Goal: Task Accomplishment & Management: Use online tool/utility

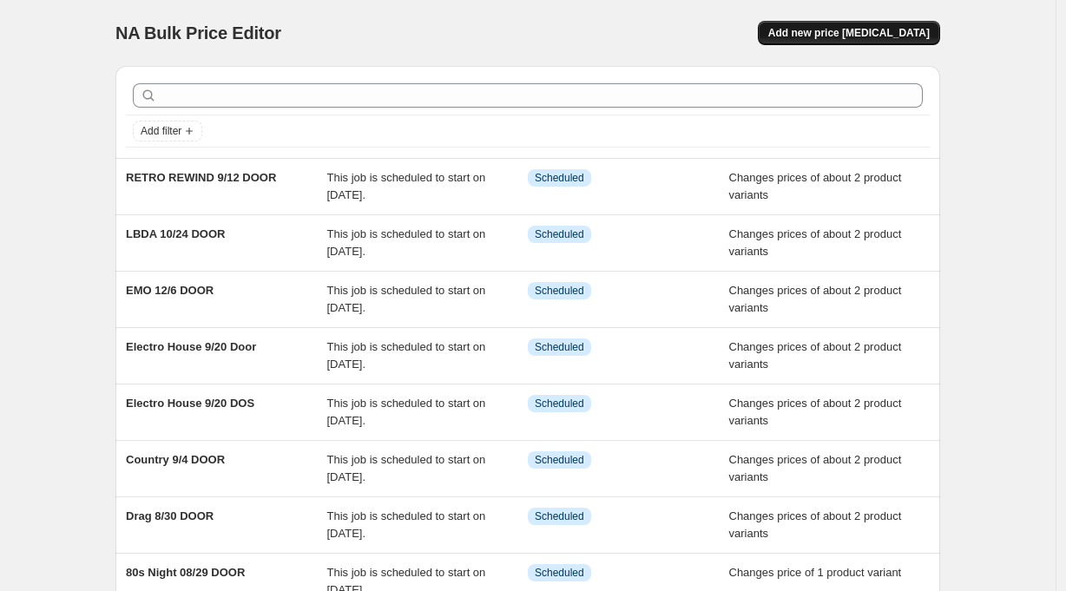
click at [920, 29] on span "Add new price [MEDICAL_DATA]" at bounding box center [848, 33] width 161 height 14
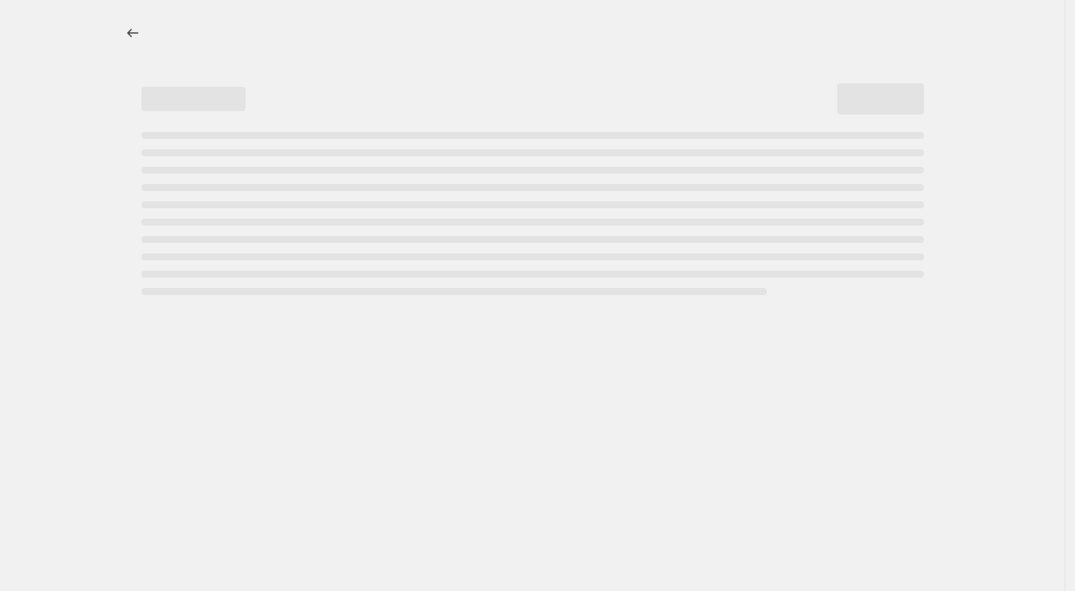
select select "percentage"
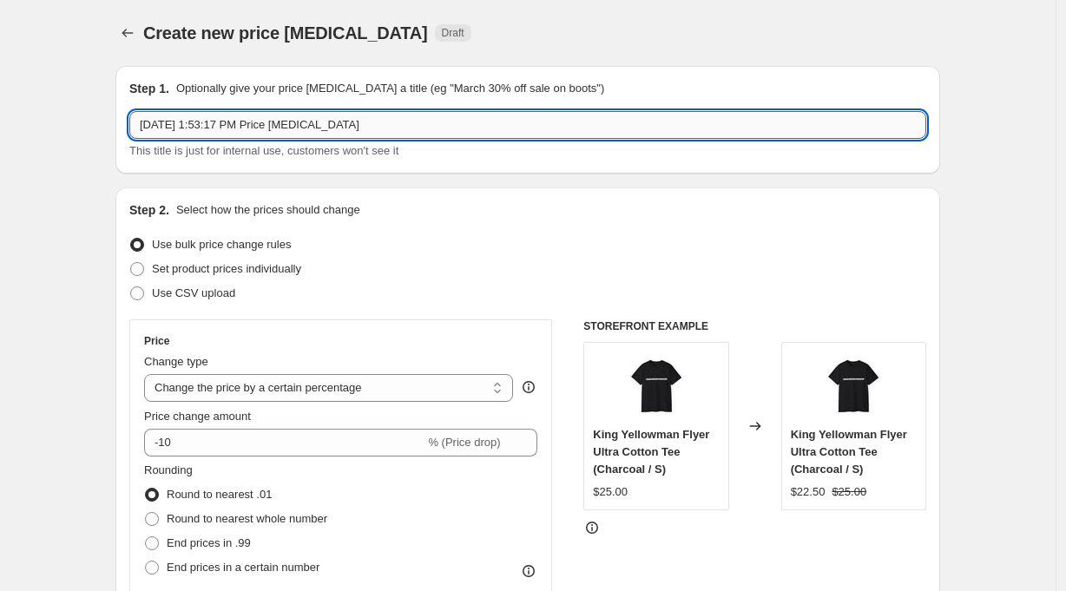
click at [273, 126] on input "[DATE] 1:53:17 PM Price [MEDICAL_DATA]" at bounding box center [527, 125] width 797 height 28
type input "LED ZEP 9/6 DOOR"
click at [461, 249] on div "Use bulk price change rules" at bounding box center [527, 245] width 797 height 24
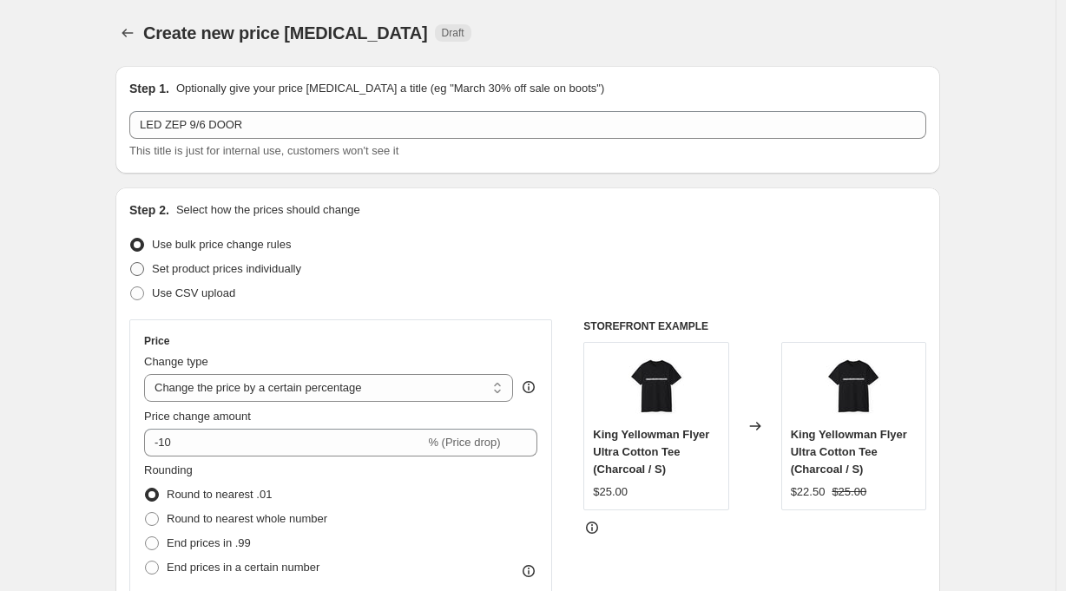
click at [220, 259] on label "Set product prices individually" at bounding box center [215, 269] width 172 height 24
click at [131, 262] on input "Set product prices individually" at bounding box center [130, 262] width 1 height 1
radio input "true"
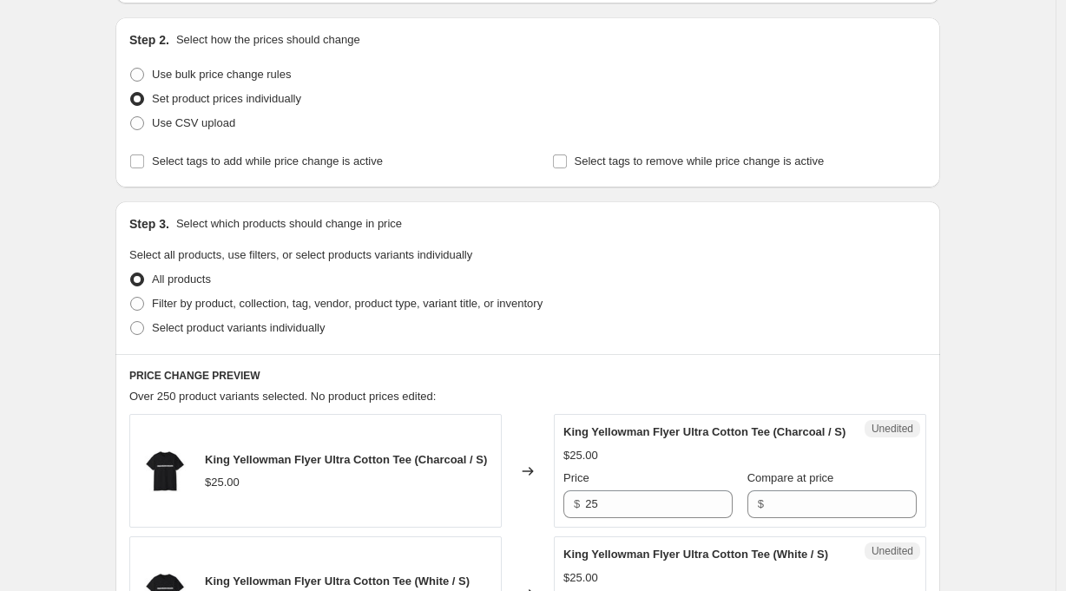
scroll to position [306, 0]
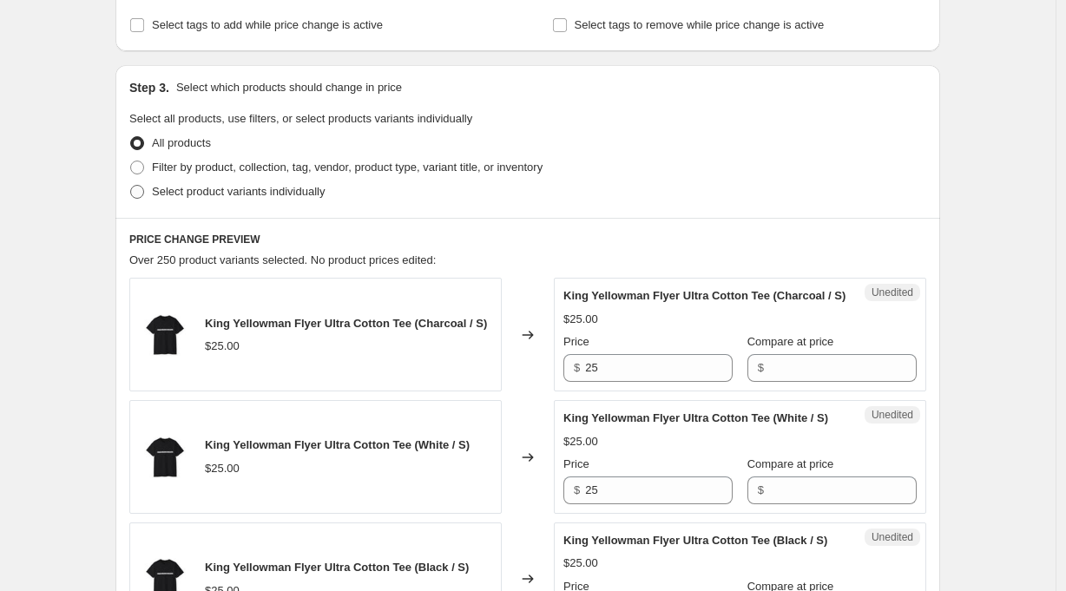
click at [264, 187] on span "Select product variants individually" at bounding box center [238, 191] width 173 height 13
click at [131, 186] on input "Select product variants individually" at bounding box center [130, 185] width 1 height 1
radio input "true"
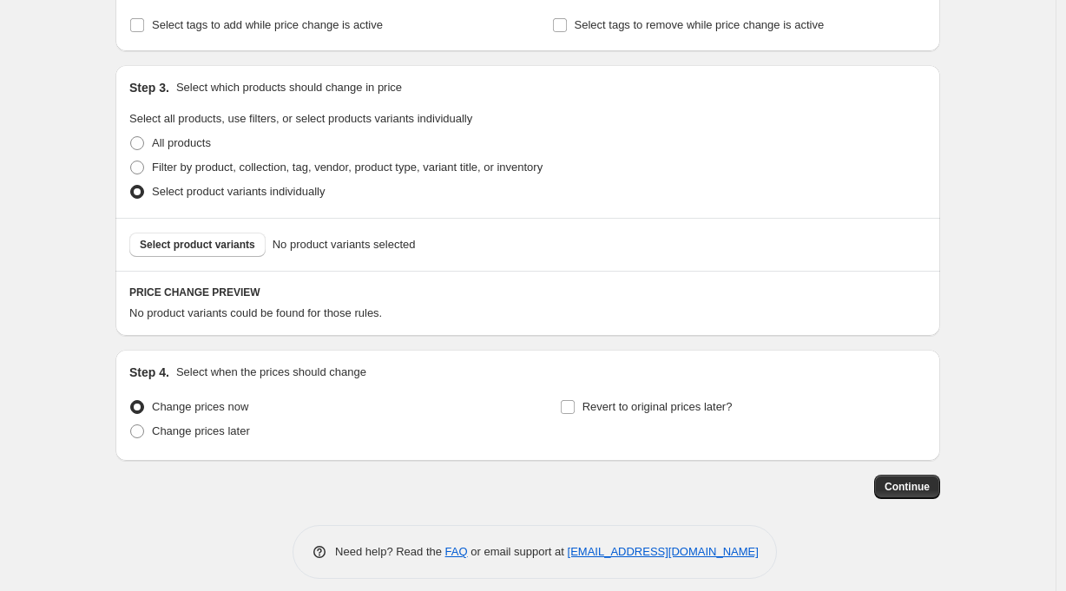
scroll to position [320, 0]
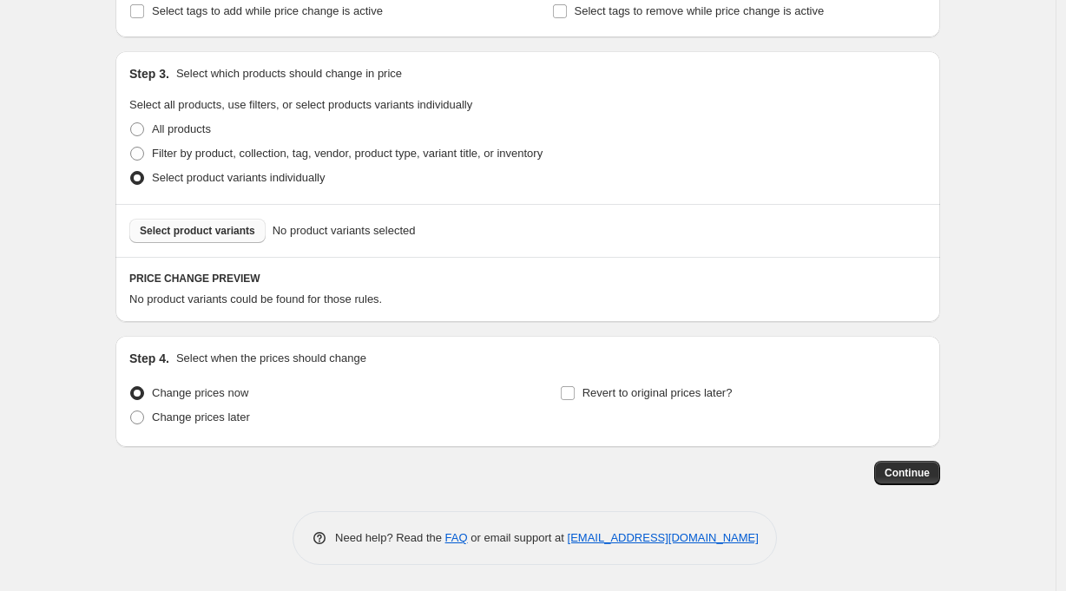
click at [227, 226] on span "Select product variants" at bounding box center [197, 231] width 115 height 14
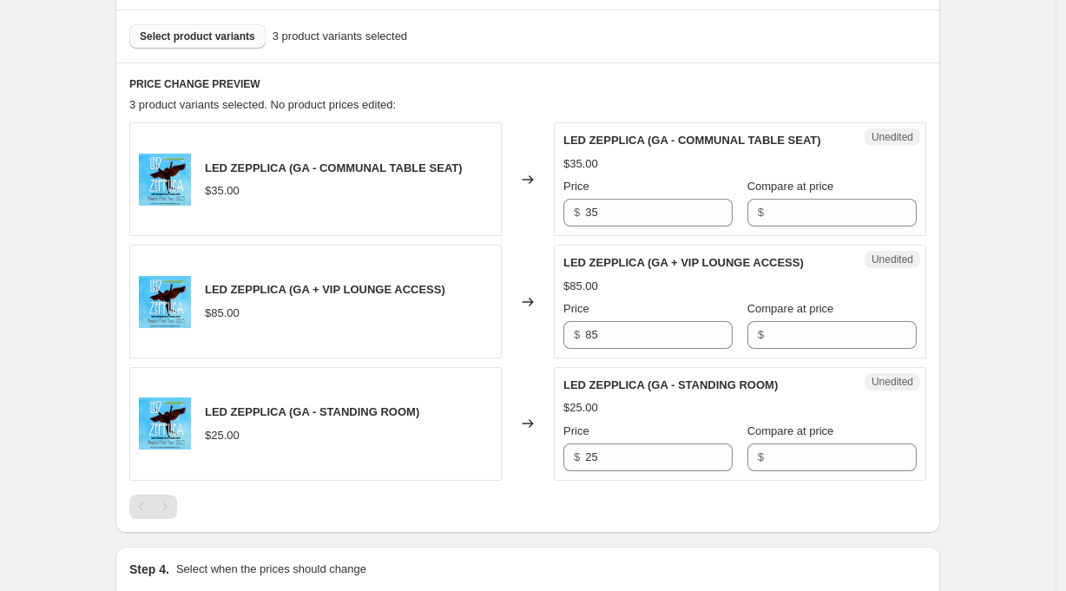
scroll to position [518, 0]
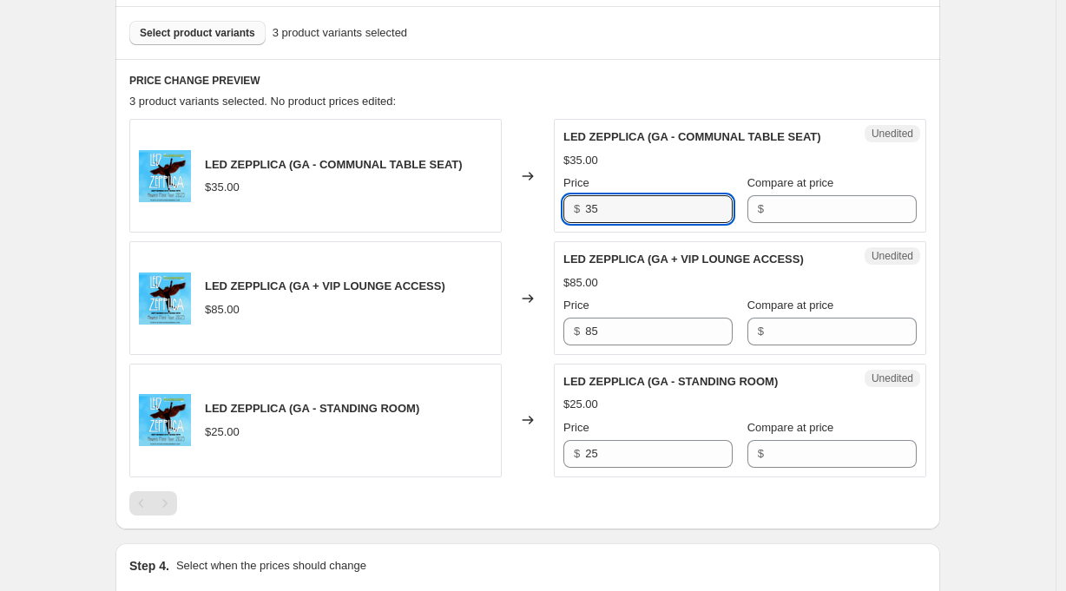
drag, startPoint x: 643, startPoint y: 209, endPoint x: 537, endPoint y: 208, distance: 105.9
click at [537, 208] on div "LED ZEPPLICA (GA - COMMUNAL TABLE SEAT) $35.00 Changed to Unedited LED ZEPPLICA…" at bounding box center [527, 176] width 797 height 114
type input "40"
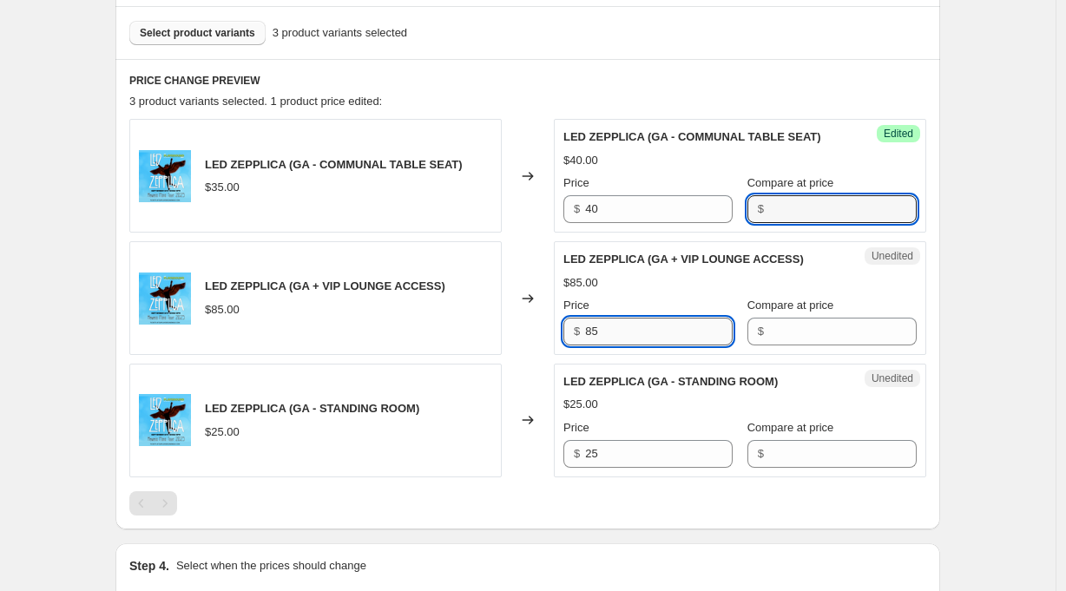
click at [630, 333] on input "85" at bounding box center [659, 332] width 148 height 28
drag, startPoint x: 636, startPoint y: 329, endPoint x: 536, endPoint y: 335, distance: 100.0
click at [536, 335] on div "LED ZEPPLICA (GA + VIP LOUNGE ACCESS) $85.00 Changed to Unedited LED ZEPPLICA (…" at bounding box center [527, 298] width 797 height 114
type input "90"
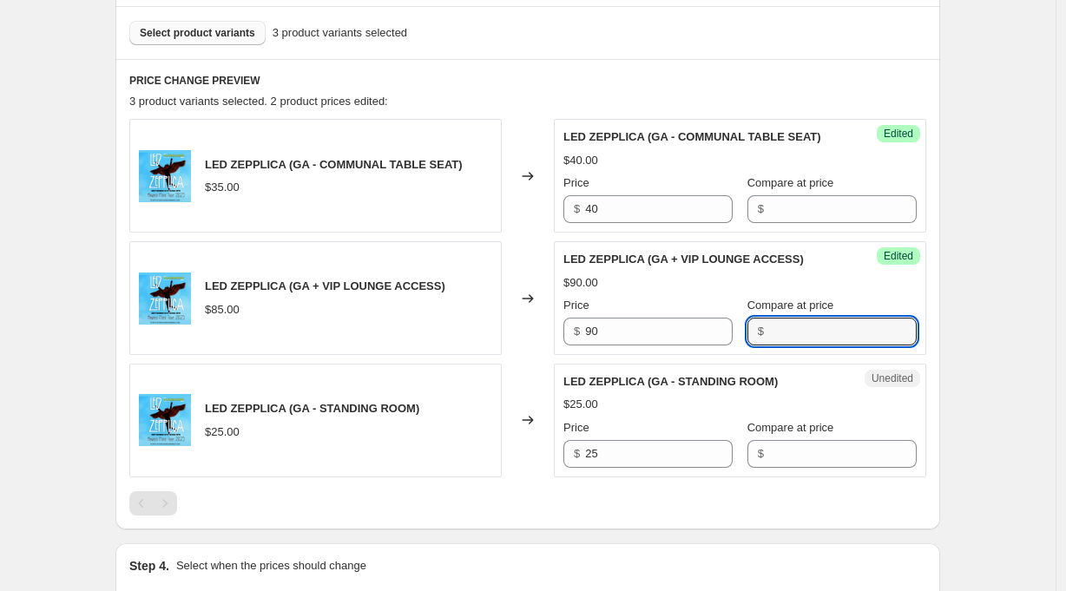
click at [621, 512] on div at bounding box center [527, 503] width 797 height 24
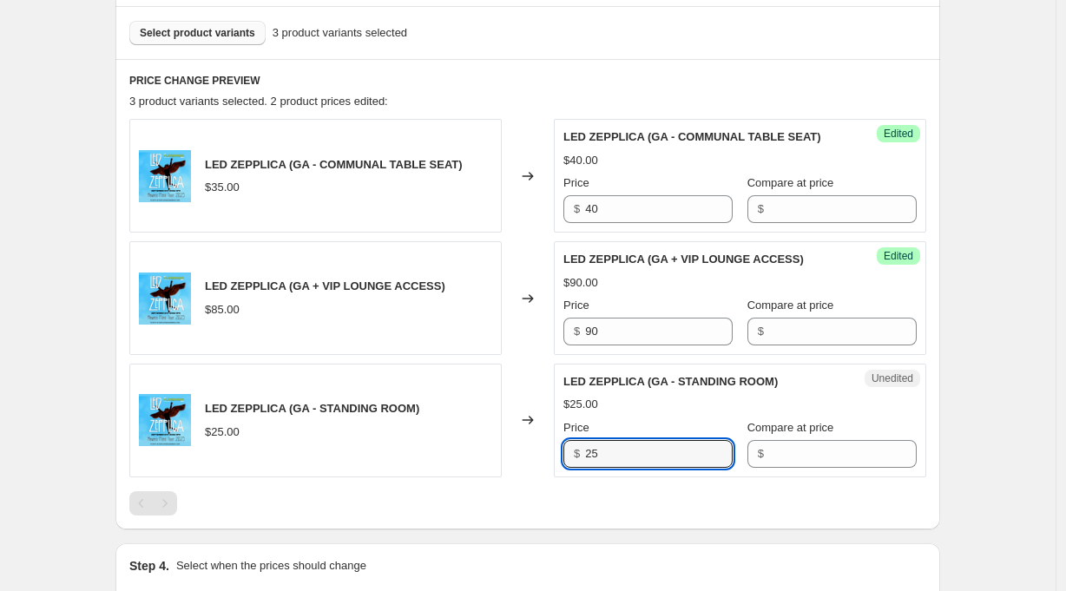
drag, startPoint x: 623, startPoint y: 452, endPoint x: 541, endPoint y: 452, distance: 82.4
click at [541, 452] on div "LED ZEPPLICA (GA - STANDING ROOM) $25.00 Changed to Unedited LED ZEPPLICA (GA -…" at bounding box center [527, 421] width 797 height 114
type input "30"
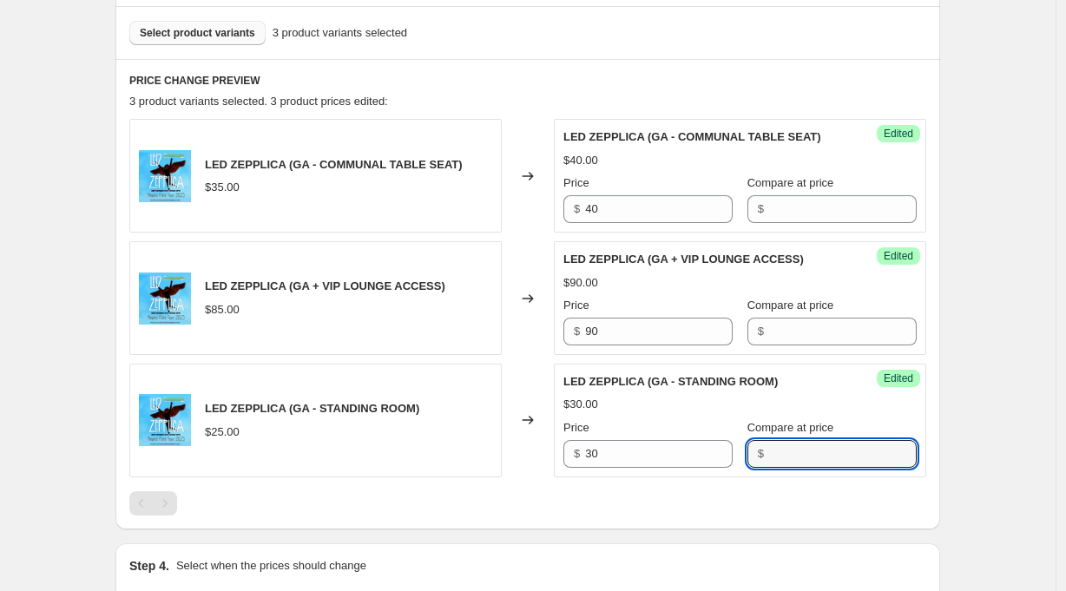
click at [685, 524] on div "PRICE CHANGE PREVIEW 3 product variants selected. 3 product prices edited: LED …" at bounding box center [527, 294] width 824 height 470
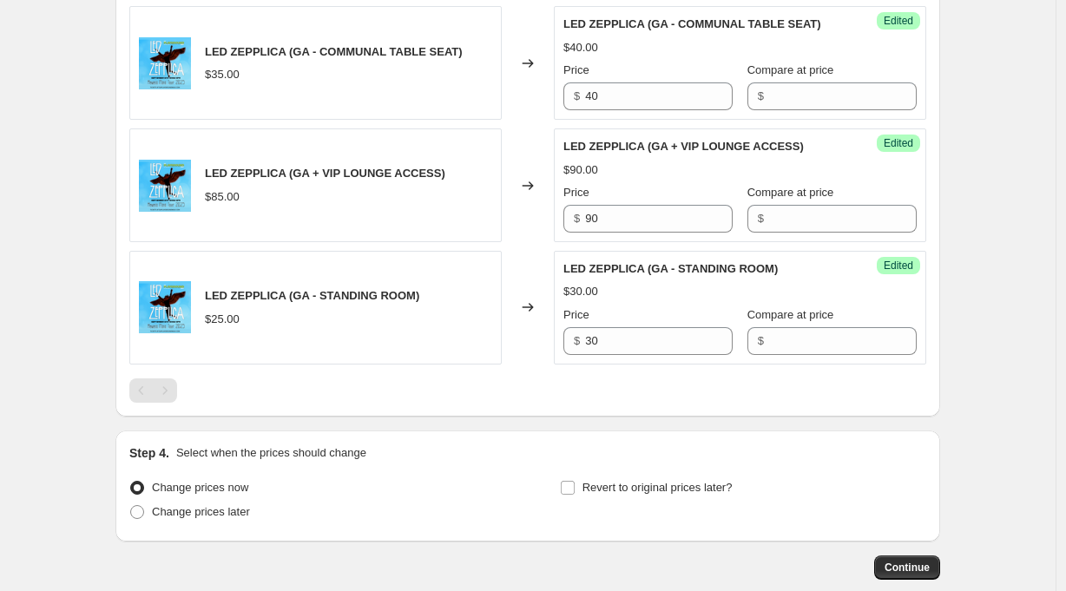
scroll to position [726, 0]
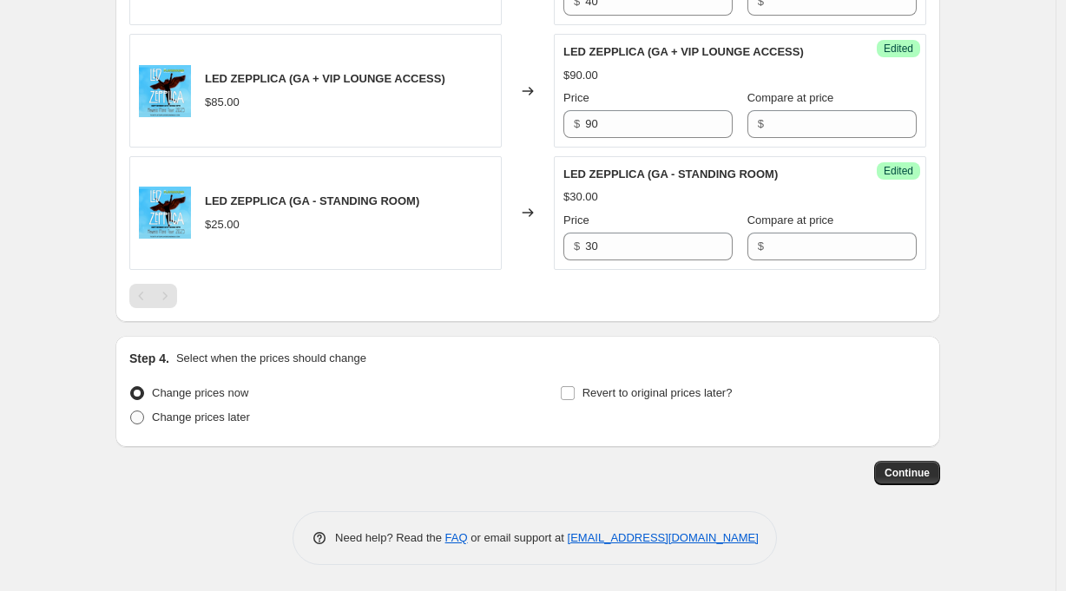
click at [219, 417] on span "Change prices later" at bounding box center [201, 416] width 98 height 13
click at [131, 411] on input "Change prices later" at bounding box center [130, 410] width 1 height 1
radio input "true"
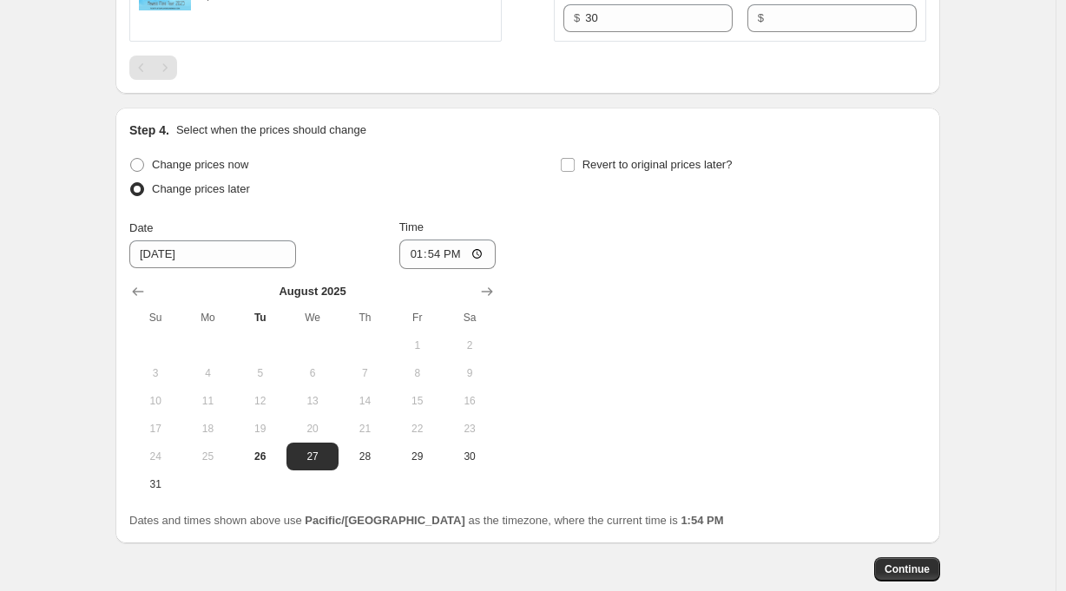
scroll to position [957, 0]
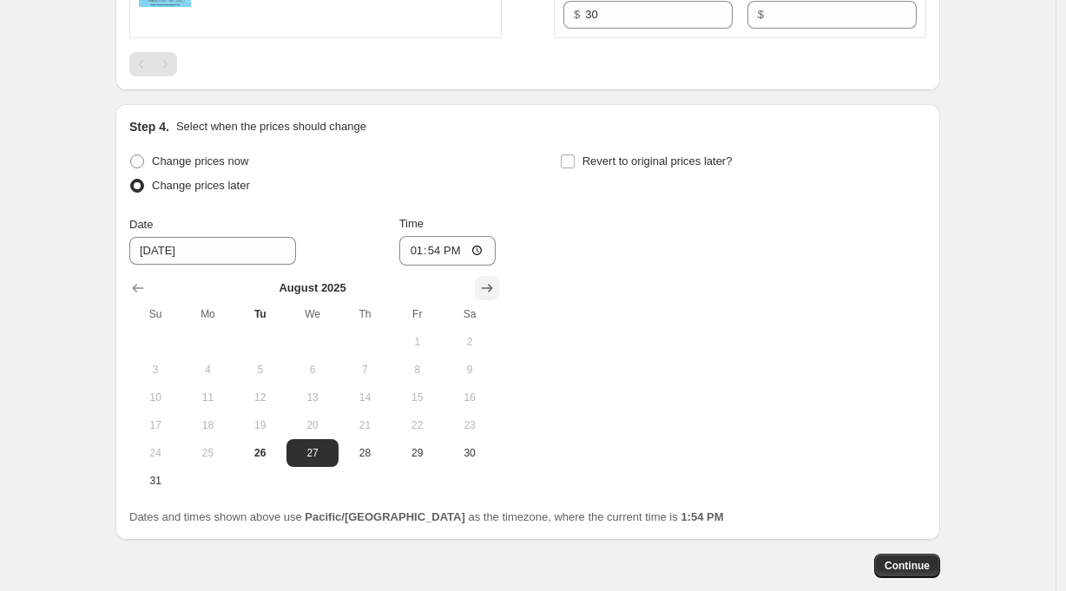
click at [493, 292] on icon "Show next month, September 2025" at bounding box center [487, 288] width 11 height 9
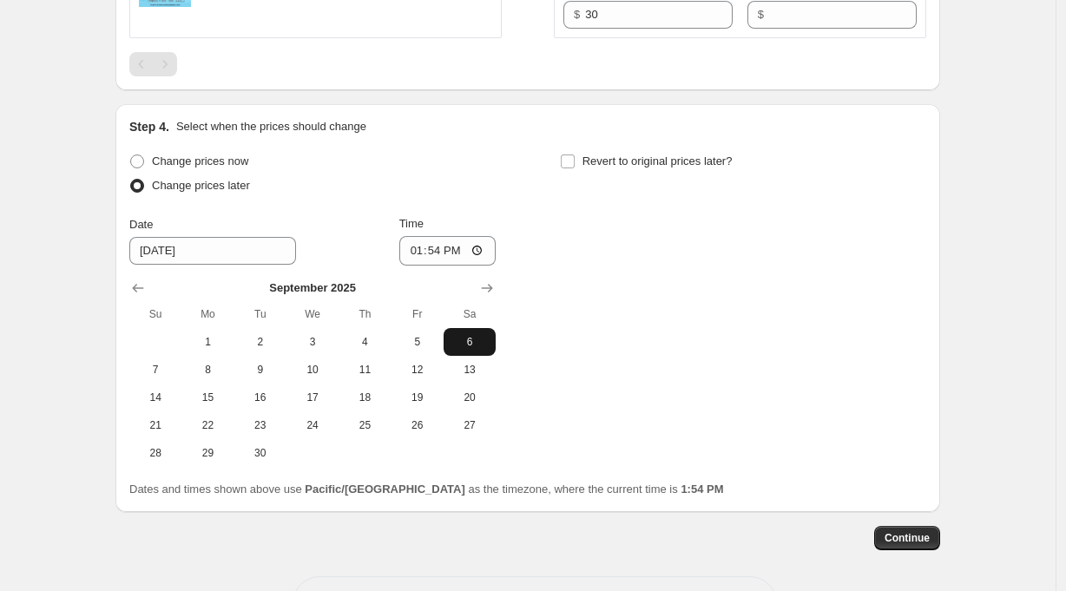
click at [476, 338] on span "6" at bounding box center [469, 342] width 38 height 14
type input "[DATE]"
click at [443, 254] on input "13:54" at bounding box center [447, 251] width 97 height 30
click at [456, 253] on input "19:54" at bounding box center [447, 251] width 97 height 30
type input "19:00"
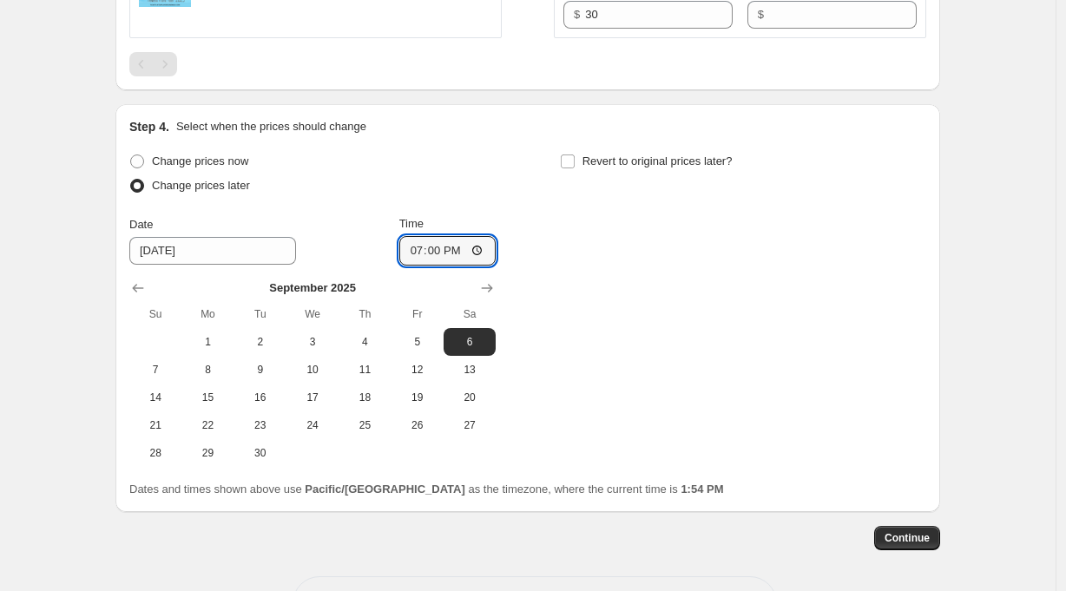
click at [664, 305] on div "Change prices now Change prices later Date [DATE] Time 19:00 [DATE] Su Mo Tu We…" at bounding box center [527, 308] width 797 height 318
click at [916, 538] on span "Continue" at bounding box center [906, 538] width 45 height 14
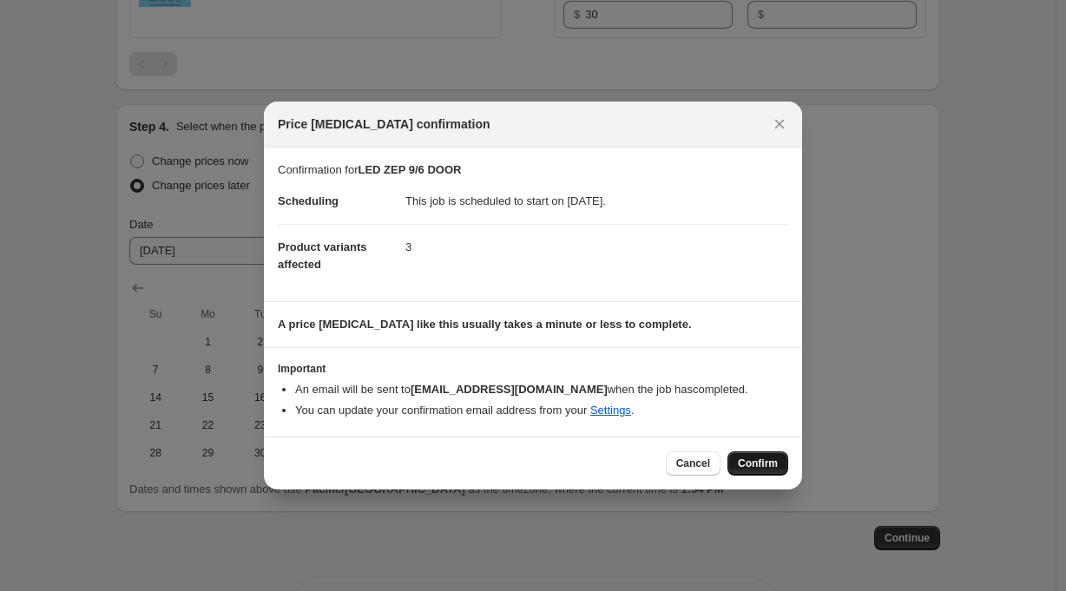
click at [759, 458] on span "Confirm" at bounding box center [758, 463] width 40 height 14
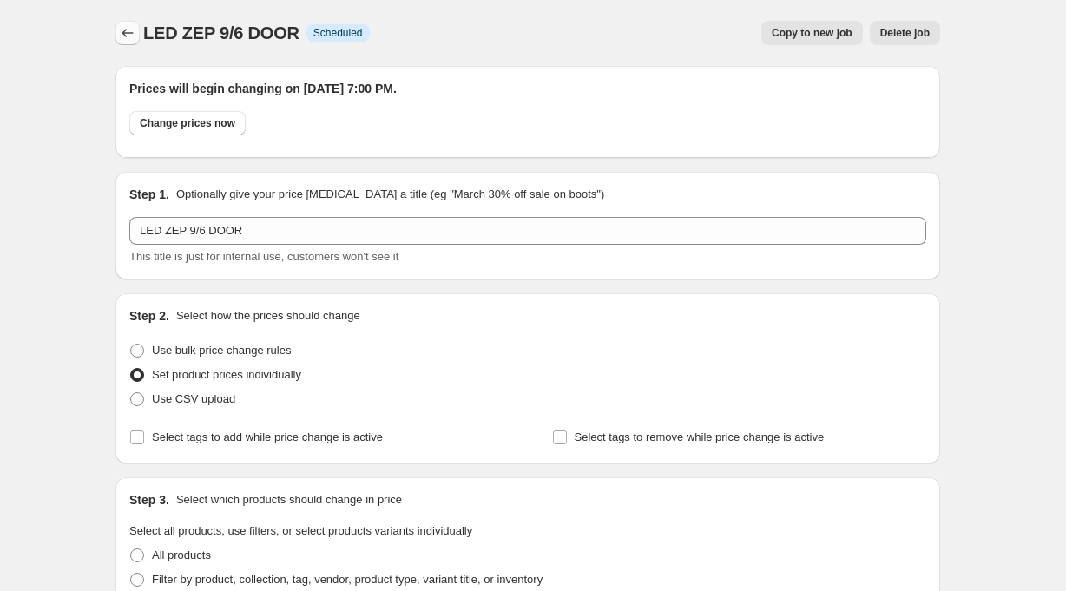
click at [126, 30] on icon "Price change jobs" at bounding box center [127, 32] width 17 height 17
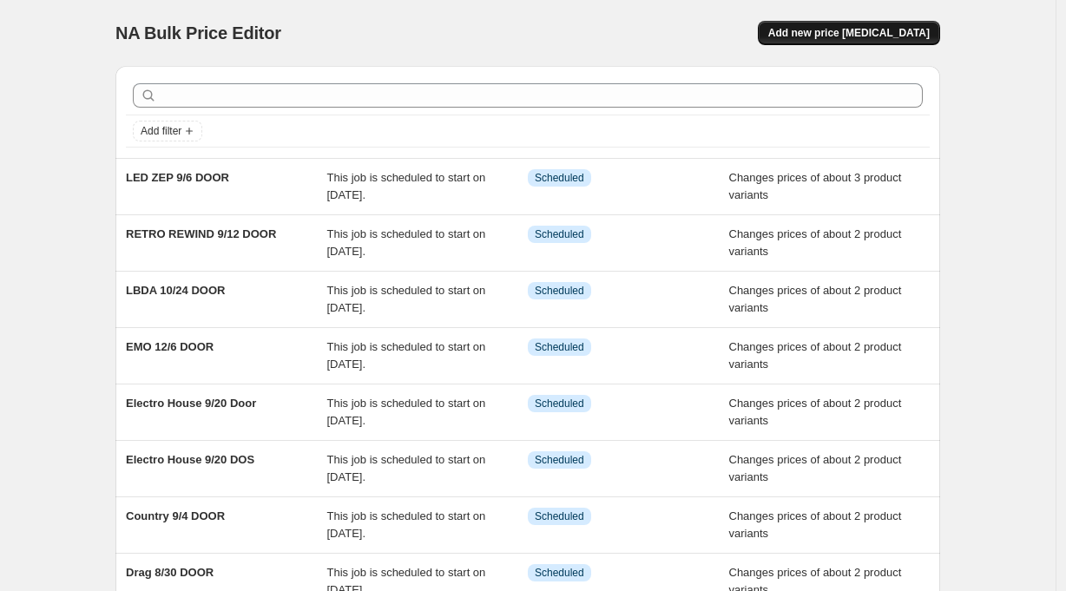
click at [873, 34] on span "Add new price [MEDICAL_DATA]" at bounding box center [848, 33] width 161 height 14
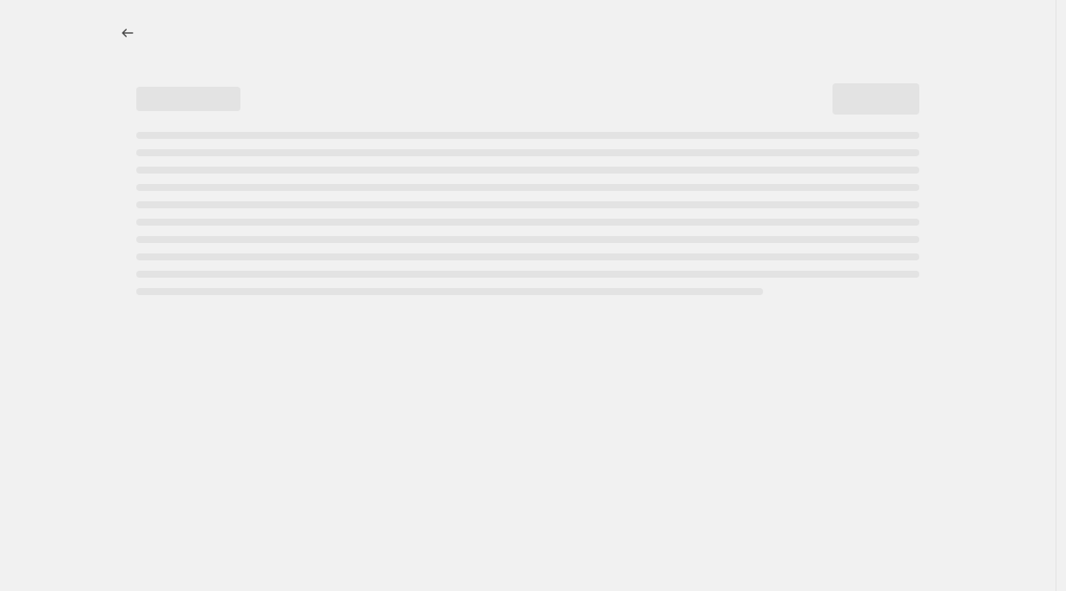
select select "percentage"
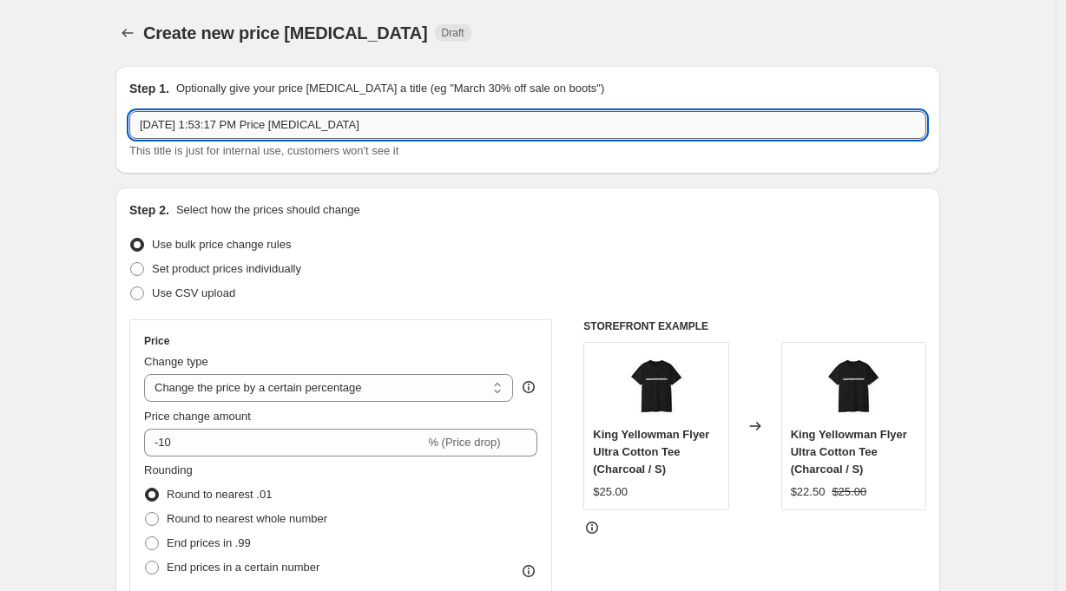
click at [246, 122] on input "[DATE] 1:53:17 PM Price [MEDICAL_DATA]" at bounding box center [527, 125] width 797 height 28
type input "KITTY 9/11 DOOR"
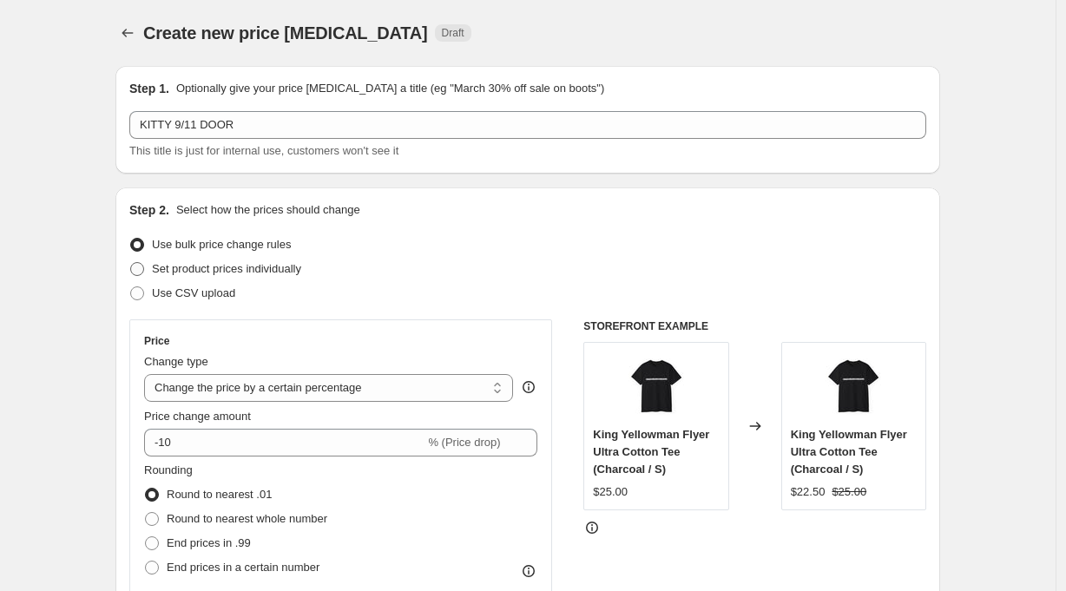
click at [253, 270] on span "Set product prices individually" at bounding box center [226, 268] width 149 height 13
click at [131, 263] on input "Set product prices individually" at bounding box center [130, 262] width 1 height 1
radio input "true"
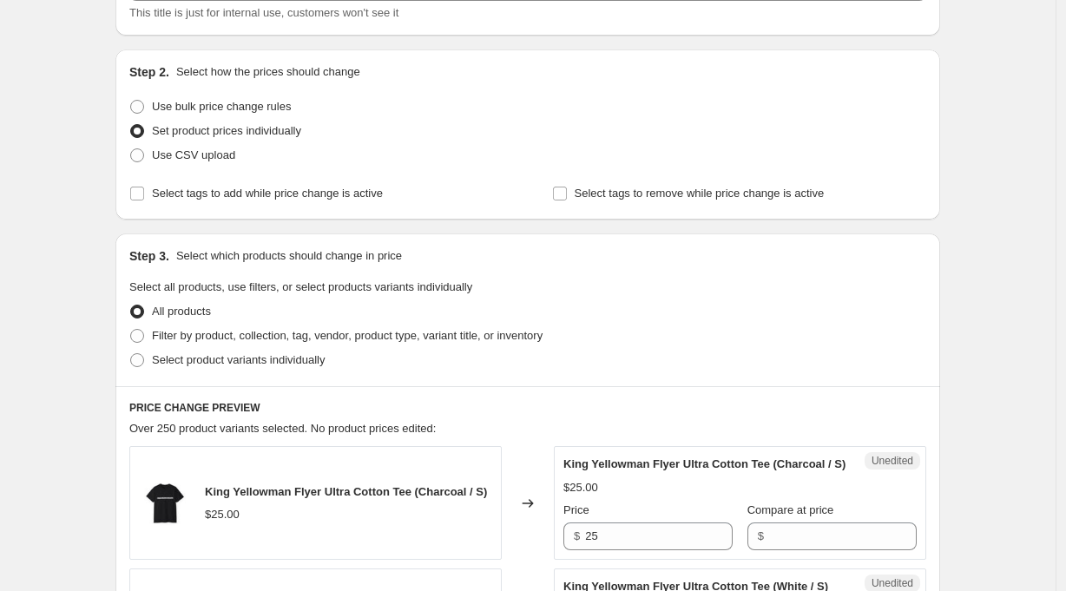
scroll to position [279, 0]
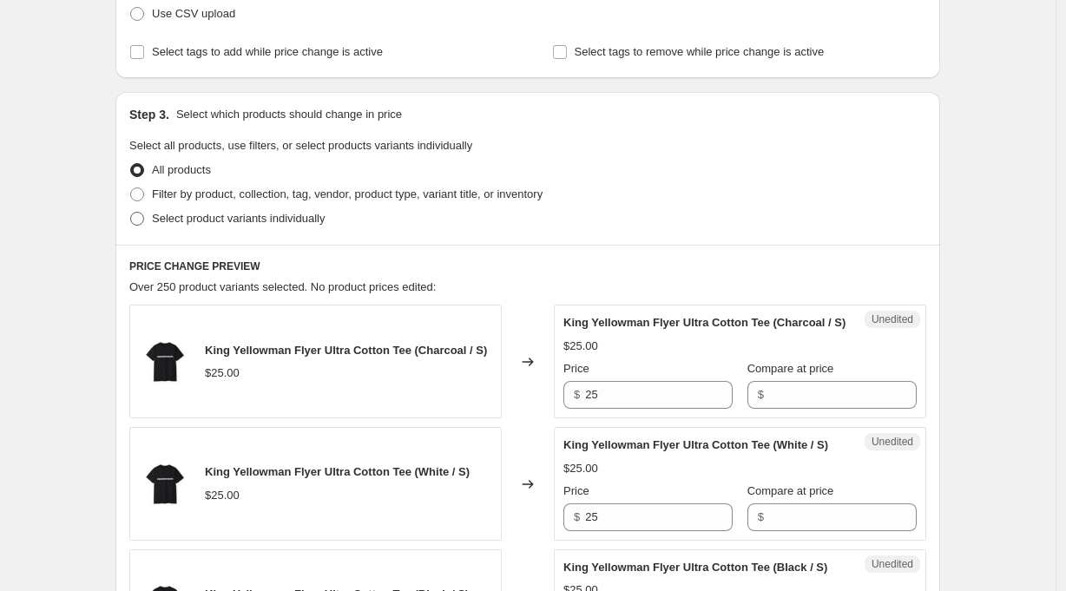
click at [308, 220] on span "Select product variants individually" at bounding box center [238, 218] width 173 height 13
click at [131, 213] on input "Select product variants individually" at bounding box center [130, 212] width 1 height 1
radio input "true"
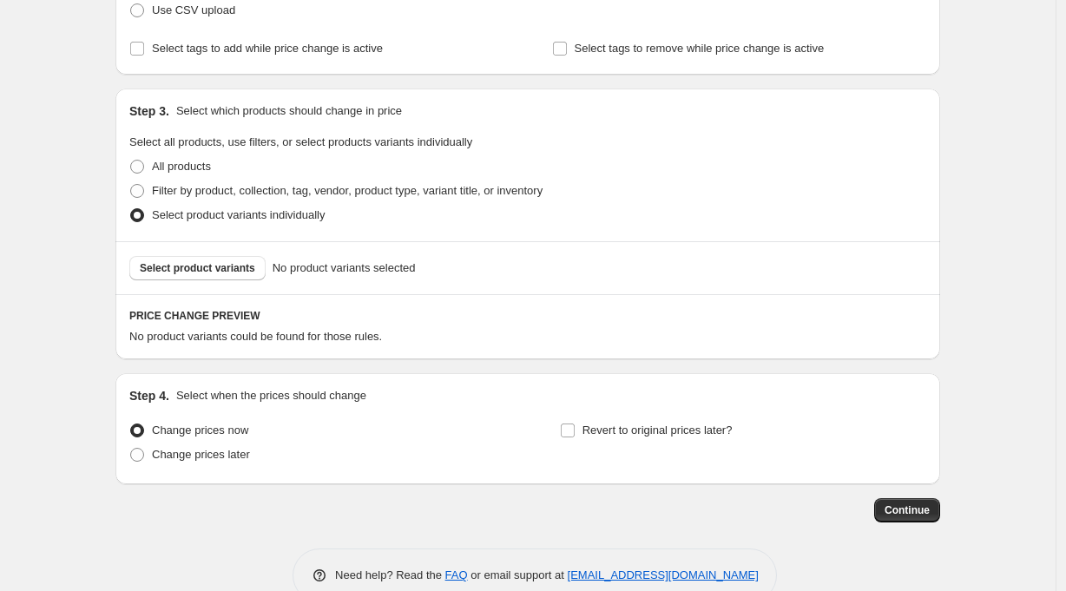
scroll to position [305, 0]
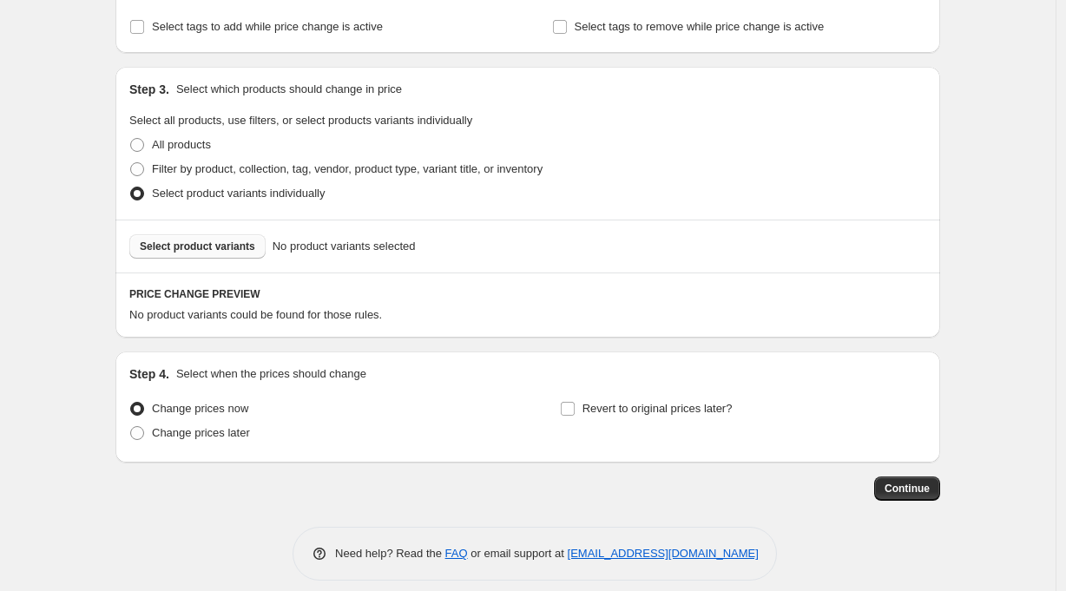
click at [238, 249] on span "Select product variants" at bounding box center [197, 247] width 115 height 14
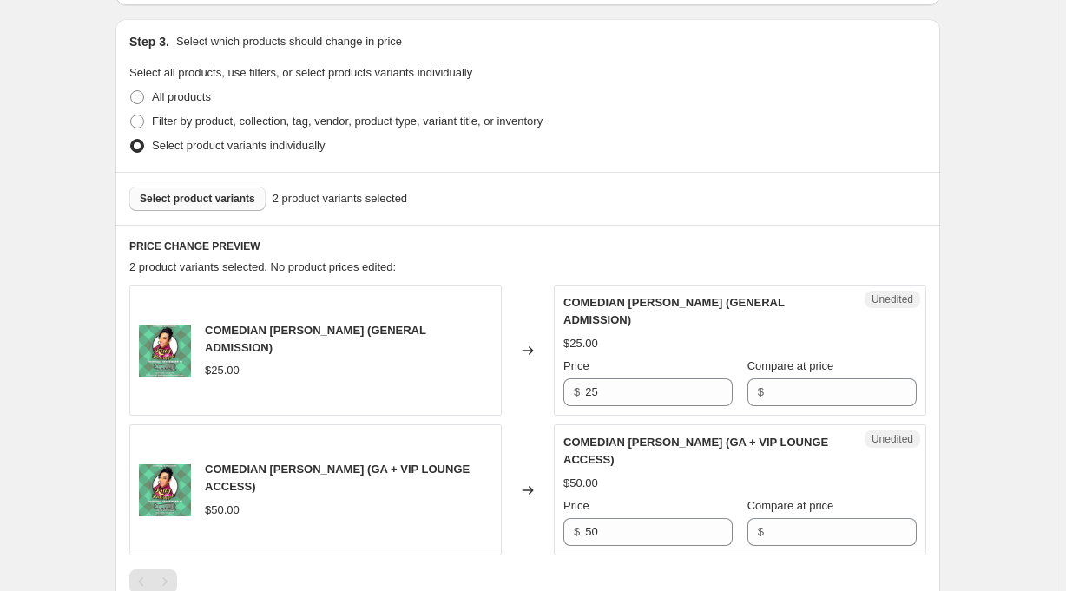
scroll to position [501, 0]
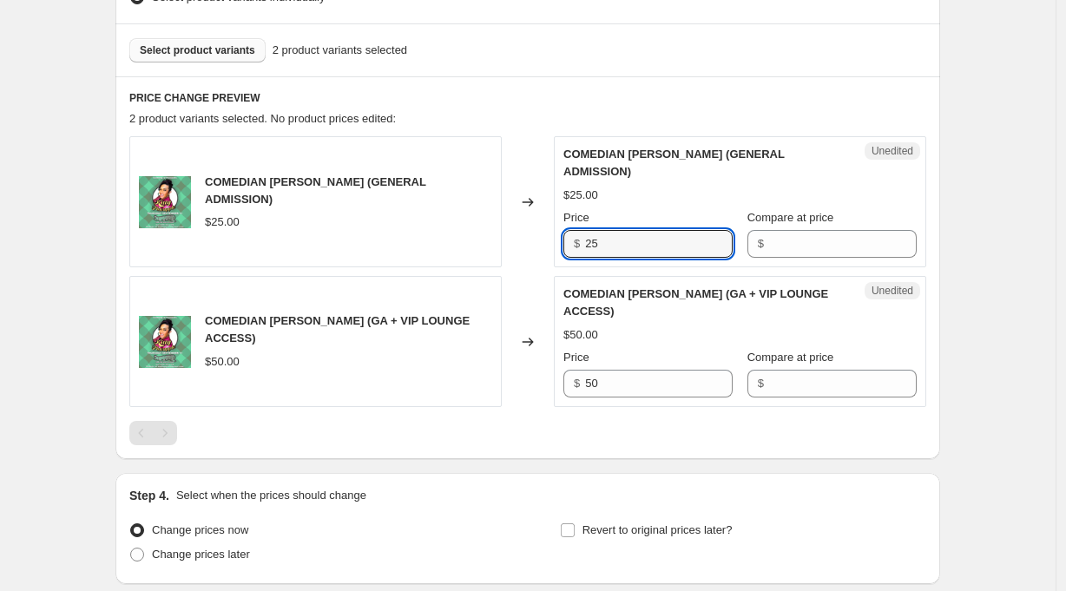
drag, startPoint x: 628, startPoint y: 243, endPoint x: 555, endPoint y: 242, distance: 73.8
click at [555, 242] on div "COMEDIAN [PERSON_NAME] (GENERAL ADMISSION) $25.00 Changed to Unedited COMEDIAN …" at bounding box center [527, 201] width 797 height 131
type input "30"
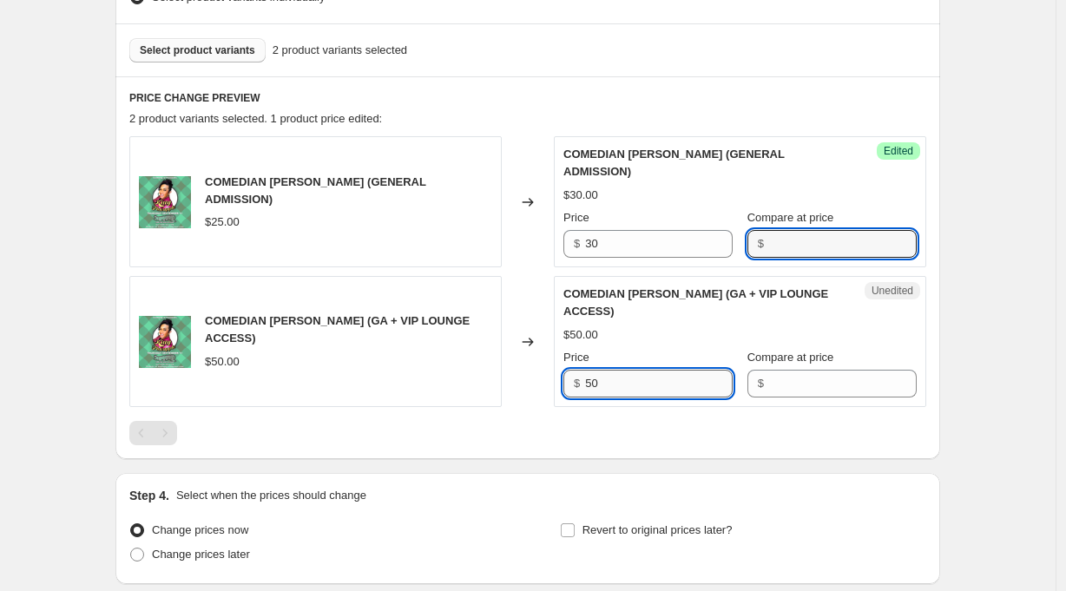
click at [621, 380] on input "50" at bounding box center [659, 384] width 148 height 28
type input "55"
click at [1021, 431] on div "Create new price [MEDICAL_DATA]. This page is ready Create new price [MEDICAL_D…" at bounding box center [527, 113] width 1055 height 1229
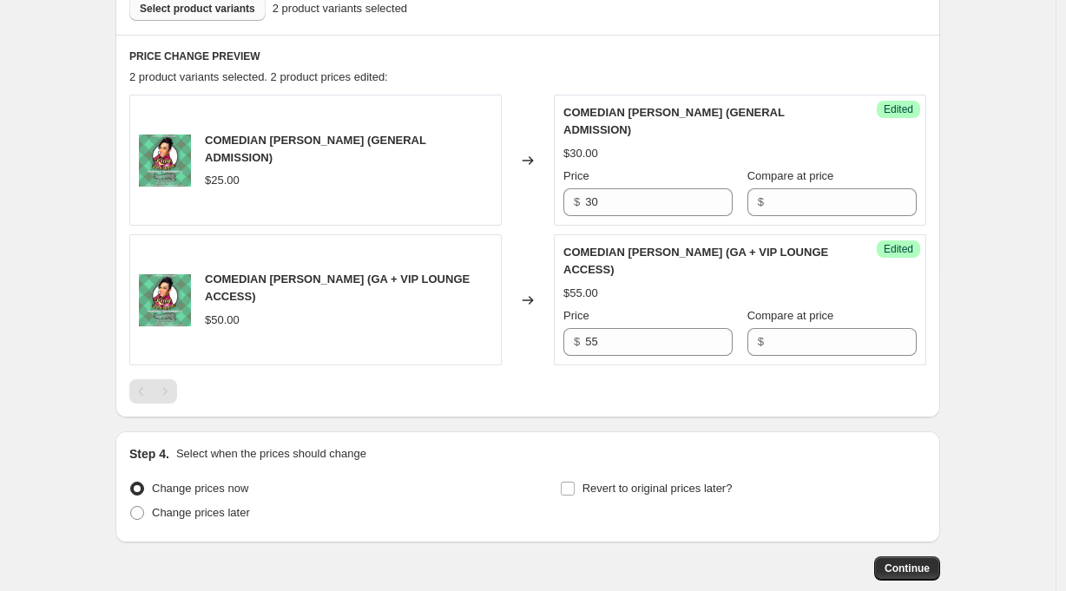
scroll to position [618, 0]
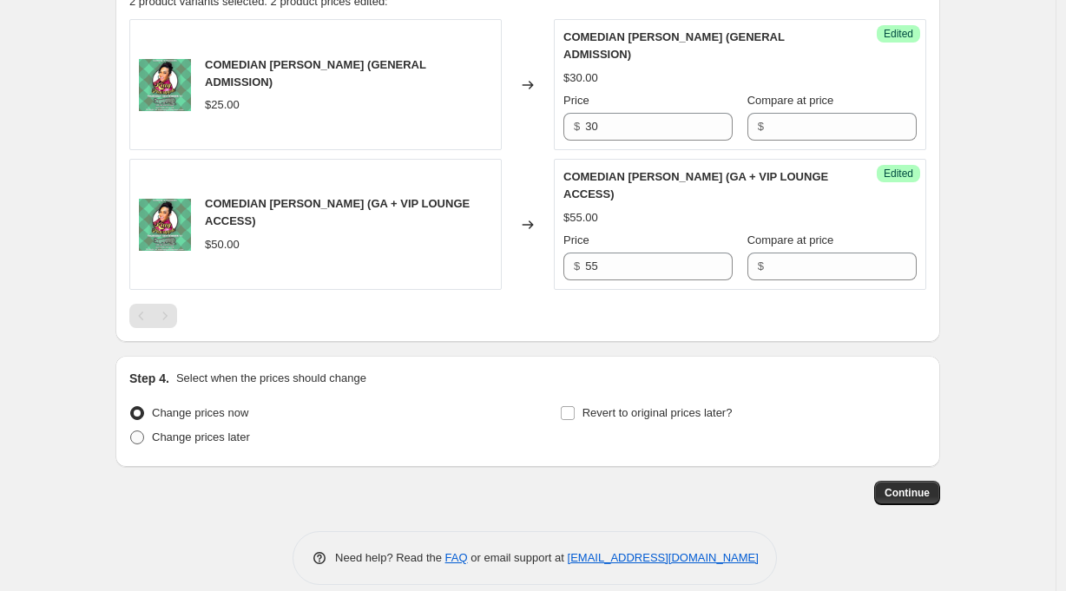
click at [206, 437] on span "Change prices later" at bounding box center [201, 436] width 98 height 13
click at [131, 431] on input "Change prices later" at bounding box center [130, 430] width 1 height 1
radio input "true"
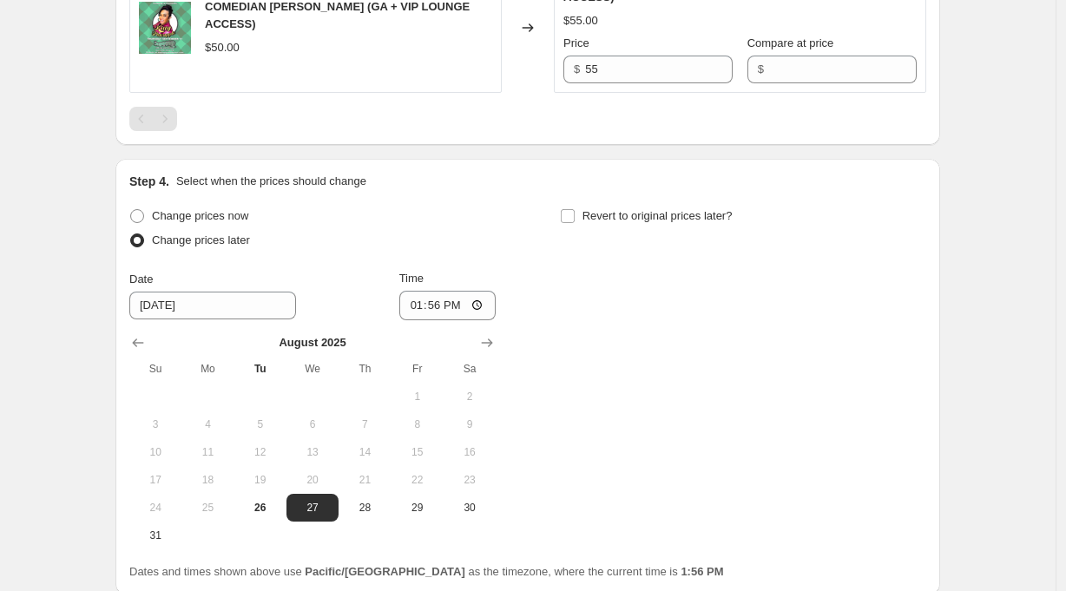
scroll to position [837, 0]
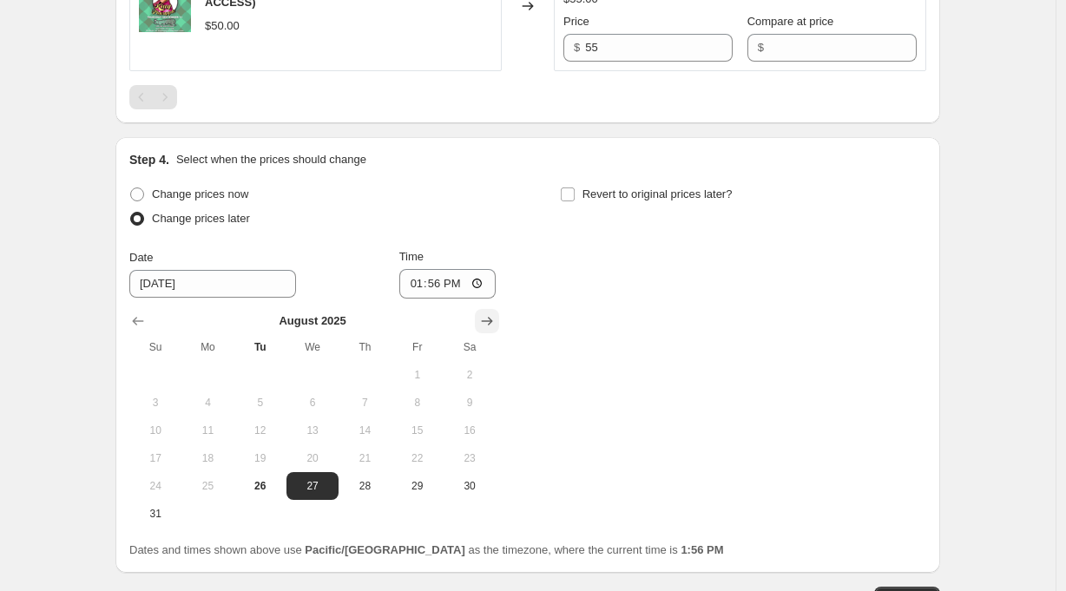
click at [496, 320] on icon "Show next month, September 2025" at bounding box center [486, 320] width 17 height 17
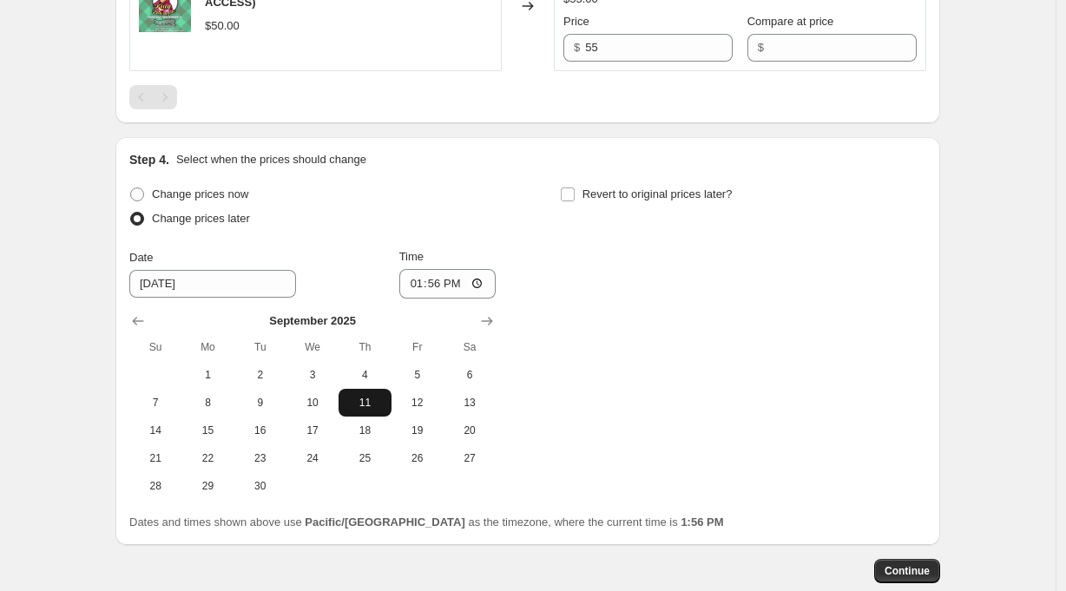
click at [369, 397] on span "11" at bounding box center [364, 403] width 38 height 14
type input "[DATE]"
click at [439, 289] on input "13:56" at bounding box center [447, 284] width 97 height 30
click at [459, 289] on input "18:56" at bounding box center [447, 284] width 97 height 30
type input "18:00"
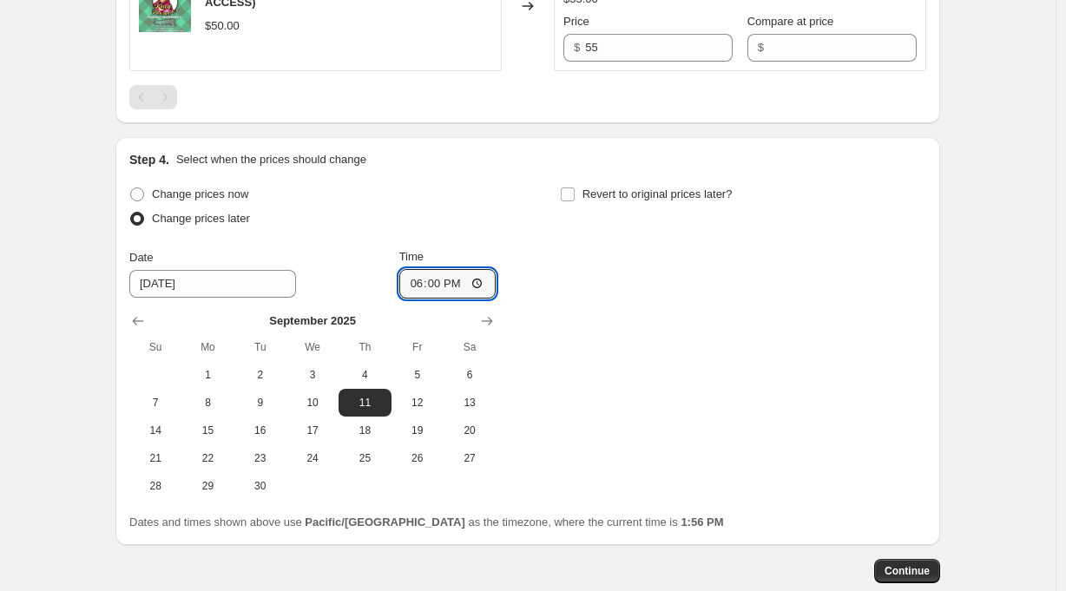
click at [611, 302] on div "Change prices now Change prices later Date [DATE] Time 18:00 [DATE] Su Mo Tu We…" at bounding box center [527, 341] width 797 height 318
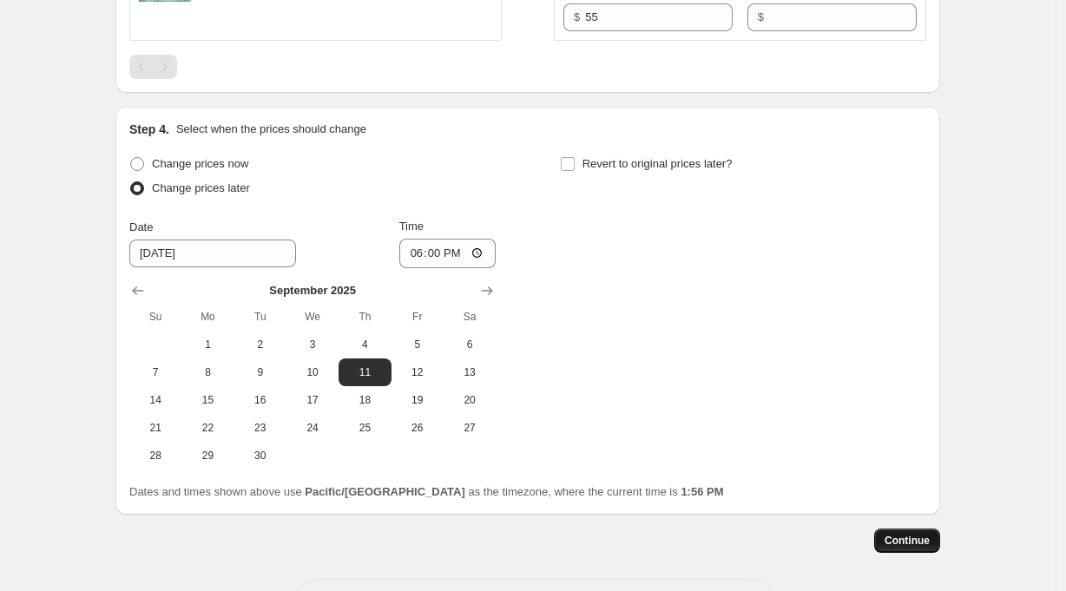
click at [912, 542] on span "Continue" at bounding box center [906, 541] width 45 height 14
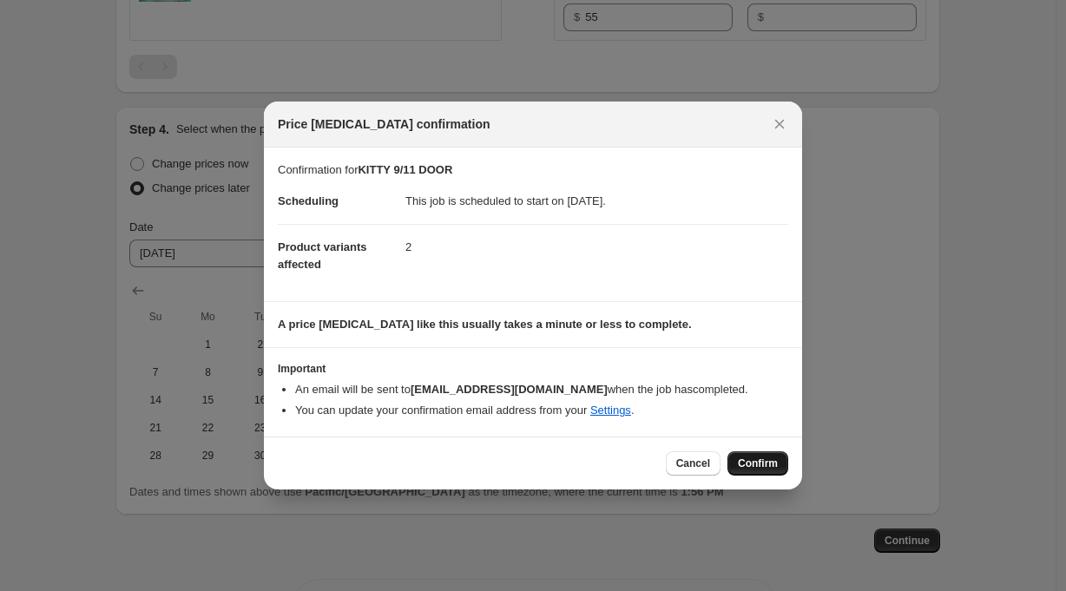
click at [763, 463] on span "Confirm" at bounding box center [758, 463] width 40 height 14
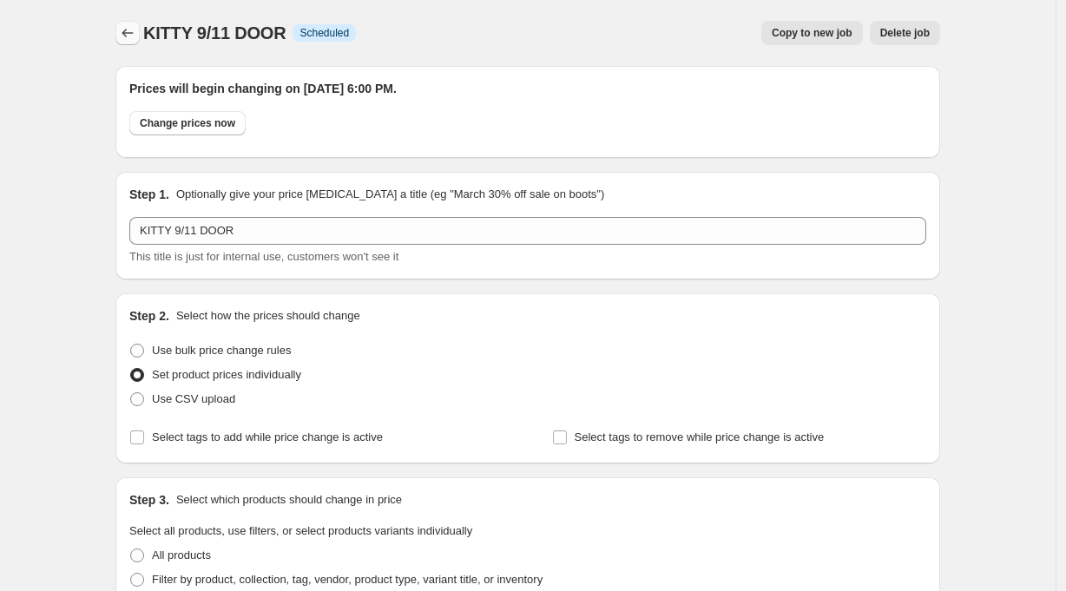
click at [135, 25] on icon "Price change jobs" at bounding box center [127, 32] width 17 height 17
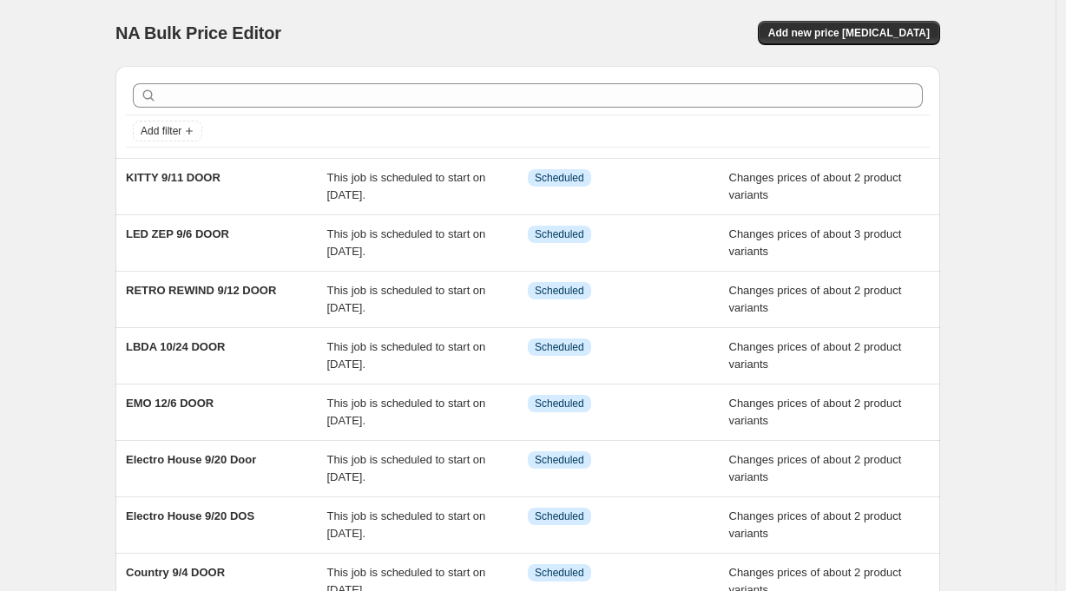
scroll to position [36, 0]
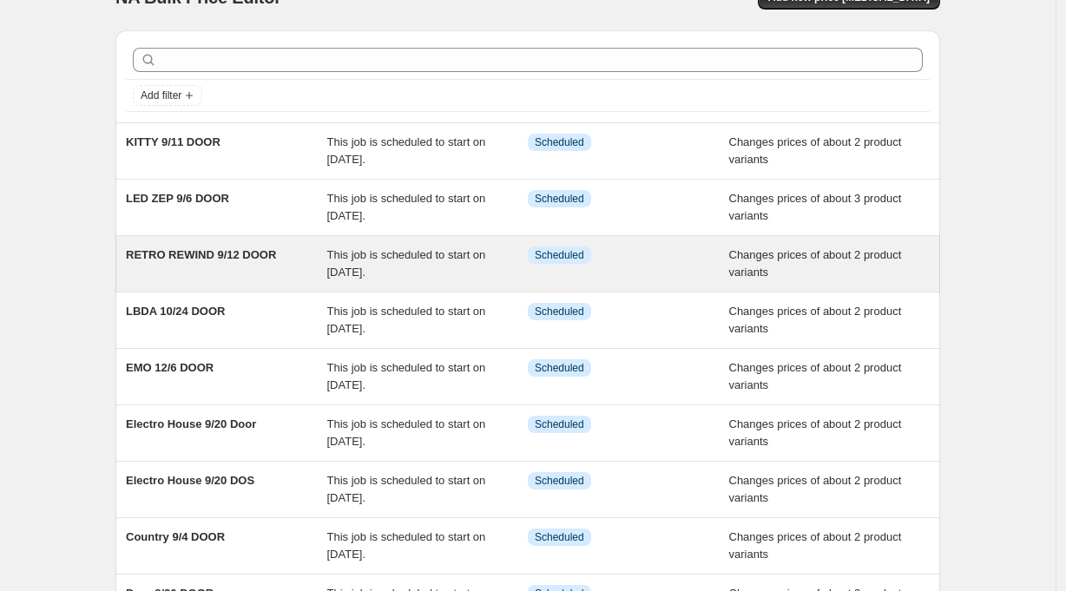
click at [277, 263] on div "RETRO REWIND 9/12 DOOR" at bounding box center [226, 263] width 201 height 35
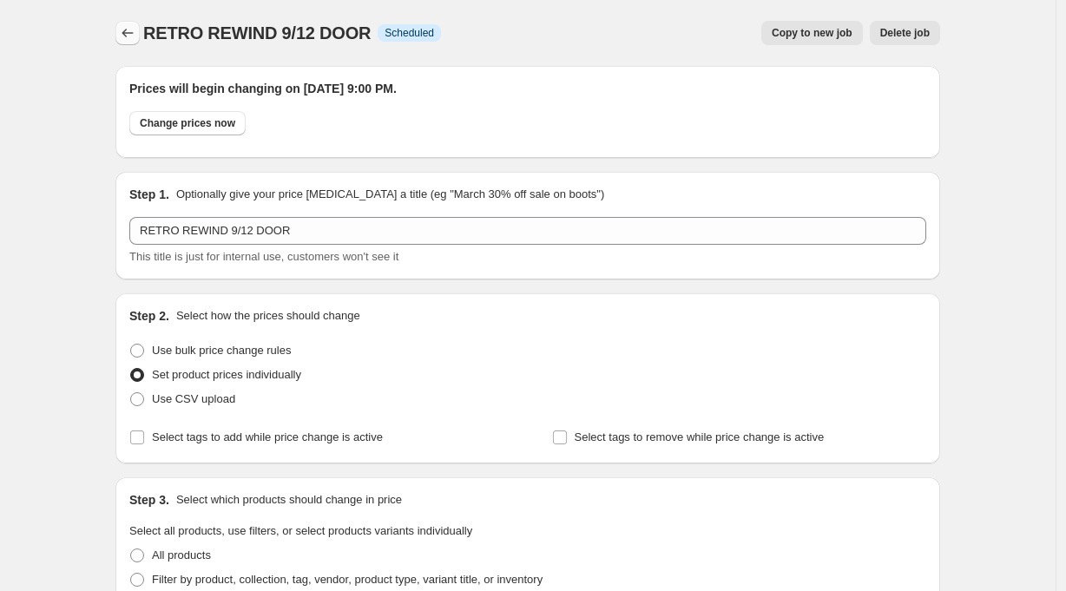
click at [129, 33] on icon "Price change jobs" at bounding box center [127, 32] width 17 height 17
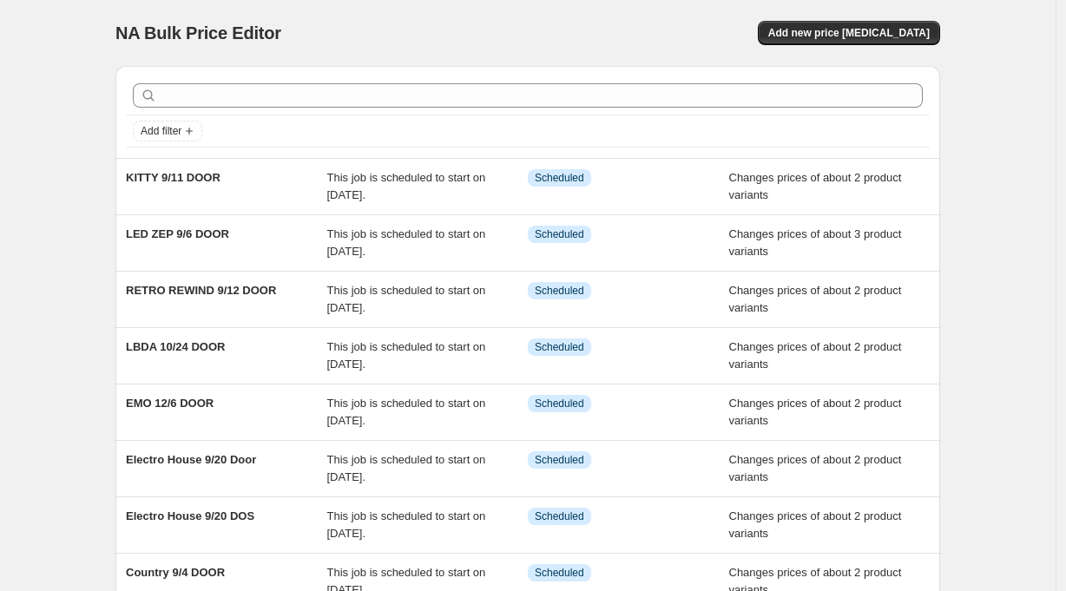
scroll to position [303, 0]
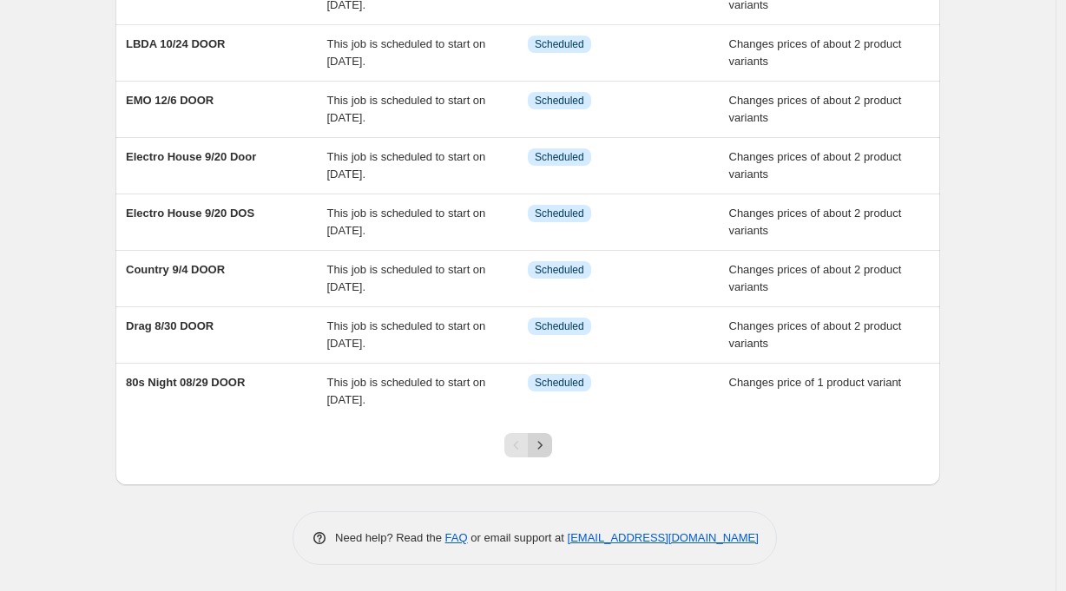
click at [545, 443] on icon "Next" at bounding box center [539, 445] width 17 height 17
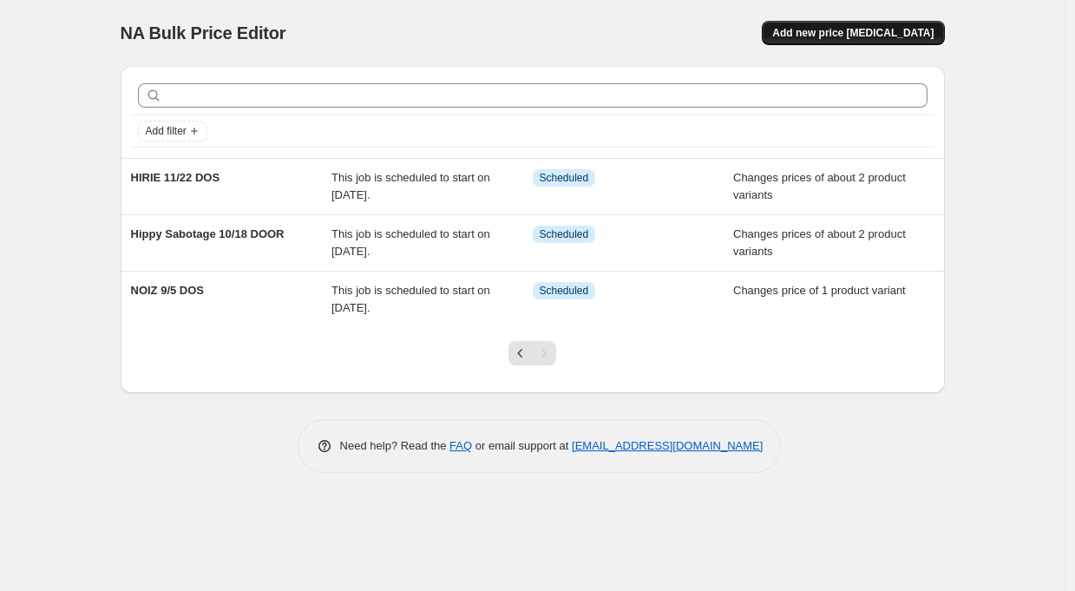
click at [893, 36] on span "Add new price [MEDICAL_DATA]" at bounding box center [852, 33] width 161 height 14
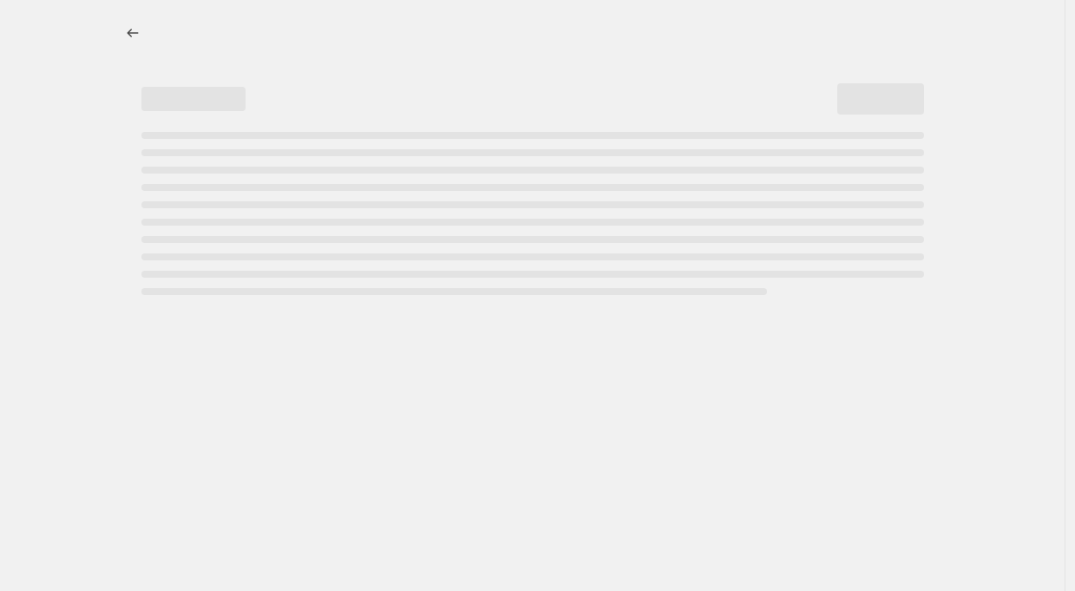
select select "percentage"
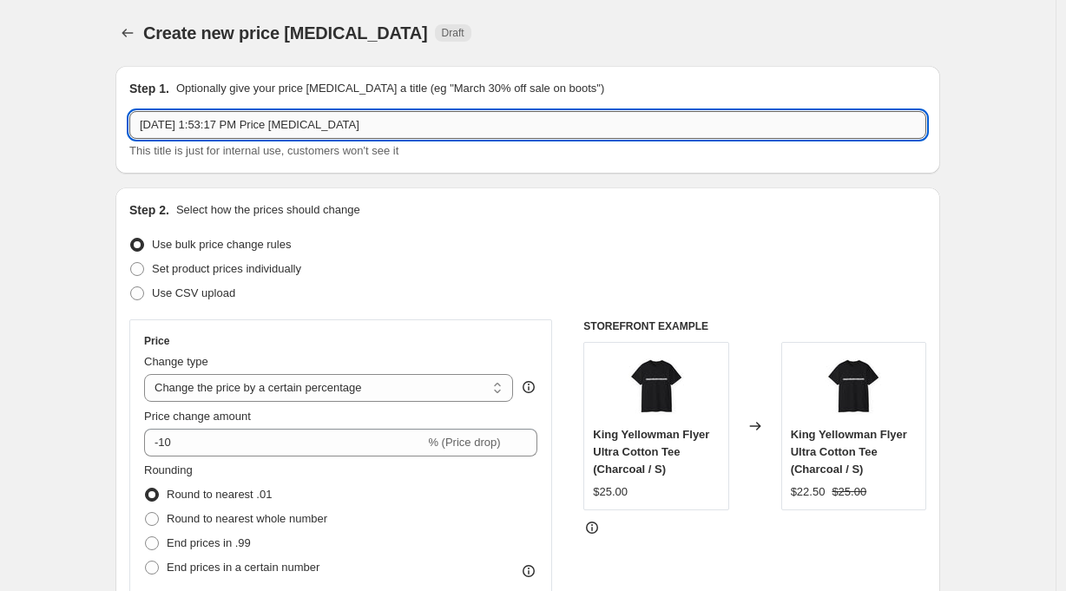
click at [204, 121] on input "[DATE] 1:53:17 PM Price [MEDICAL_DATA]" at bounding box center [527, 125] width 797 height 28
click at [259, 123] on input "[DATE] 1:53:17 PM Price [MEDICAL_DATA]" at bounding box center [527, 125] width 797 height 28
type input "DECADES 9/19"
click at [274, 264] on span "Set product prices individually" at bounding box center [226, 268] width 149 height 13
click at [131, 263] on input "Set product prices individually" at bounding box center [130, 262] width 1 height 1
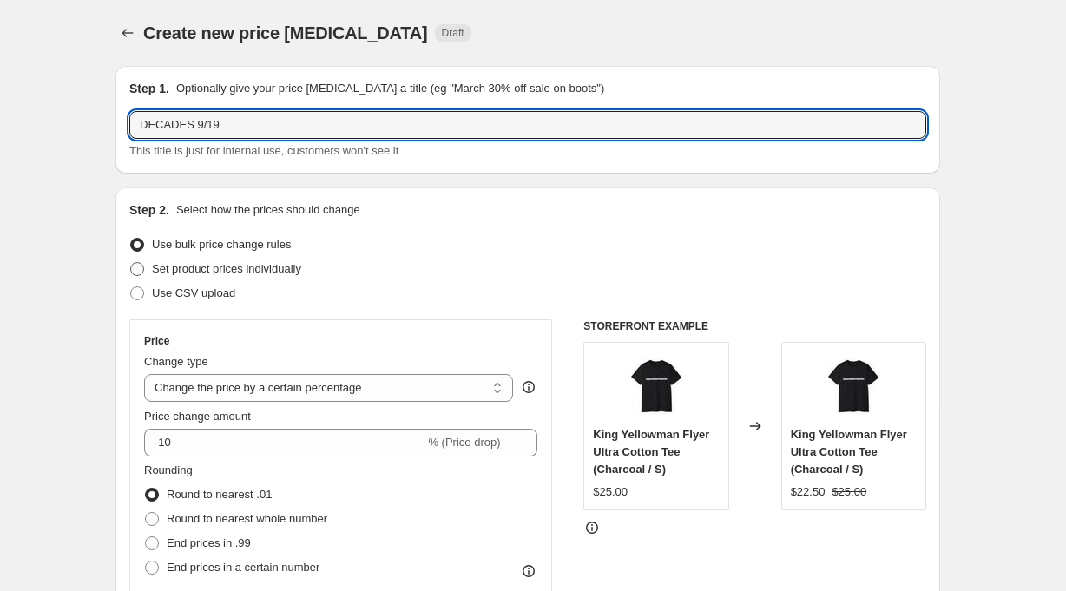
radio input "true"
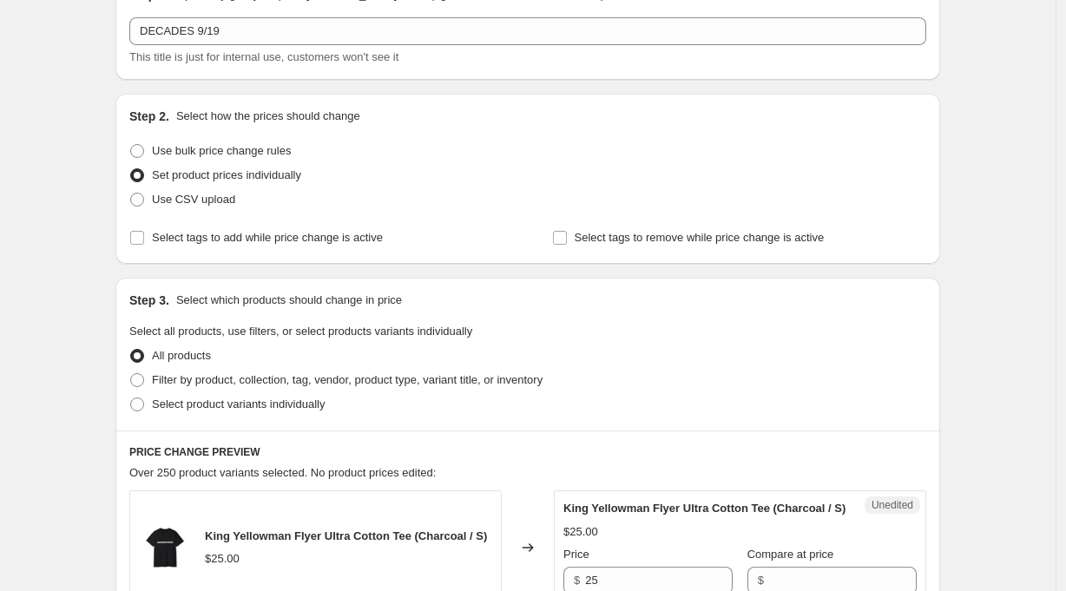
scroll to position [175, 0]
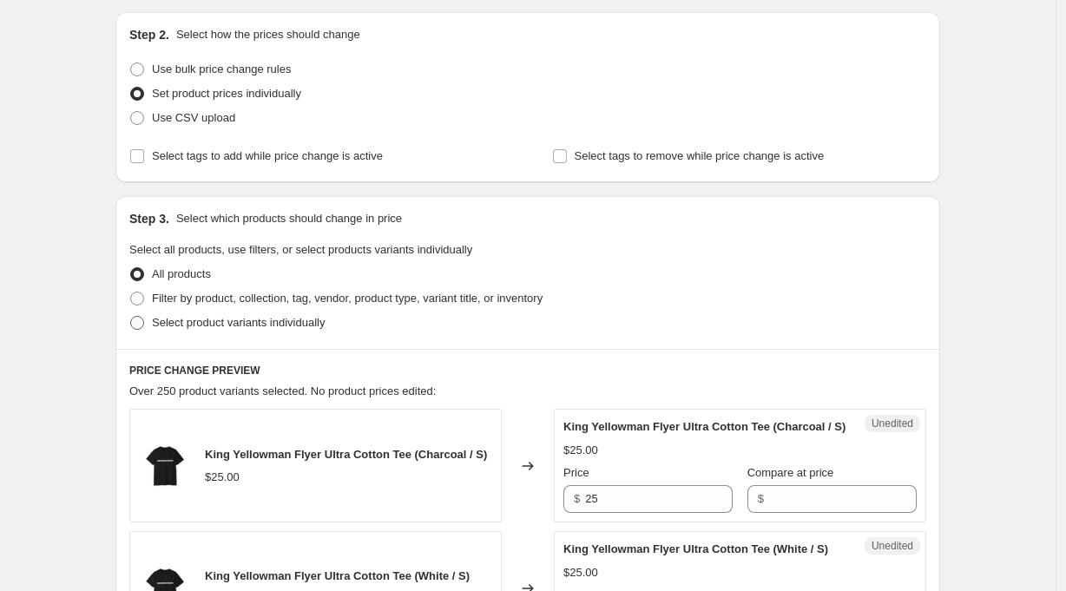
click at [218, 317] on span "Select product variants individually" at bounding box center [238, 322] width 173 height 13
click at [131, 317] on input "Select product variants individually" at bounding box center [130, 316] width 1 height 1
radio input "true"
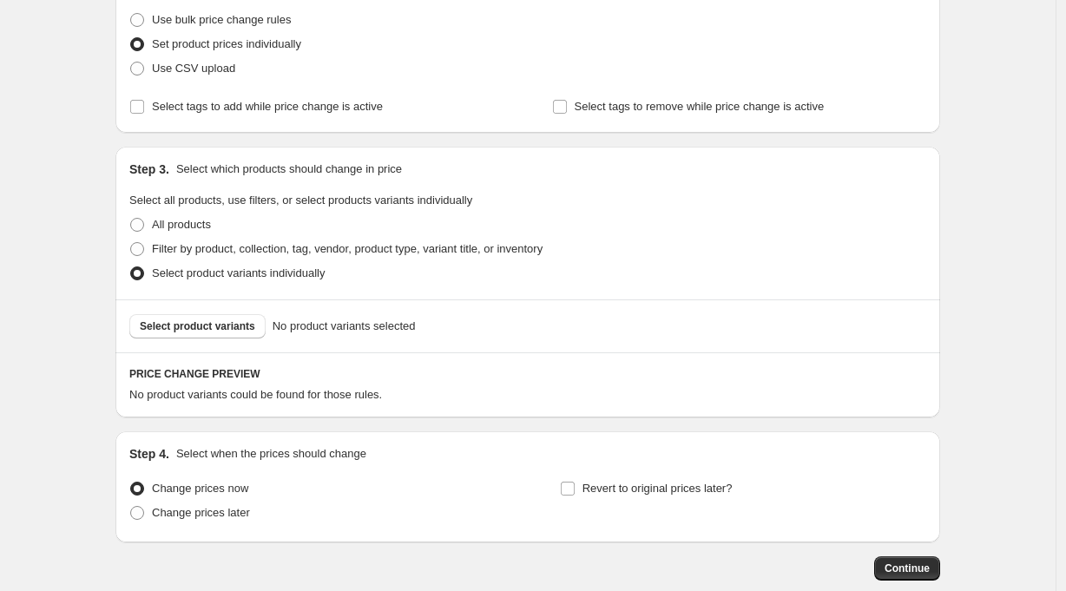
scroll to position [320, 0]
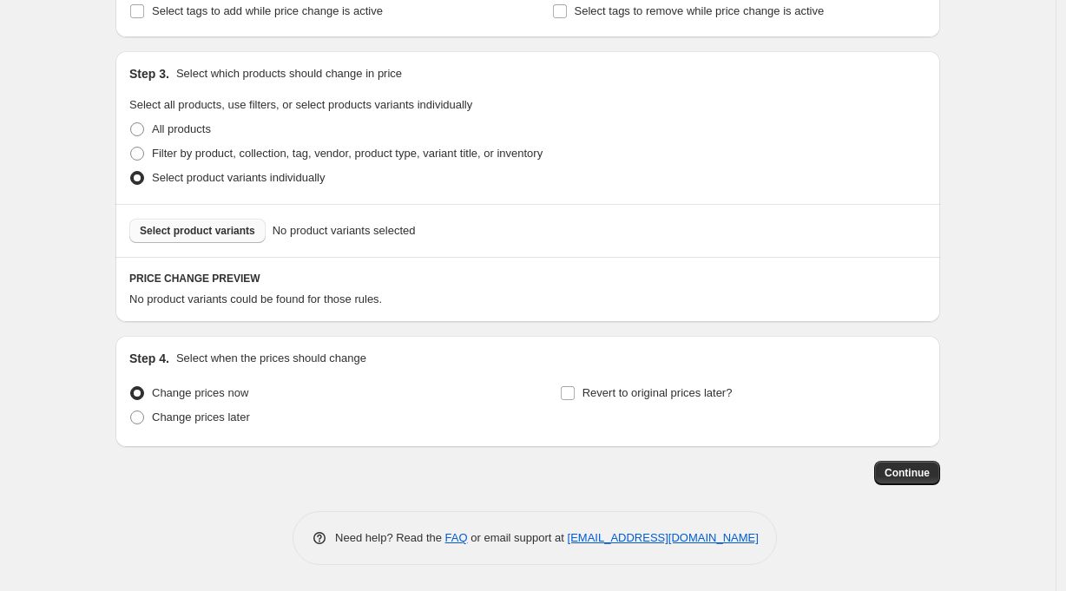
click at [237, 234] on span "Select product variants" at bounding box center [197, 231] width 115 height 14
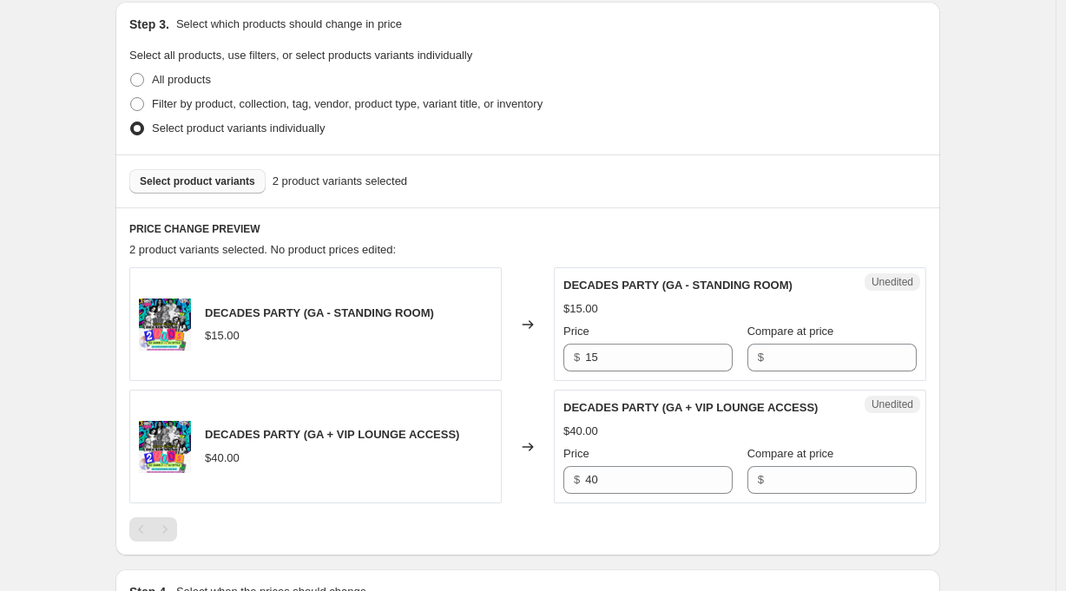
scroll to position [493, 0]
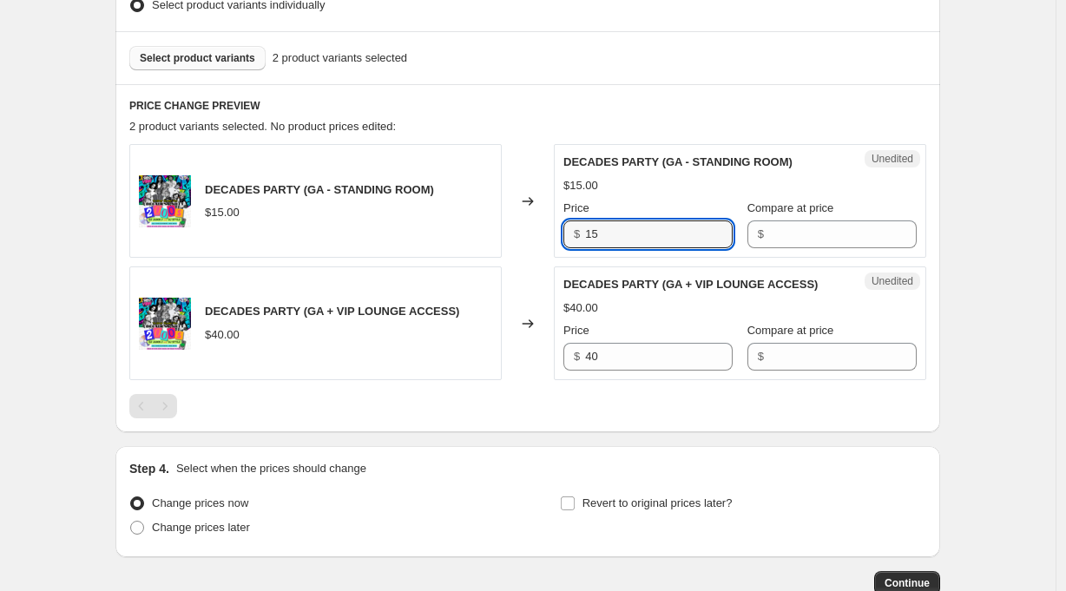
drag, startPoint x: 560, startPoint y: 234, endPoint x: 540, endPoint y: 233, distance: 20.0
click at [540, 233] on div "DECADES PARTY (GA - STANDING ROOM) $15.00 Changed to Unedited DECADES PARTY (GA…" at bounding box center [527, 201] width 797 height 114
type input "25"
click at [614, 364] on input "40" at bounding box center [659, 357] width 148 height 28
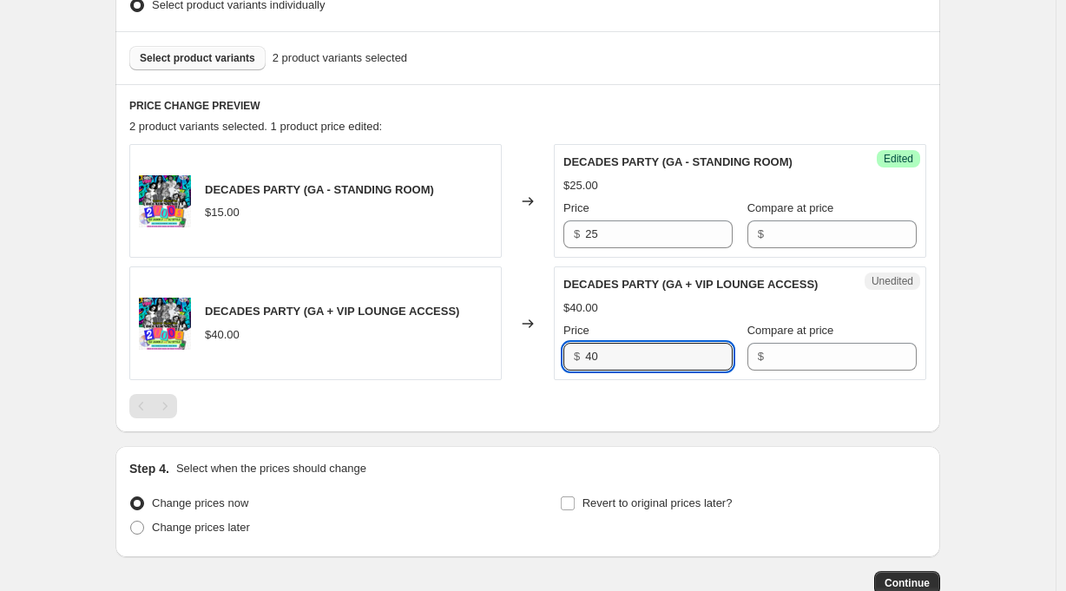
drag, startPoint x: 623, startPoint y: 357, endPoint x: 532, endPoint y: 356, distance: 91.1
click at [532, 356] on div "DECADES PARTY (GA + VIP LOUNGE ACCESS) $40.00 Changed to Unedited DECADES PARTY…" at bounding box center [527, 323] width 797 height 114
type input "50"
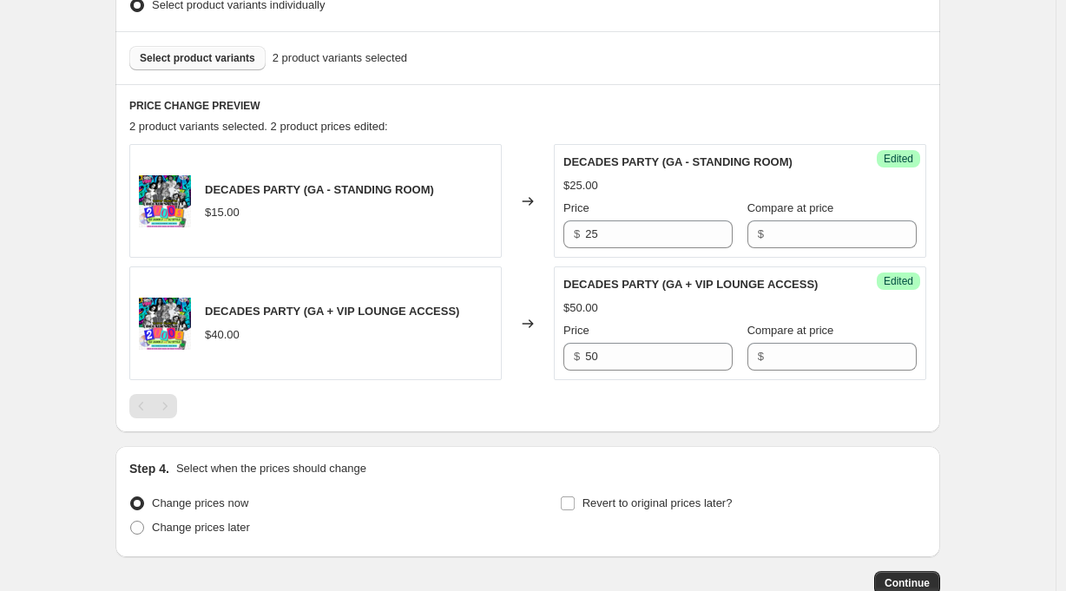
click at [970, 432] on div "Create new price [MEDICAL_DATA]. This page is ready Create new price [MEDICAL_D…" at bounding box center [527, 104] width 1055 height 1194
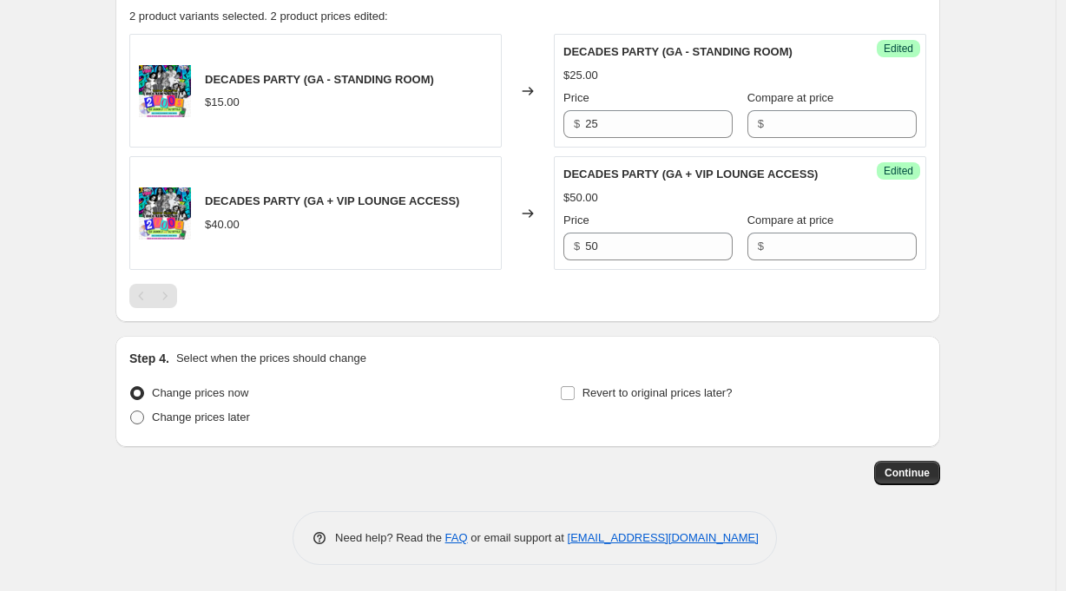
click at [235, 411] on span "Change prices later" at bounding box center [201, 416] width 98 height 13
click at [131, 411] on input "Change prices later" at bounding box center [130, 410] width 1 height 1
radio input "true"
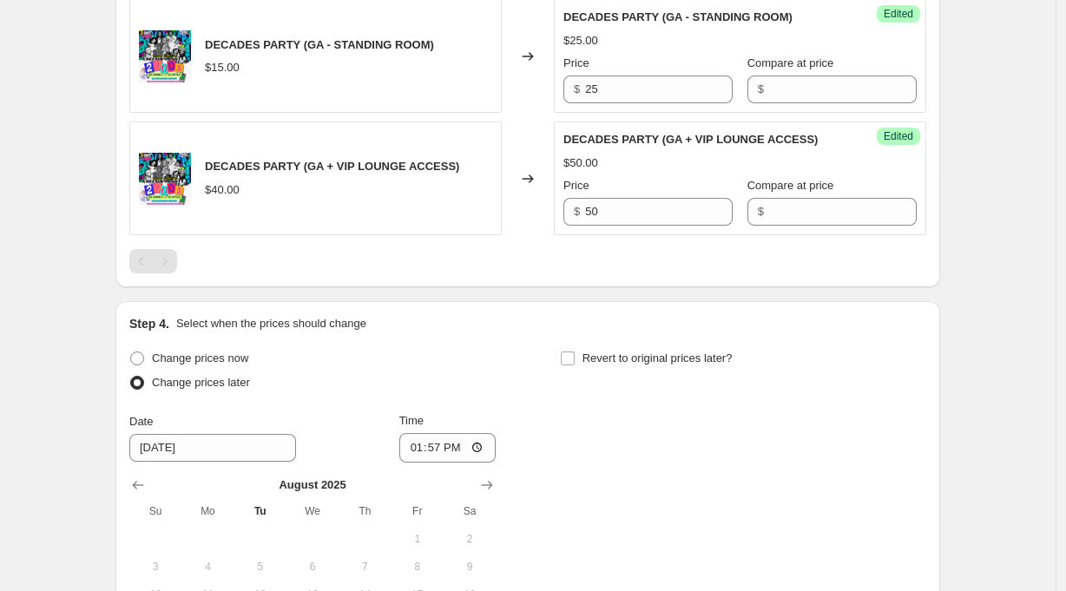
scroll to position [802, 0]
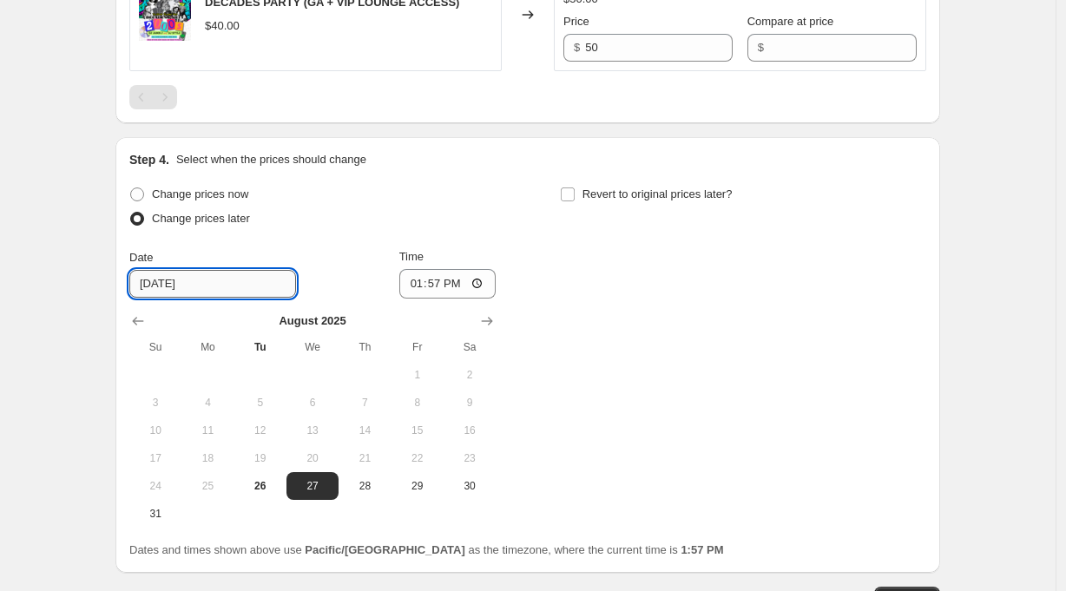
click at [216, 287] on input "[DATE]" at bounding box center [212, 284] width 167 height 28
click at [490, 317] on icon "Show next month, September 2025" at bounding box center [486, 320] width 17 height 17
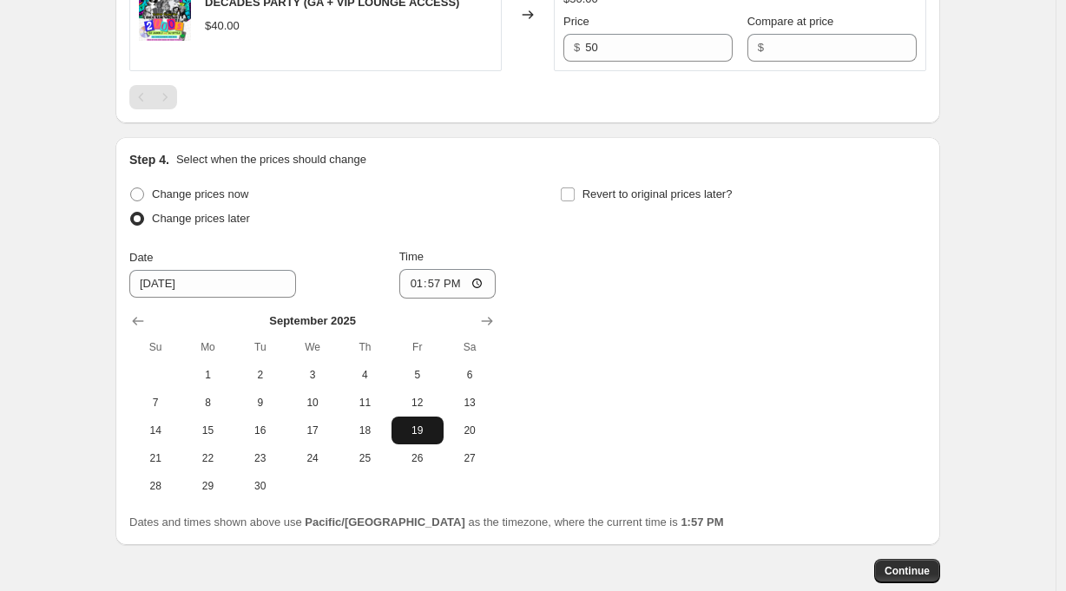
click at [417, 430] on span "19" at bounding box center [417, 431] width 38 height 14
type input "[DATE]"
click at [439, 287] on input "13:57" at bounding box center [447, 284] width 97 height 30
click at [463, 283] on input "21:57" at bounding box center [447, 284] width 97 height 30
type input "21:00"
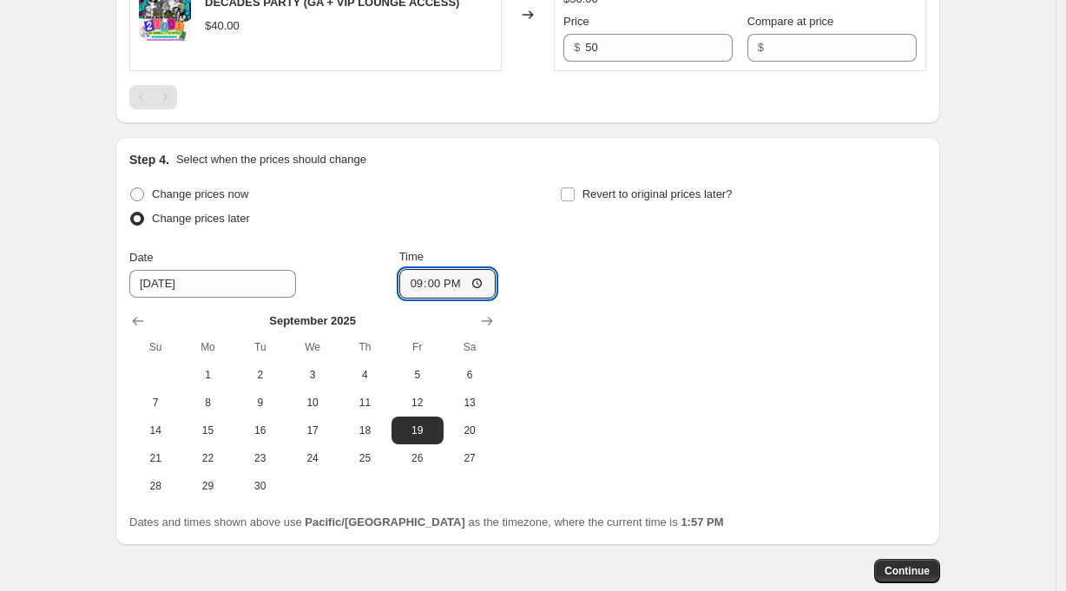
click at [623, 288] on div "Change prices now Change prices later Date [DATE] Time 21:00 [DATE] Su Mo Tu We…" at bounding box center [527, 341] width 797 height 318
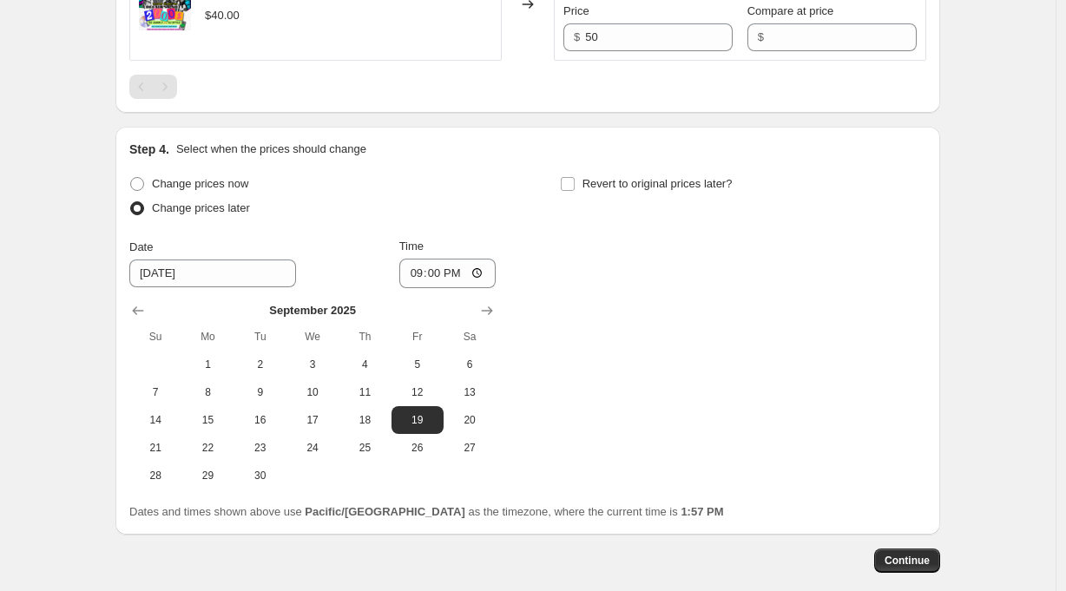
scroll to position [847, 0]
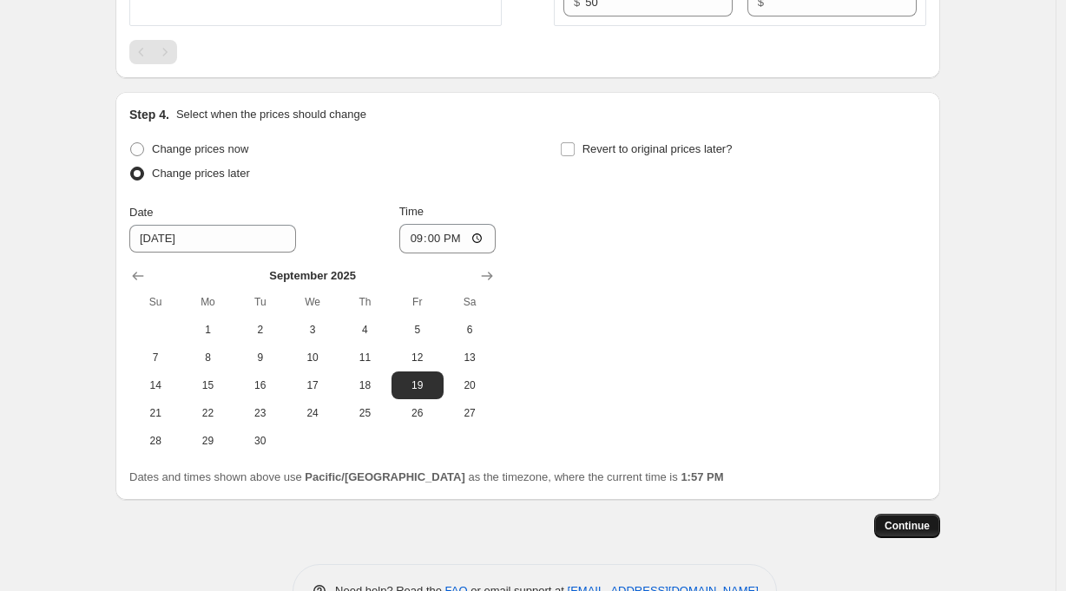
click at [915, 531] on span "Continue" at bounding box center [906, 526] width 45 height 14
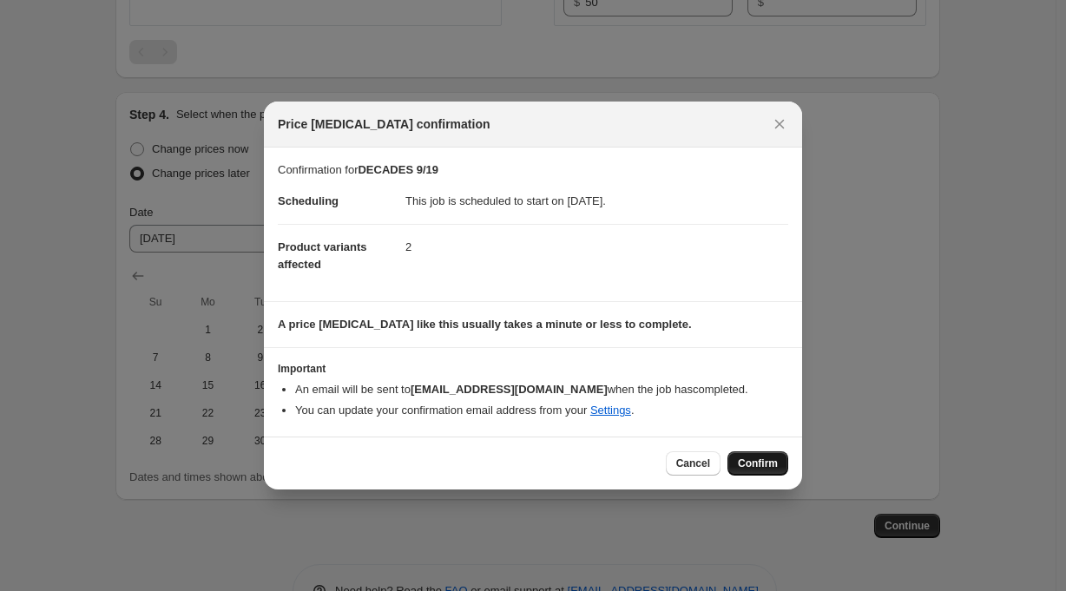
click at [761, 462] on span "Confirm" at bounding box center [758, 463] width 40 height 14
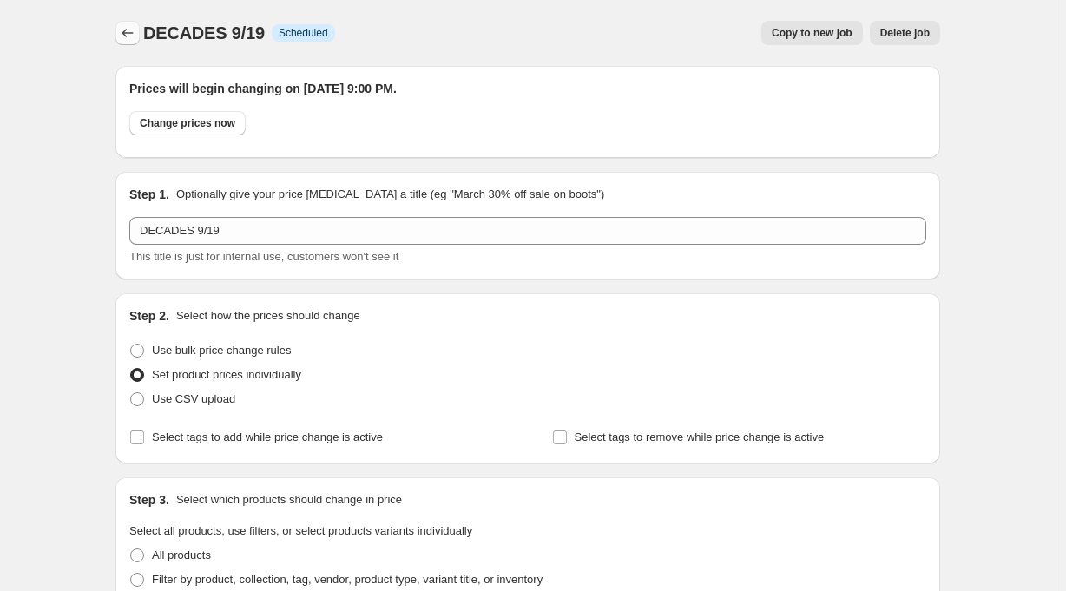
click at [135, 35] on icon "Price change jobs" at bounding box center [127, 32] width 17 height 17
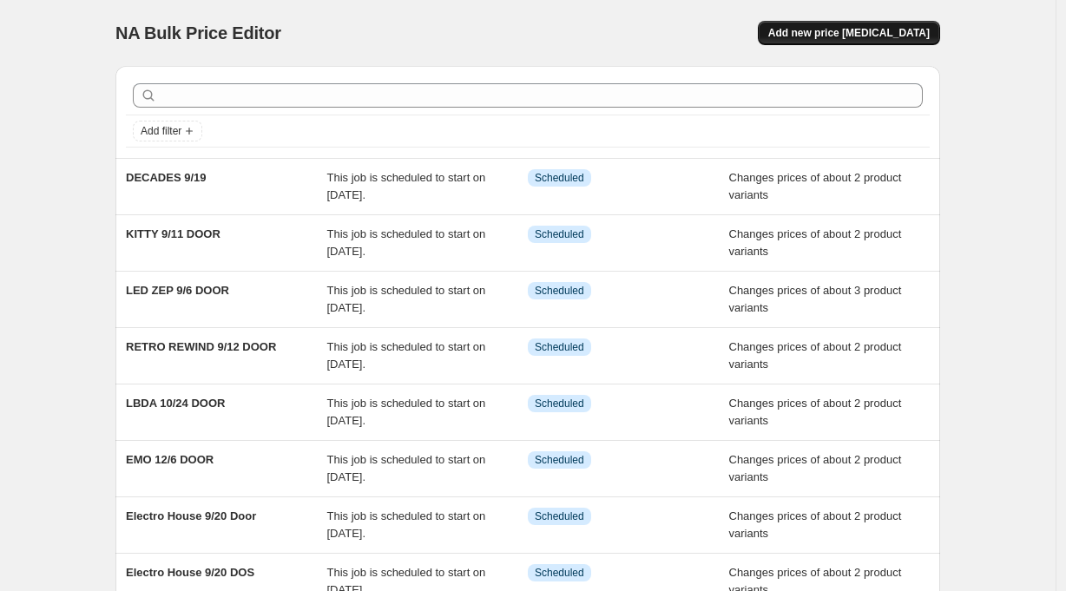
click at [866, 26] on button "Add new price [MEDICAL_DATA]" at bounding box center [849, 33] width 182 height 24
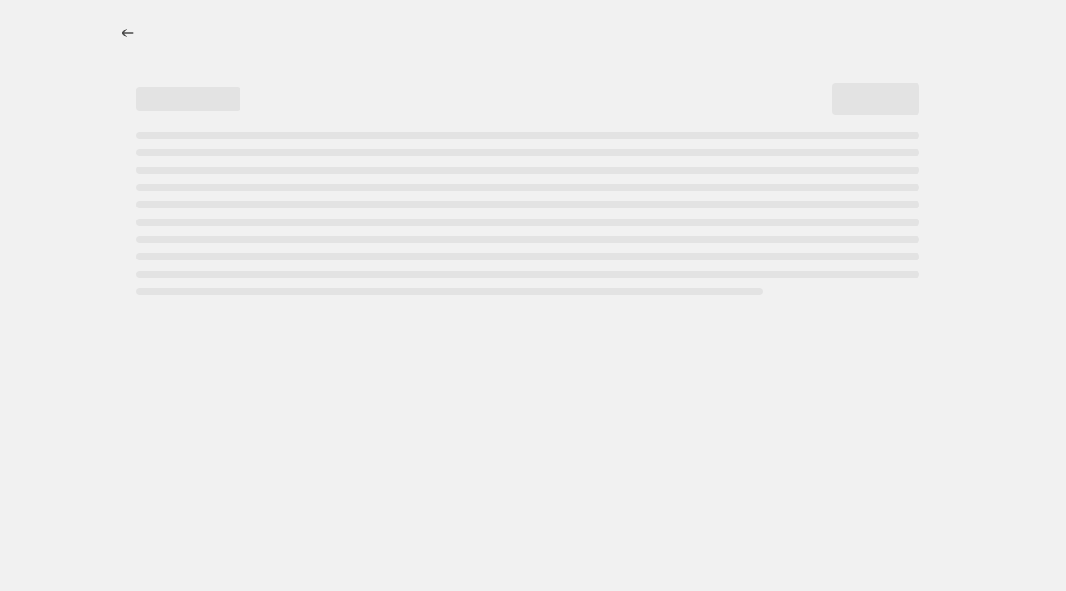
select select "percentage"
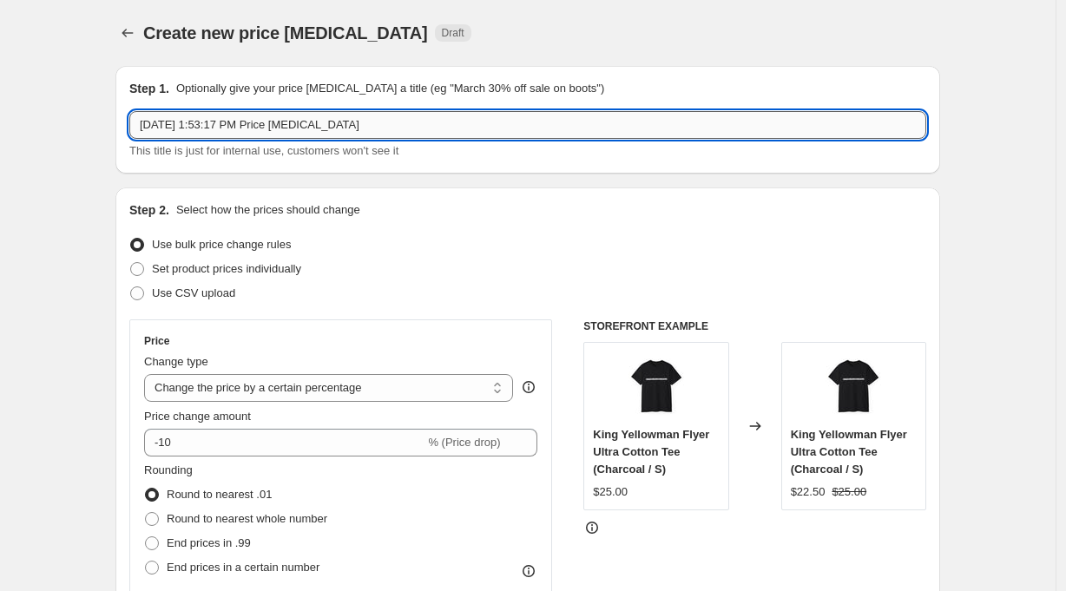
click at [343, 123] on input "[DATE] 1:53:17 PM Price [MEDICAL_DATA]" at bounding box center [527, 125] width 797 height 28
type input "[PERSON_NAME] 10/9"
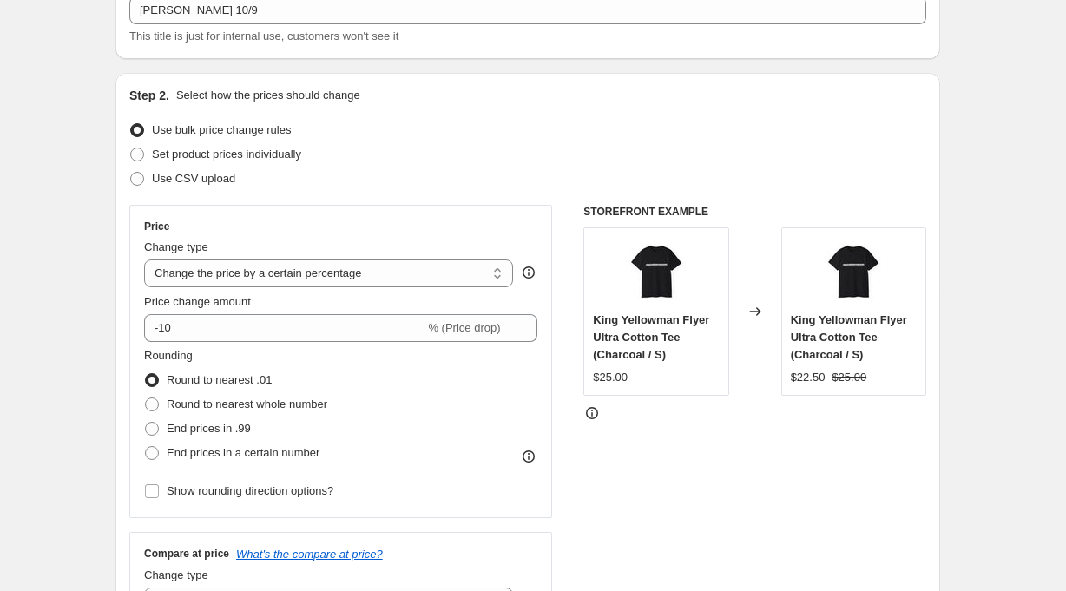
scroll to position [180, 0]
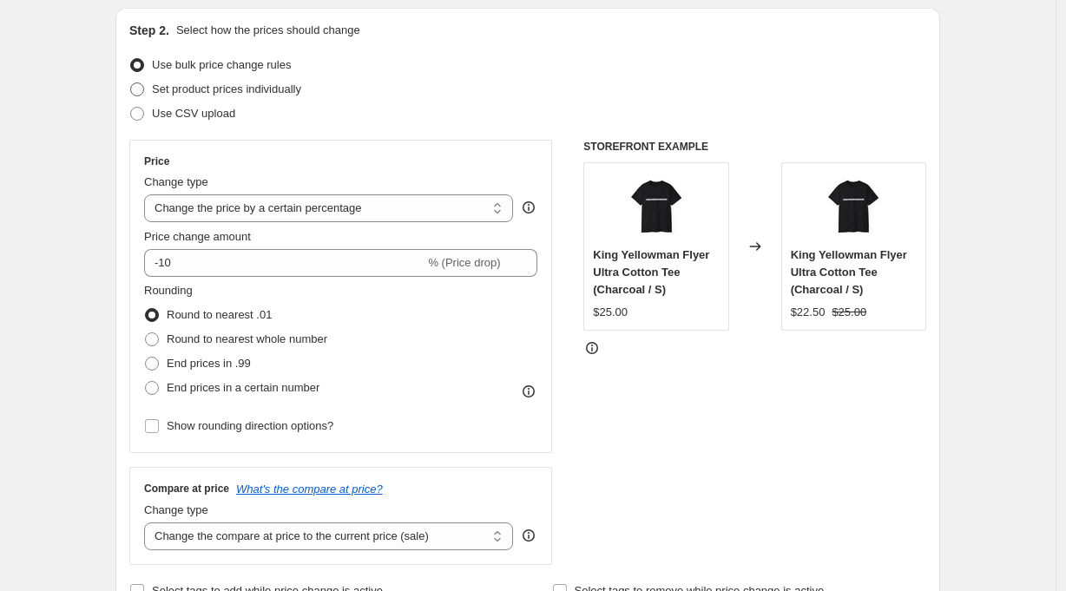
click at [194, 87] on span "Set product prices individually" at bounding box center [226, 88] width 149 height 13
click at [131, 83] on input "Set product prices individually" at bounding box center [130, 82] width 1 height 1
radio input "true"
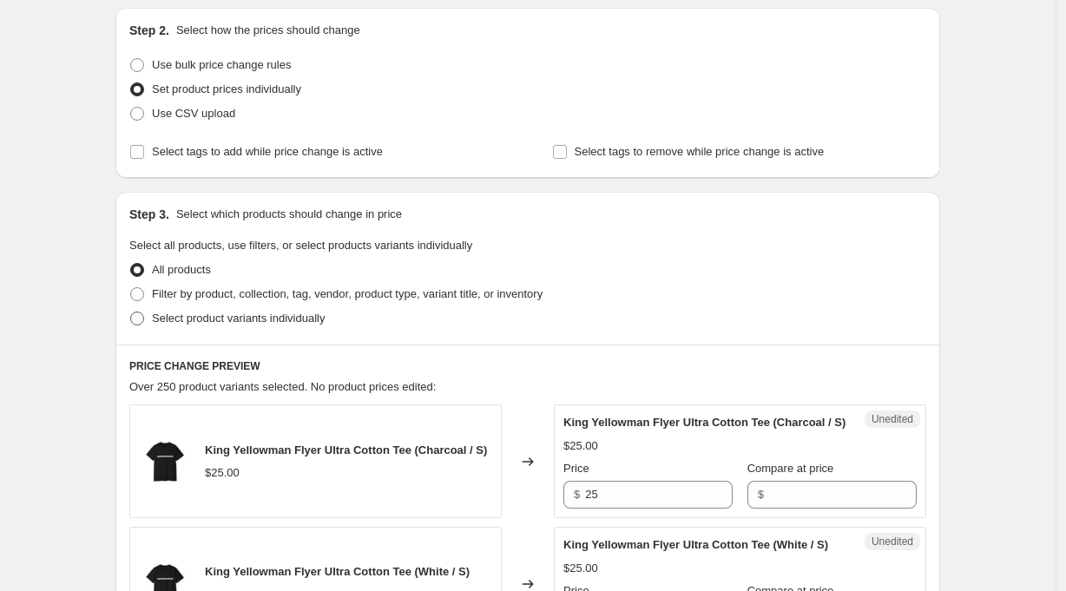
click at [227, 320] on span "Select product variants individually" at bounding box center [238, 318] width 173 height 13
click at [131, 312] on input "Select product variants individually" at bounding box center [130, 312] width 1 height 1
radio input "true"
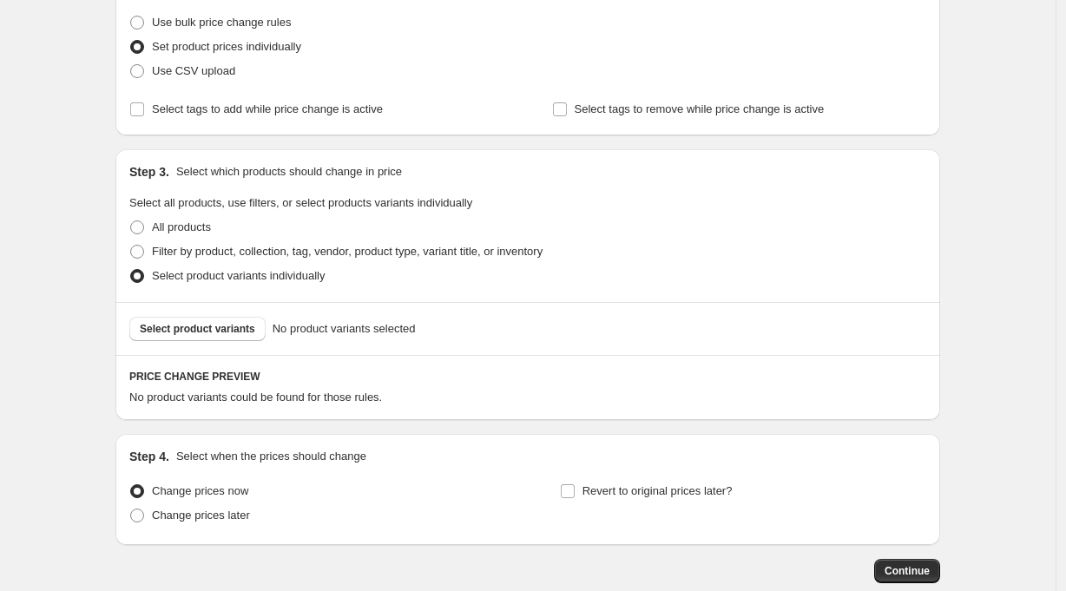
scroll to position [297, 0]
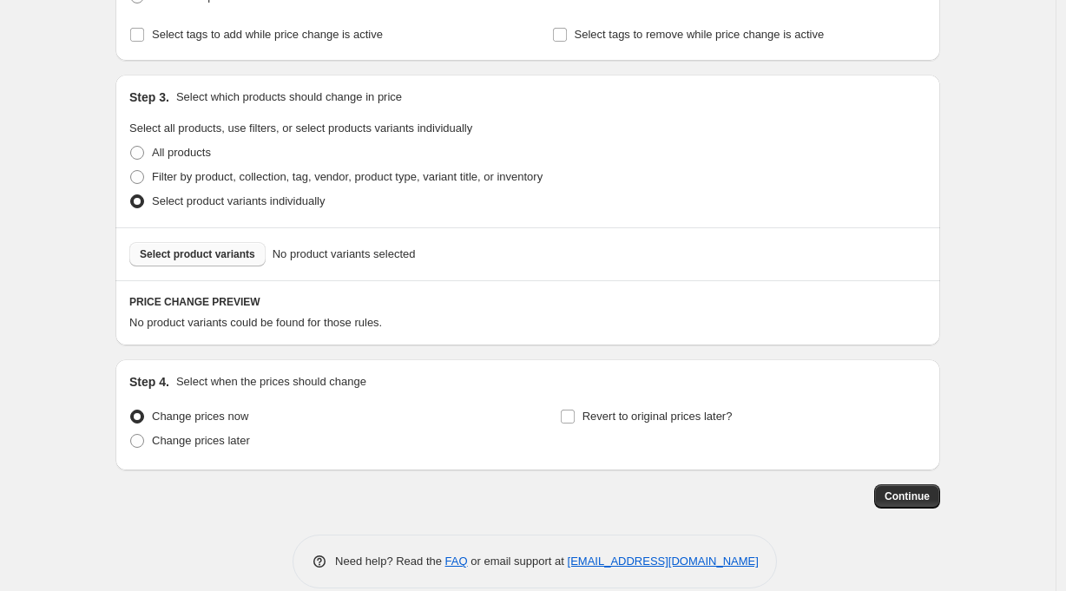
click at [221, 253] on span "Select product variants" at bounding box center [197, 254] width 115 height 14
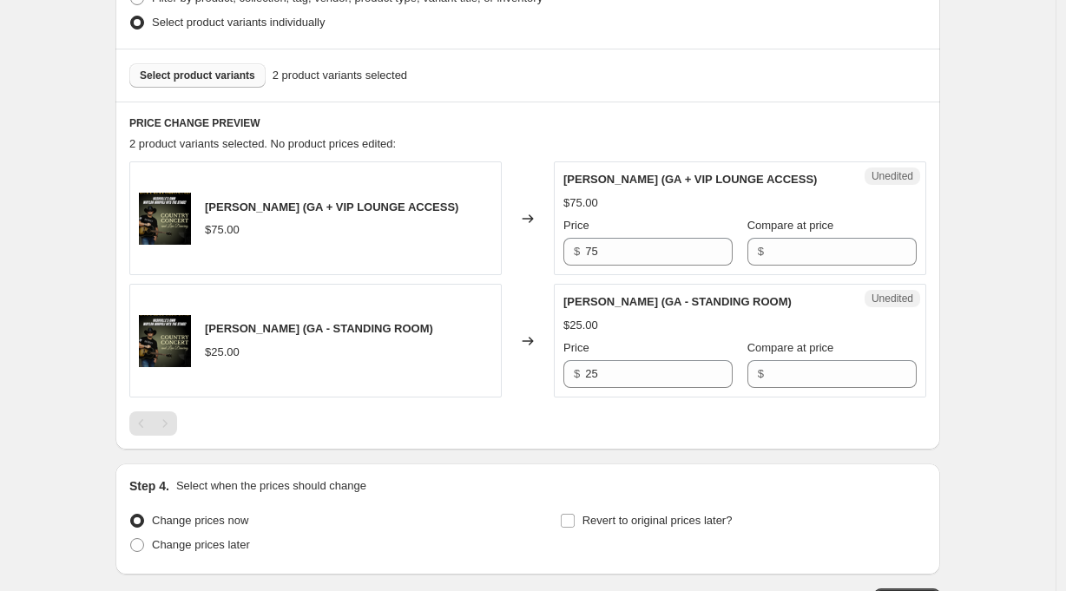
scroll to position [479, 0]
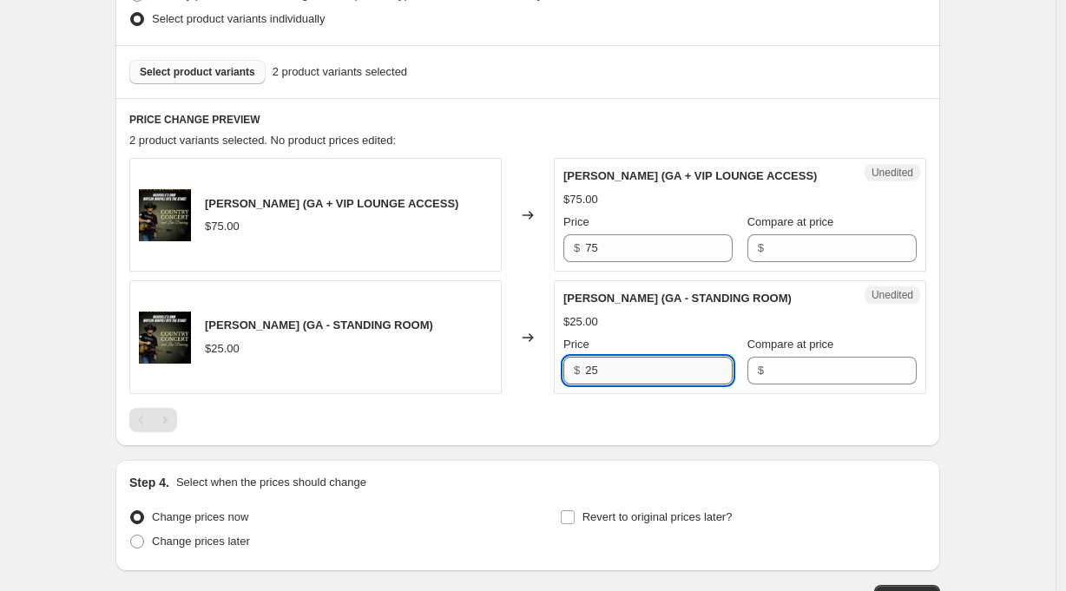
click at [629, 367] on input "25" at bounding box center [659, 371] width 148 height 28
drag, startPoint x: 594, startPoint y: 367, endPoint x: 547, endPoint y: 366, distance: 47.7
click at [547, 366] on div "[PERSON_NAME] (GA - STANDING ROOM) $25.00 Changed to Unedited [PERSON_NAME] (GA…" at bounding box center [527, 337] width 797 height 114
type input "35"
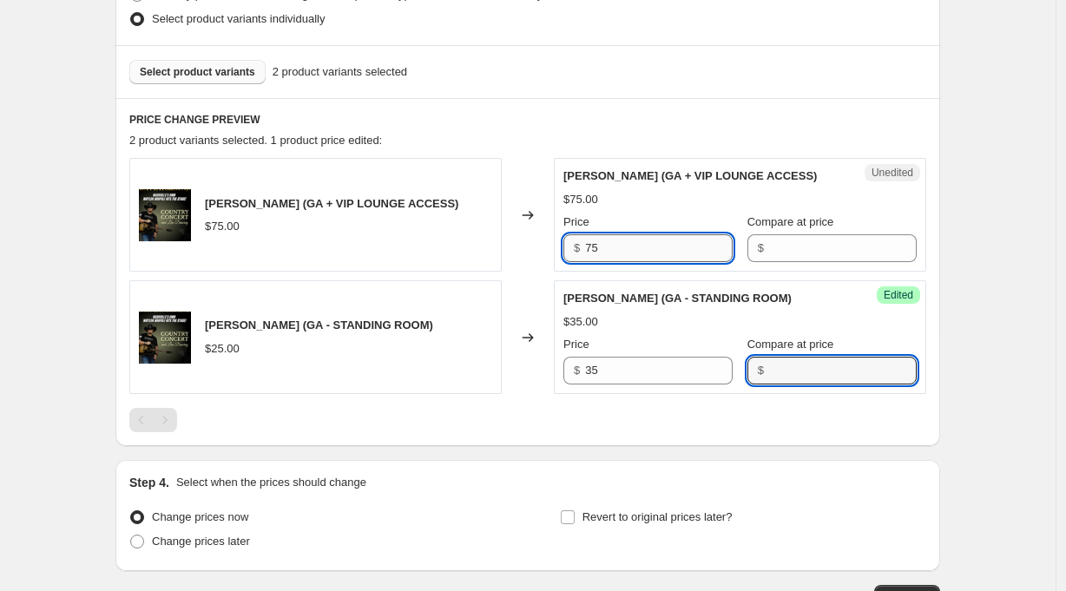
click at [623, 245] on input "75" at bounding box center [659, 248] width 148 height 28
click at [624, 246] on input "75" at bounding box center [659, 248] width 148 height 28
click at [609, 244] on input "75" at bounding box center [659, 248] width 148 height 28
type input "85"
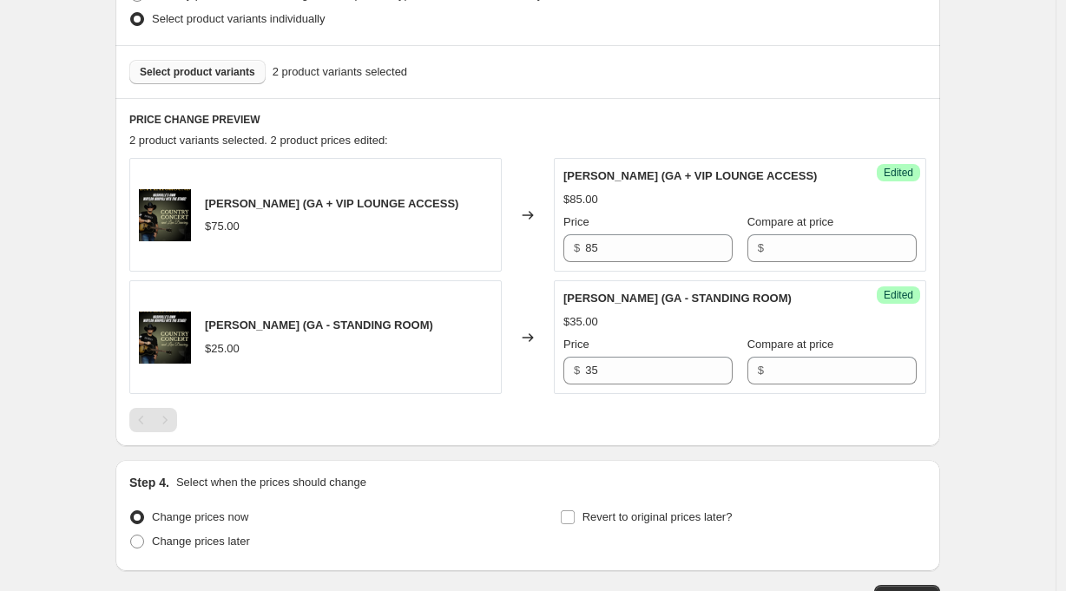
click at [949, 443] on div "Create new price [MEDICAL_DATA]. This page is ready Create new price [MEDICAL_D…" at bounding box center [528, 118] width 866 height 1194
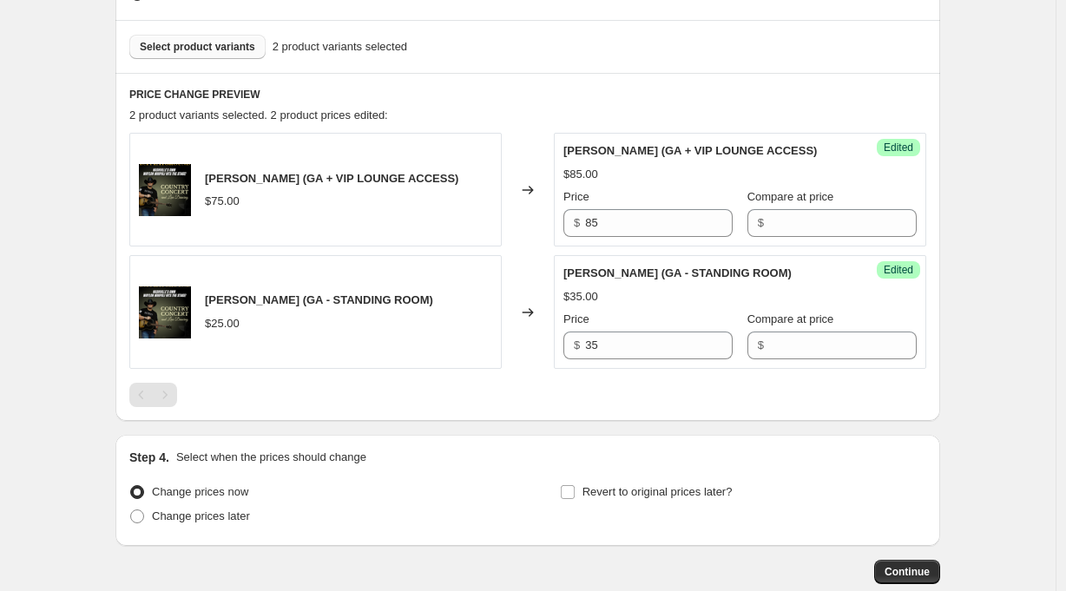
scroll to position [575, 0]
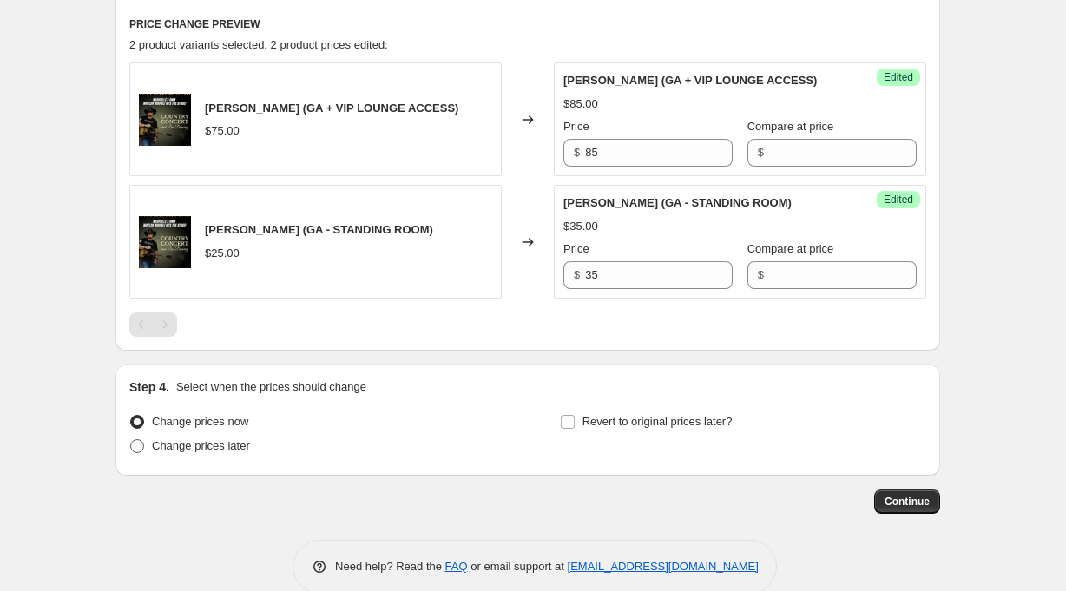
click at [215, 443] on span "Change prices later" at bounding box center [201, 445] width 98 height 13
click at [131, 440] on input "Change prices later" at bounding box center [130, 439] width 1 height 1
radio input "true"
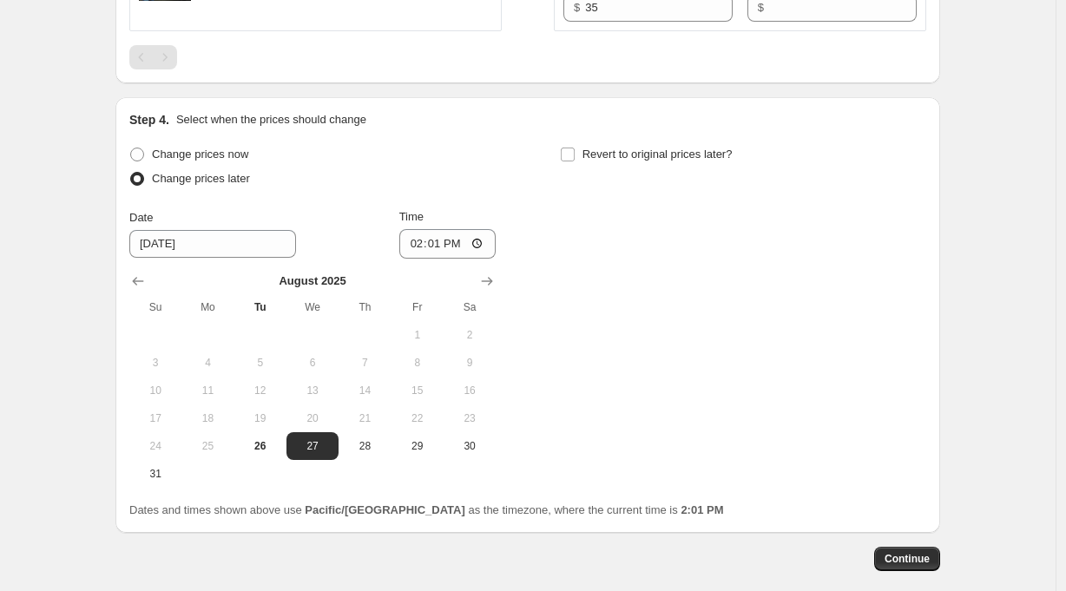
scroll to position [838, 0]
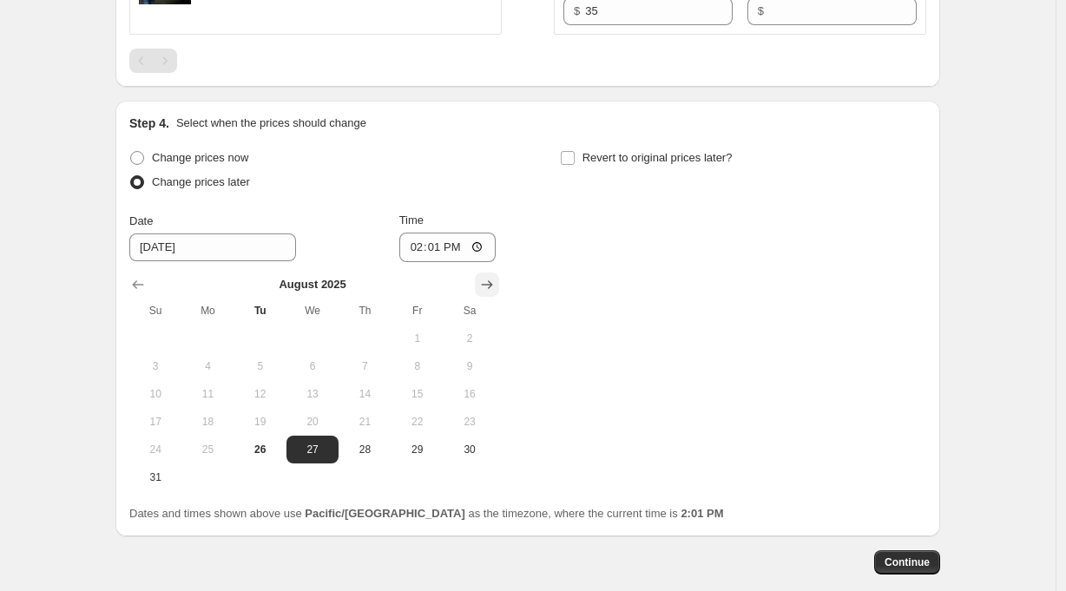
click at [493, 284] on icon "Show next month, September 2025" at bounding box center [487, 284] width 11 height 9
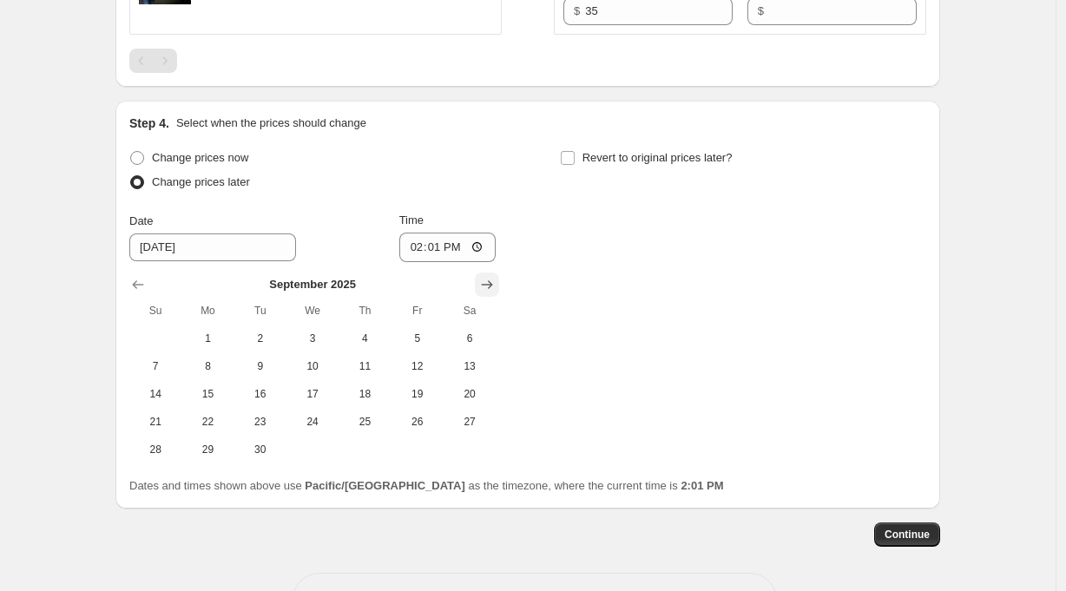
click at [493, 287] on icon "Show next month, October 2025" at bounding box center [487, 284] width 11 height 9
click at [374, 364] on span "9" at bounding box center [364, 366] width 38 height 14
type input "[DATE]"
click at [435, 252] on input "14:01" at bounding box center [447, 248] width 97 height 30
click at [462, 251] on input "18:01" at bounding box center [447, 248] width 97 height 30
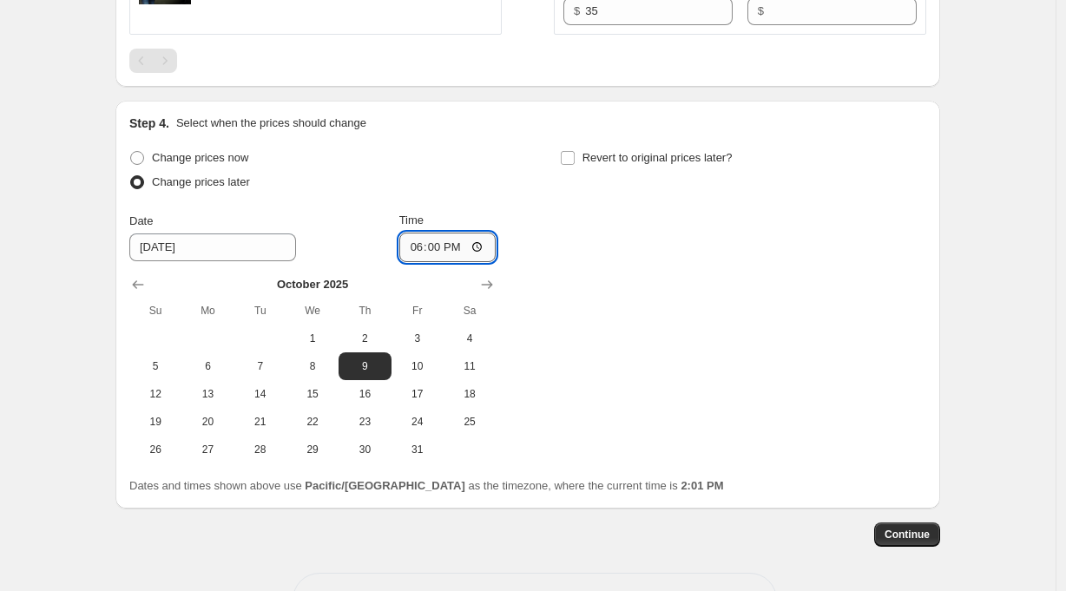
click at [481, 249] on input "18:00" at bounding box center [447, 248] width 97 height 30
type input "18:00"
click at [644, 266] on div "Change prices now Change prices later Date [DATE] Time 18:00 [DATE] Su Mo Tu We…" at bounding box center [527, 305] width 797 height 318
click at [912, 536] on span "Continue" at bounding box center [906, 535] width 45 height 14
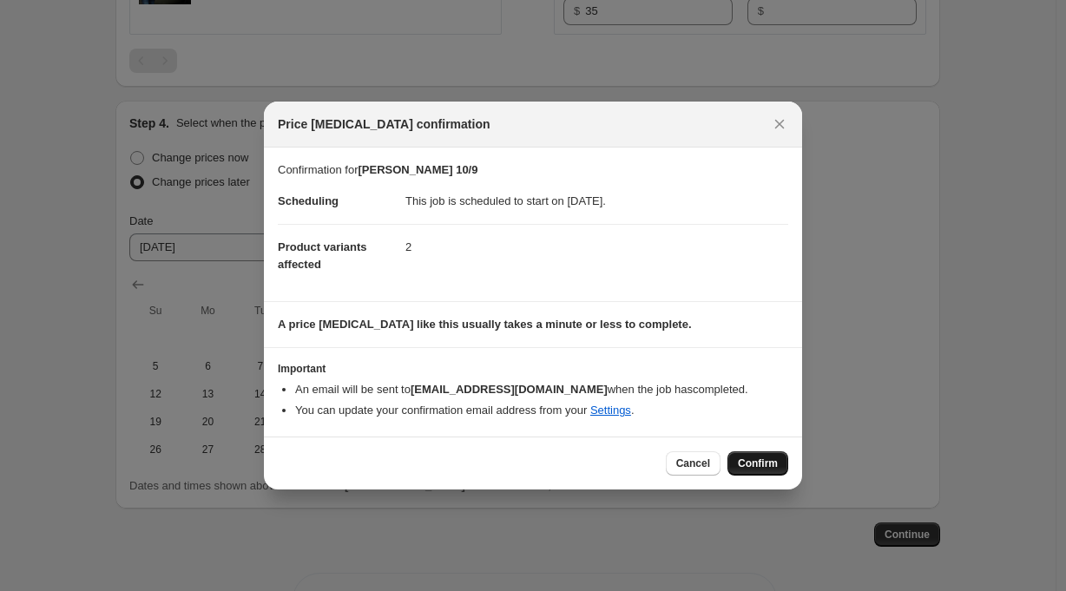
click at [762, 464] on span "Confirm" at bounding box center [758, 463] width 40 height 14
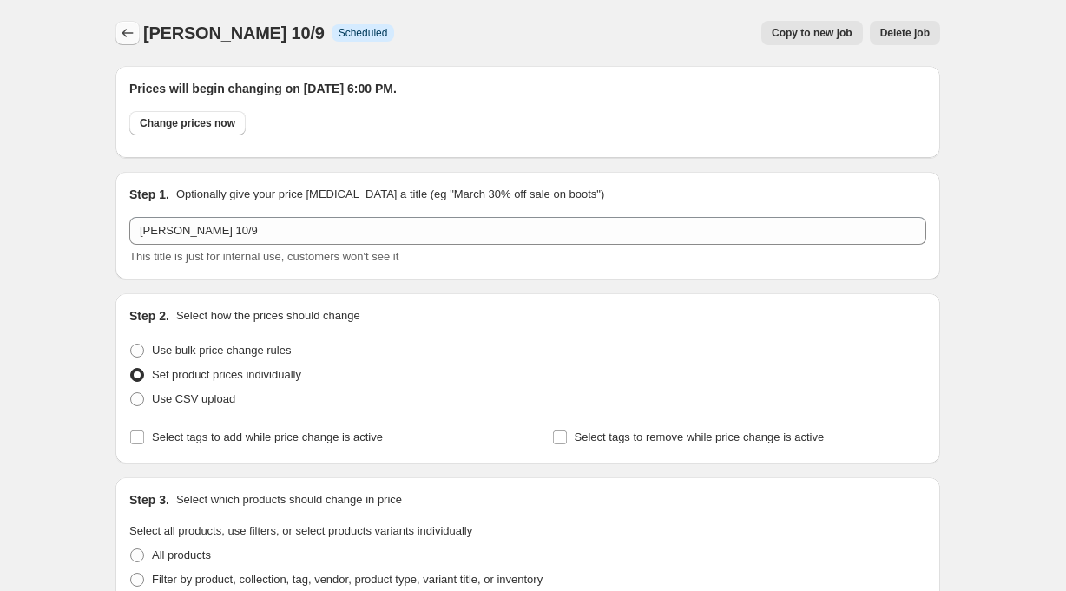
click at [130, 31] on icon "Price change jobs" at bounding box center [127, 32] width 17 height 17
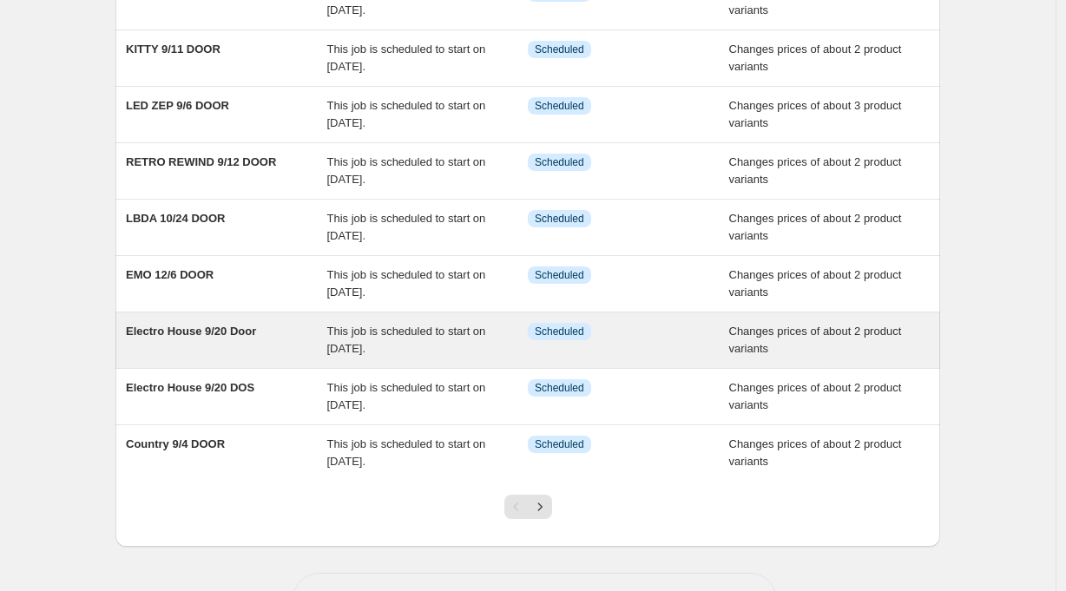
scroll to position [245, 0]
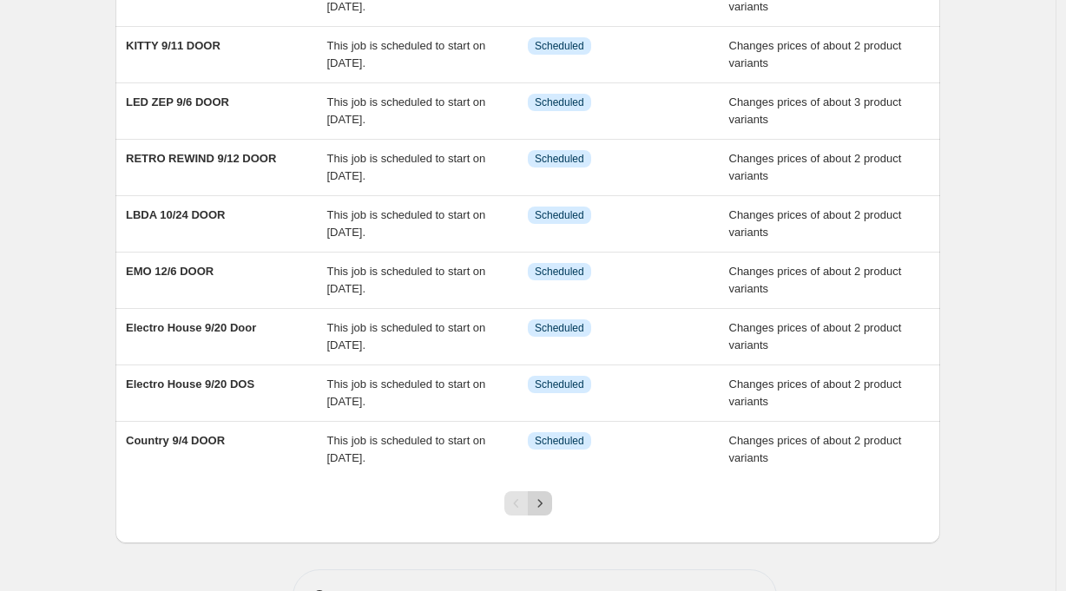
click at [548, 501] on icon "Next" at bounding box center [539, 503] width 17 height 17
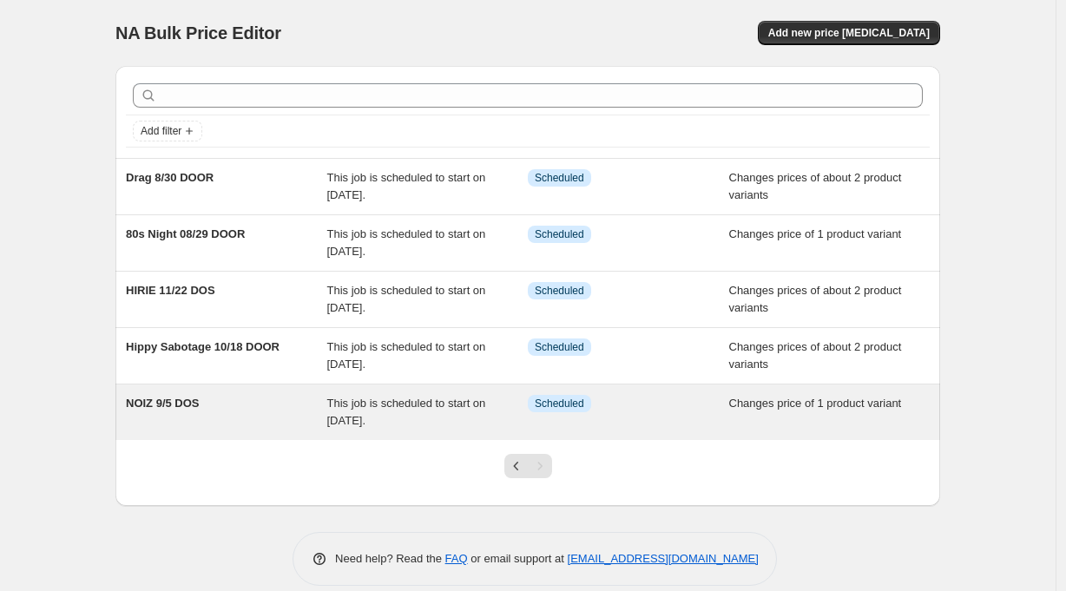
click at [197, 407] on span "NOIZ 9/5 DOS" at bounding box center [163, 403] width 74 height 13
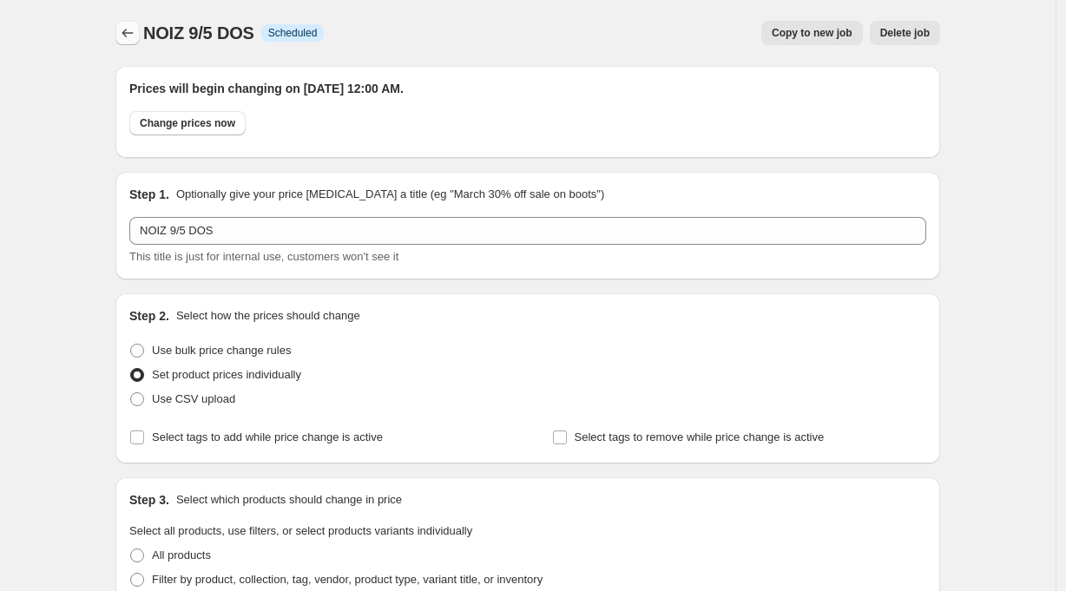
click at [128, 32] on icon "Price change jobs" at bounding box center [127, 33] width 11 height 9
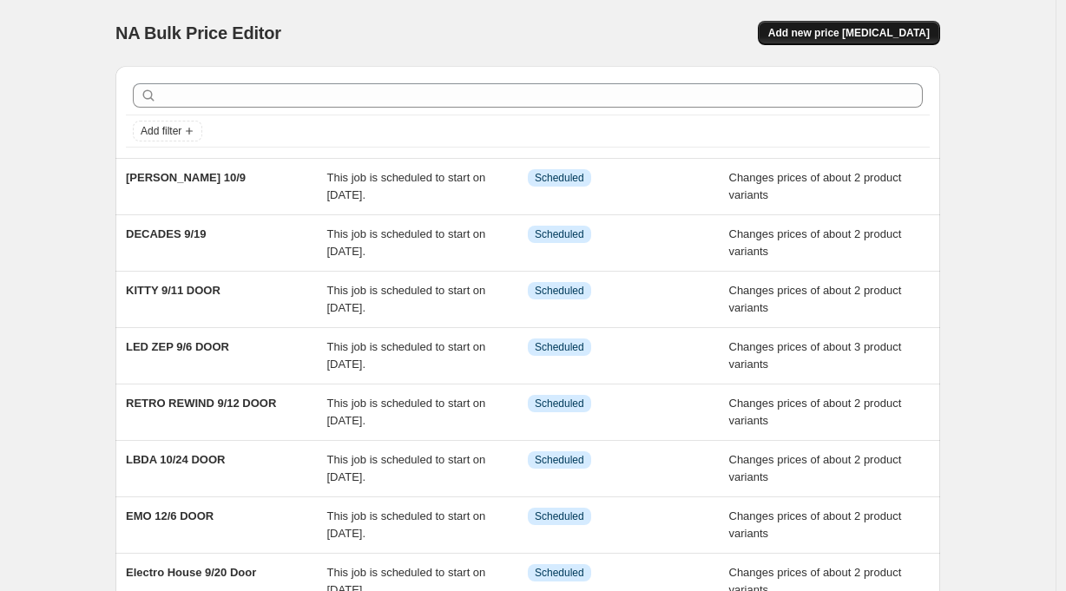
click at [889, 31] on span "Add new price [MEDICAL_DATA]" at bounding box center [848, 33] width 161 height 14
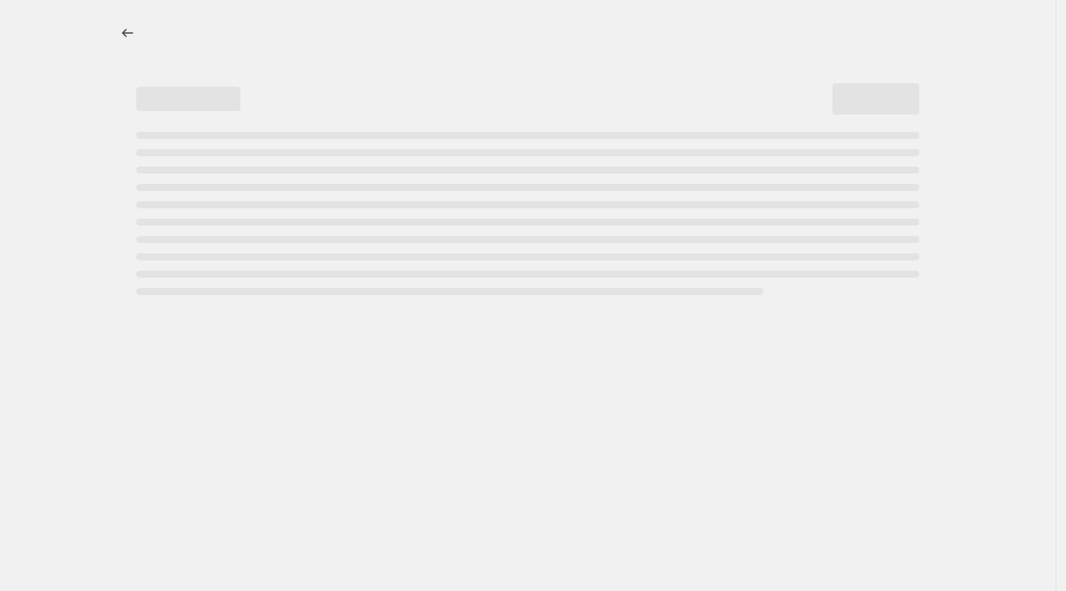
select select "percentage"
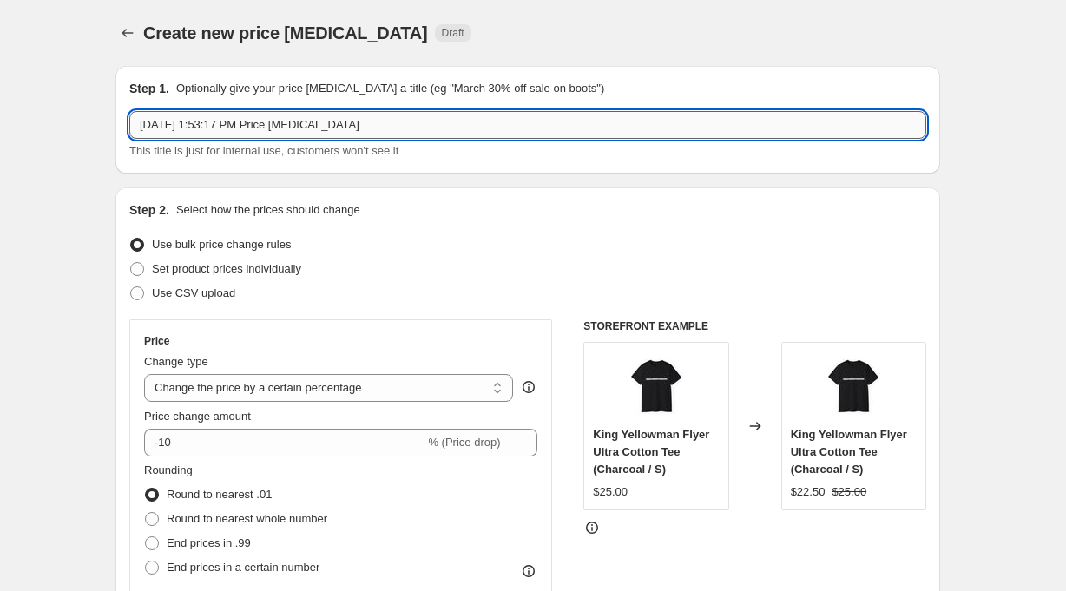
click at [246, 123] on input "[DATE] 1:53:17 PM Price [MEDICAL_DATA]" at bounding box center [527, 125] width 797 height 28
type input "D"
type input "DANCING QUEEN 10/17"
click at [278, 266] on span "Set product prices individually" at bounding box center [226, 268] width 149 height 13
click at [131, 263] on input "Set product prices individually" at bounding box center [130, 262] width 1 height 1
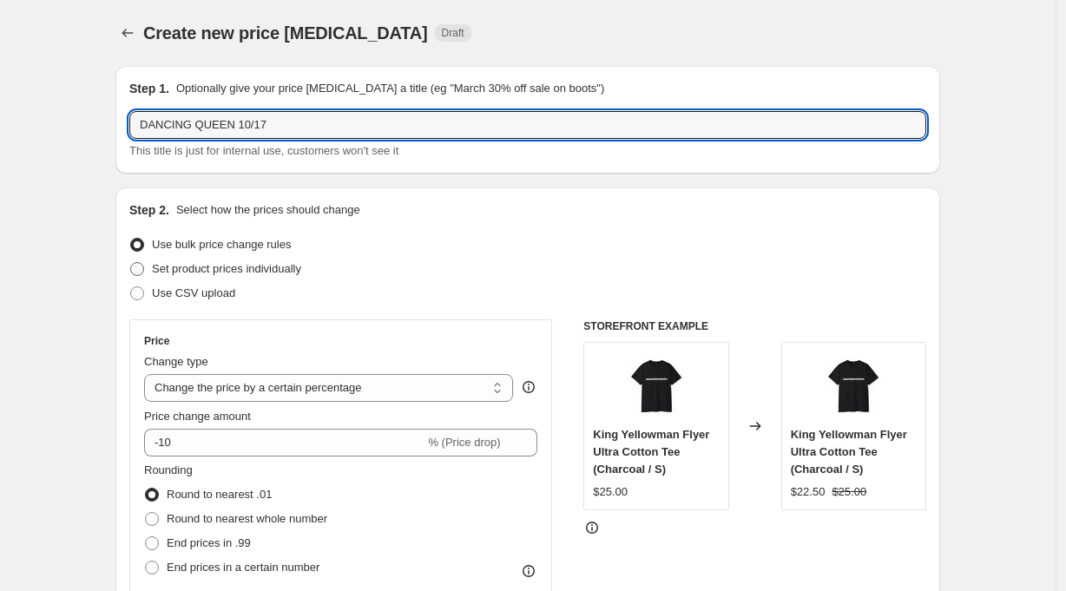
radio input "true"
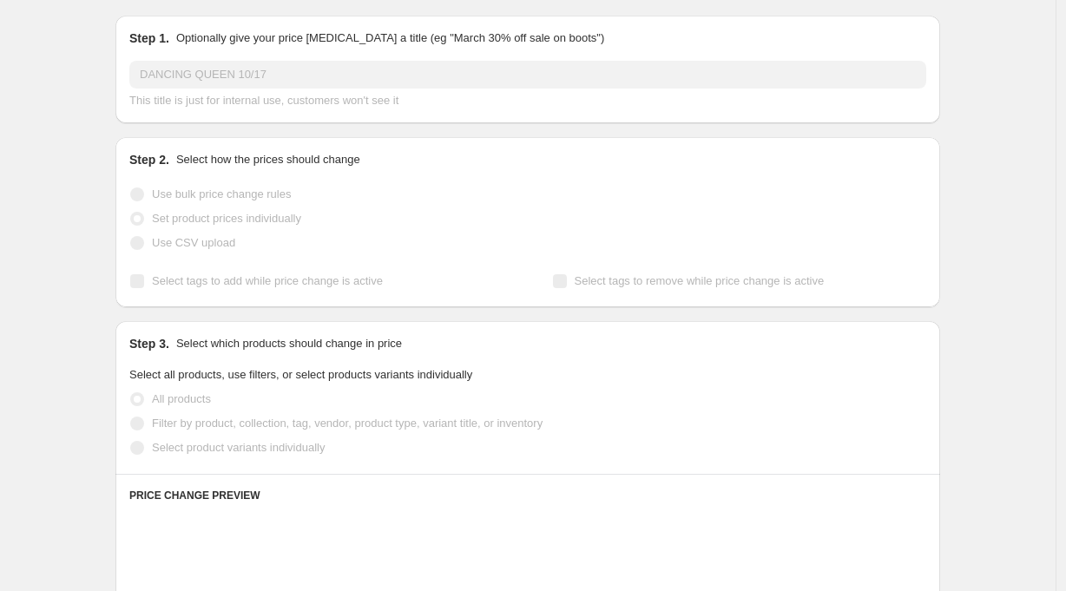
scroll to position [89, 0]
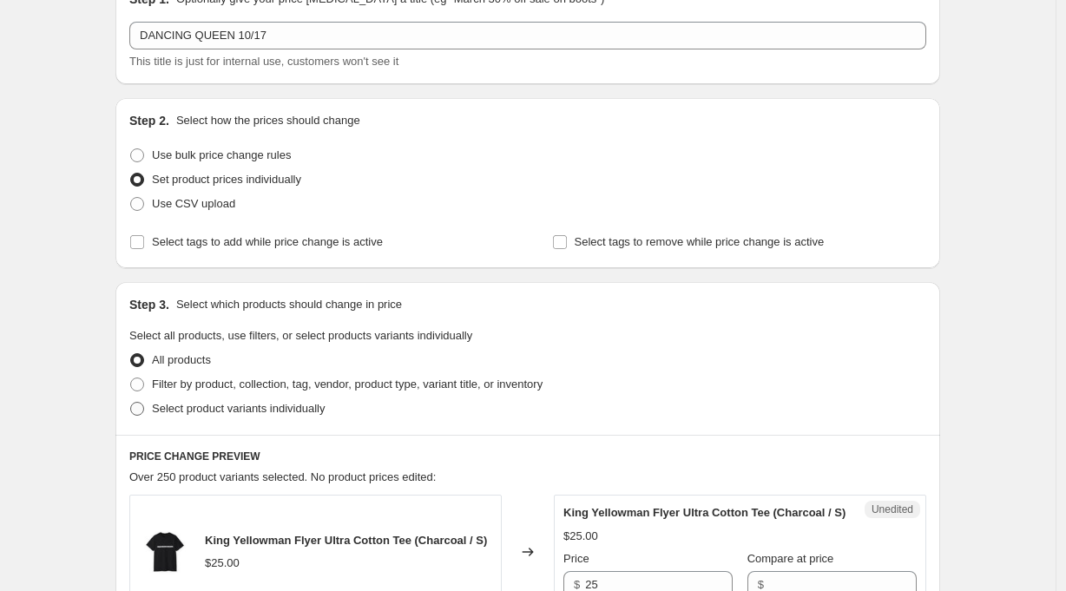
click at [303, 411] on span "Select product variants individually" at bounding box center [238, 408] width 173 height 13
click at [131, 403] on input "Select product variants individually" at bounding box center [130, 402] width 1 height 1
radio input "true"
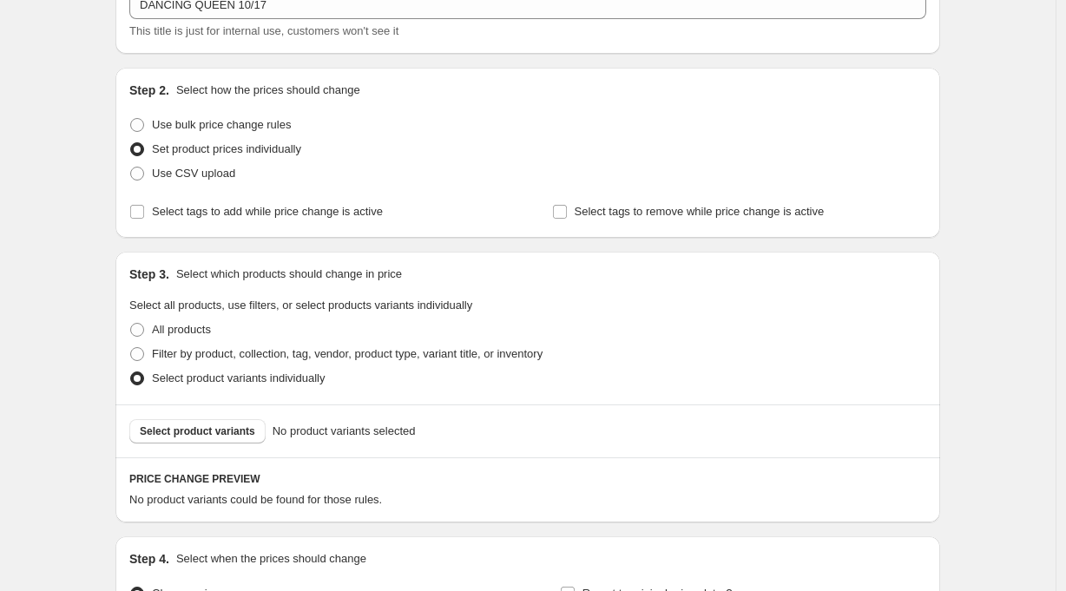
scroll to position [320, 0]
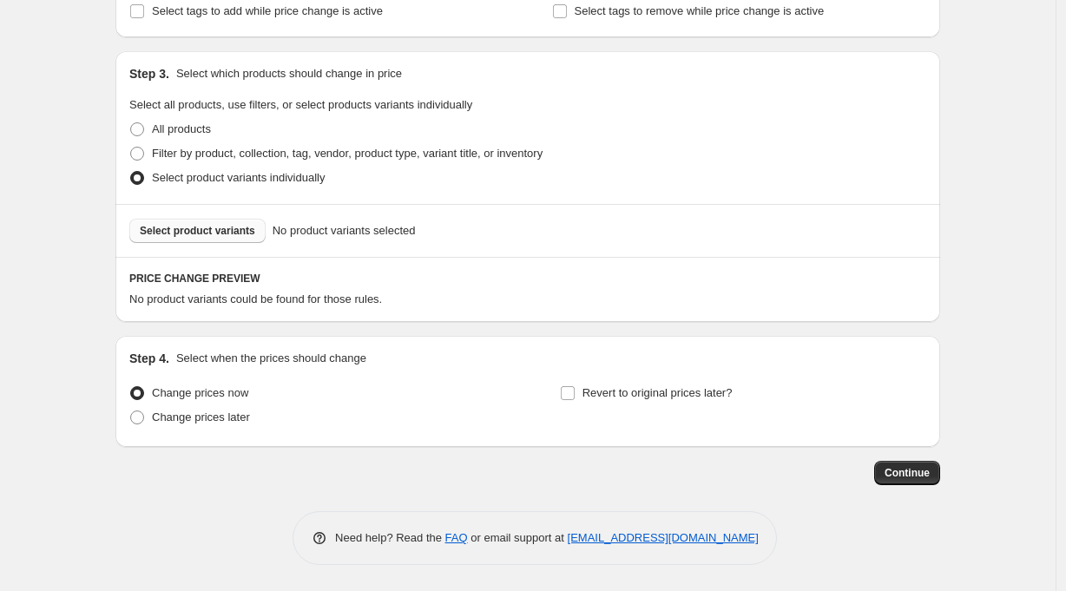
click at [235, 224] on button "Select product variants" at bounding box center [197, 231] width 136 height 24
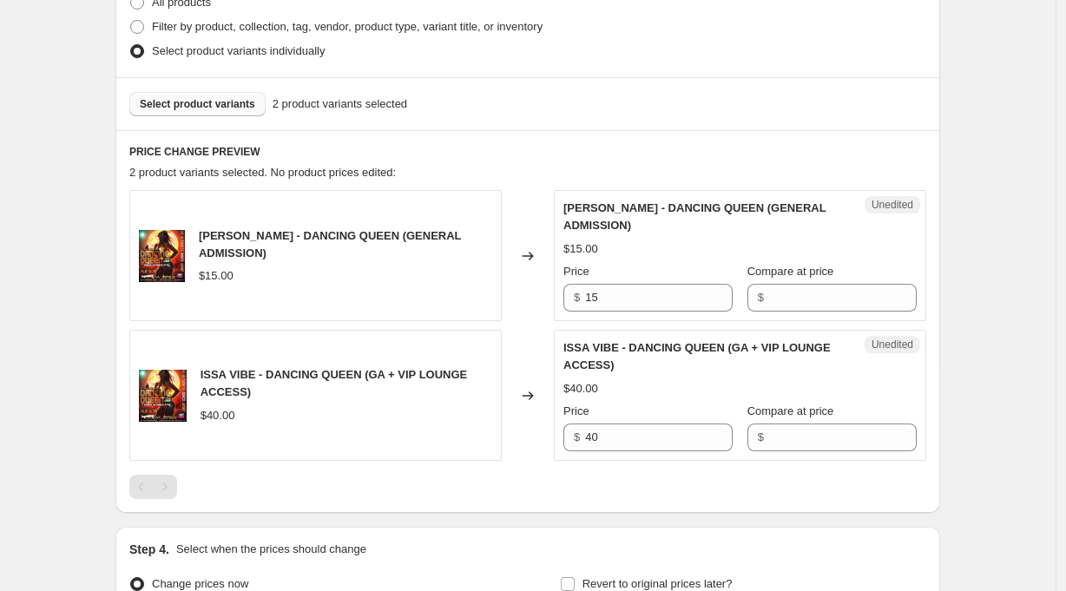
scroll to position [544, 0]
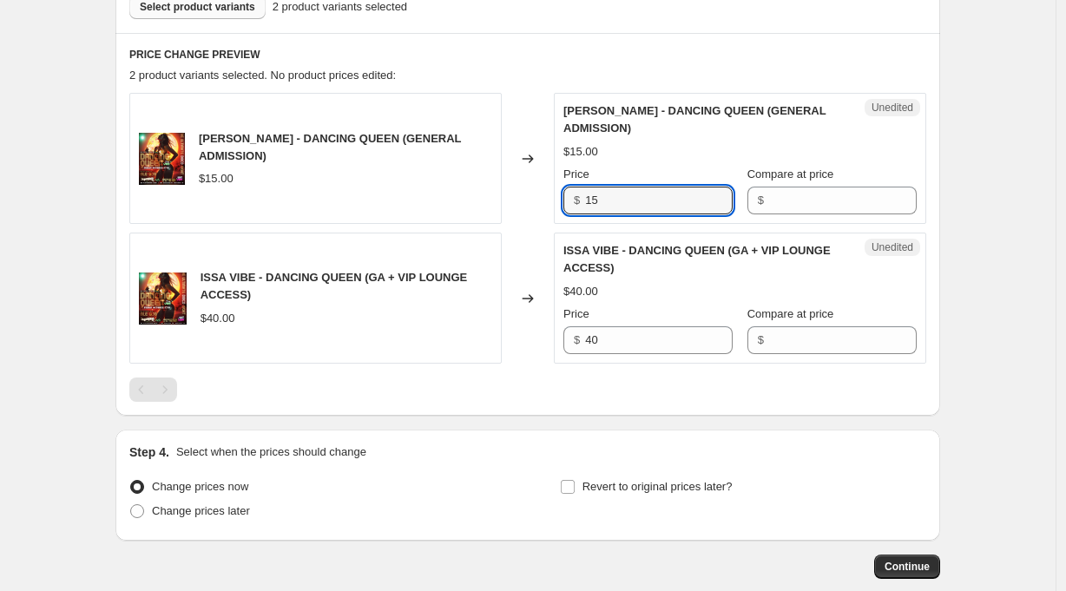
drag, startPoint x: 601, startPoint y: 201, endPoint x: 558, endPoint y: 199, distance: 43.5
click at [559, 199] on div "Unedited ISSA VIBE - DANCING QUEEN (GENERAL ADMISSION) $15.00 Price $ 15 Compar…" at bounding box center [740, 158] width 372 height 131
type input "25"
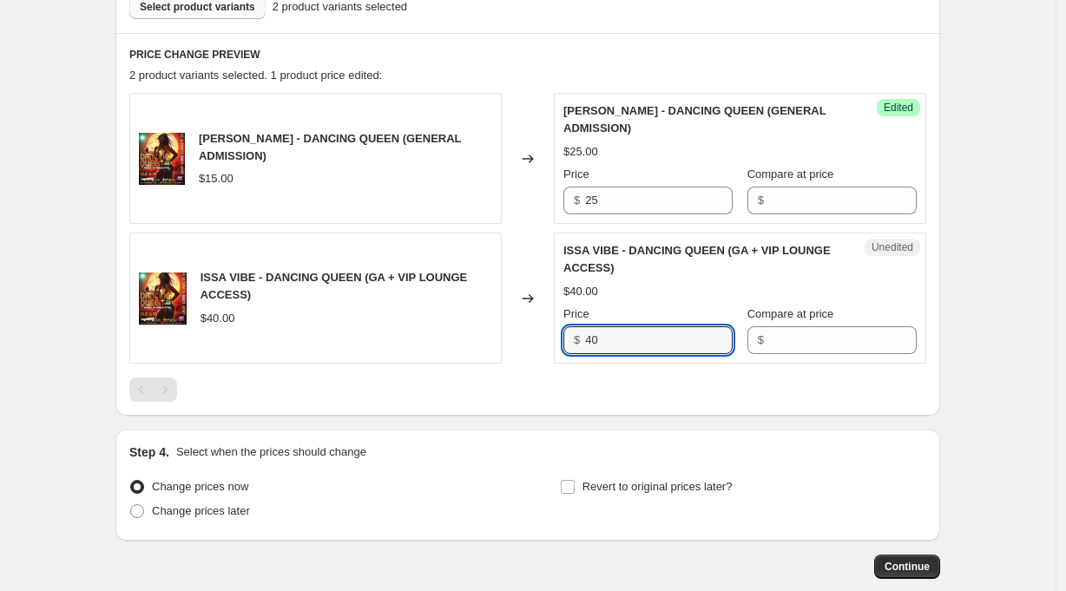
drag, startPoint x: 612, startPoint y: 335, endPoint x: 577, endPoint y: 336, distance: 34.7
click at [577, 336] on div "$ 40" at bounding box center [647, 340] width 169 height 28
type input "50"
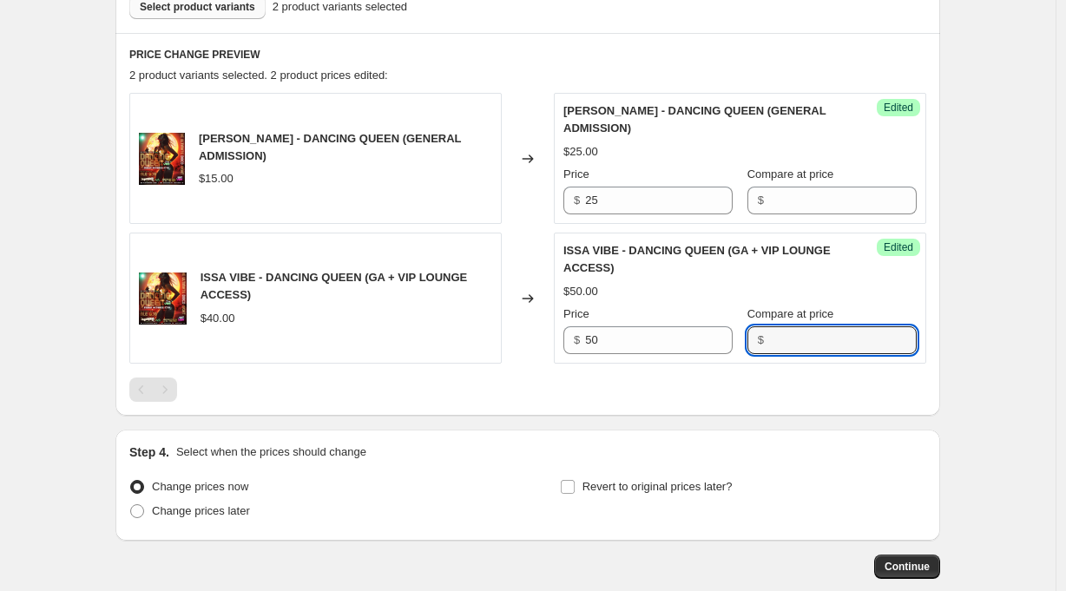
click at [998, 390] on div "Create new price [MEDICAL_DATA]. This page is ready Create new price [MEDICAL_D…" at bounding box center [527, 70] width 1055 height 1229
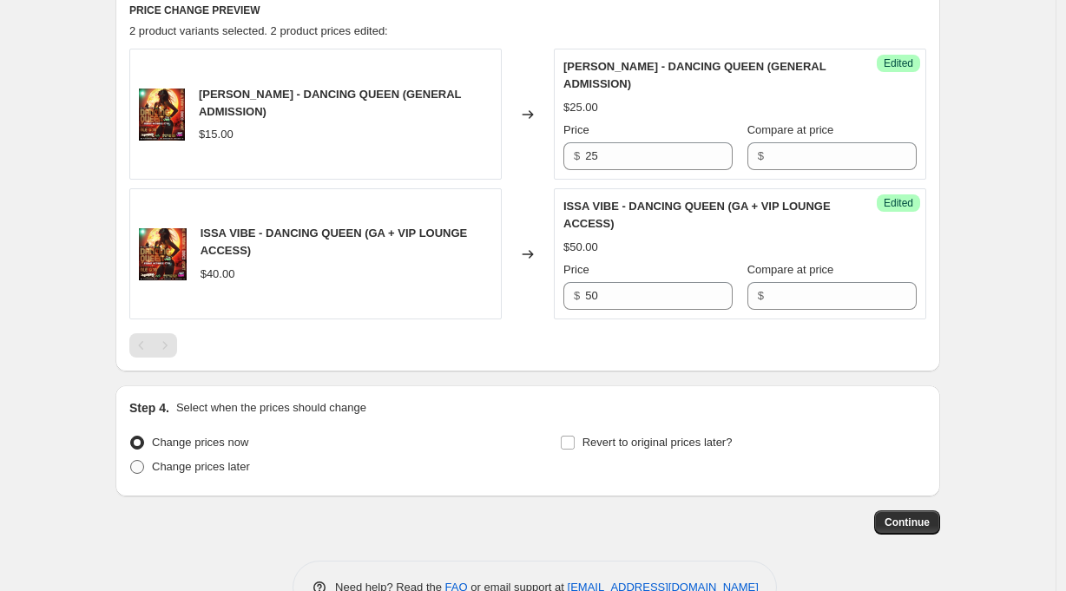
click at [241, 463] on span "Change prices later" at bounding box center [201, 466] width 98 height 13
click at [131, 461] on input "Change prices later" at bounding box center [130, 460] width 1 height 1
radio input "true"
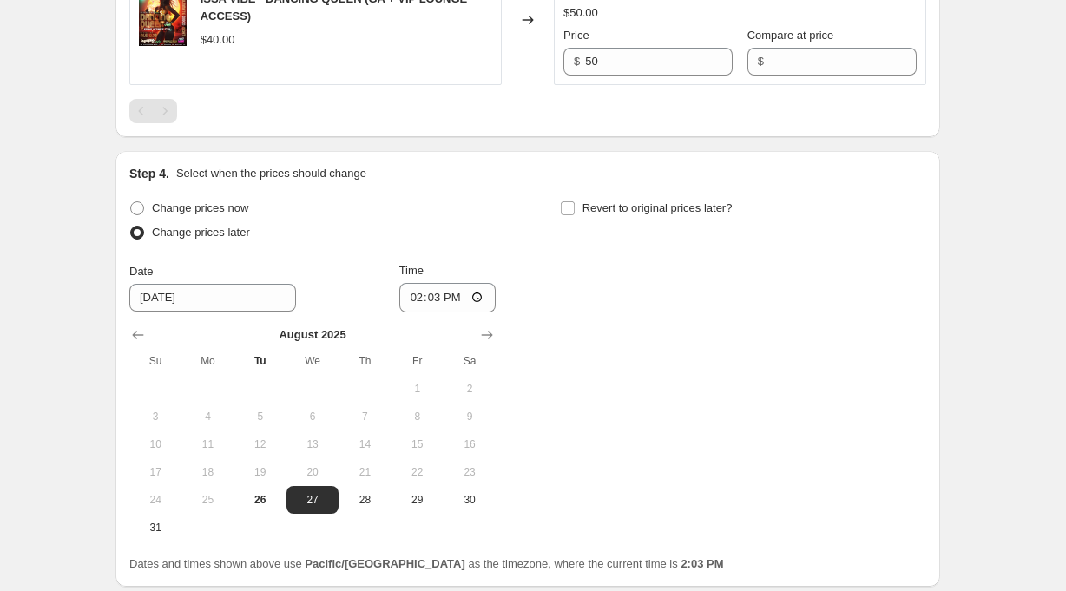
scroll to position [877, 0]
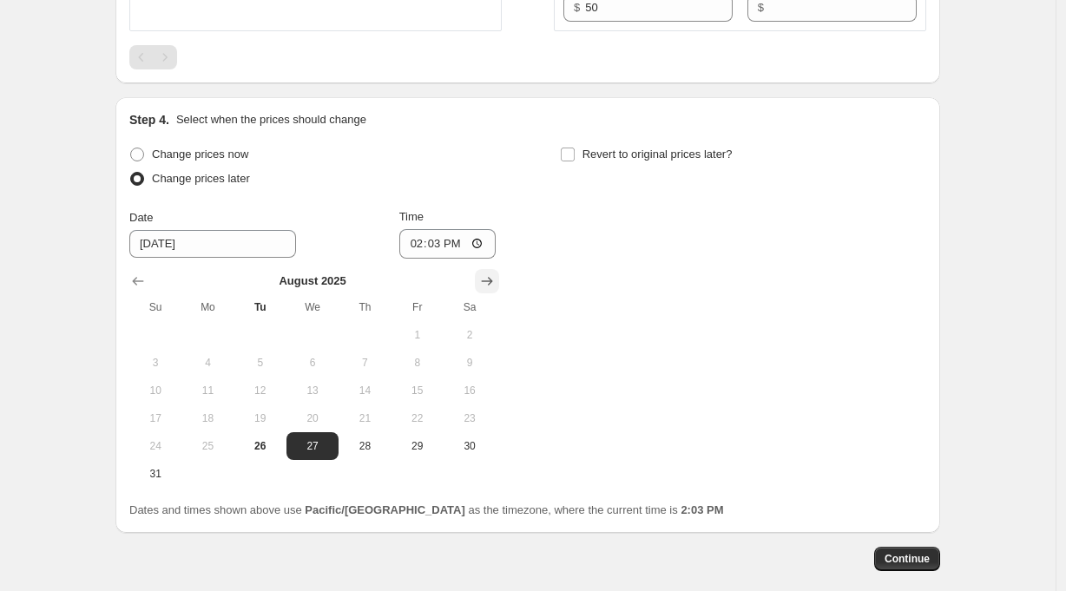
click at [493, 282] on icon "Show next month, September 2025" at bounding box center [487, 281] width 11 height 9
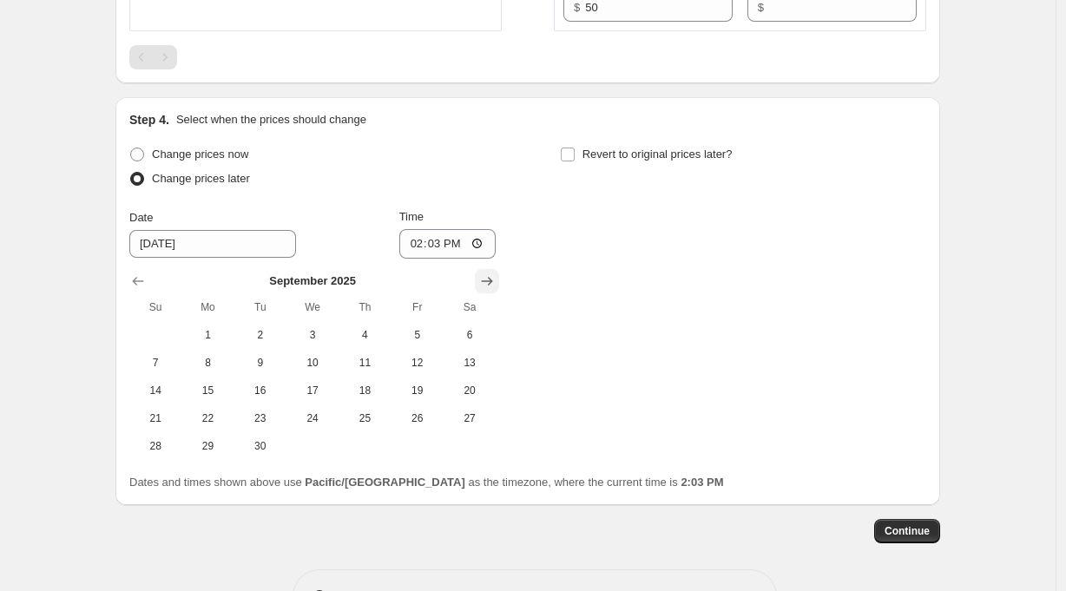
click at [493, 282] on icon "Show next month, October 2025" at bounding box center [487, 281] width 11 height 9
click at [434, 390] on span "17" at bounding box center [417, 391] width 38 height 14
type input "[DATE]"
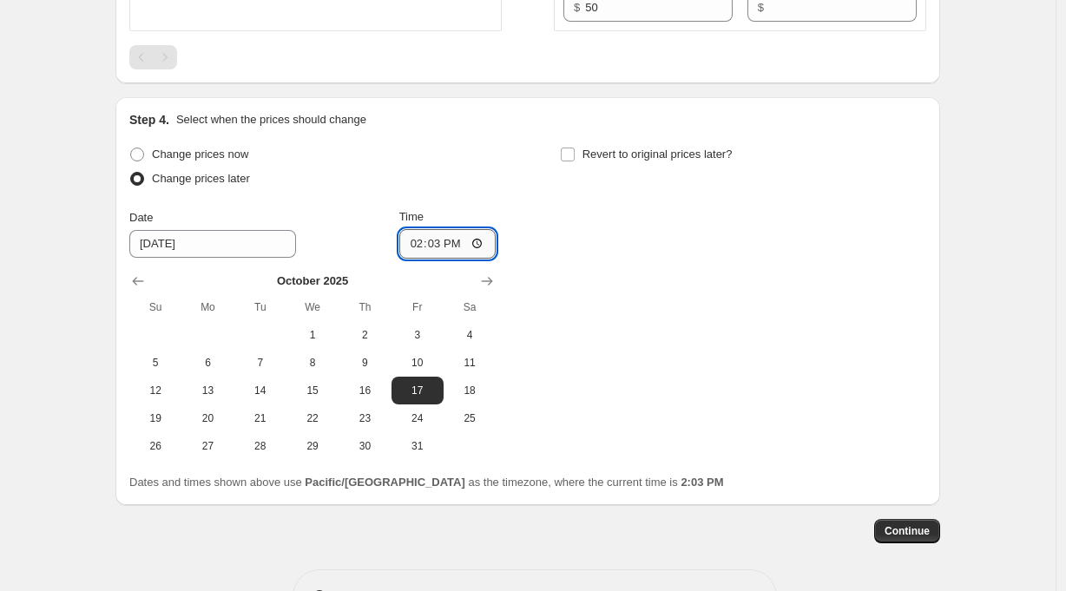
click at [443, 246] on input "14:03" at bounding box center [447, 244] width 97 height 30
click at [455, 244] on input "21:03" at bounding box center [447, 244] width 97 height 30
type input "21:00"
click at [595, 275] on div "Change prices now Change prices later Date [DATE] Time 21:00 [DATE] Su Mo Tu We…" at bounding box center [527, 301] width 797 height 318
click at [919, 535] on span "Continue" at bounding box center [906, 531] width 45 height 14
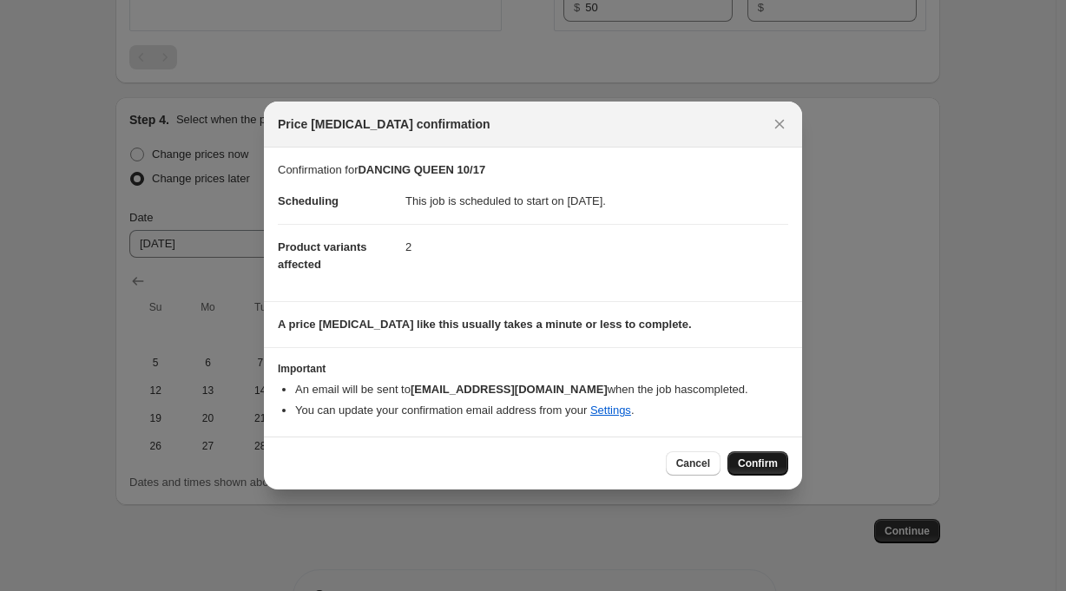
click at [771, 460] on span "Confirm" at bounding box center [758, 463] width 40 height 14
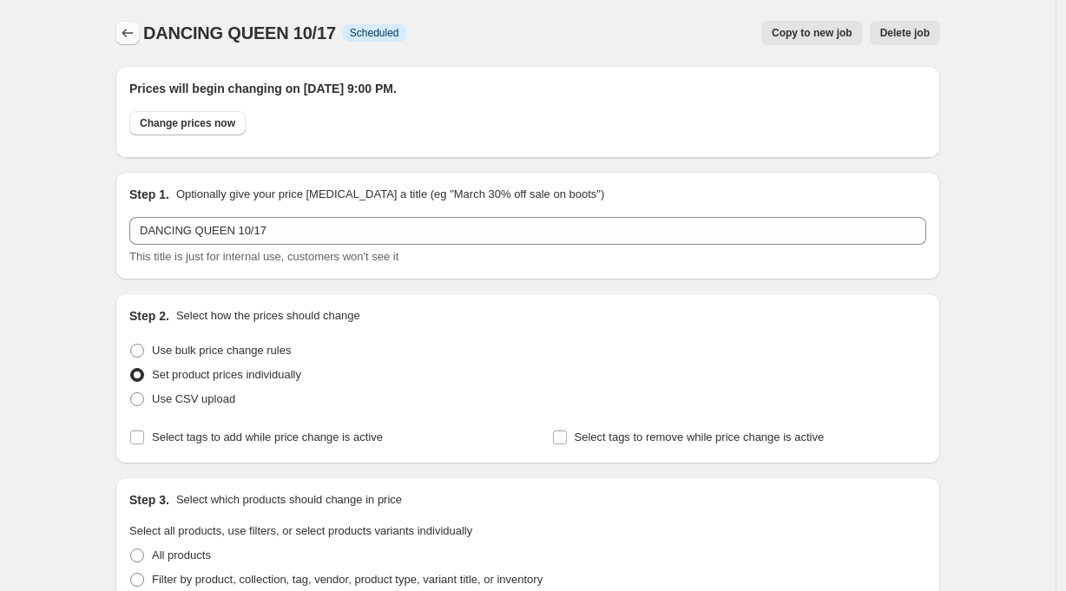
click at [134, 30] on icon "Price change jobs" at bounding box center [127, 32] width 17 height 17
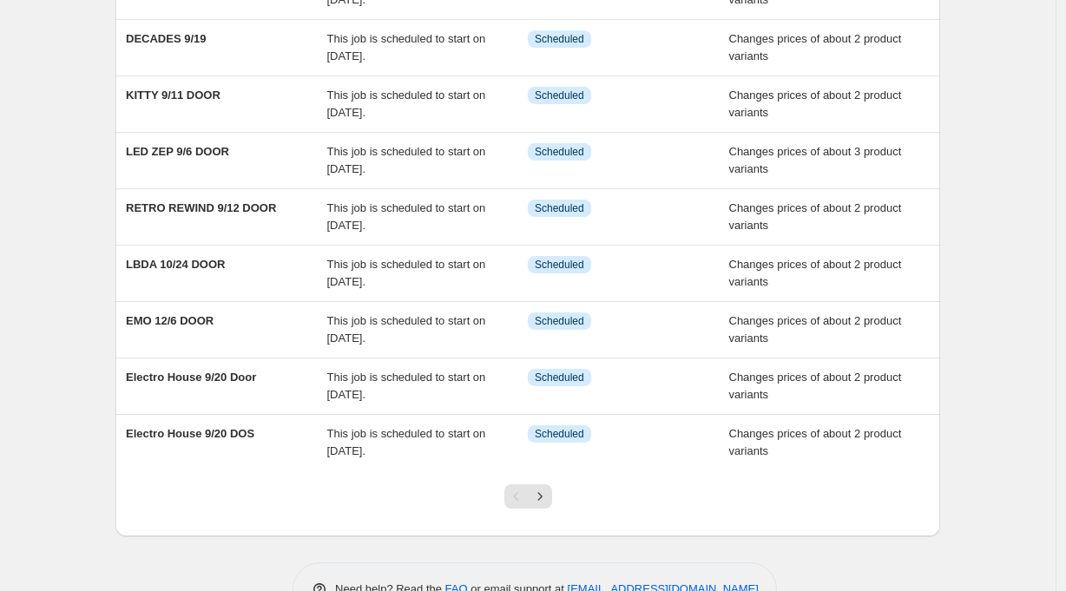
scroll to position [255, 0]
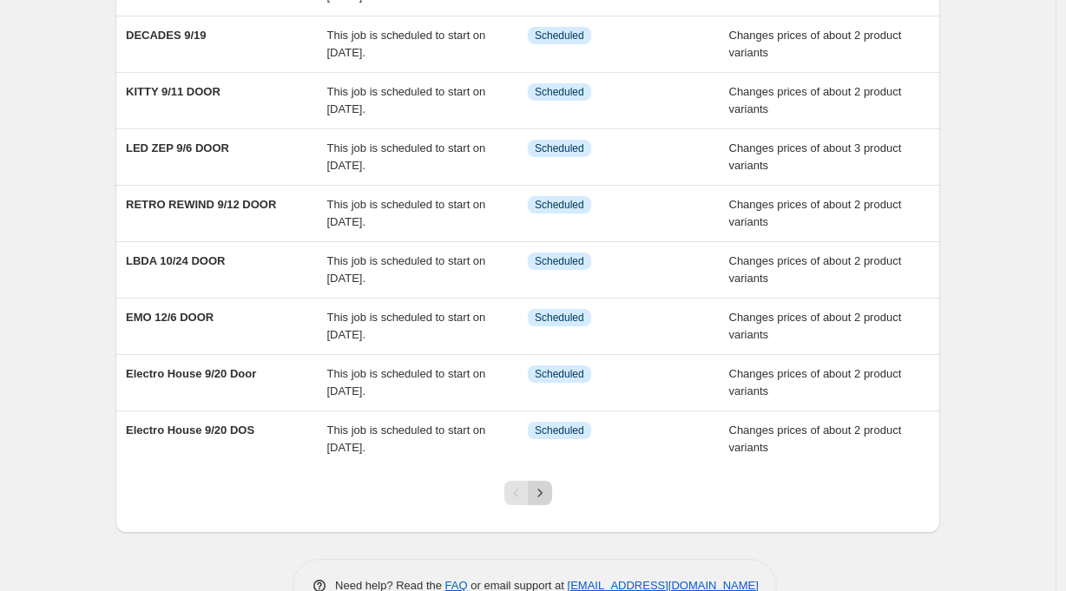
click at [548, 493] on icon "Next" at bounding box center [539, 492] width 17 height 17
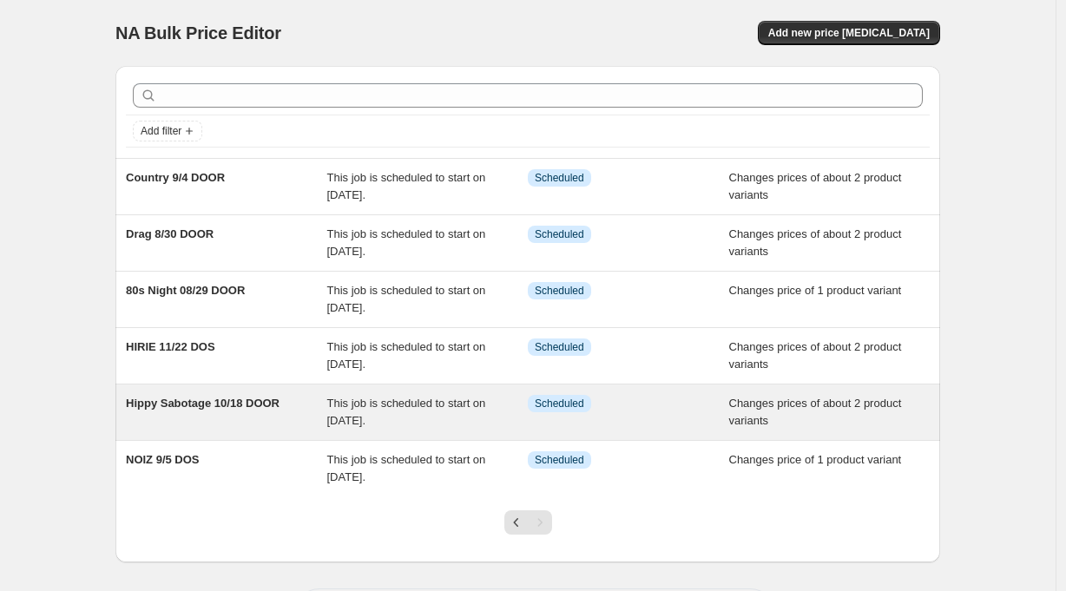
click at [431, 404] on span "This job is scheduled to start on [DATE]." at bounding box center [406, 412] width 159 height 30
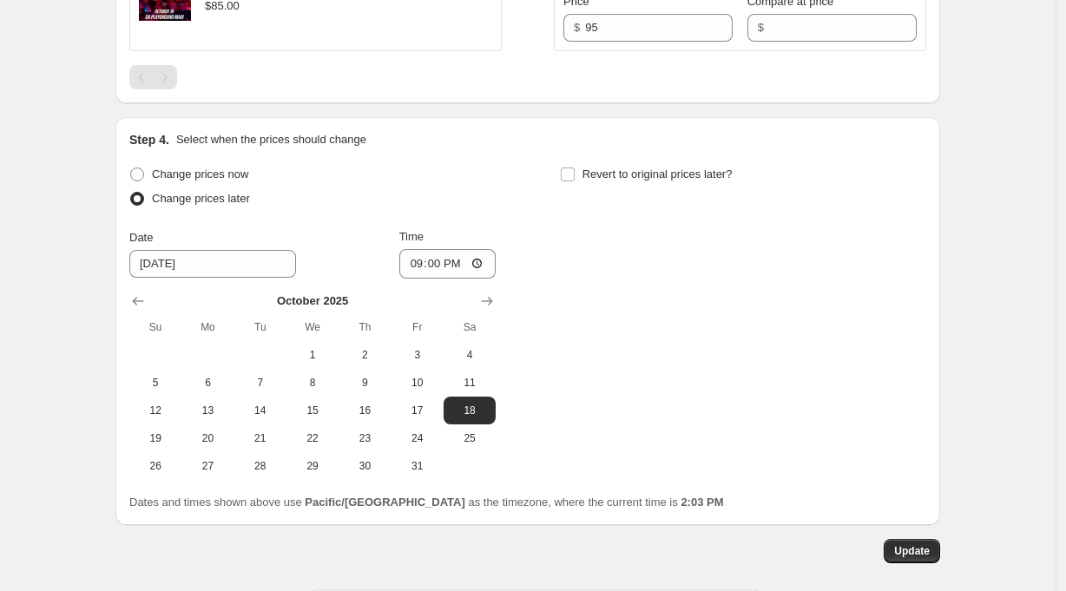
scroll to position [931, 0]
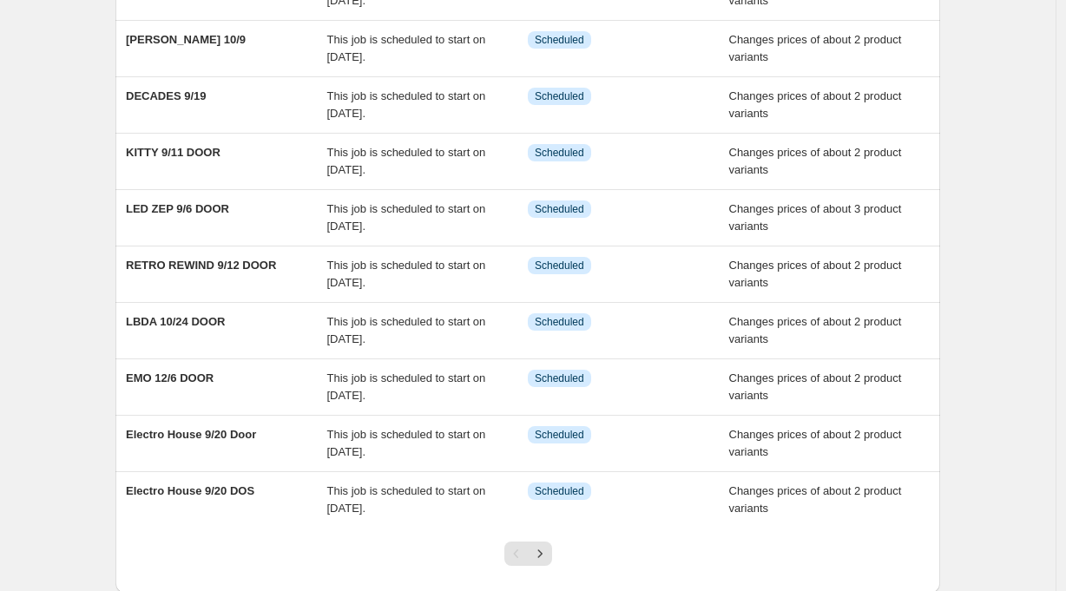
scroll to position [276, 0]
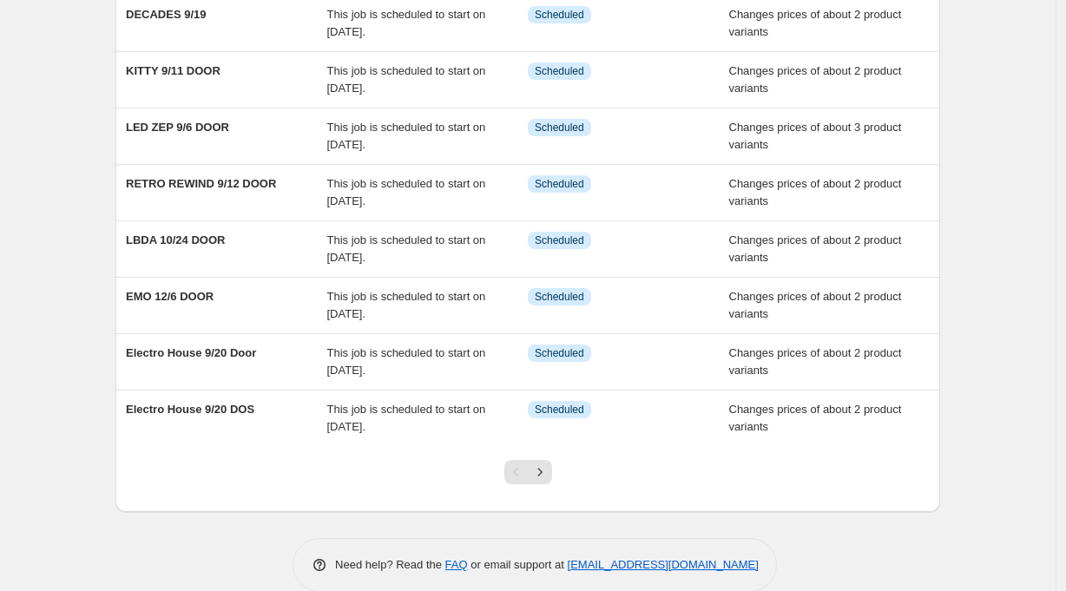
click at [548, 470] on icon "Next" at bounding box center [539, 471] width 17 height 17
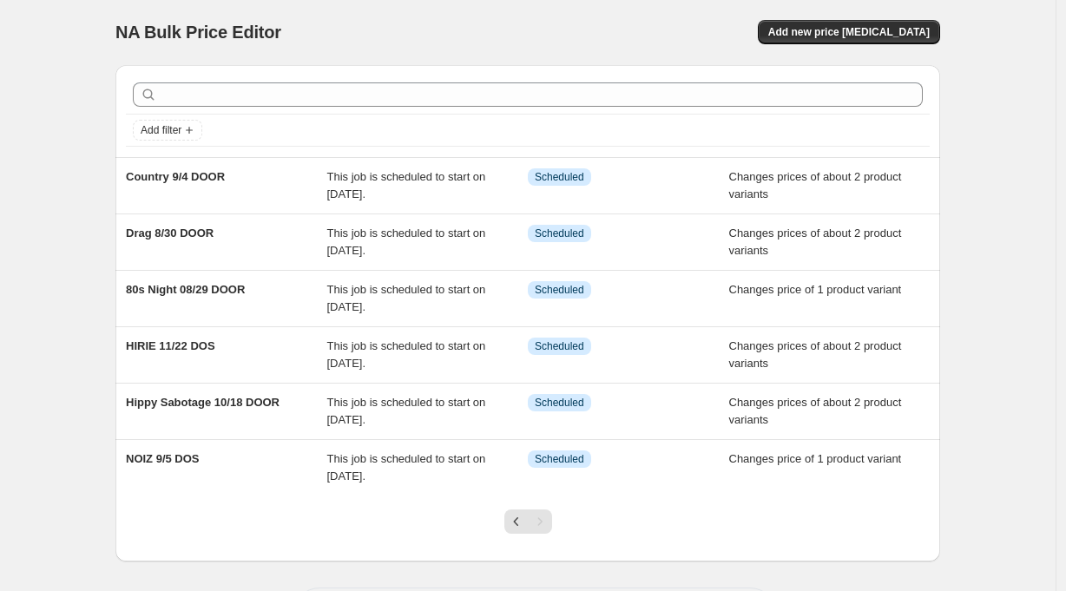
scroll to position [0, 0]
click at [891, 32] on span "Add new price [MEDICAL_DATA]" at bounding box center [848, 33] width 161 height 14
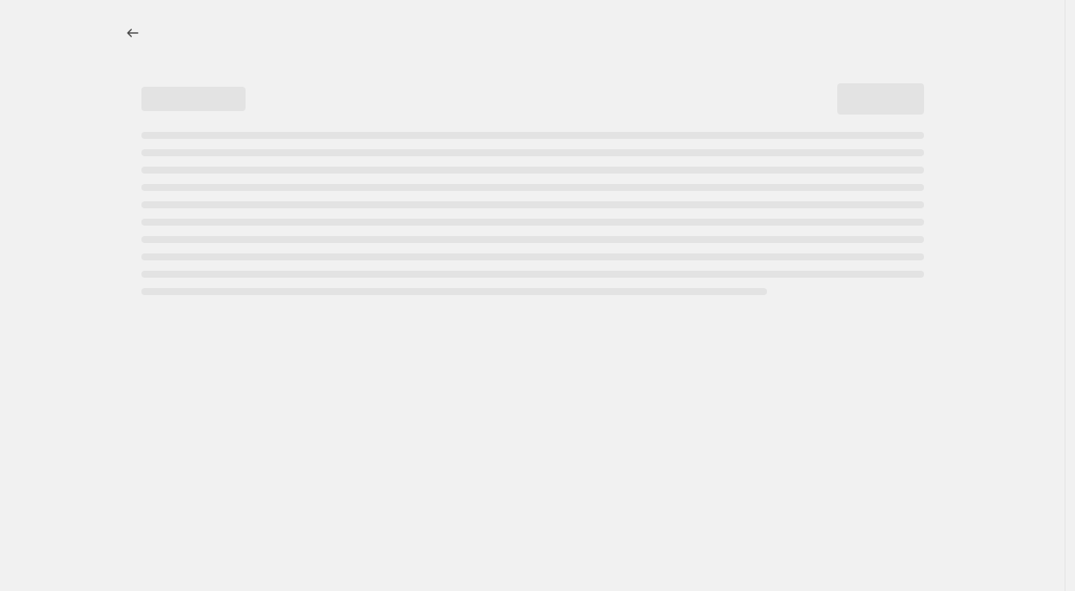
select select "percentage"
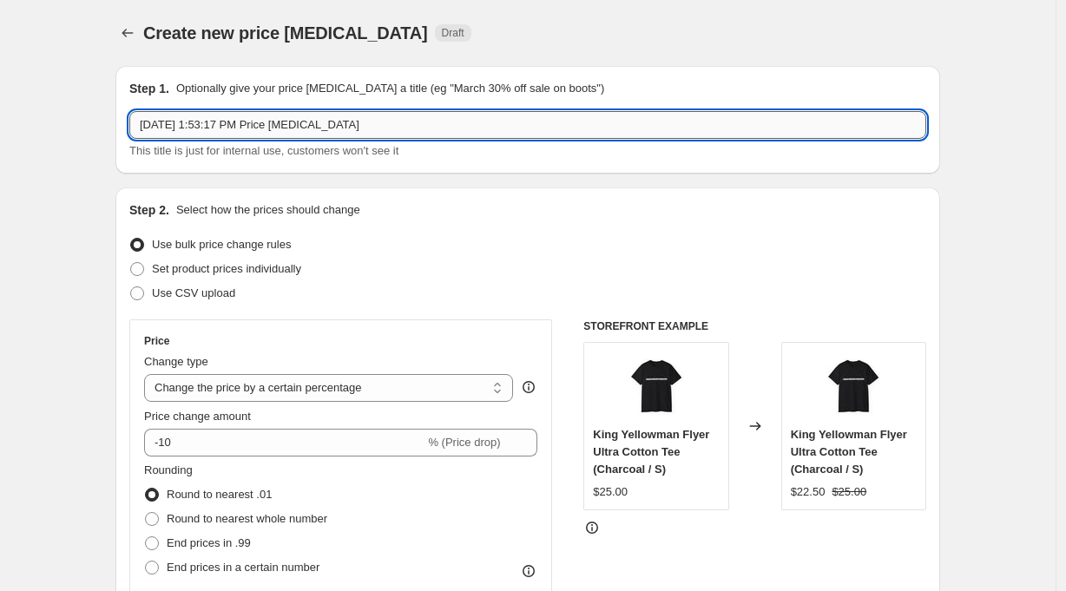
click at [238, 125] on input "[DATE] 1:53:17 PM Price [MEDICAL_DATA]" at bounding box center [527, 125] width 797 height 28
type input "[PERSON_NAME] 10/19"
click at [239, 270] on span "Set product prices individually" at bounding box center [226, 268] width 149 height 13
click at [131, 263] on input "Set product prices individually" at bounding box center [130, 262] width 1 height 1
radio input "true"
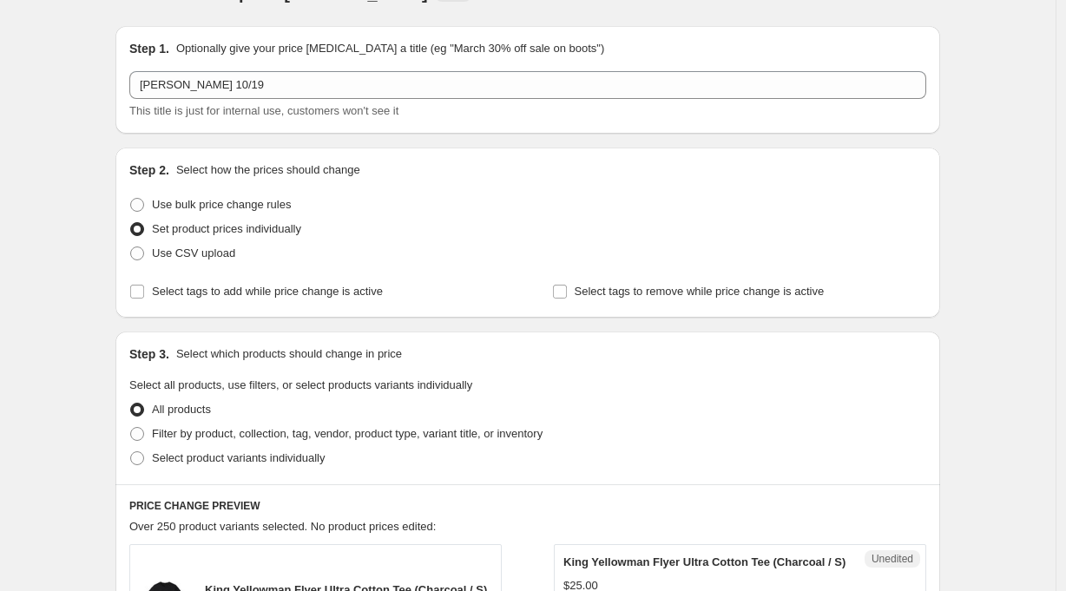
scroll to position [110, 0]
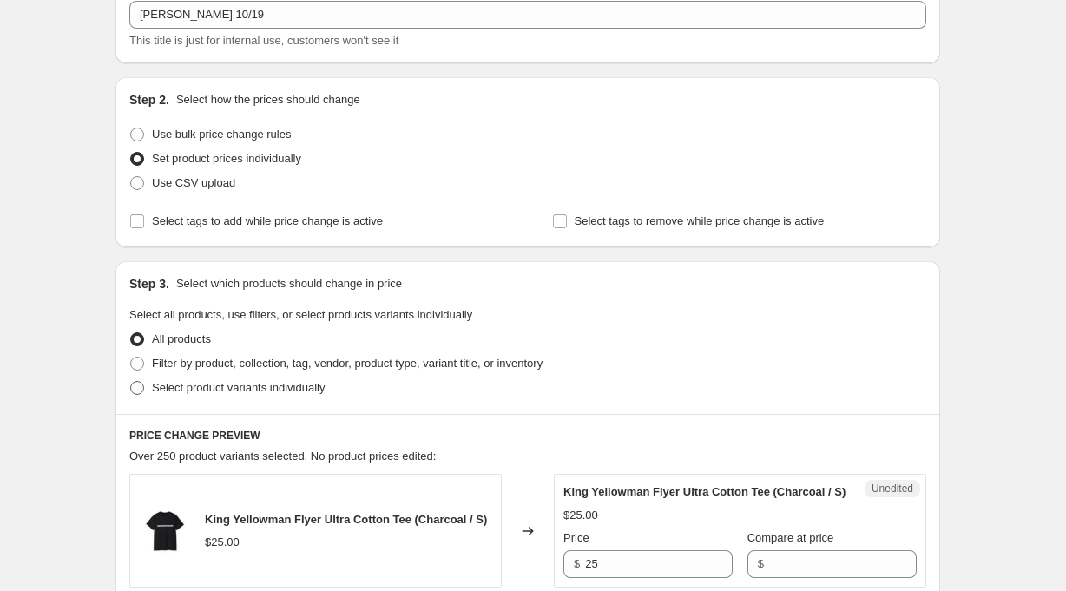
click at [275, 384] on span "Select product variants individually" at bounding box center [238, 387] width 173 height 13
click at [131, 382] on input "Select product variants individually" at bounding box center [130, 381] width 1 height 1
radio input "true"
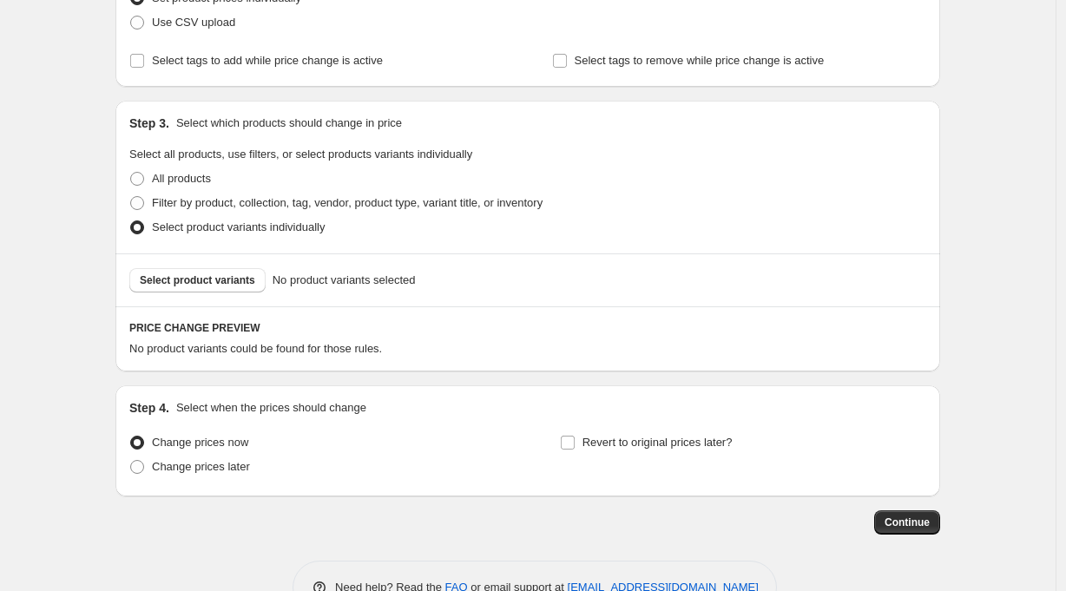
scroll to position [320, 0]
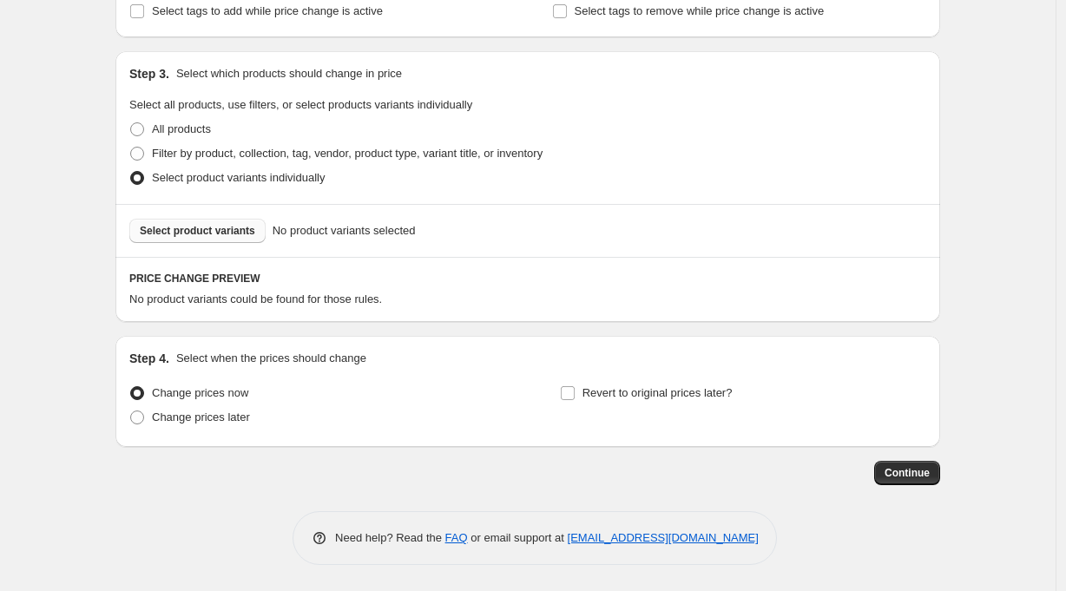
click at [232, 233] on span "Select product variants" at bounding box center [197, 231] width 115 height 14
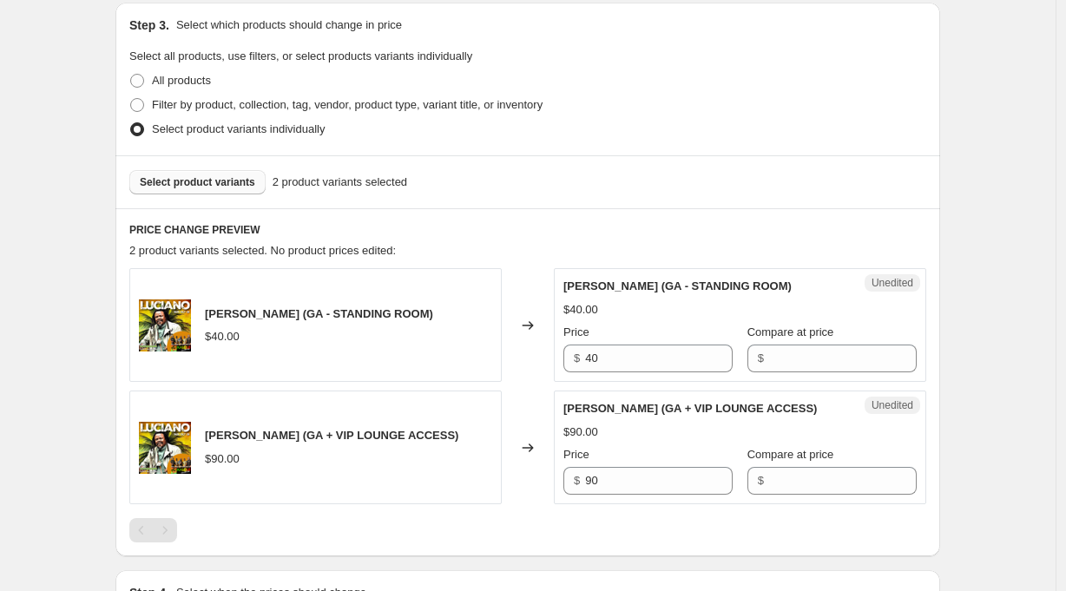
scroll to position [503, 0]
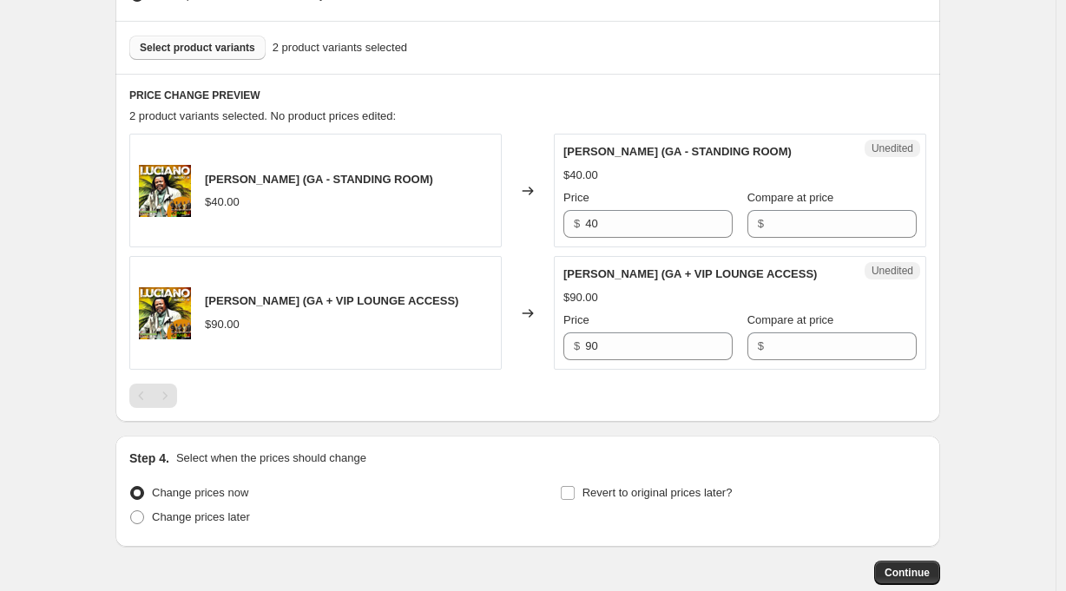
click at [589, 226] on div "$ 40" at bounding box center [647, 224] width 169 height 28
drag, startPoint x: 560, startPoint y: 220, endPoint x: 550, endPoint y: 220, distance: 9.5
click at [550, 220] on div "[PERSON_NAME] (GA - STANDING ROOM) $40.00 Changed to Unedited [PERSON_NAME] (GA…" at bounding box center [527, 191] width 797 height 114
type input "50"
drag, startPoint x: 620, startPoint y: 346, endPoint x: 564, endPoint y: 342, distance: 55.7
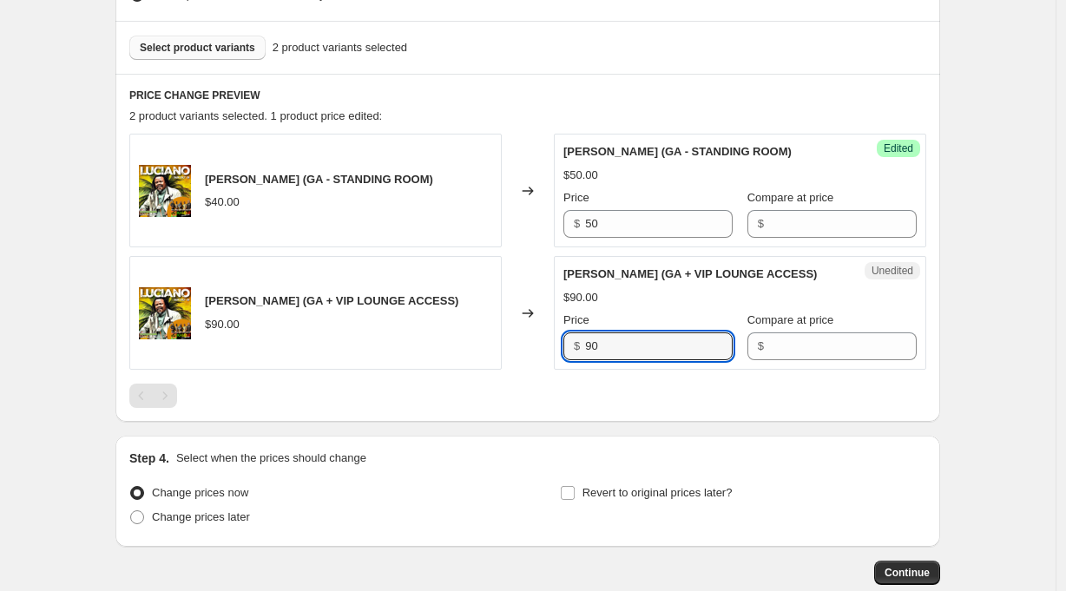
click at [564, 342] on div "Unedited [PERSON_NAME] (GA + VIP LOUNGE ACCESS) $90.00 Price $ 90 Compare at pr…" at bounding box center [740, 313] width 372 height 114
type input "100"
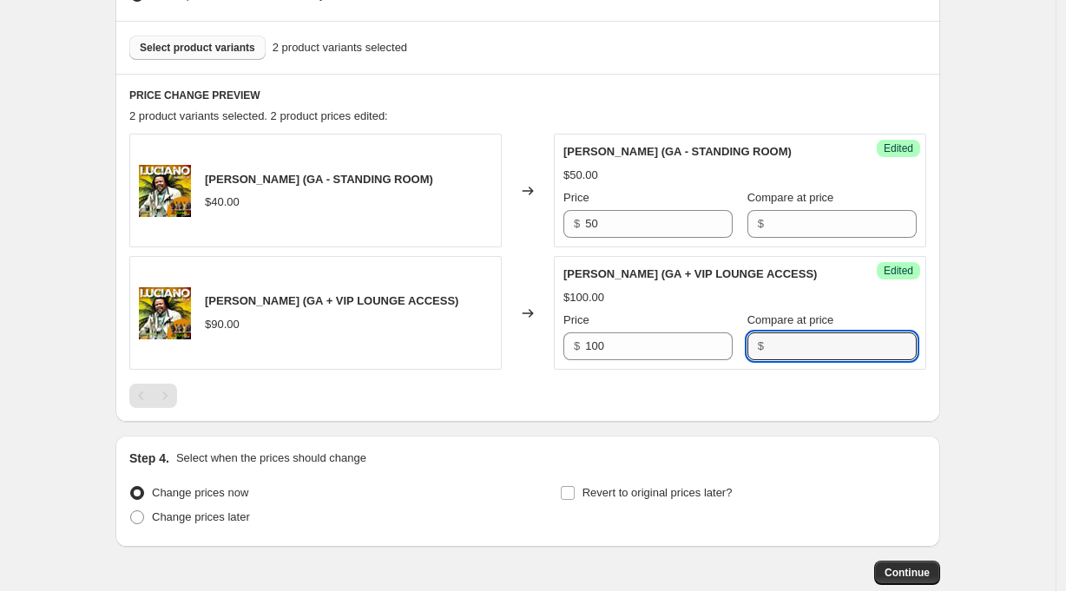
click at [1030, 396] on div "Create new price [MEDICAL_DATA]. This page is ready Create new price [MEDICAL_D…" at bounding box center [527, 94] width 1055 height 1194
click at [227, 516] on span "Change prices later" at bounding box center [201, 516] width 98 height 13
click at [131, 511] on input "Change prices later" at bounding box center [130, 510] width 1 height 1
radio input "true"
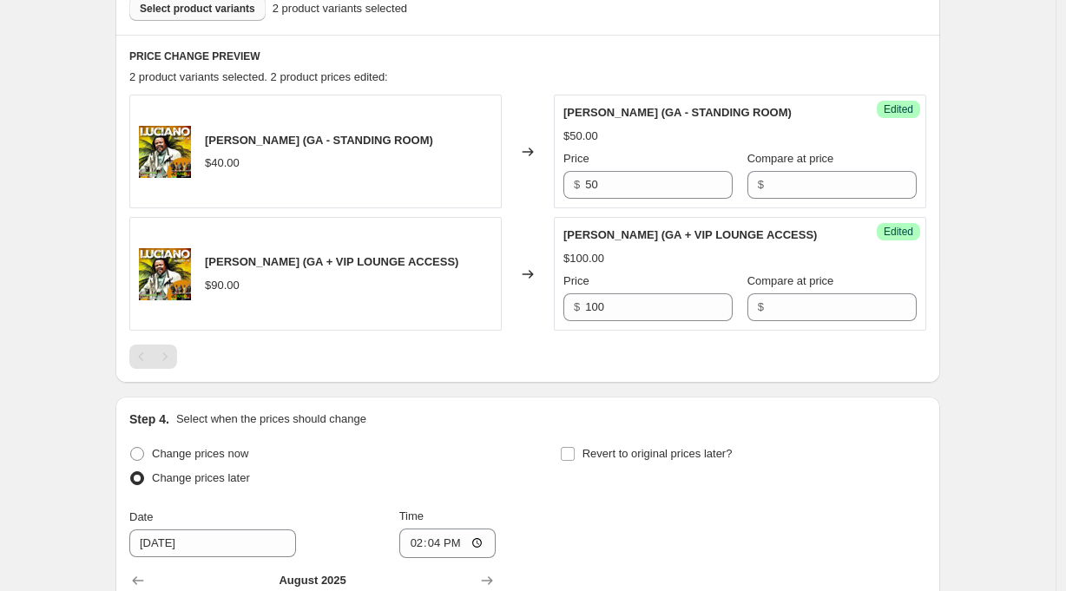
scroll to position [810, 0]
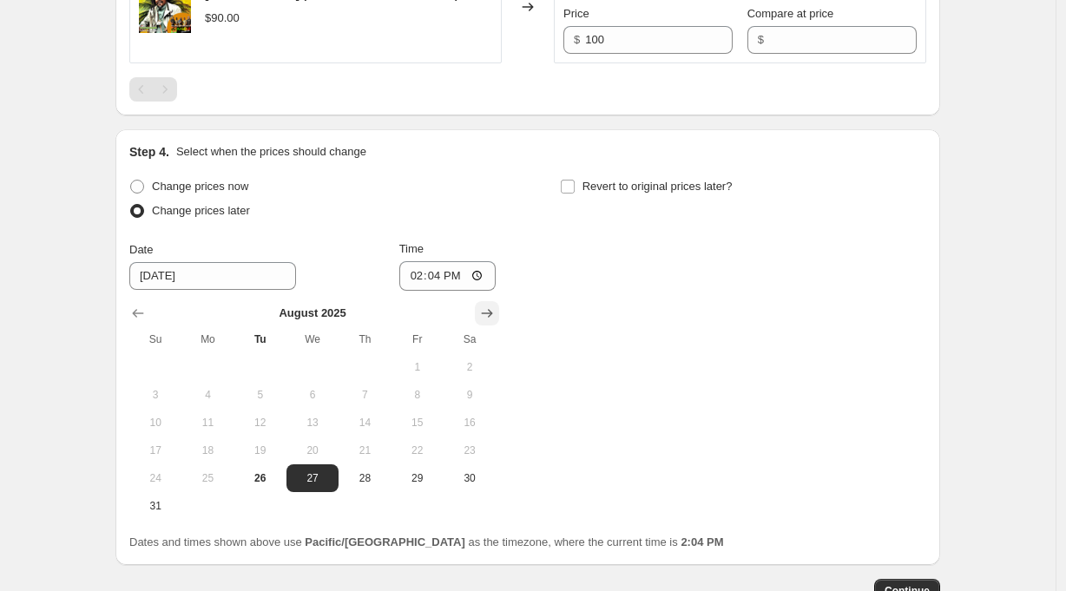
click at [496, 317] on icon "Show next month, September 2025" at bounding box center [486, 313] width 17 height 17
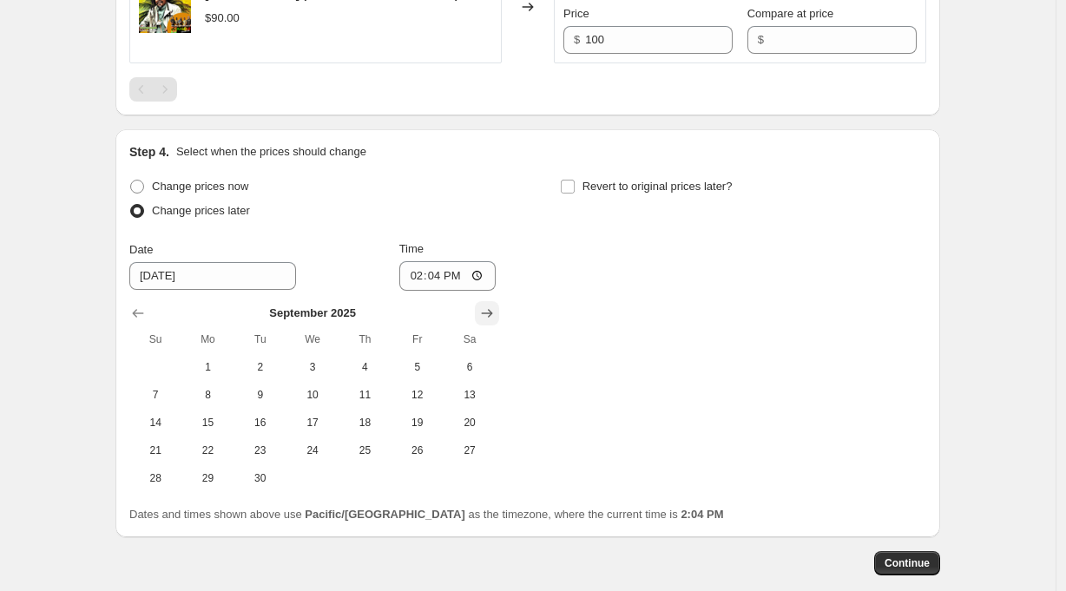
click at [496, 317] on icon "Show next month, October 2025" at bounding box center [486, 313] width 17 height 17
click at [162, 446] on span "19" at bounding box center [155, 450] width 38 height 14
type input "[DATE]"
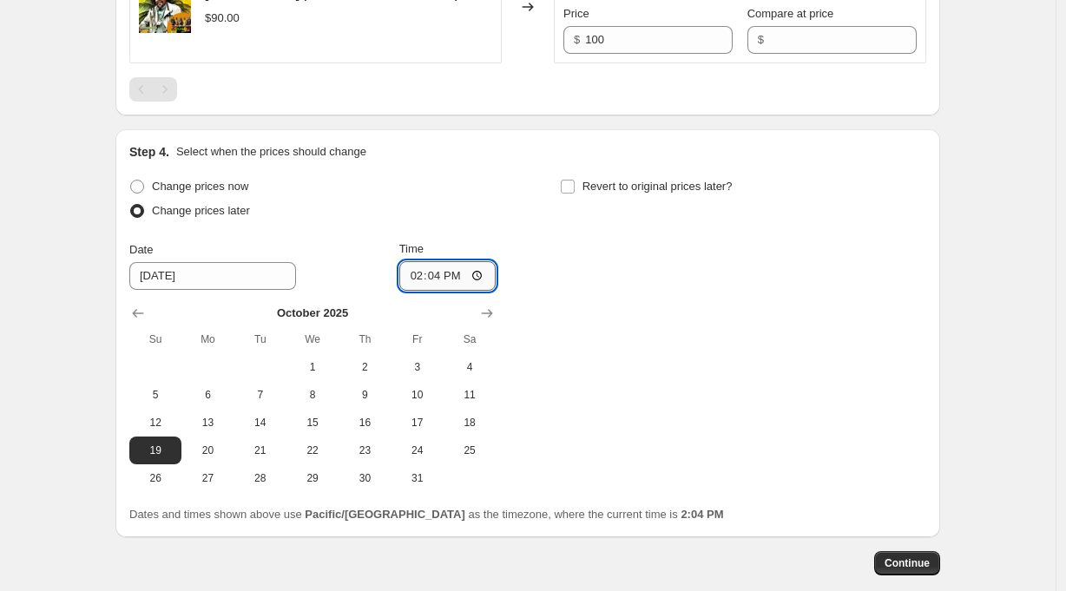
click at [442, 278] on input "14:04" at bounding box center [447, 276] width 97 height 30
click at [457, 279] on input "19:04" at bounding box center [447, 276] width 97 height 30
type input "19:00"
click at [621, 299] on div "Change prices now Change prices later Date [DATE] Time 19:00 [DATE] Su Mo Tu We…" at bounding box center [527, 333] width 797 height 318
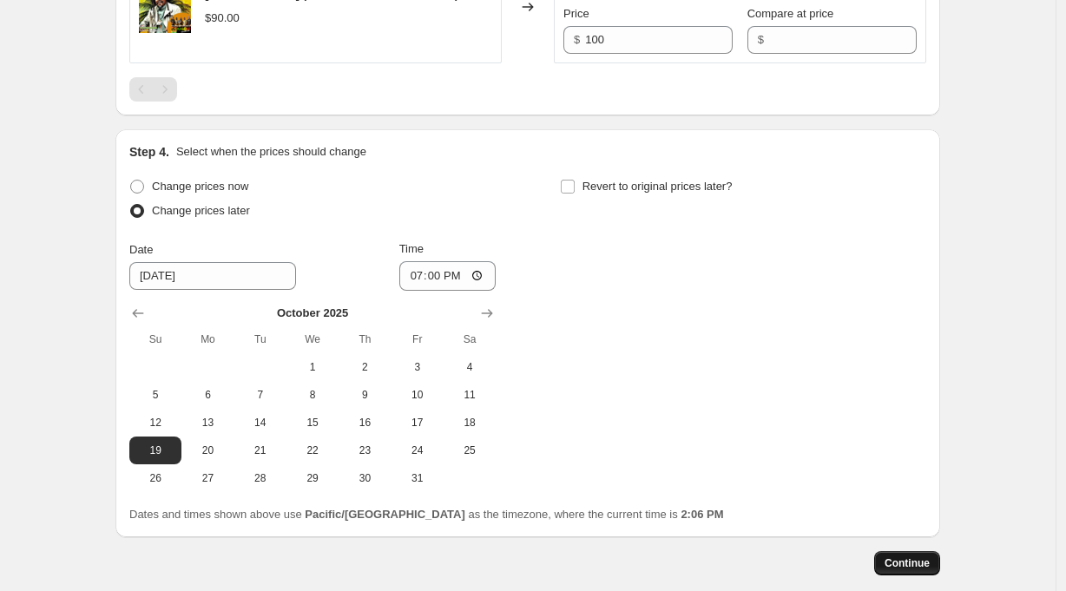
click at [916, 565] on span "Continue" at bounding box center [906, 563] width 45 height 14
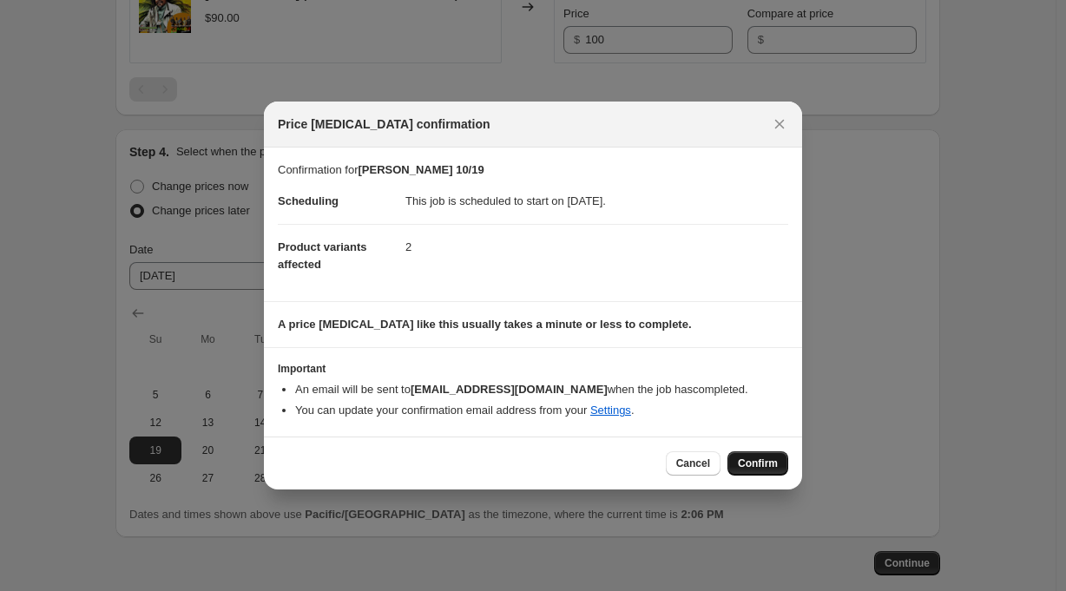
click at [756, 460] on span "Confirm" at bounding box center [758, 463] width 40 height 14
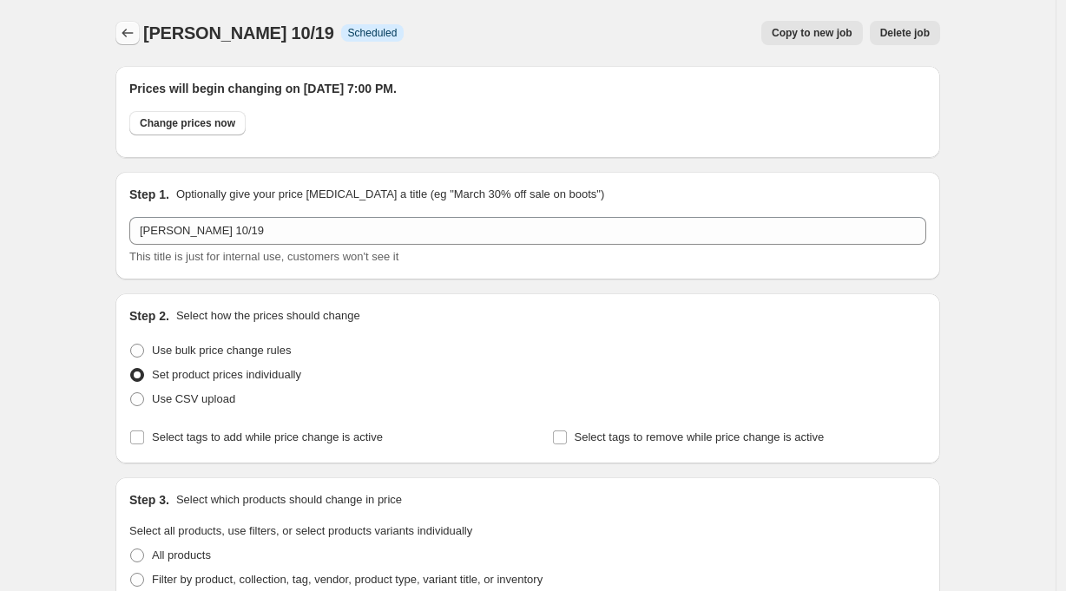
click at [129, 32] on icon "Price change jobs" at bounding box center [127, 32] width 17 height 17
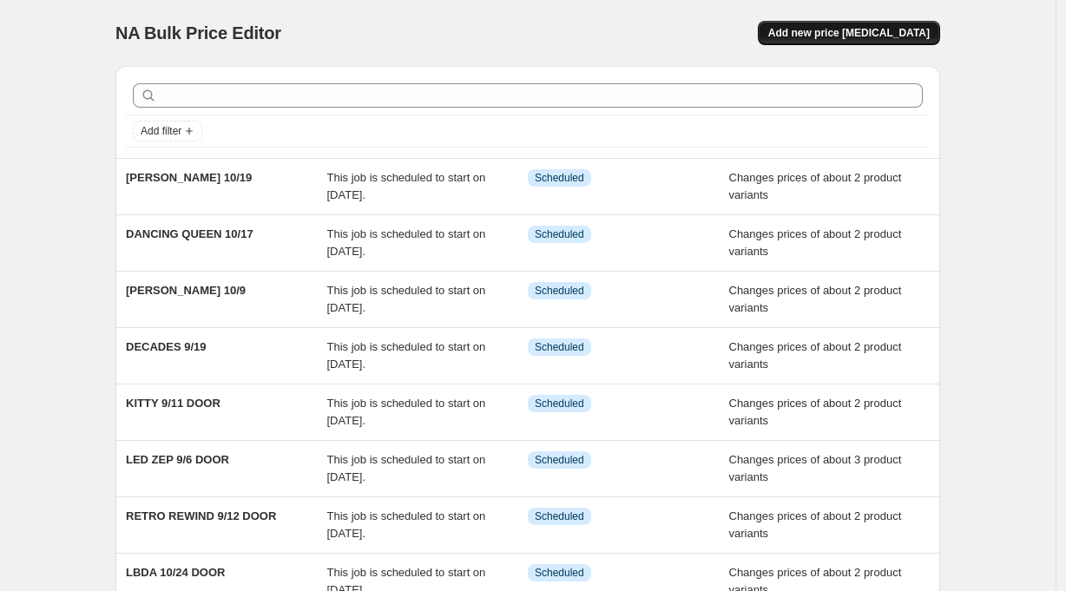
click at [883, 29] on span "Add new price [MEDICAL_DATA]" at bounding box center [848, 33] width 161 height 14
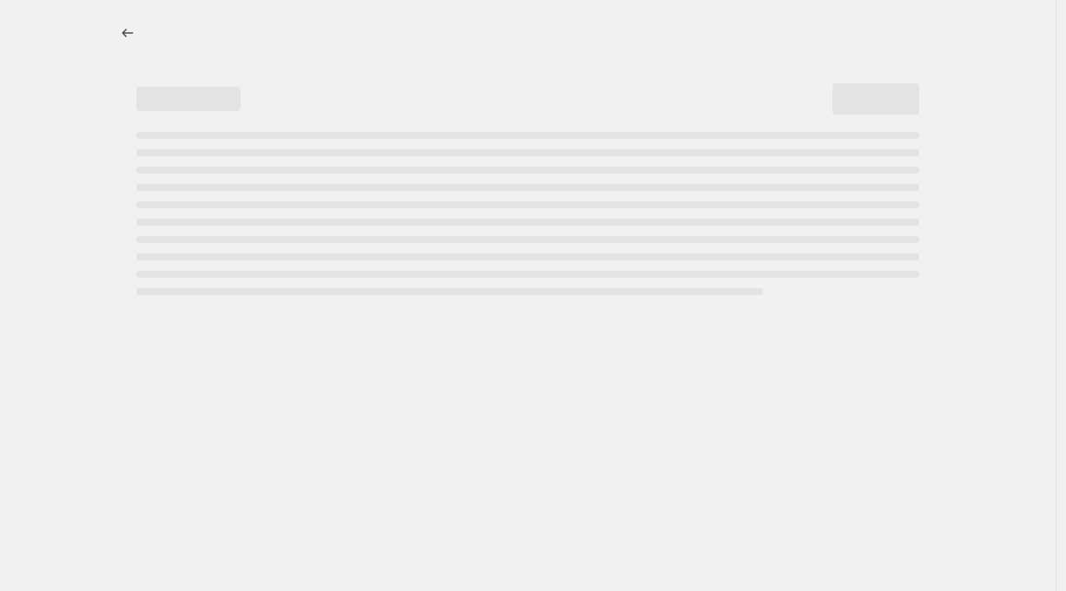
select select "percentage"
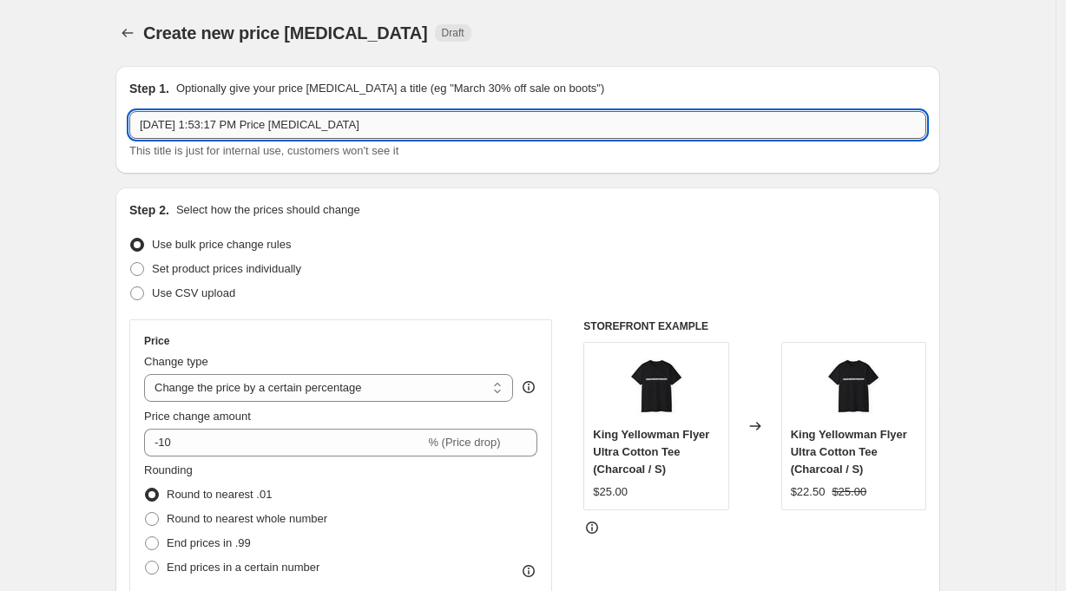
click at [320, 124] on input "[DATE] 1:53:17 PM Price [MEDICAL_DATA]" at bounding box center [527, 125] width 797 height 28
type input "WITCH 10/23"
click at [225, 270] on span "Set product prices individually" at bounding box center [226, 268] width 149 height 13
click at [131, 263] on input "Set product prices individually" at bounding box center [130, 262] width 1 height 1
radio input "true"
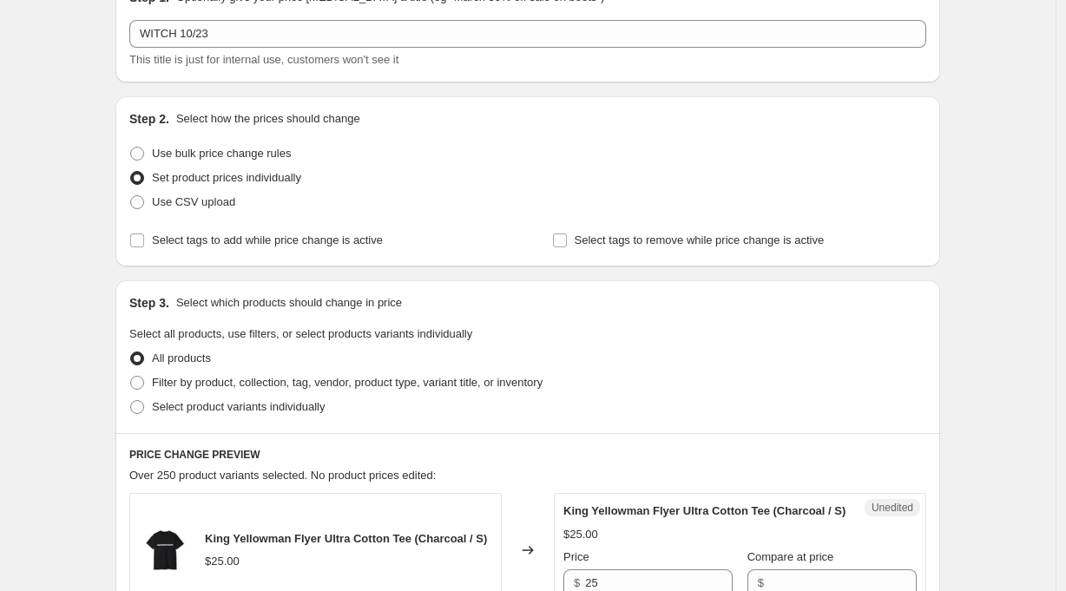
scroll to position [184, 0]
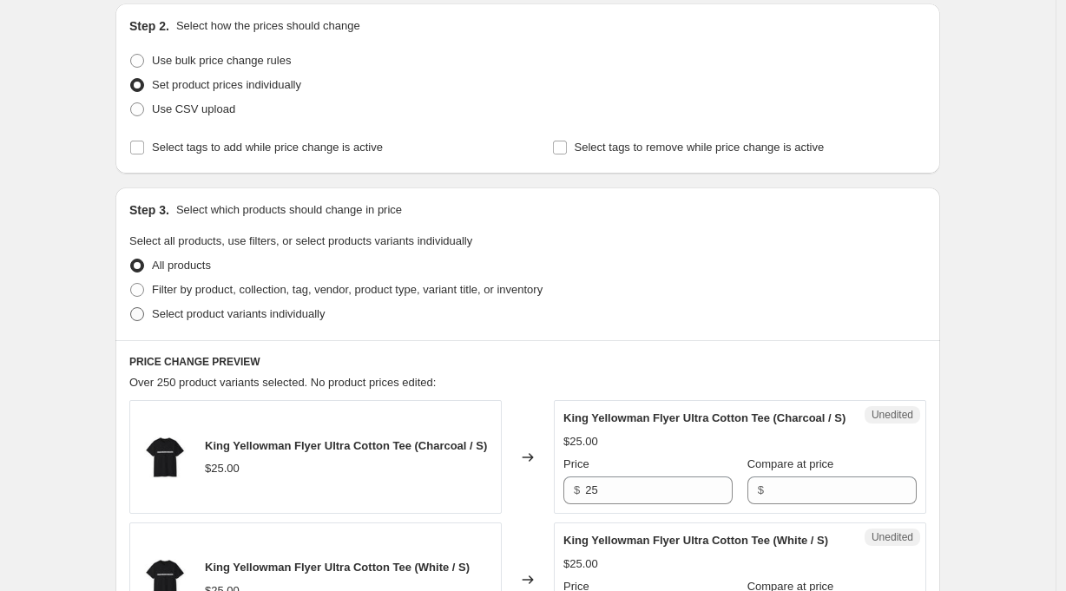
click at [259, 313] on span "Select product variants individually" at bounding box center [238, 313] width 173 height 13
click at [131, 308] on input "Select product variants individually" at bounding box center [130, 307] width 1 height 1
radio input "true"
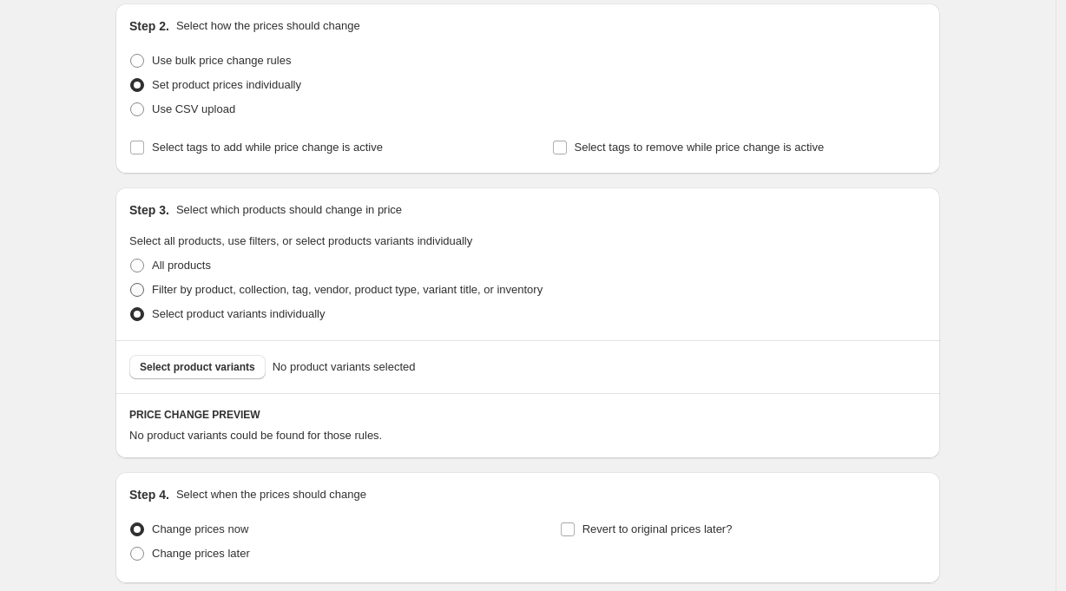
scroll to position [320, 0]
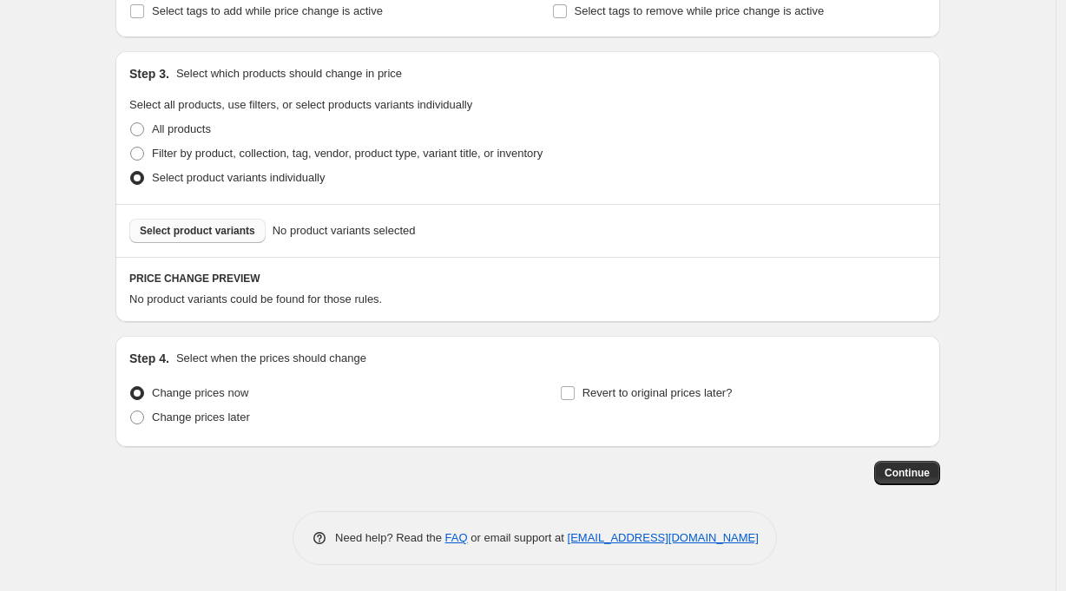
click at [200, 230] on span "Select product variants" at bounding box center [197, 231] width 115 height 14
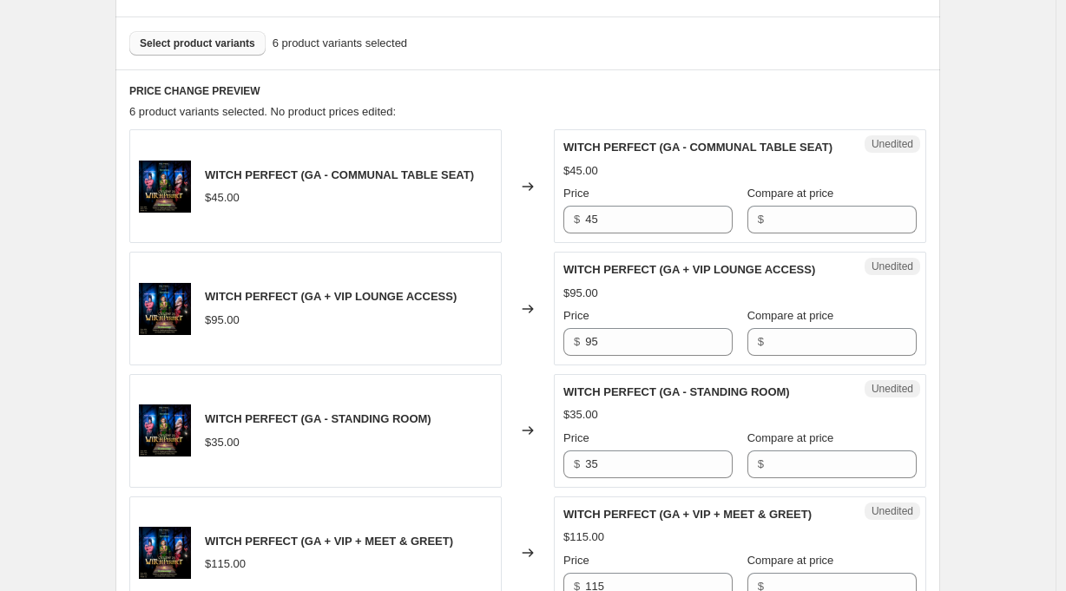
scroll to position [529, 0]
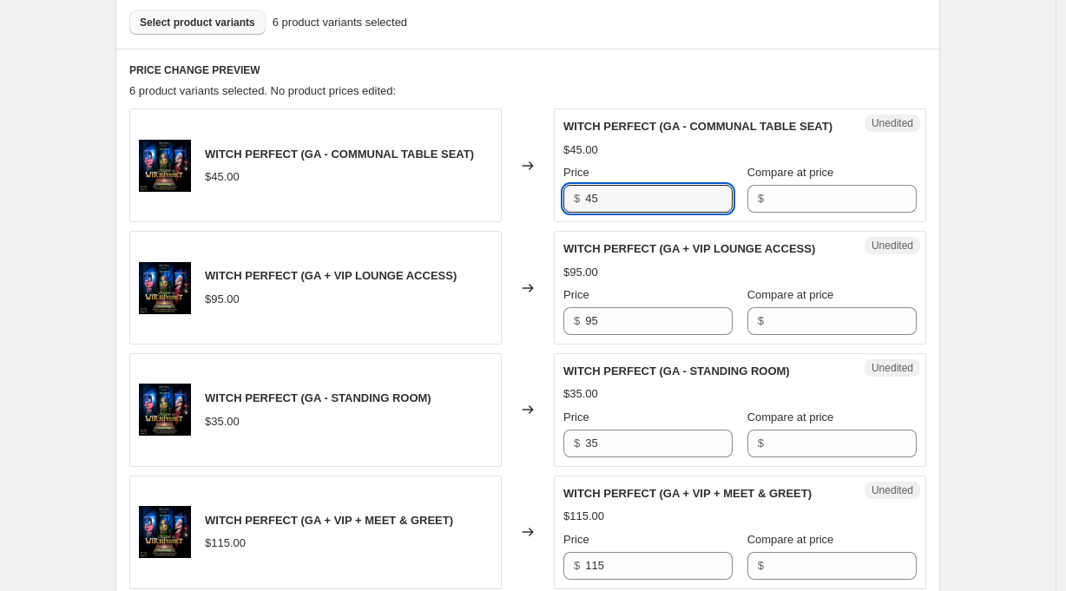
drag, startPoint x: 595, startPoint y: 203, endPoint x: 560, endPoint y: 200, distance: 35.7
click at [560, 200] on div "Unedited WITCH PERFECT (GA - COMMUNAL TABLE SEAT) $45.00 Price $ 45 Compare at …" at bounding box center [740, 165] width 372 height 114
type input "55"
drag, startPoint x: 656, startPoint y: 289, endPoint x: 649, endPoint y: 295, distance: 9.2
click at [656, 288] on div "Price" at bounding box center [647, 294] width 169 height 17
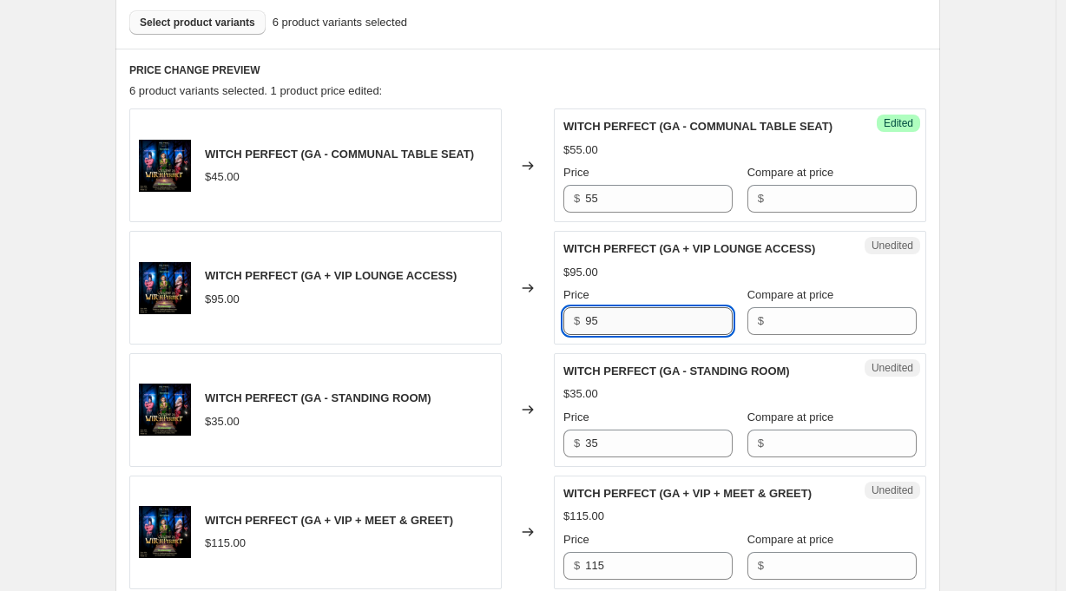
click at [615, 324] on input "95" at bounding box center [659, 321] width 148 height 28
drag, startPoint x: 627, startPoint y: 321, endPoint x: 557, endPoint y: 321, distance: 70.3
click at [557, 321] on div "WITCH PERFECT (GA + VIP LOUNGE ACCESS) $95.00 Changed to Unedited WITCH PERFECT…" at bounding box center [527, 288] width 797 height 114
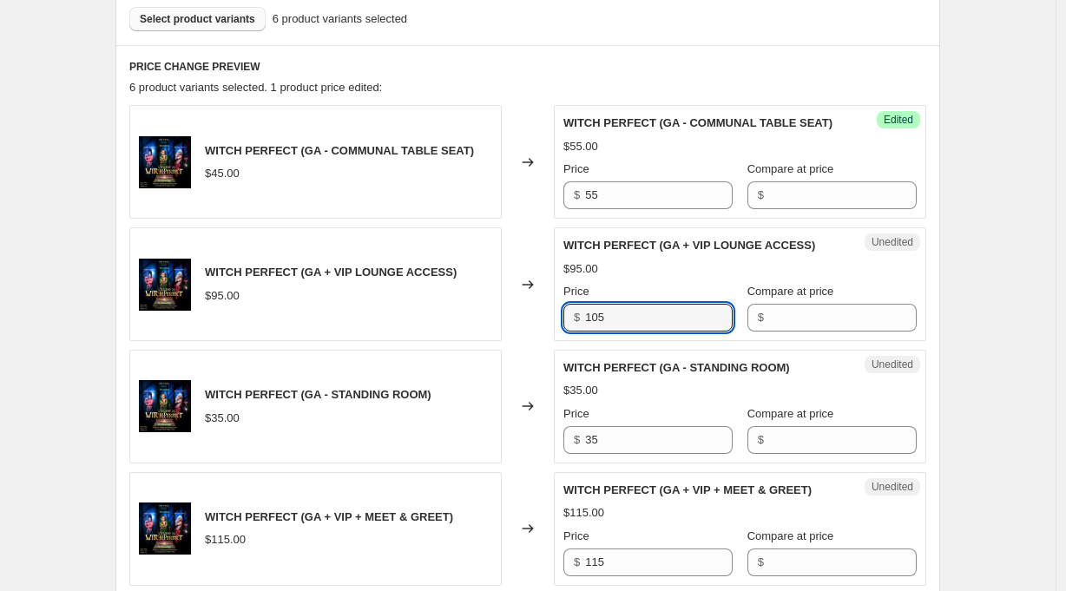
scroll to position [535, 0]
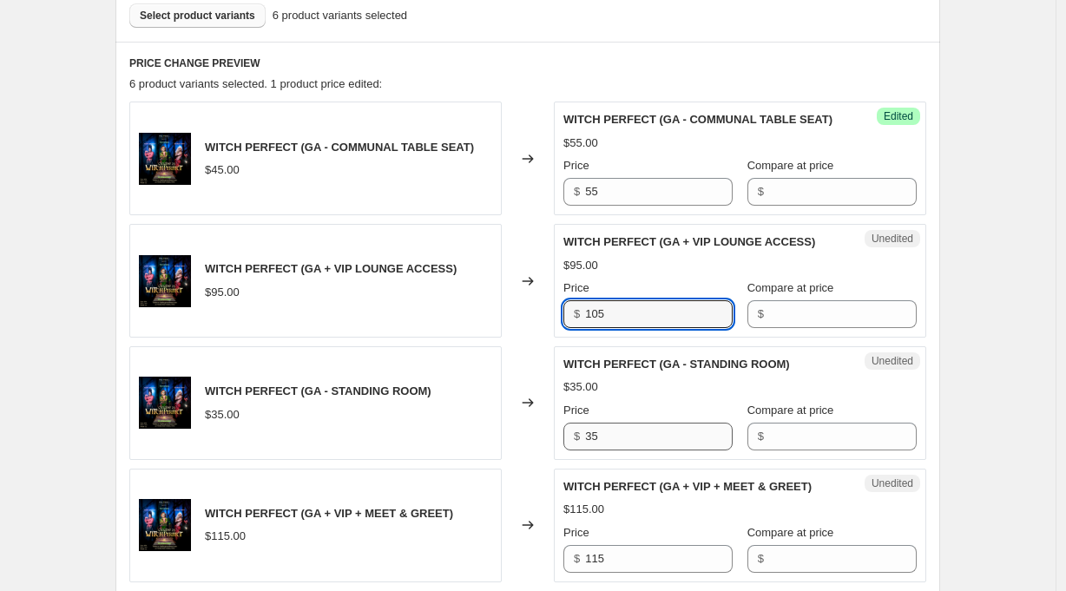
type input "105"
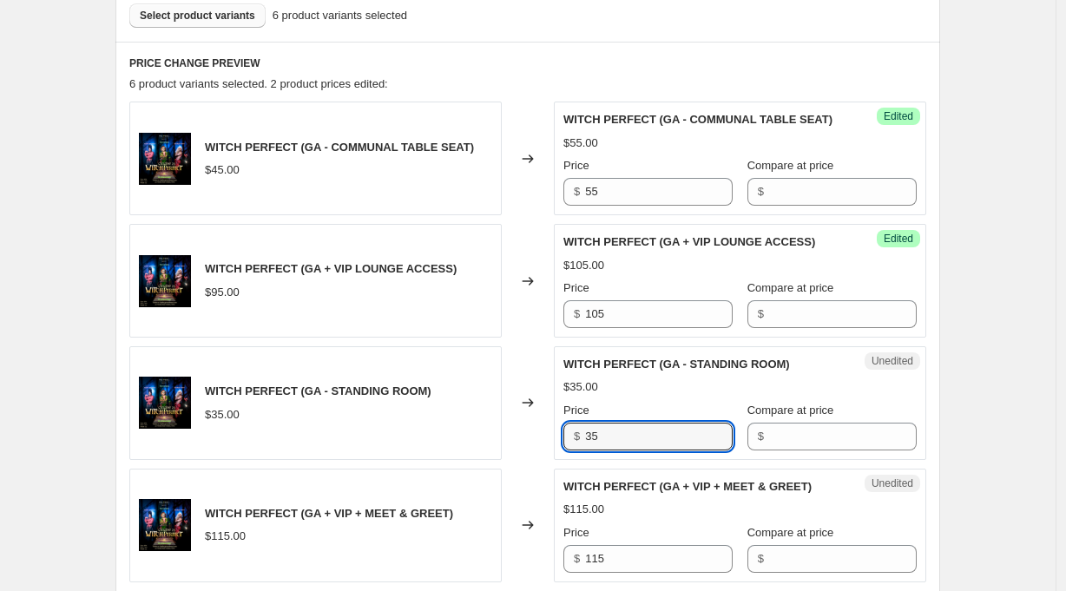
drag, startPoint x: 614, startPoint y: 435, endPoint x: 549, endPoint y: 431, distance: 64.3
click at [550, 432] on div "WITCH PERFECT (GA - STANDING ROOM) $35.00 Changed to Unedited WITCH PERFECT (GA…" at bounding box center [527, 403] width 797 height 114
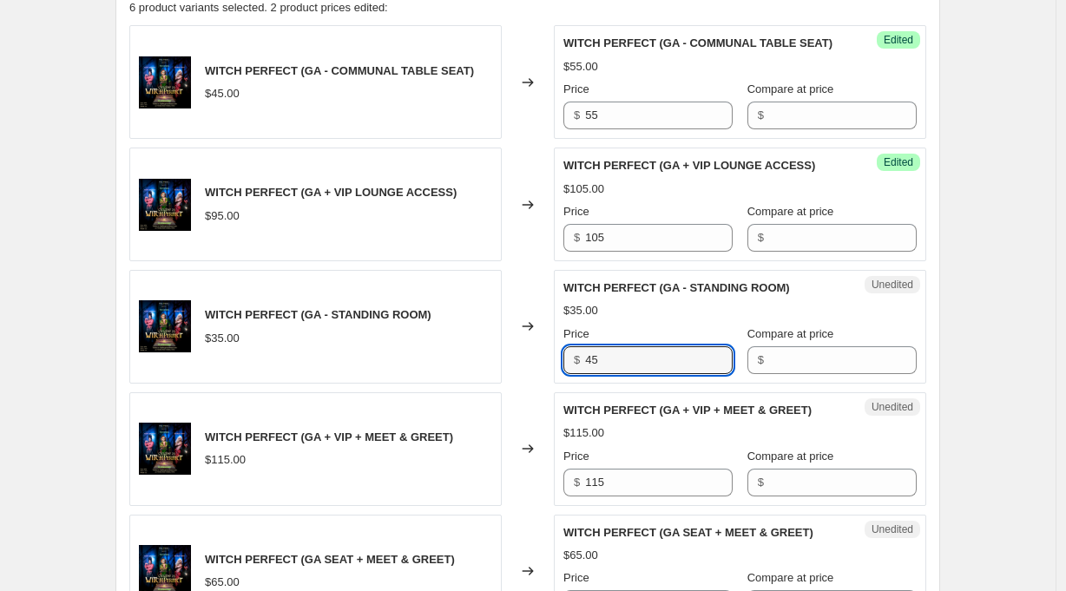
scroll to position [638, 0]
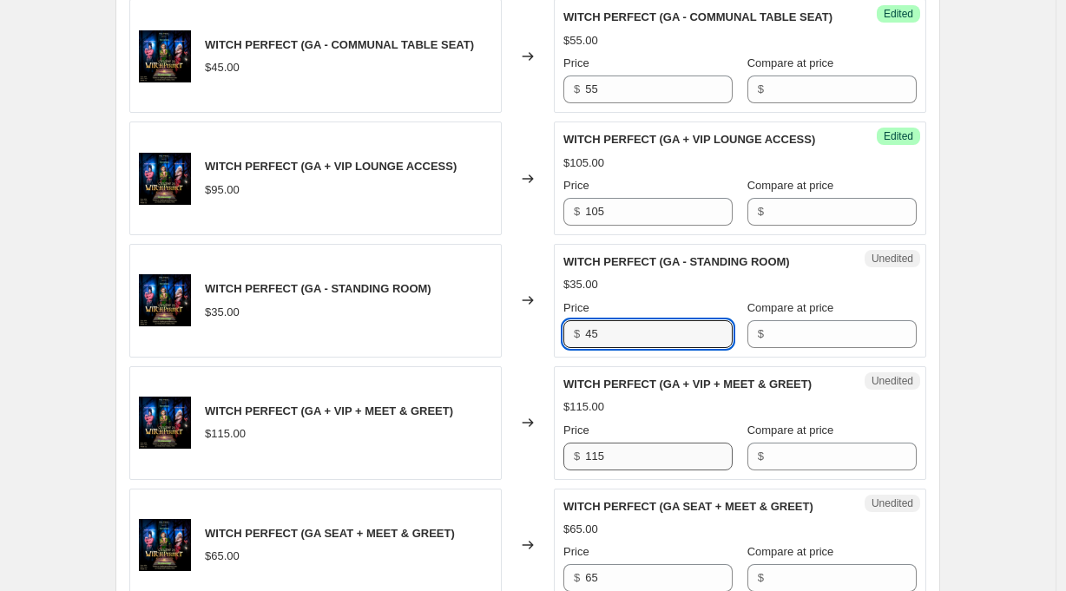
type input "45"
click at [601, 457] on input "115" at bounding box center [659, 457] width 148 height 28
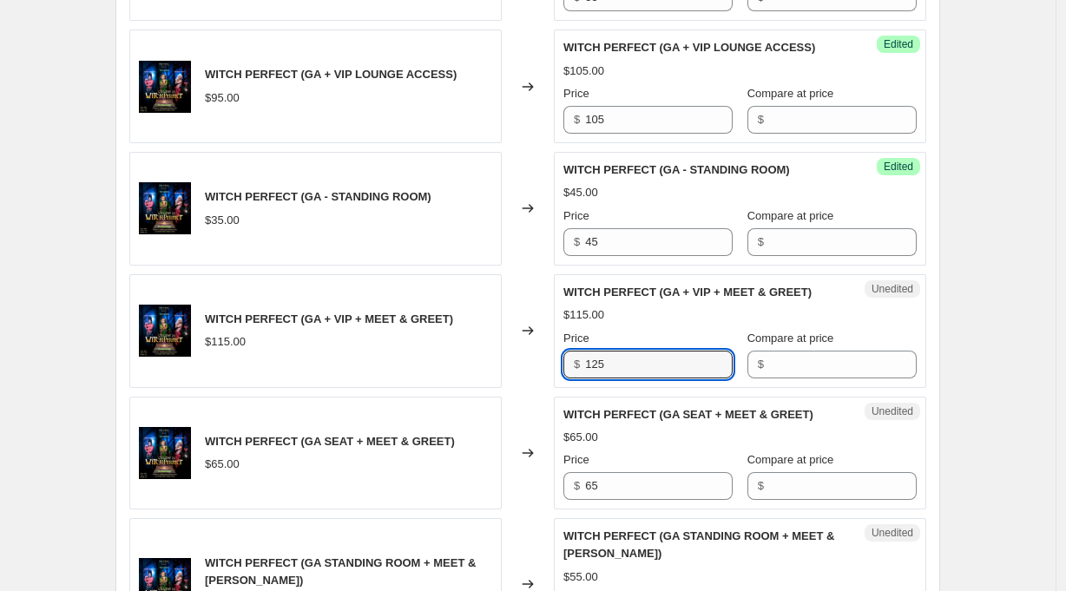
scroll to position [765, 0]
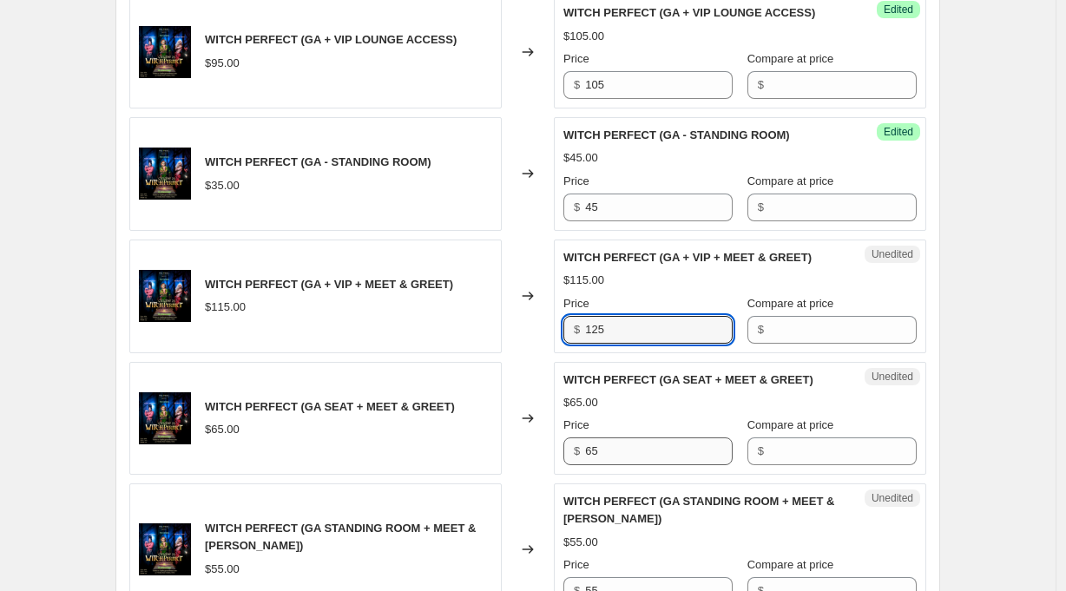
type input "125"
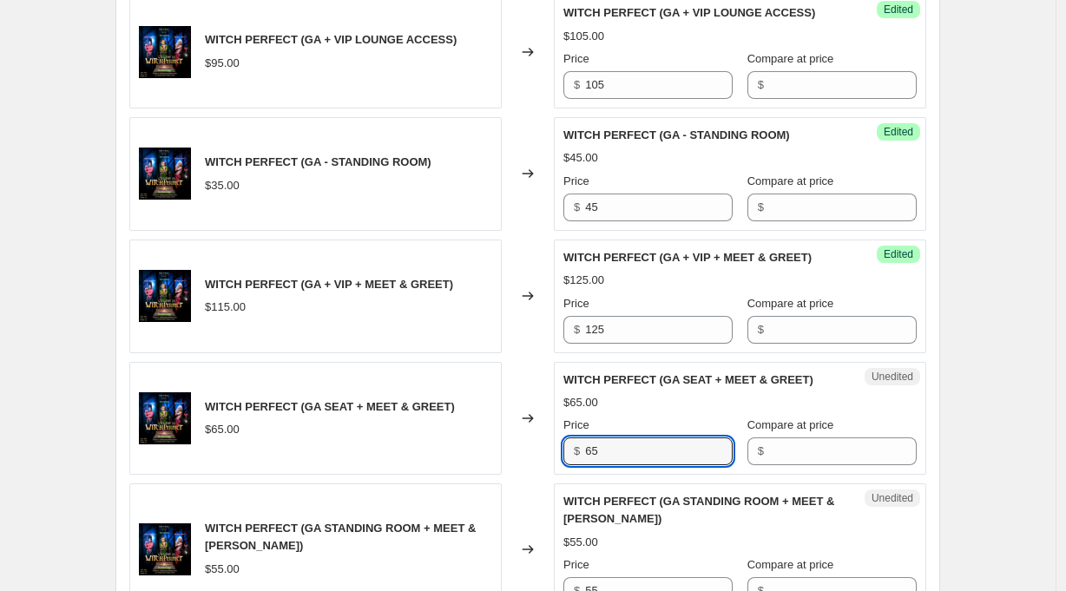
drag, startPoint x: 598, startPoint y: 453, endPoint x: 589, endPoint y: 479, distance: 27.4
click at [598, 453] on input "65" at bounding box center [659, 451] width 148 height 28
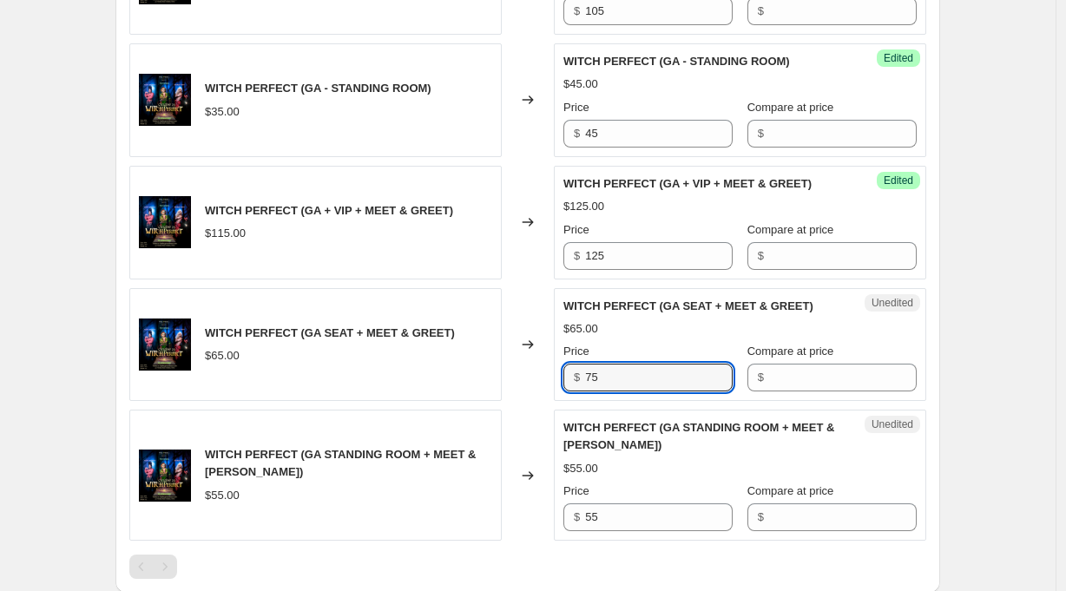
scroll to position [869, 0]
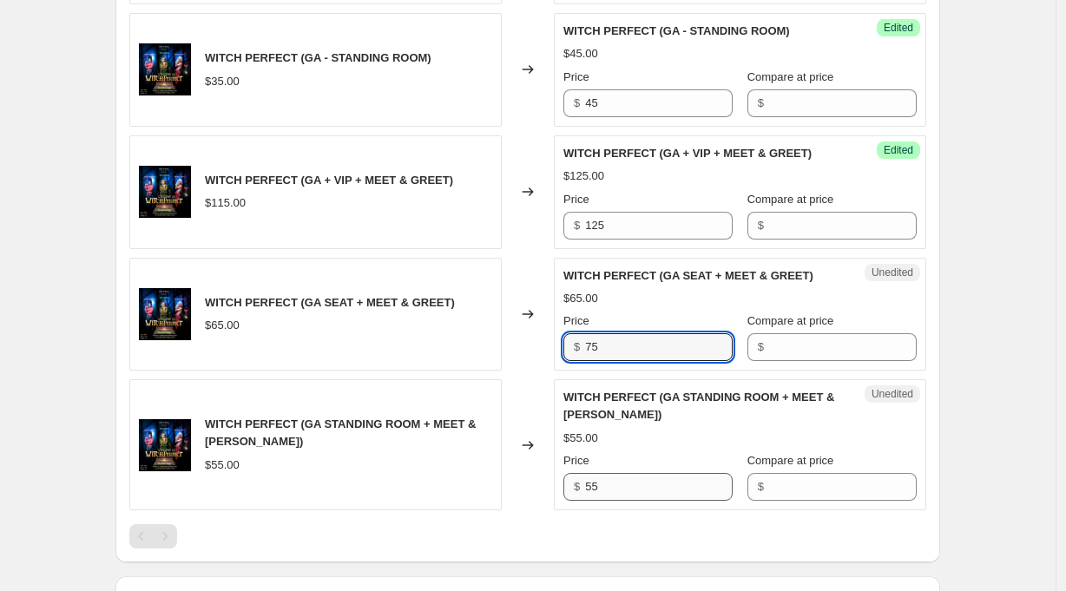
type input "75"
click at [595, 489] on input "55" at bounding box center [659, 487] width 148 height 28
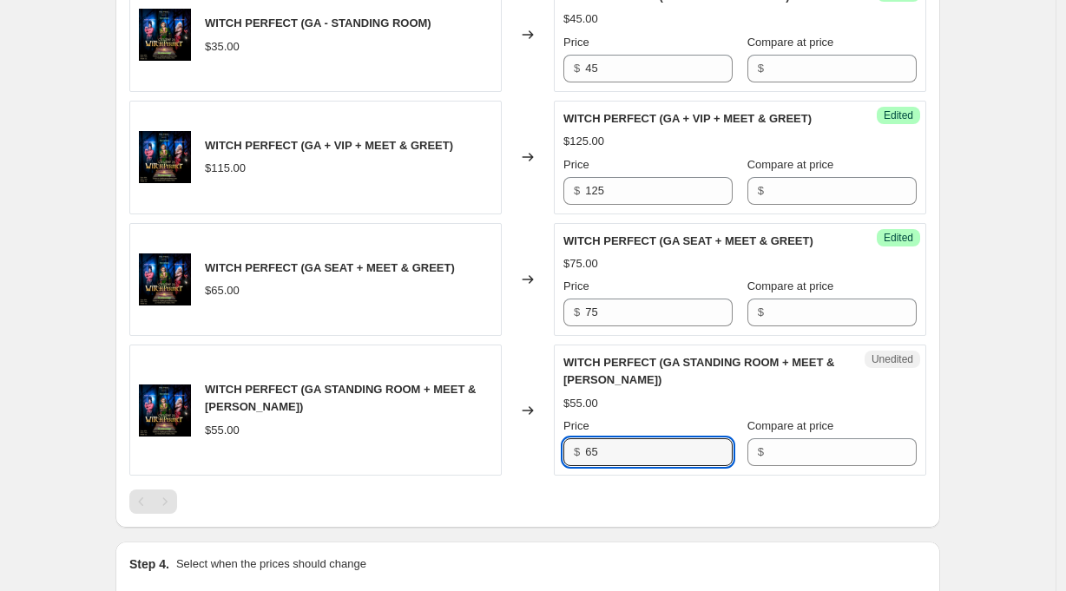
scroll to position [939, 0]
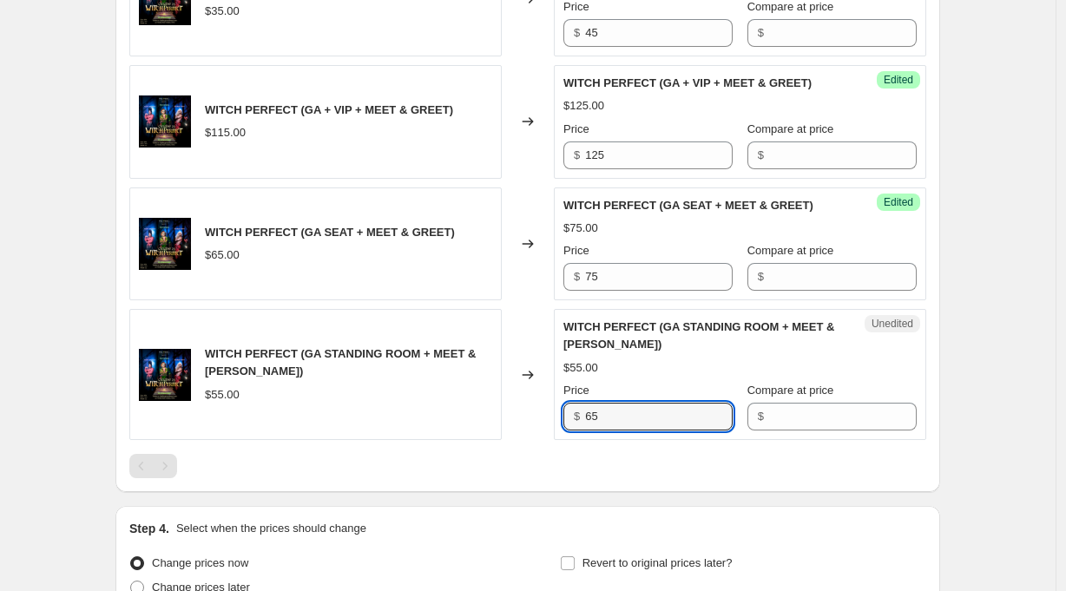
type input "65"
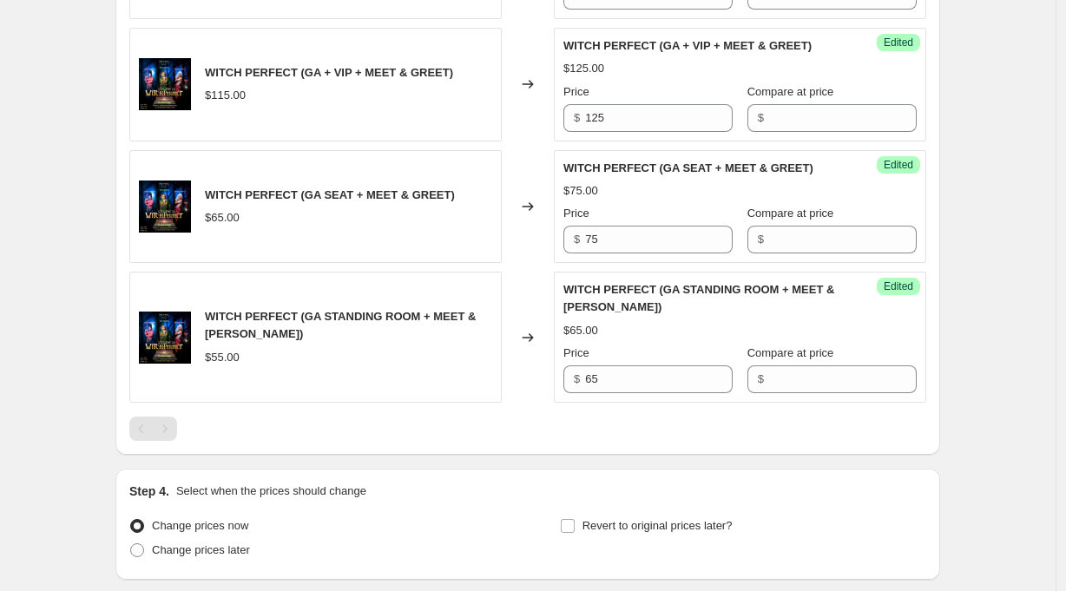
scroll to position [1109, 0]
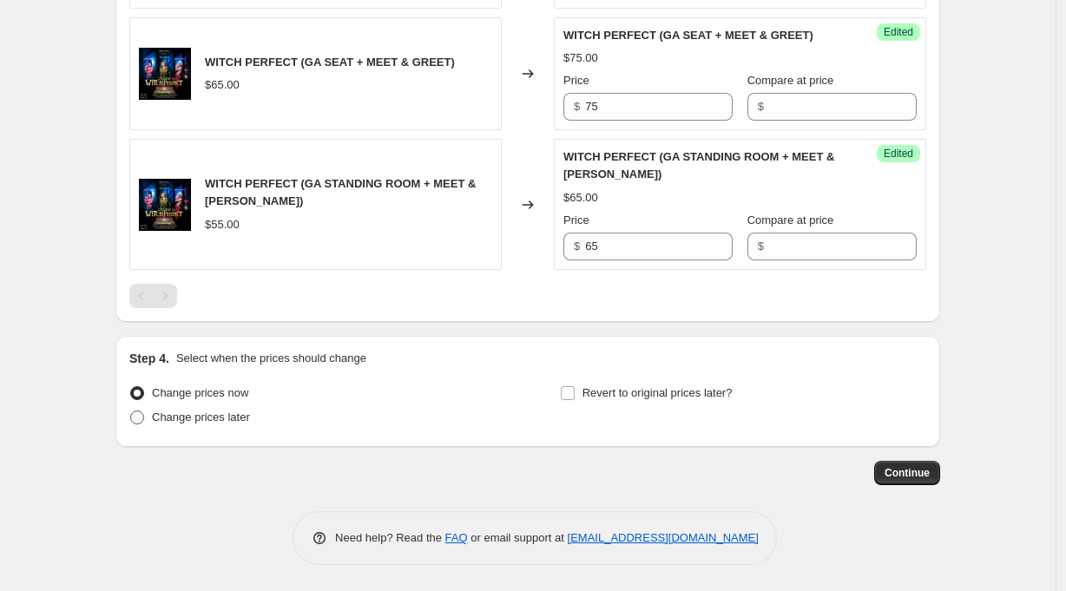
click at [236, 420] on span "Change prices later" at bounding box center [201, 416] width 98 height 13
click at [131, 411] on input "Change prices later" at bounding box center [130, 410] width 1 height 1
radio input "true"
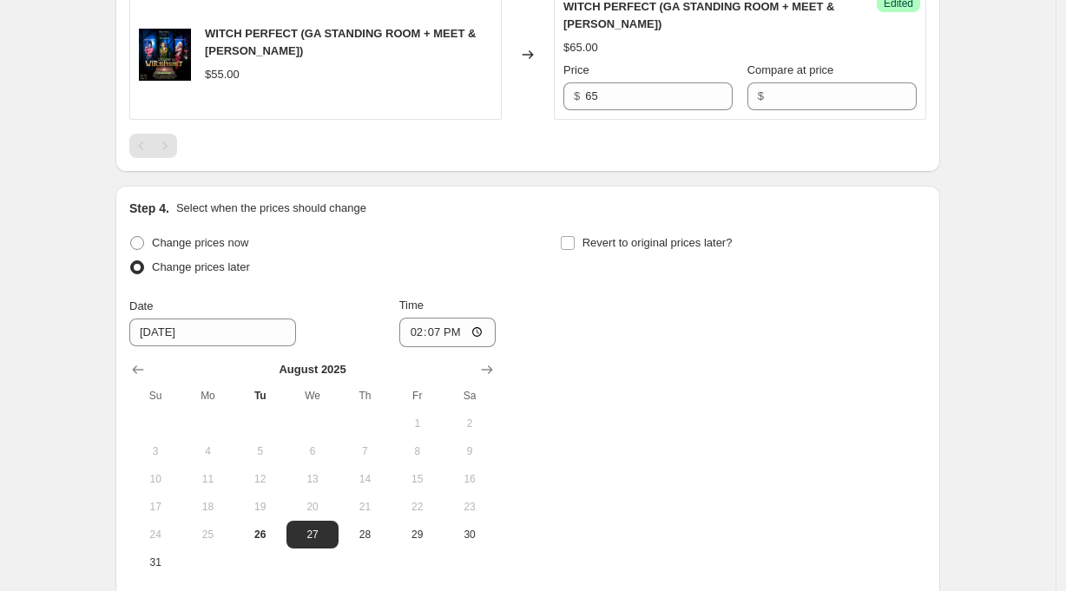
scroll to position [1308, 0]
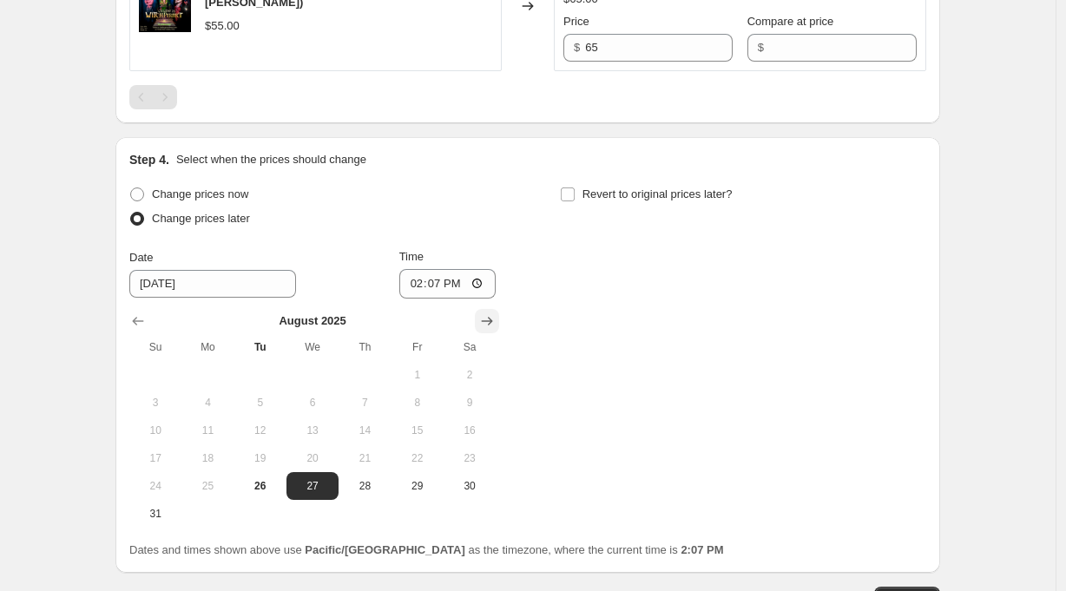
click at [493, 319] on icon "Show next month, September 2025" at bounding box center [487, 321] width 11 height 9
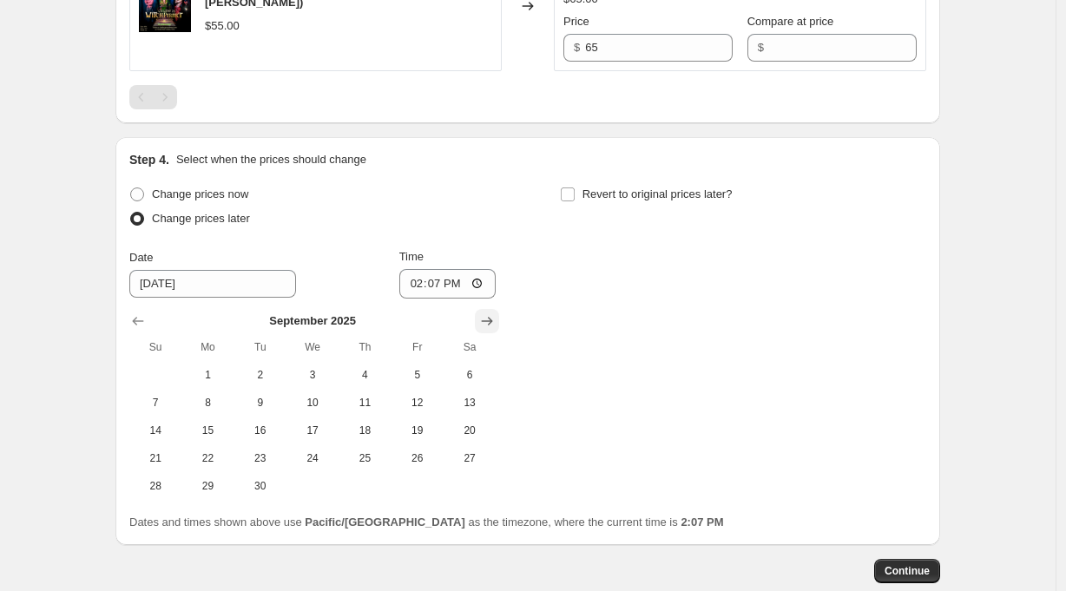
click at [493, 319] on icon "Show next month, October 2025" at bounding box center [487, 321] width 11 height 9
click at [373, 460] on span "23" at bounding box center [364, 458] width 38 height 14
type input "[DATE]"
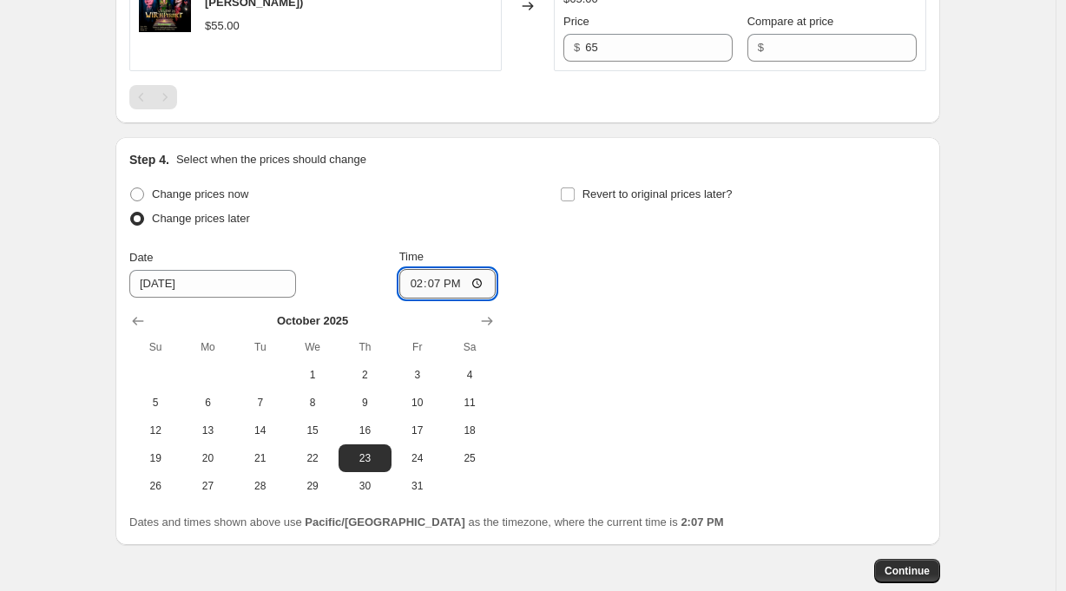
click at [445, 288] on input "14:07" at bounding box center [447, 284] width 97 height 30
click at [457, 291] on input "18:07" at bounding box center [447, 284] width 97 height 30
type input "18:00"
click at [768, 366] on div "Change prices now Change prices later Date [DATE] Time 18:00 [DATE] Su Mo Tu We…" at bounding box center [527, 341] width 797 height 318
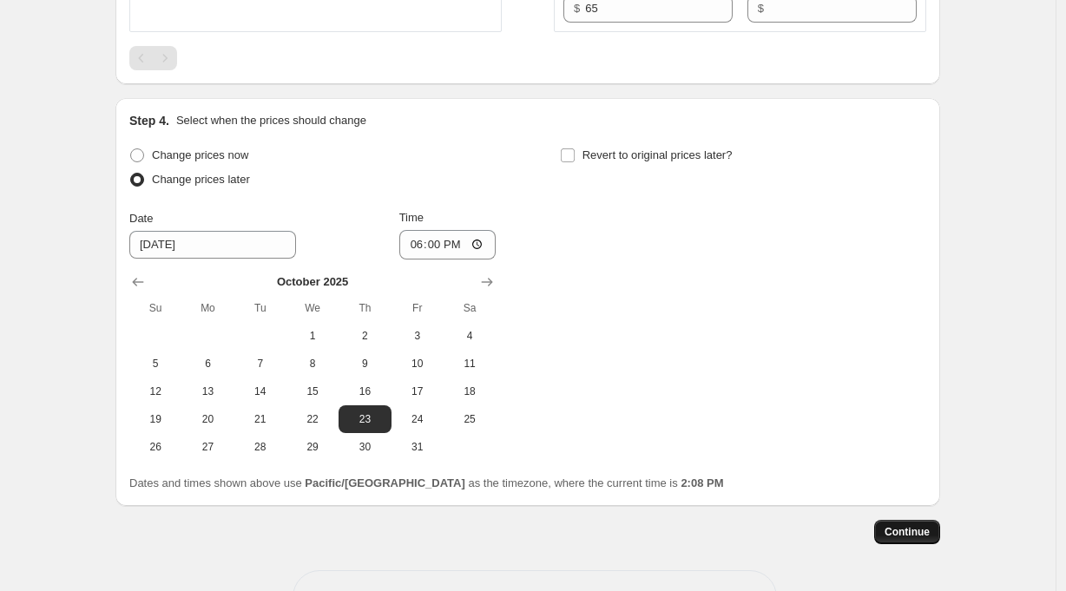
click at [918, 532] on span "Continue" at bounding box center [906, 532] width 45 height 14
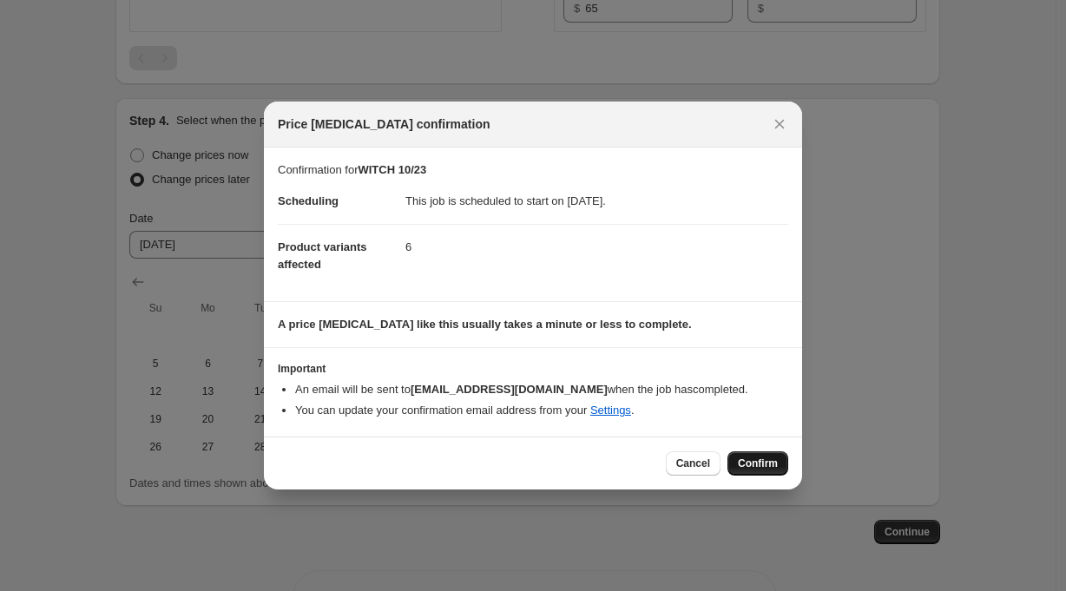
click at [767, 468] on span "Confirm" at bounding box center [758, 463] width 40 height 14
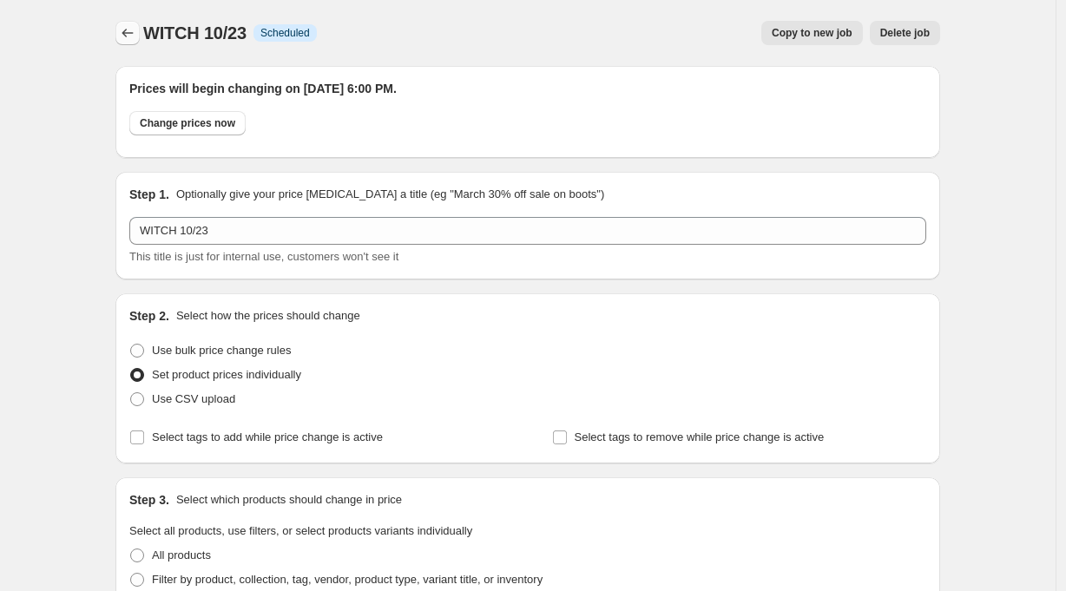
click at [136, 34] on icon "Price change jobs" at bounding box center [127, 32] width 17 height 17
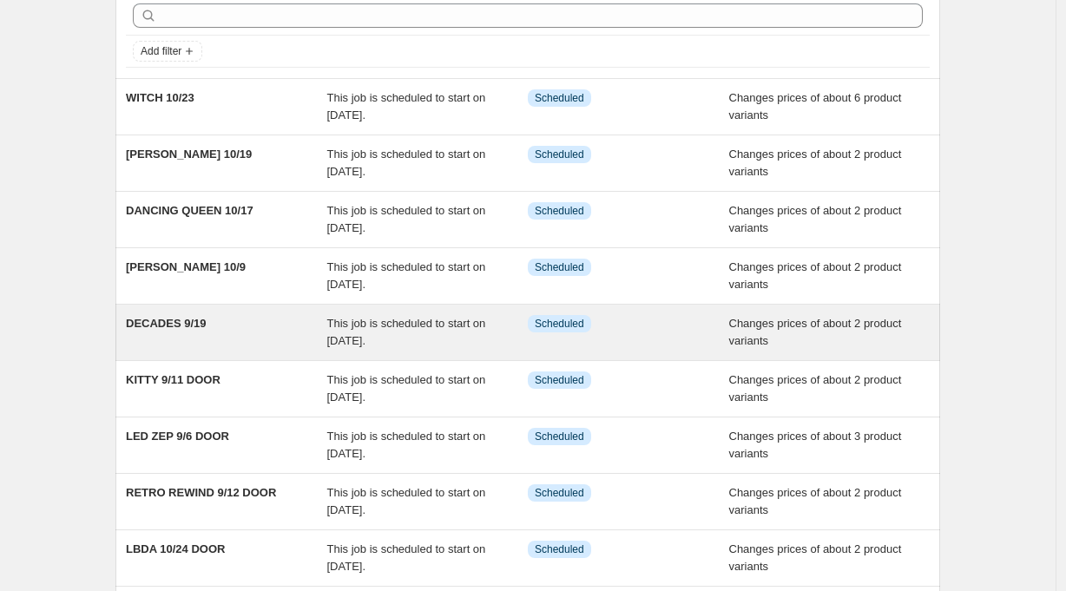
scroll to position [102, 0]
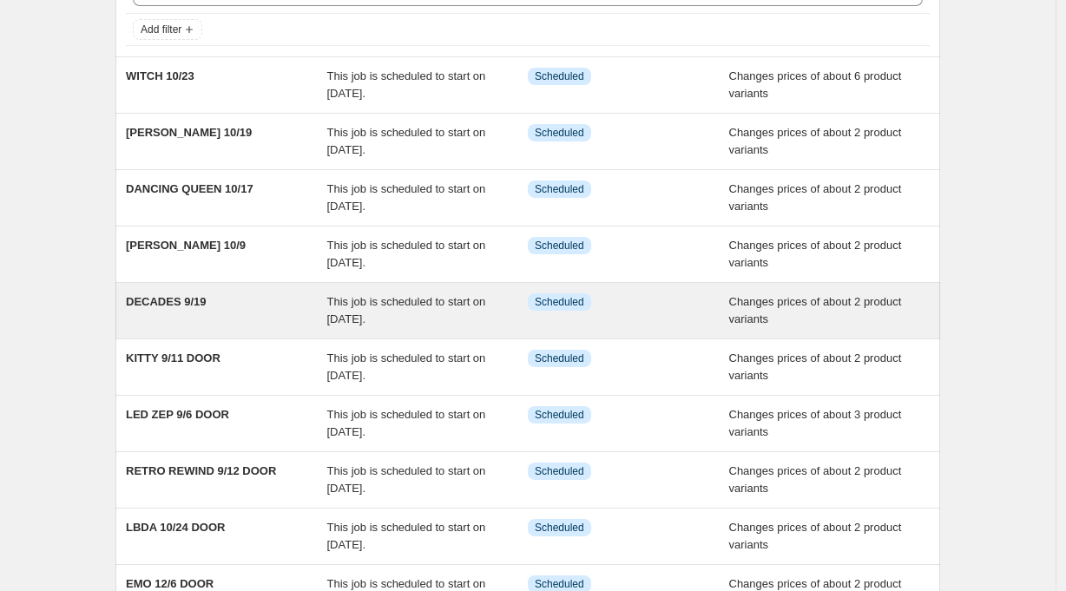
click at [194, 301] on span "DECADES 9/19" at bounding box center [166, 301] width 80 height 13
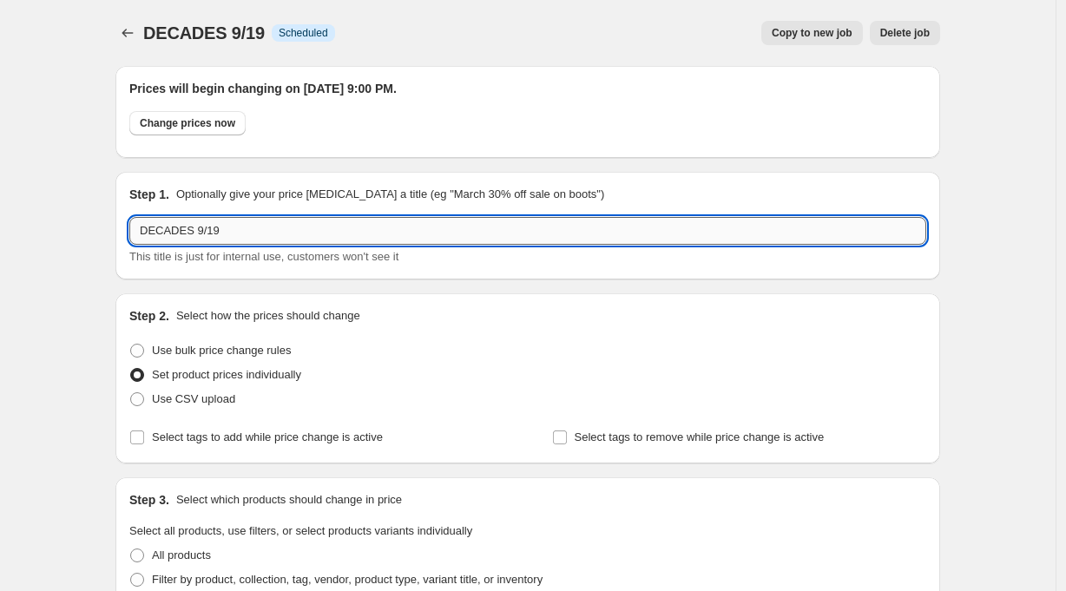
click at [247, 227] on input "DECADES 9/19" at bounding box center [527, 231] width 797 height 28
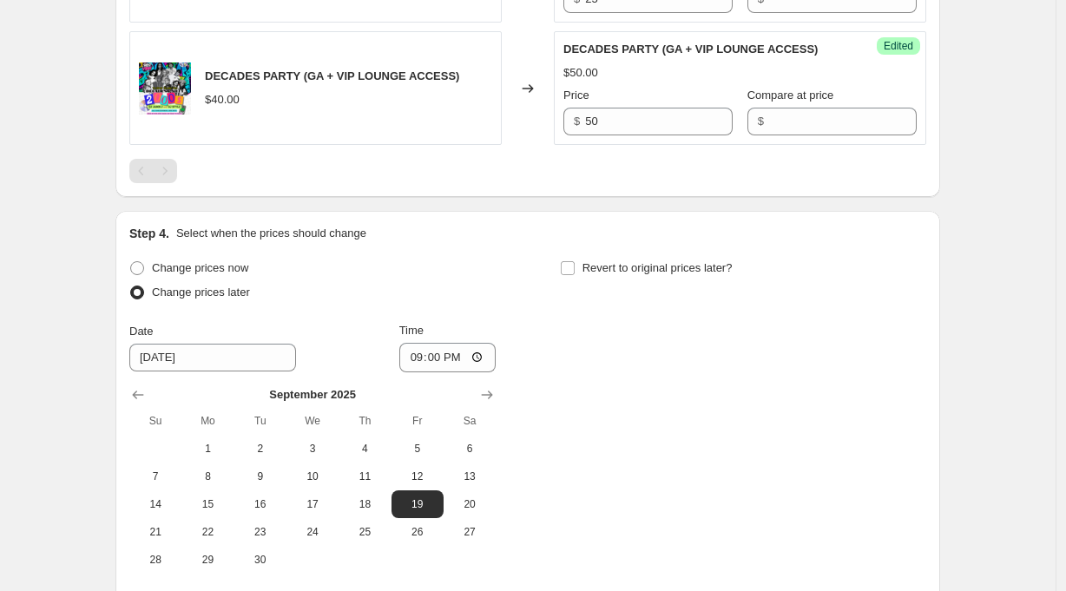
scroll to position [1008, 0]
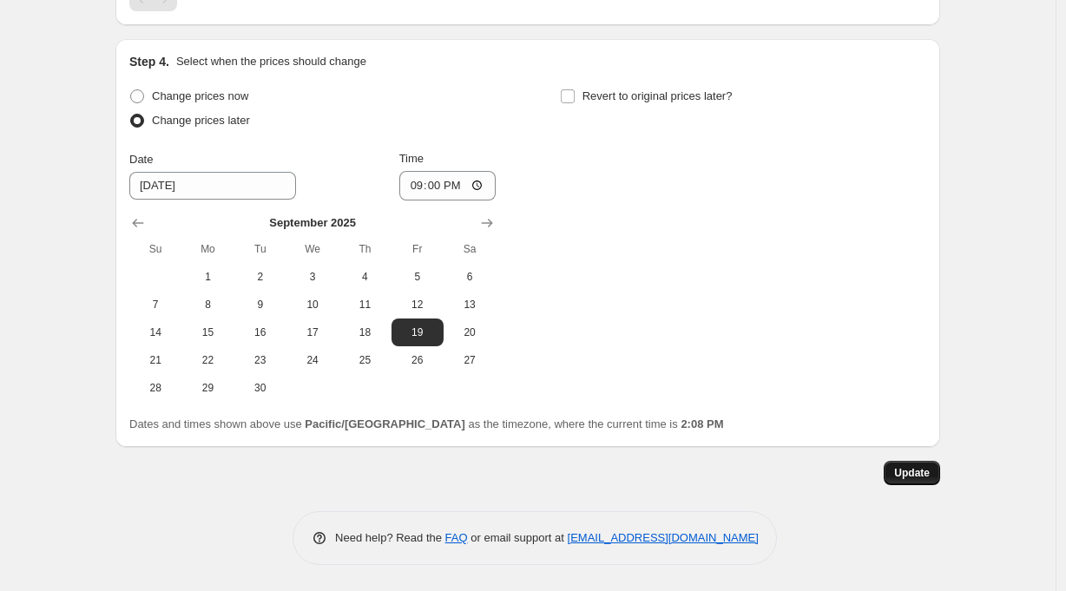
type input "DECADES 9/19 DOOR"
click at [913, 468] on span "Update" at bounding box center [912, 473] width 36 height 14
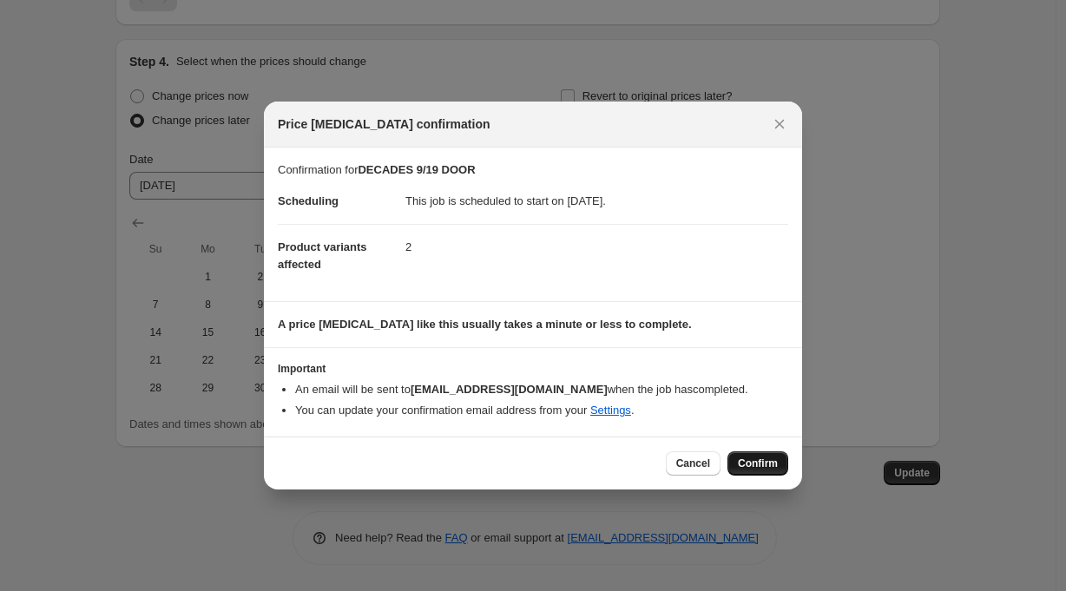
click at [752, 457] on button "Confirm" at bounding box center [757, 463] width 61 height 24
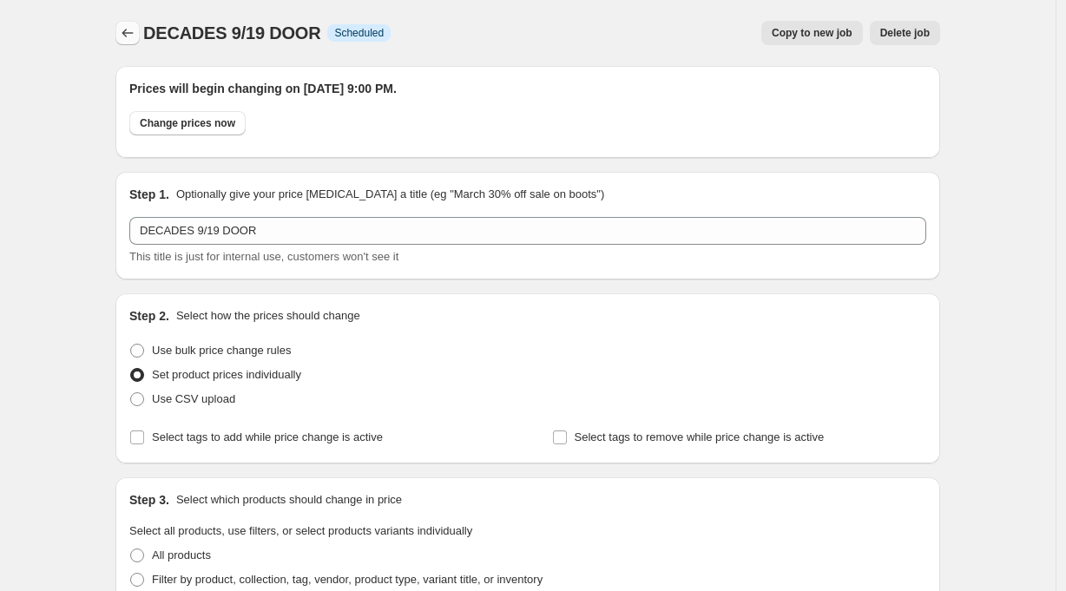
click at [129, 33] on icon "Price change jobs" at bounding box center [127, 32] width 17 height 17
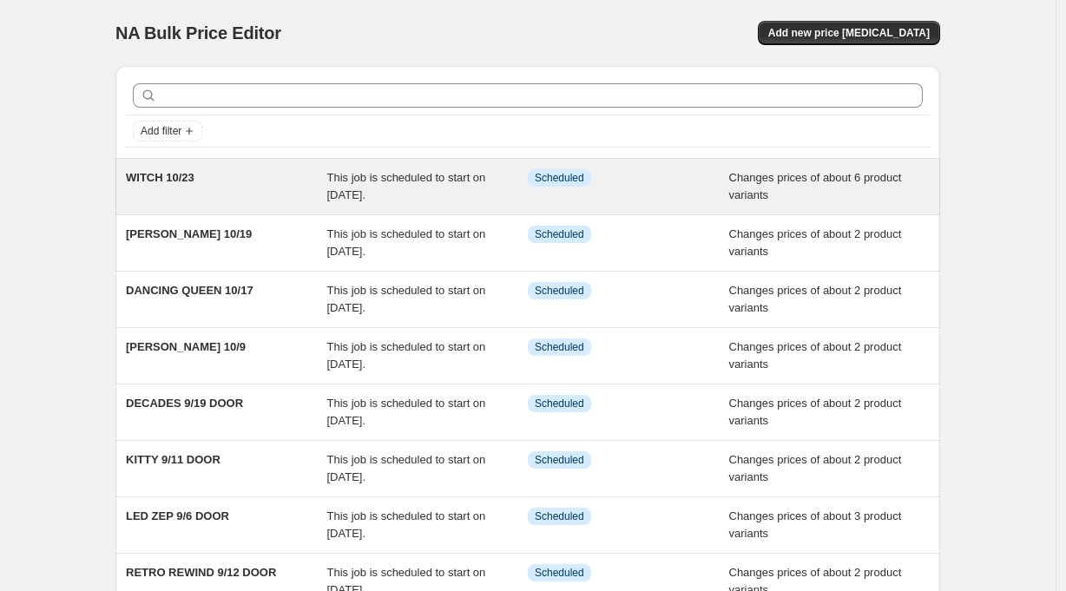
click at [190, 178] on span "WITCH 10/23" at bounding box center [160, 177] width 69 height 13
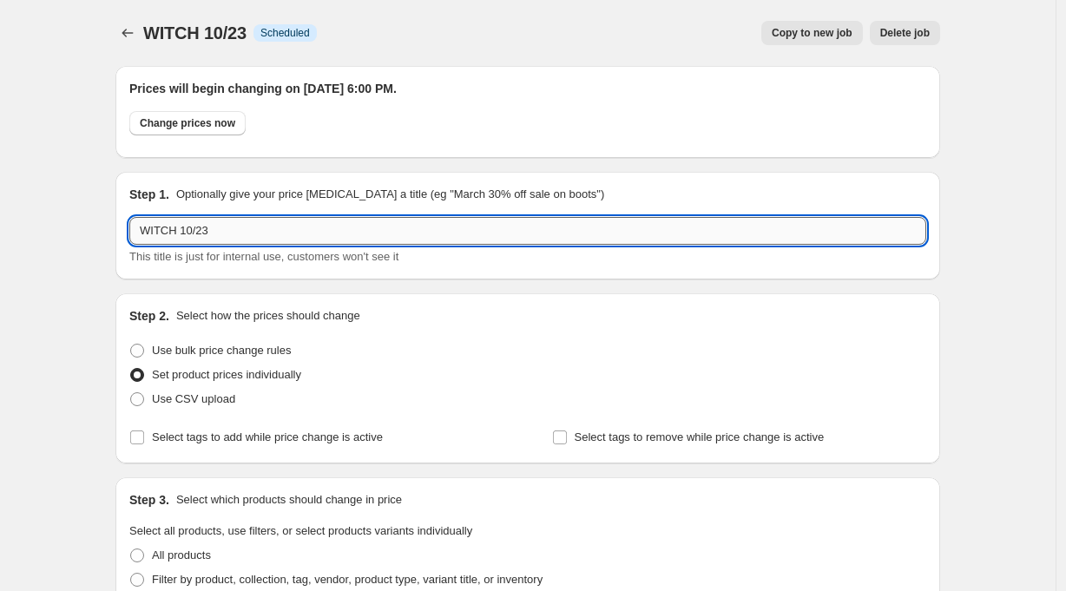
click at [236, 232] on input "WITCH 10/23" at bounding box center [527, 231] width 797 height 28
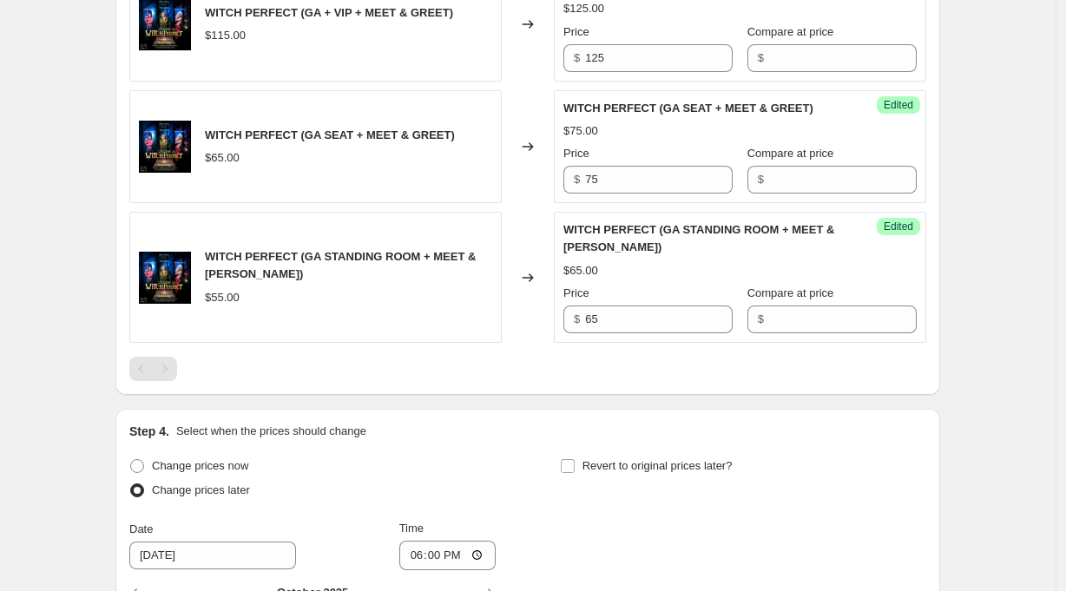
scroll to position [1514, 0]
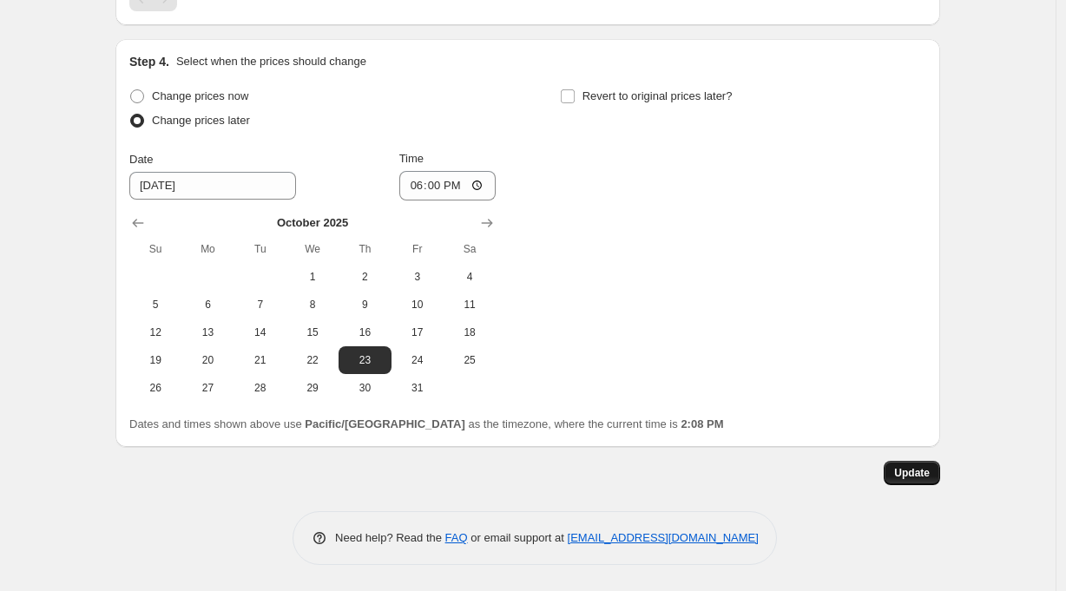
type input "WITCH 10/23 DOOR"
click at [913, 476] on span "Update" at bounding box center [912, 473] width 36 height 14
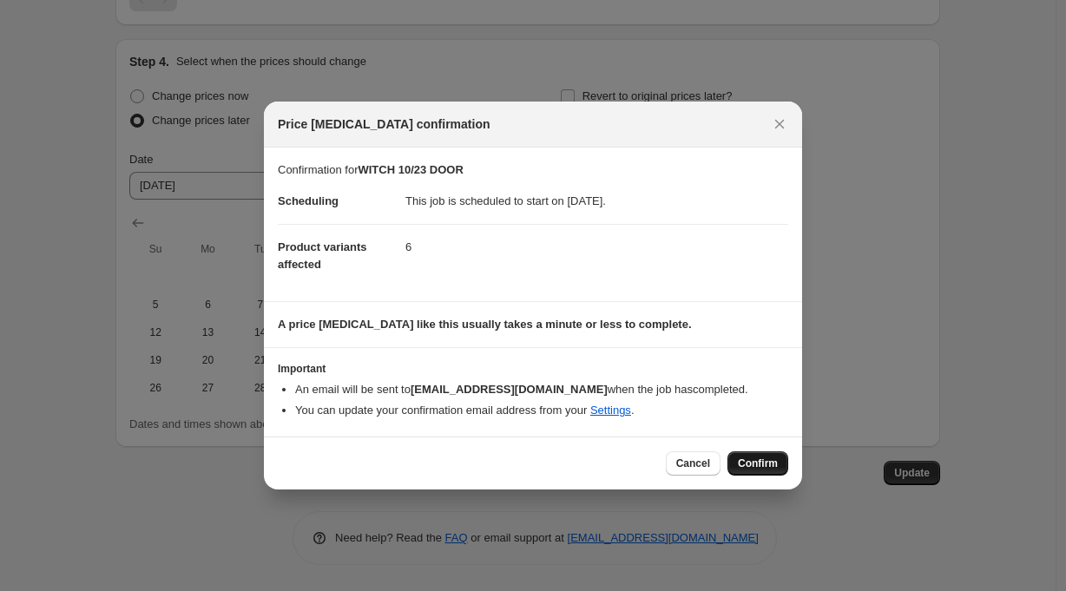
click at [758, 454] on button "Confirm" at bounding box center [757, 463] width 61 height 24
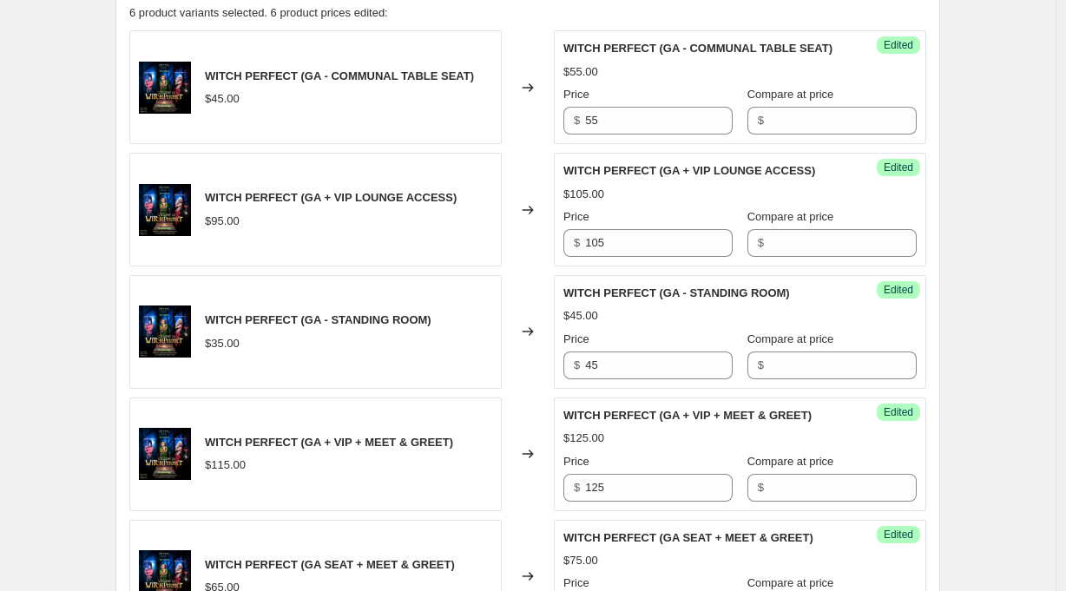
scroll to position [0, 0]
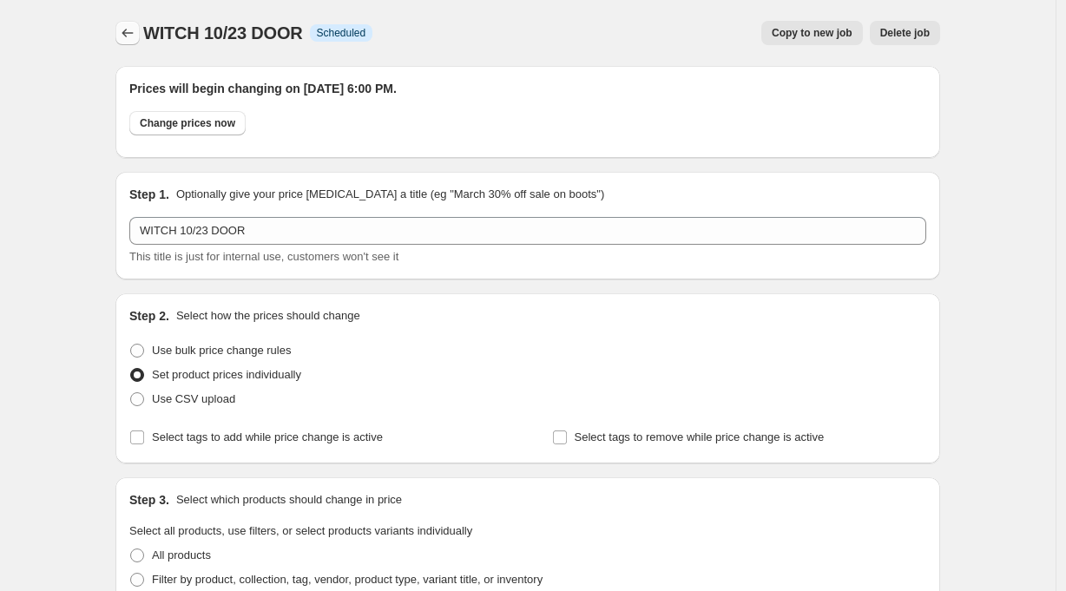
click at [128, 29] on icon "Price change jobs" at bounding box center [127, 32] width 17 height 17
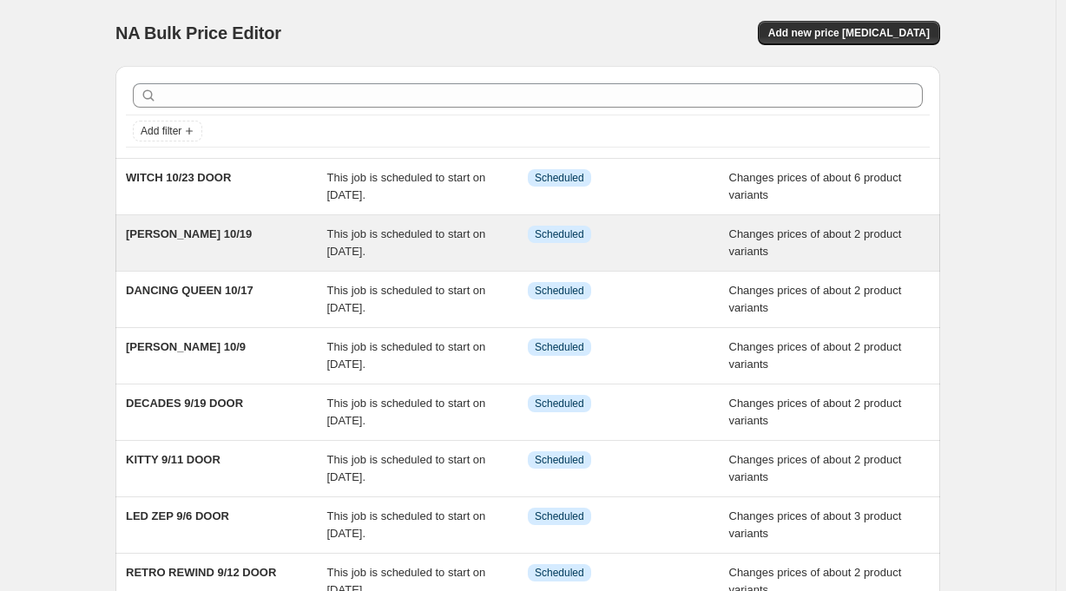
click at [192, 234] on span "[PERSON_NAME] 10/19" at bounding box center [189, 233] width 126 height 13
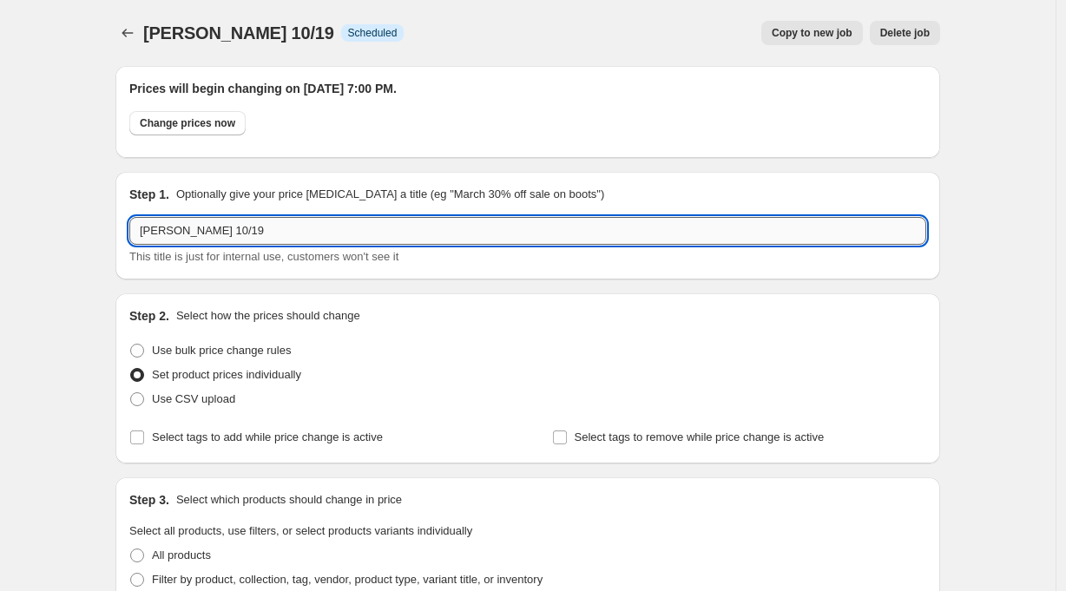
click at [248, 227] on input "[PERSON_NAME] 10/19" at bounding box center [527, 231] width 797 height 28
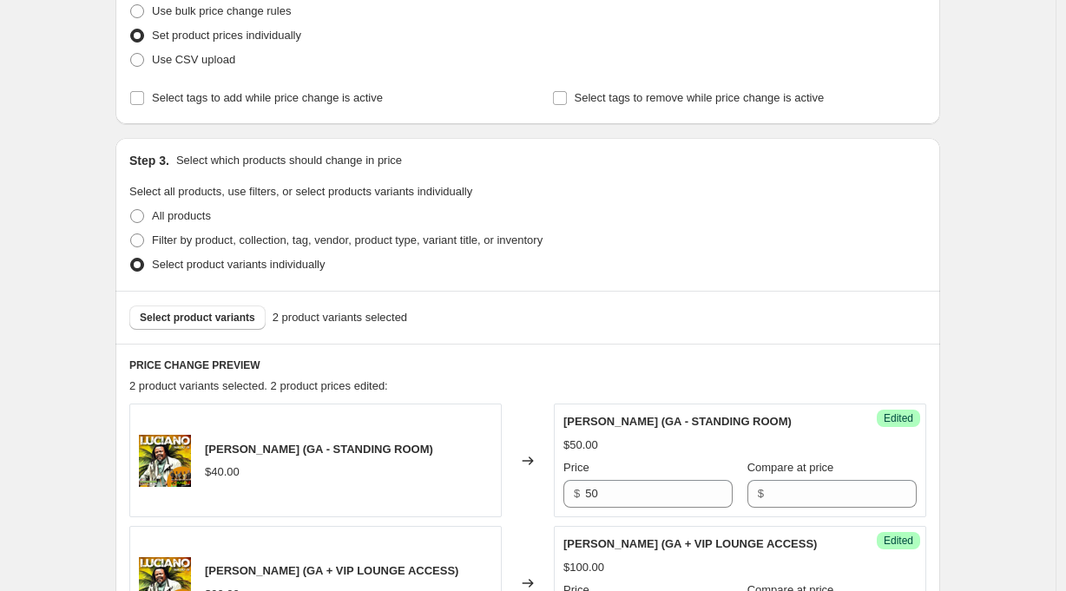
scroll to position [1008, 0]
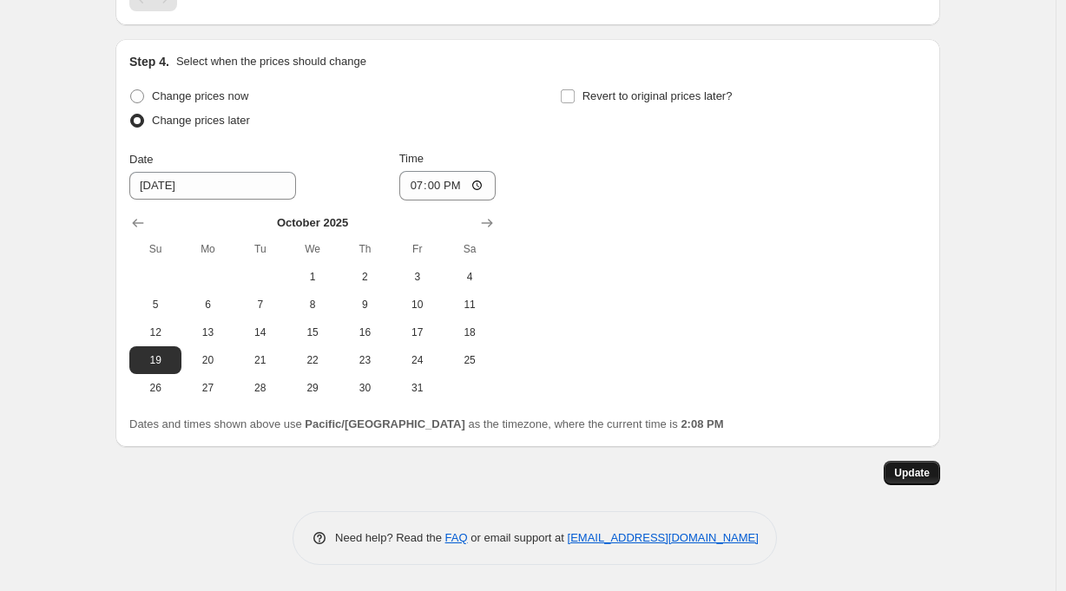
type input "[PERSON_NAME] 10/19 DOOR"
click at [910, 474] on span "Update" at bounding box center [912, 473] width 36 height 14
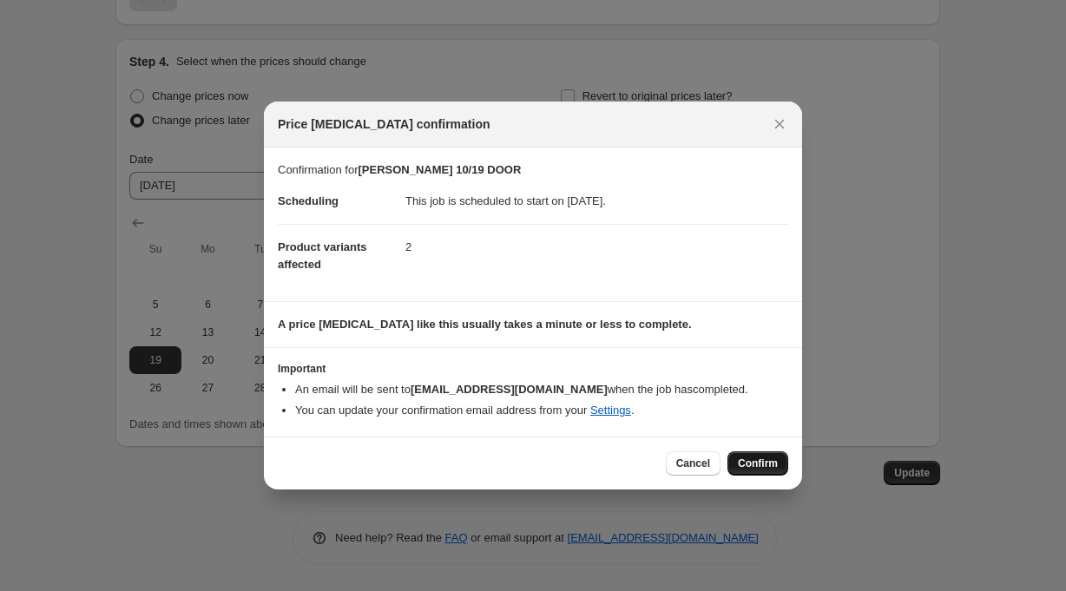
click at [758, 457] on button "Confirm" at bounding box center [757, 463] width 61 height 24
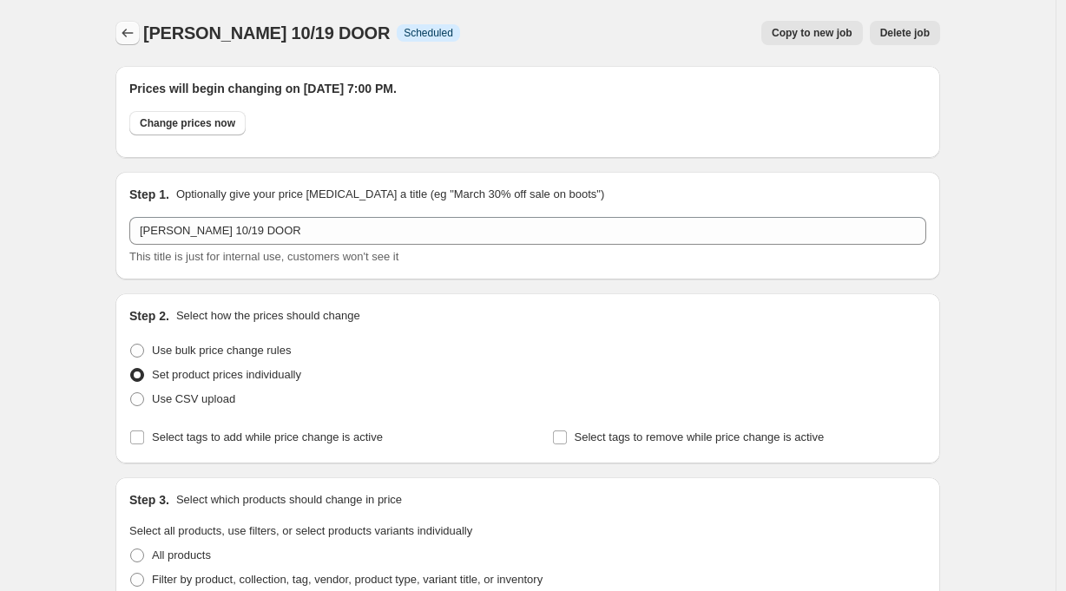
click at [130, 34] on icon "Price change jobs" at bounding box center [127, 32] width 17 height 17
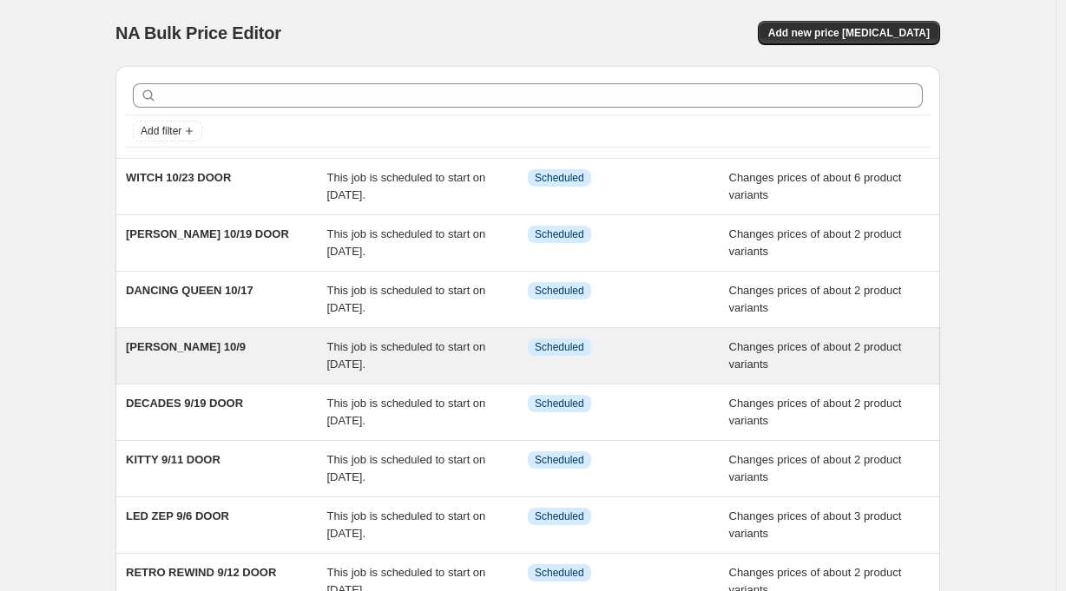
click at [174, 345] on span "[PERSON_NAME] 10/9" at bounding box center [186, 346] width 120 height 13
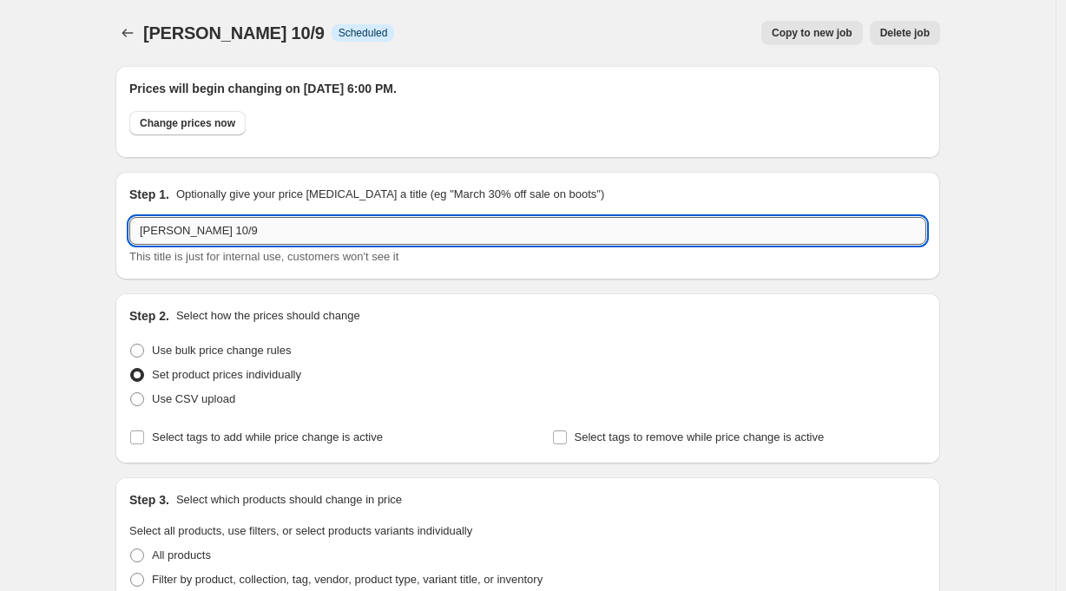
click at [238, 229] on input "[PERSON_NAME] 10/9" at bounding box center [527, 231] width 797 height 28
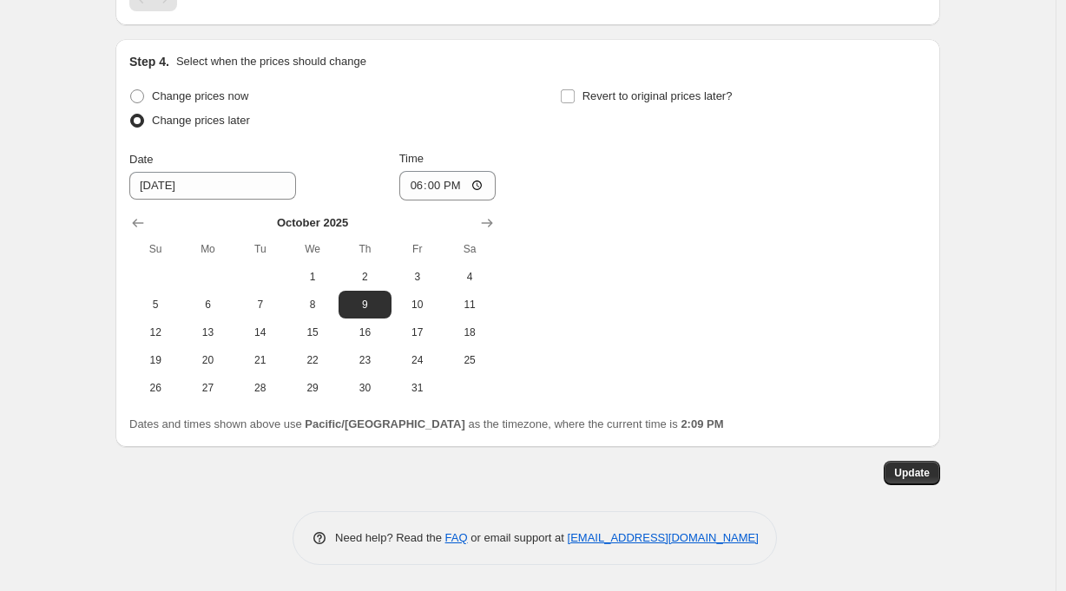
scroll to position [1004, 0]
type input "[PERSON_NAME] 10/9 DOOR"
click at [915, 476] on span "Update" at bounding box center [912, 475] width 36 height 14
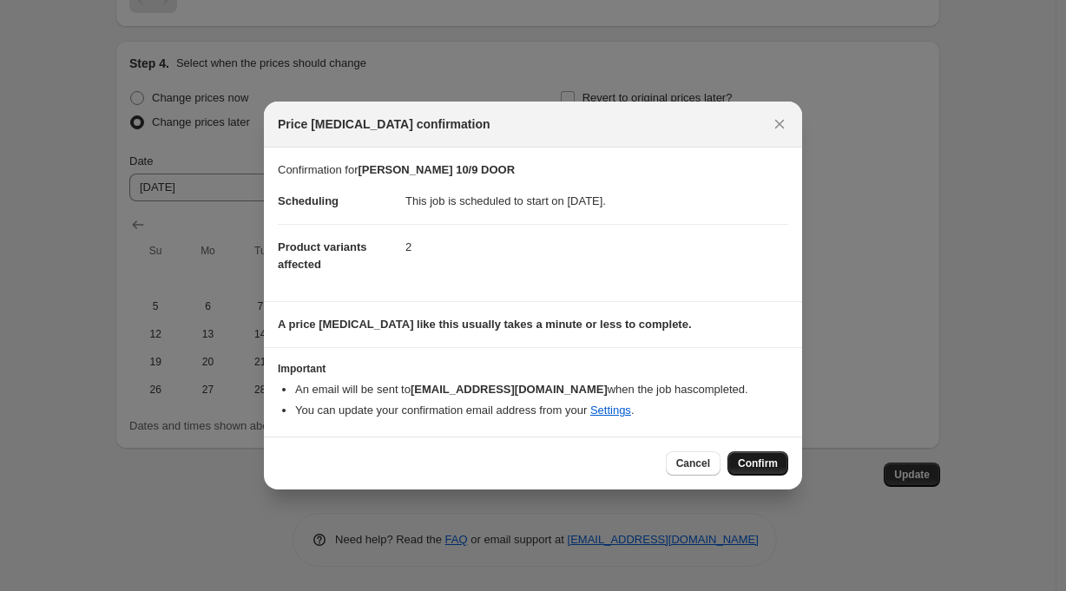
click at [765, 466] on span "Confirm" at bounding box center [758, 463] width 40 height 14
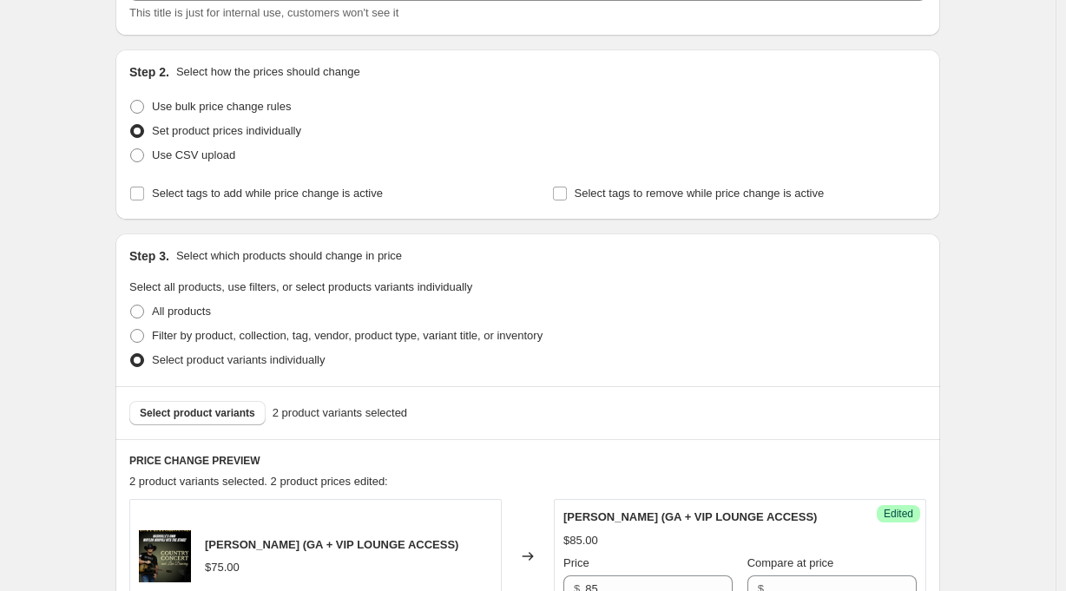
scroll to position [0, 0]
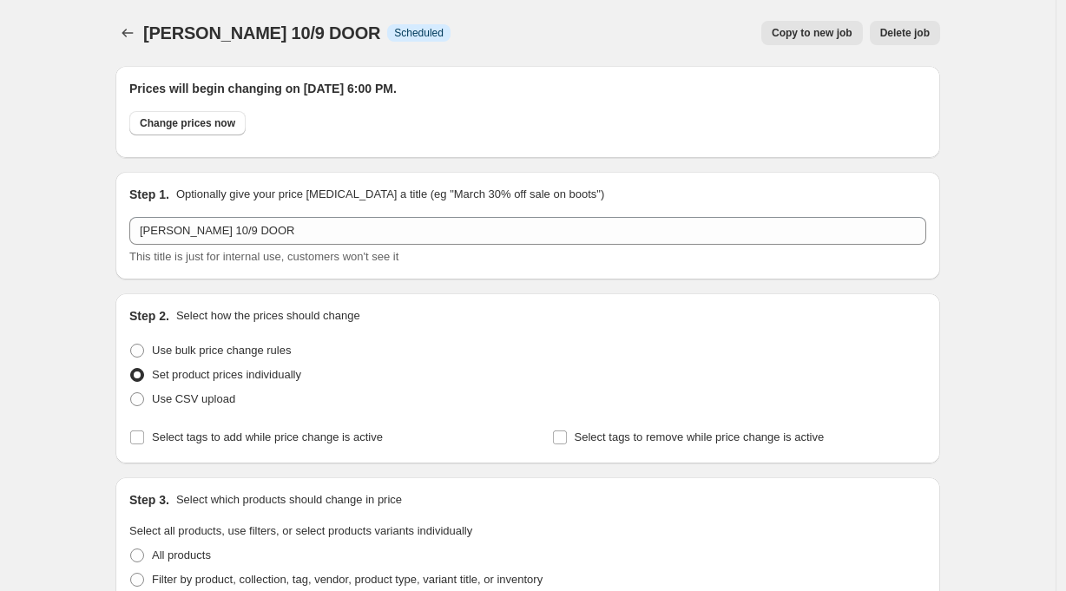
click at [120, 23] on div at bounding box center [129, 33] width 28 height 24
click at [127, 30] on icon "Price change jobs" at bounding box center [127, 32] width 17 height 17
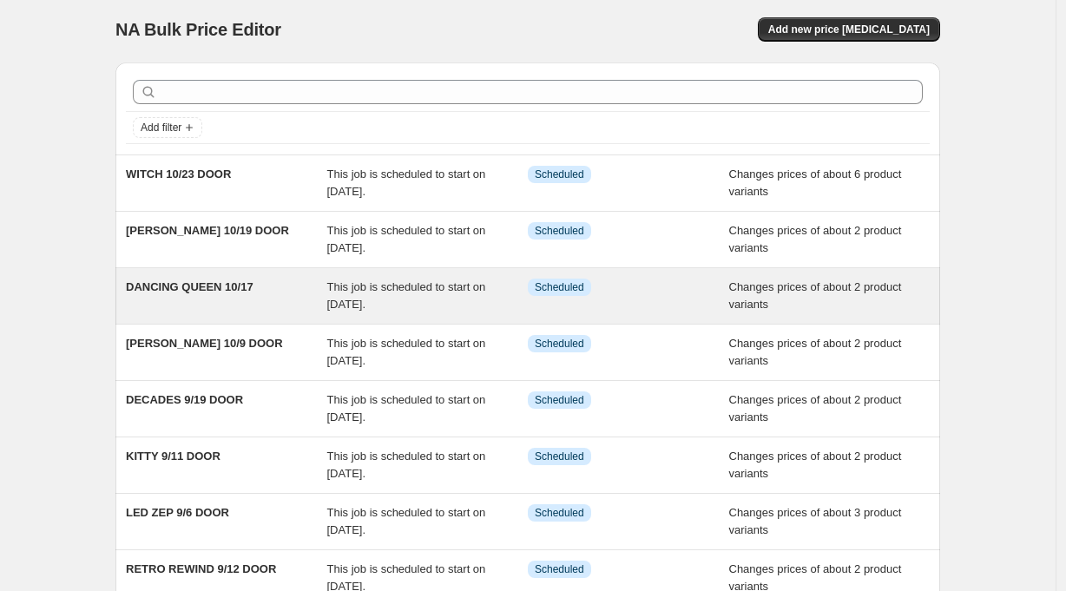
click at [228, 286] on span "DANCING QUEEN 10/17" at bounding box center [190, 286] width 128 height 13
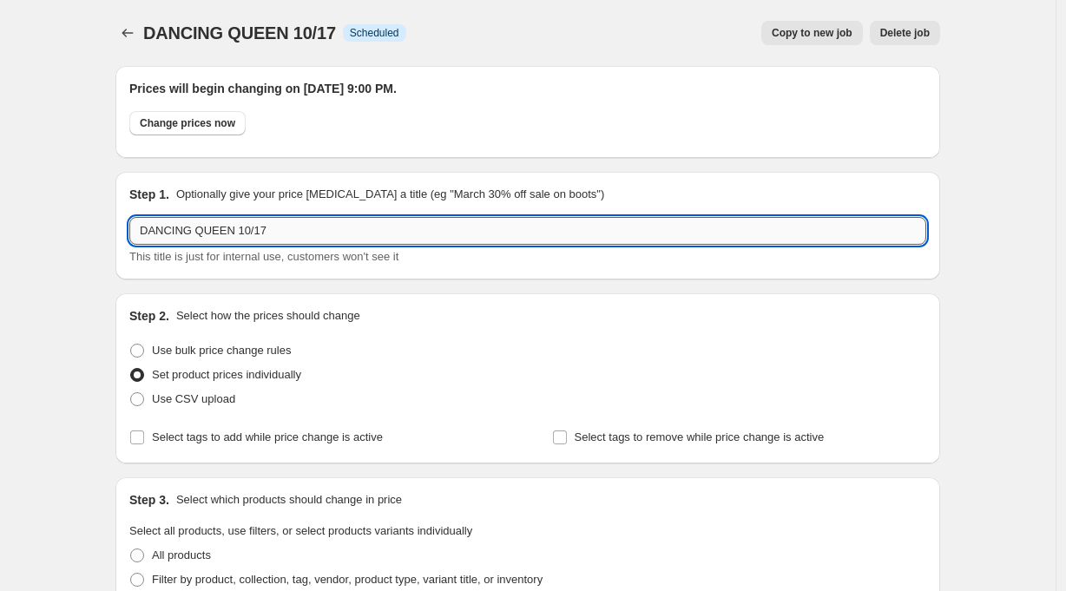
click at [320, 238] on input "DANCING QUEEN 10/17" at bounding box center [527, 231] width 797 height 28
type input "DANCING QUEEN 10/17 DOOR"
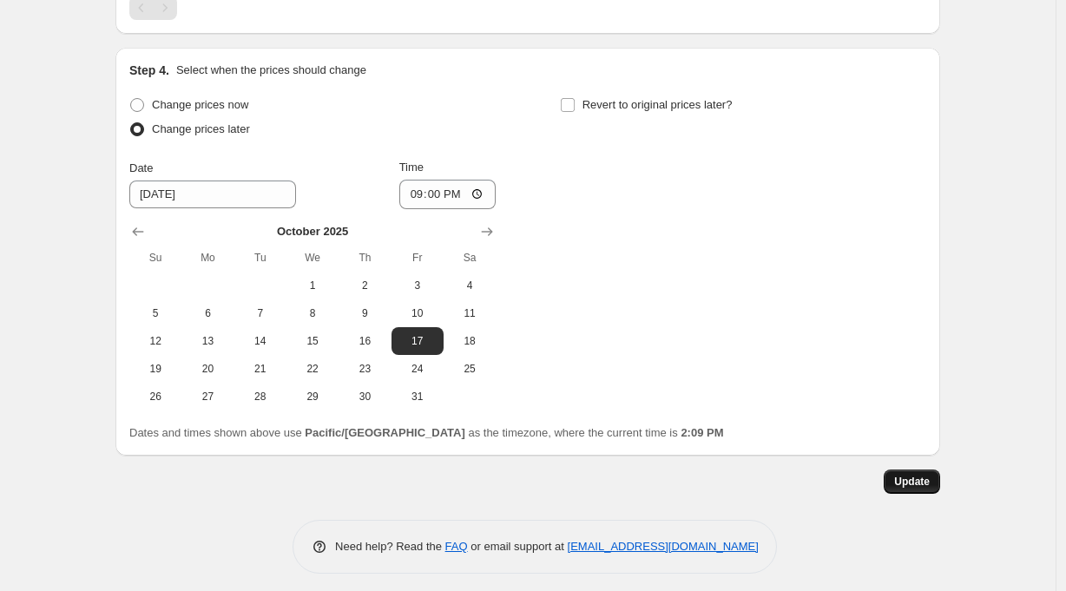
click at [913, 476] on button "Update" at bounding box center [911, 482] width 56 height 24
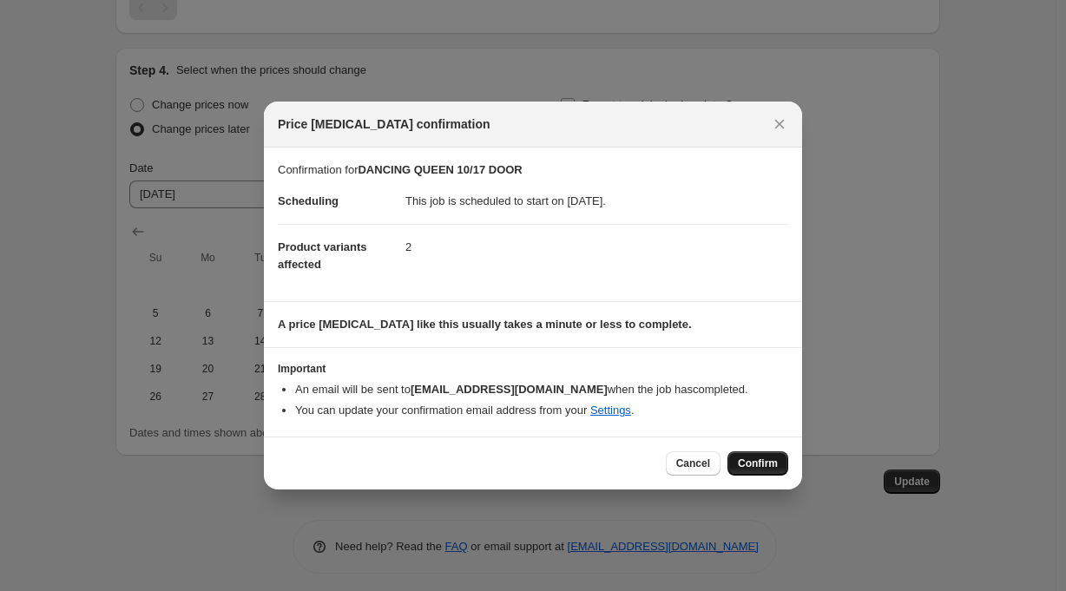
click at [755, 463] on span "Confirm" at bounding box center [758, 463] width 40 height 14
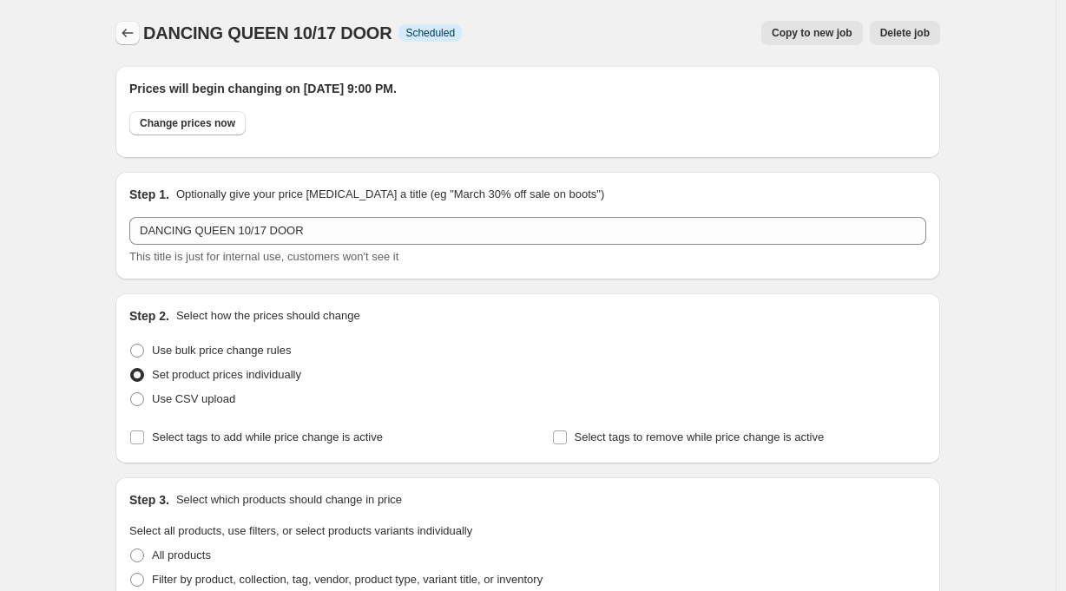
click at [133, 27] on icon "Price change jobs" at bounding box center [127, 32] width 17 height 17
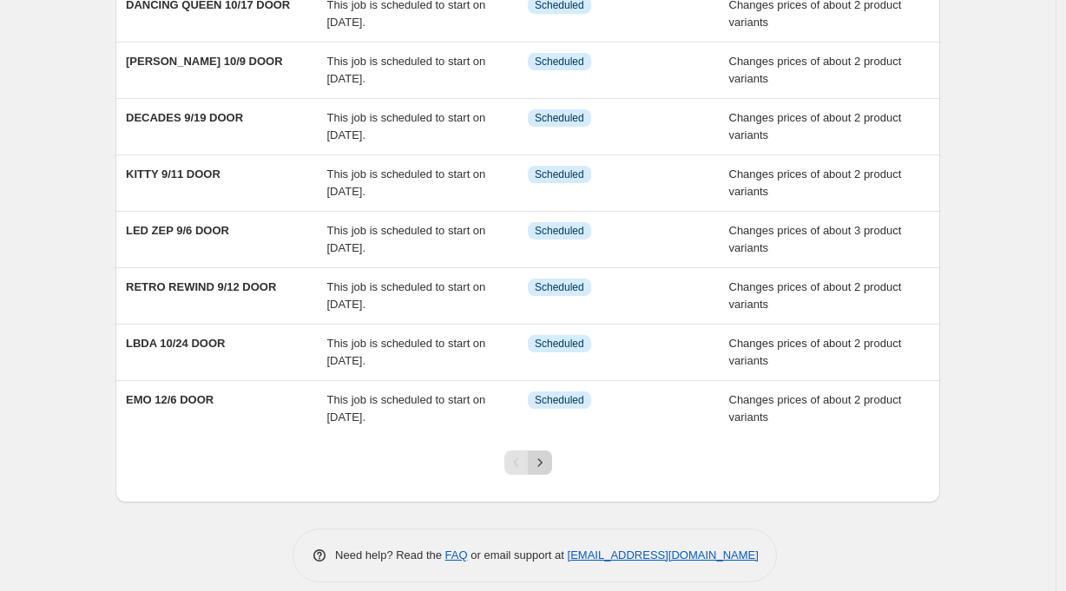
click at [548, 457] on icon "Next" at bounding box center [539, 462] width 17 height 17
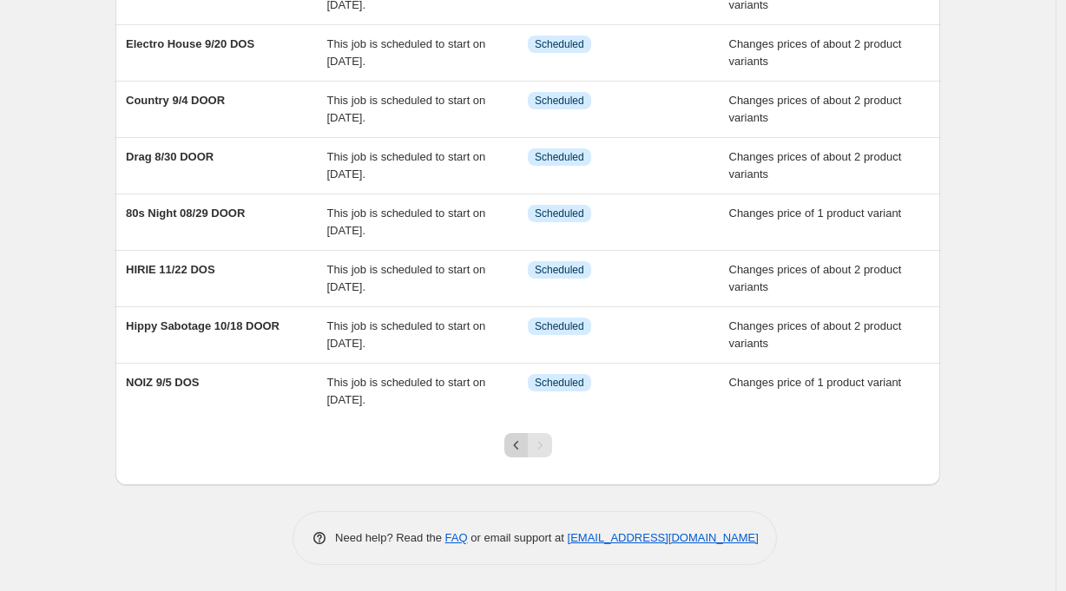
click at [518, 447] on icon "Previous" at bounding box center [516, 445] width 17 height 17
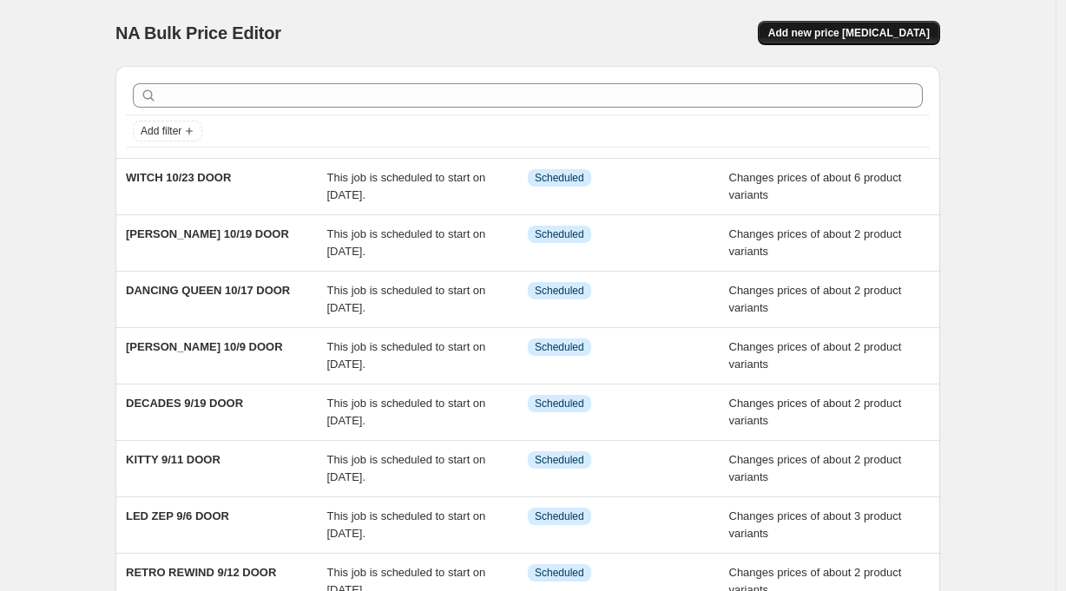
click at [890, 34] on span "Add new price [MEDICAL_DATA]" at bounding box center [848, 33] width 161 height 14
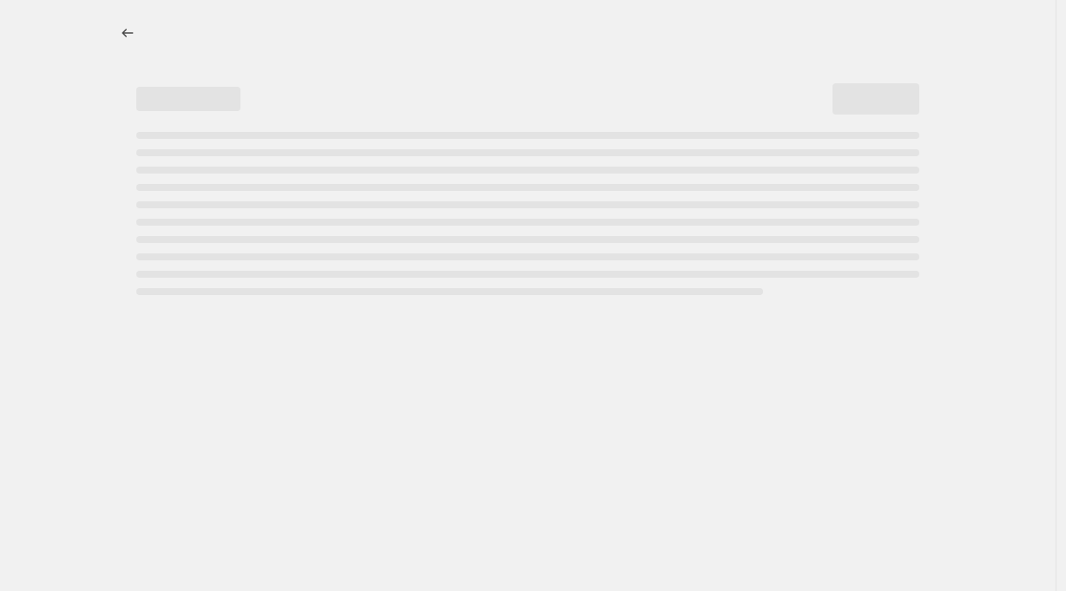
select select "percentage"
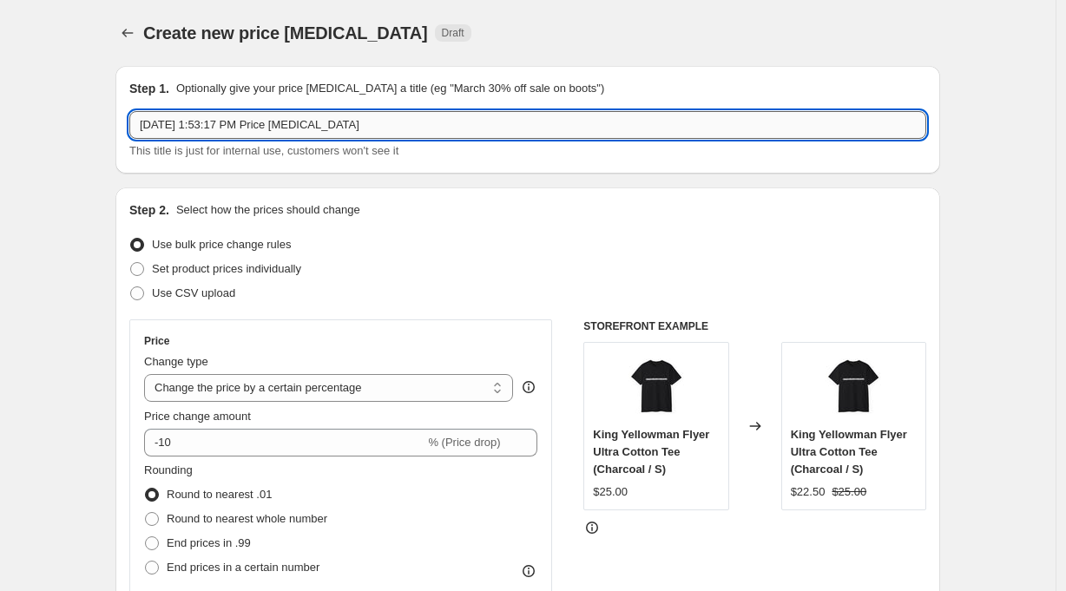
click at [296, 135] on input "[DATE] 1:53:17 PM Price [MEDICAL_DATA]" at bounding box center [527, 125] width 797 height 28
type input "D"
type input "DUELING 11/8 DOOR"
click at [273, 274] on span "Set product prices individually" at bounding box center [226, 268] width 149 height 13
click at [131, 263] on input "Set product prices individually" at bounding box center [130, 262] width 1 height 1
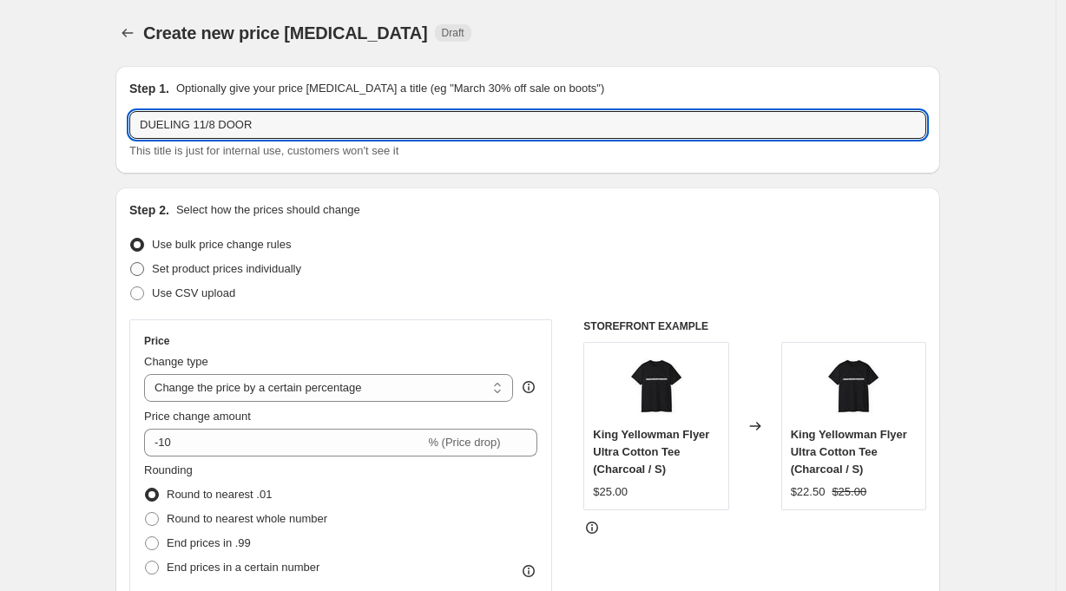
radio input "true"
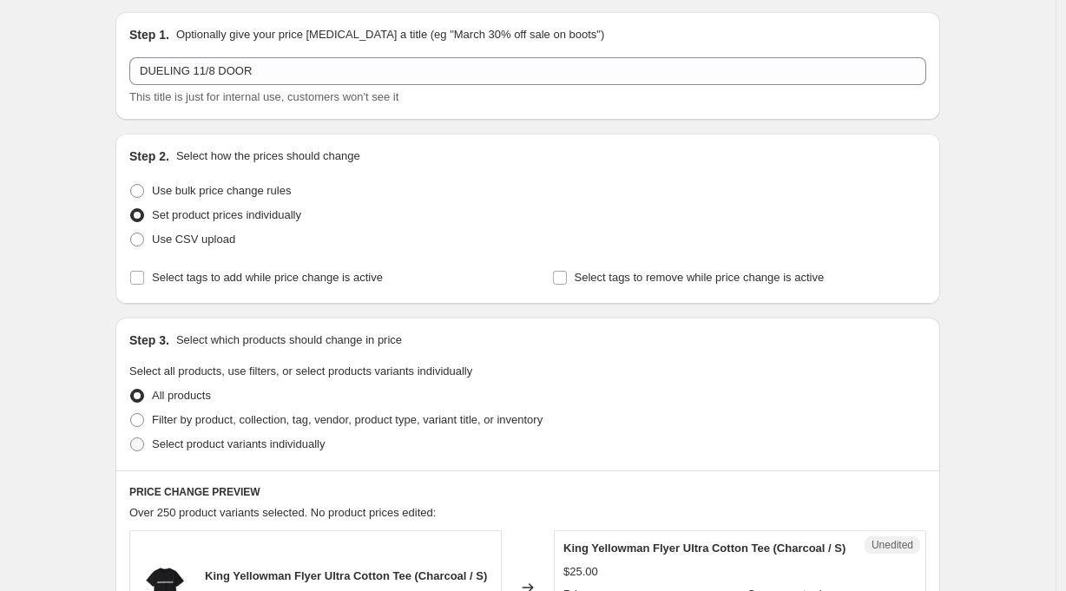
scroll to position [161, 0]
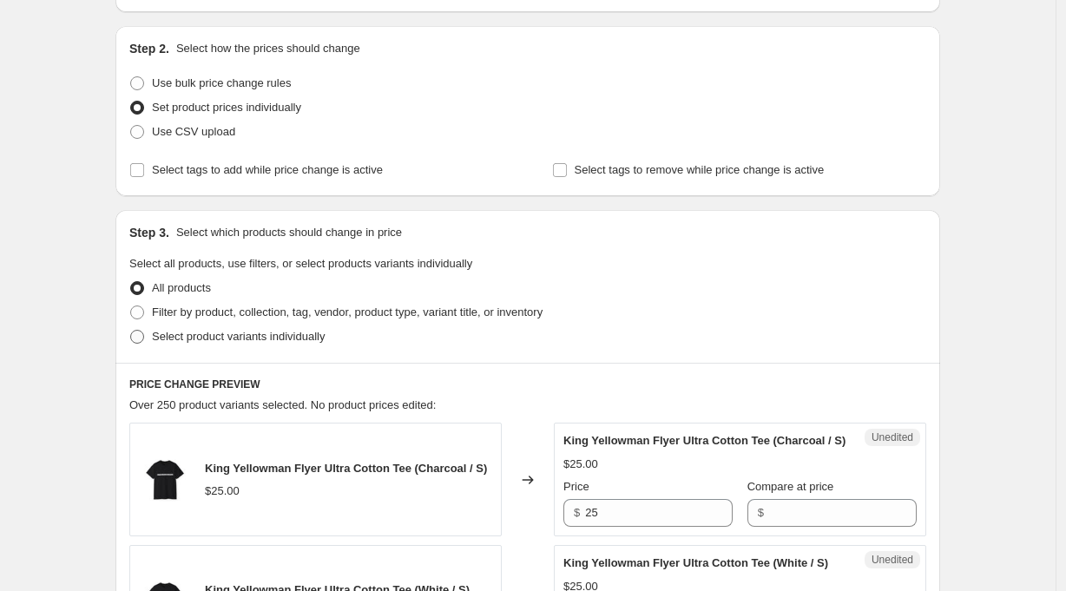
click at [314, 332] on span "Select product variants individually" at bounding box center [238, 336] width 173 height 13
click at [131, 331] on input "Select product variants individually" at bounding box center [130, 330] width 1 height 1
radio input "true"
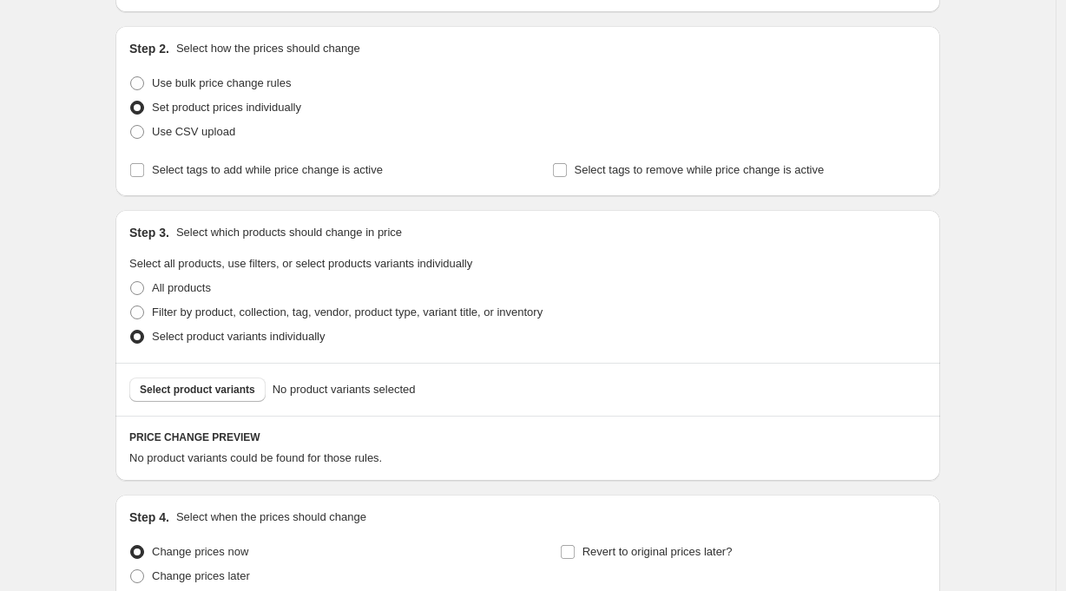
scroll to position [320, 0]
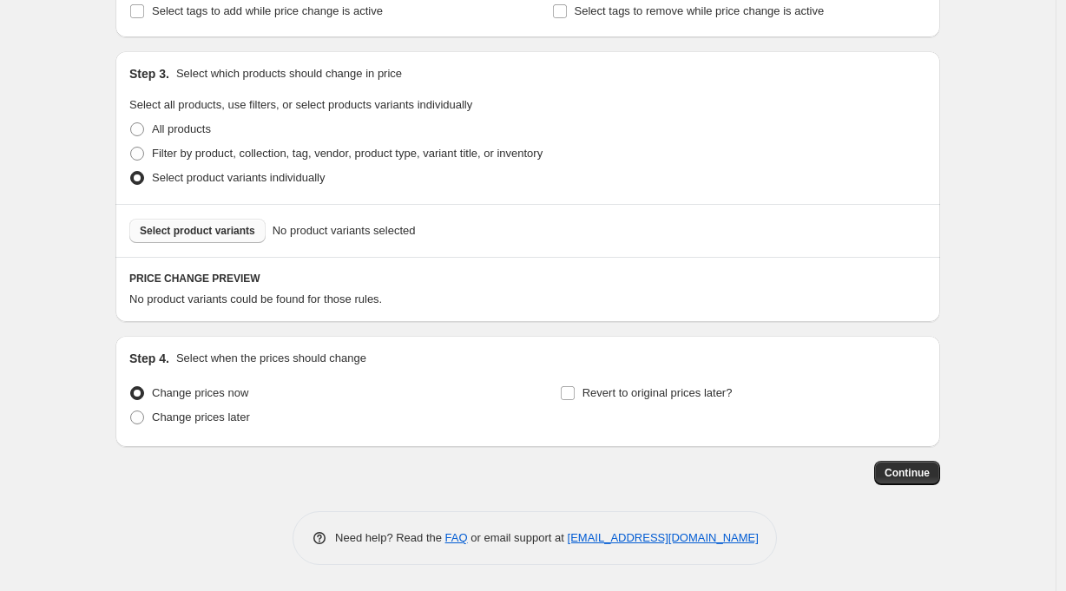
click at [240, 228] on span "Select product variants" at bounding box center [197, 231] width 115 height 14
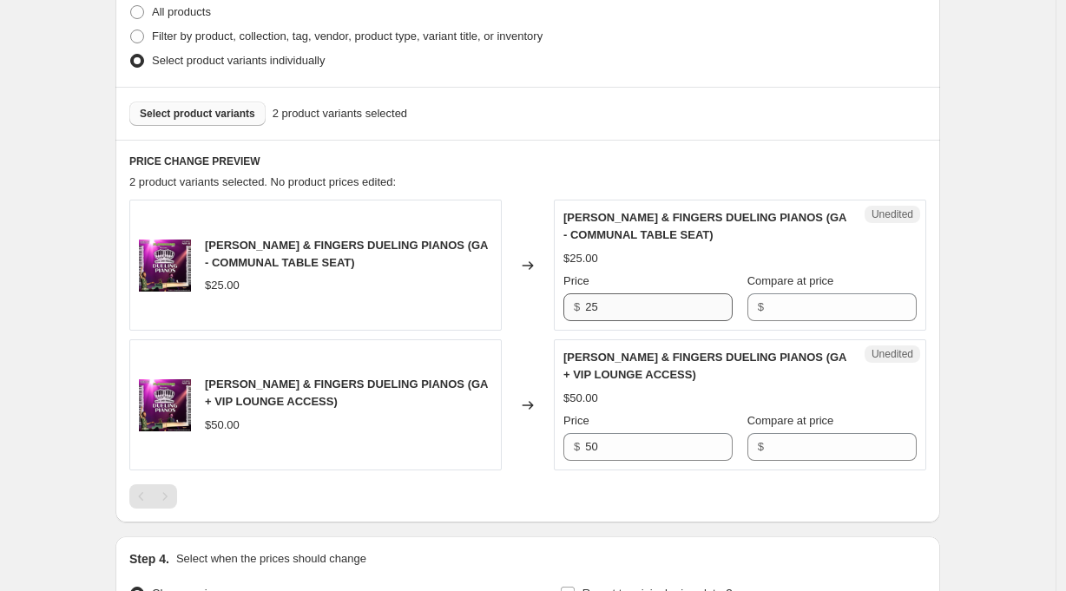
scroll to position [448, 0]
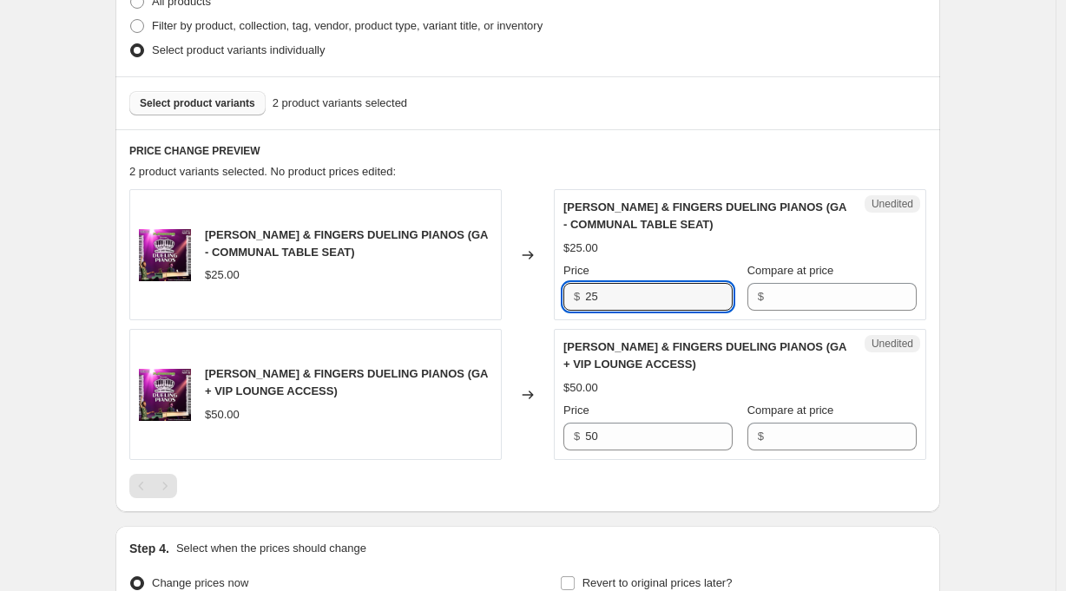
drag, startPoint x: 614, startPoint y: 301, endPoint x: 564, endPoint y: 297, distance: 49.7
click at [564, 297] on div "Unedited [PERSON_NAME] & FINGERS DUELING PIANOS (GA - COMMUNAL TABLE SEAT) $25.…" at bounding box center [740, 254] width 372 height 131
type input "30"
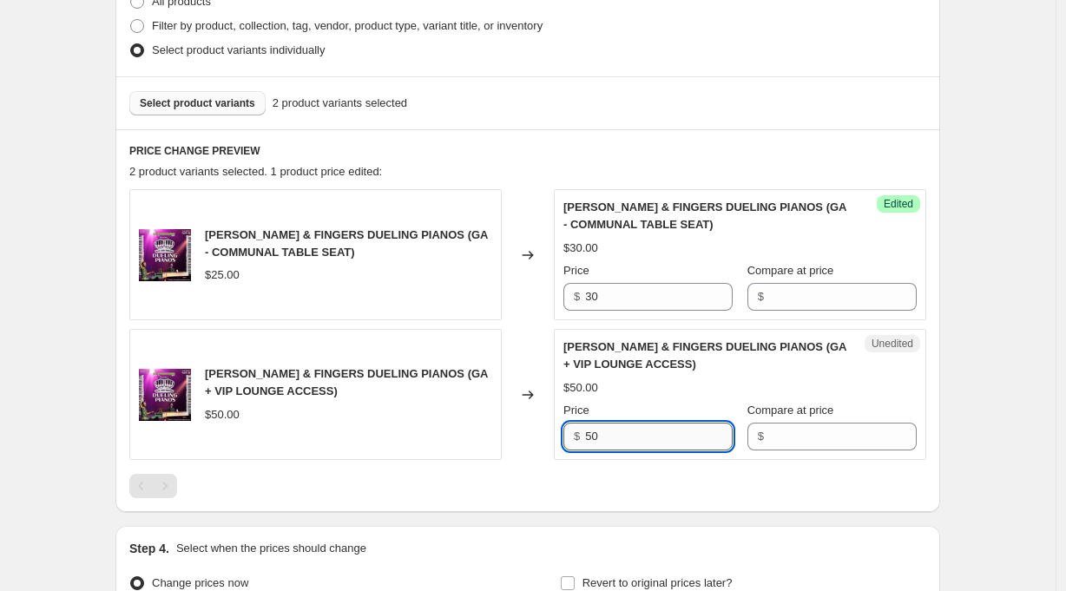
click at [621, 445] on input "50" at bounding box center [659, 437] width 148 height 28
type input "55"
click at [983, 433] on div "Create new price [MEDICAL_DATA]. This page is ready Create new price [MEDICAL_D…" at bounding box center [527, 166] width 1055 height 1229
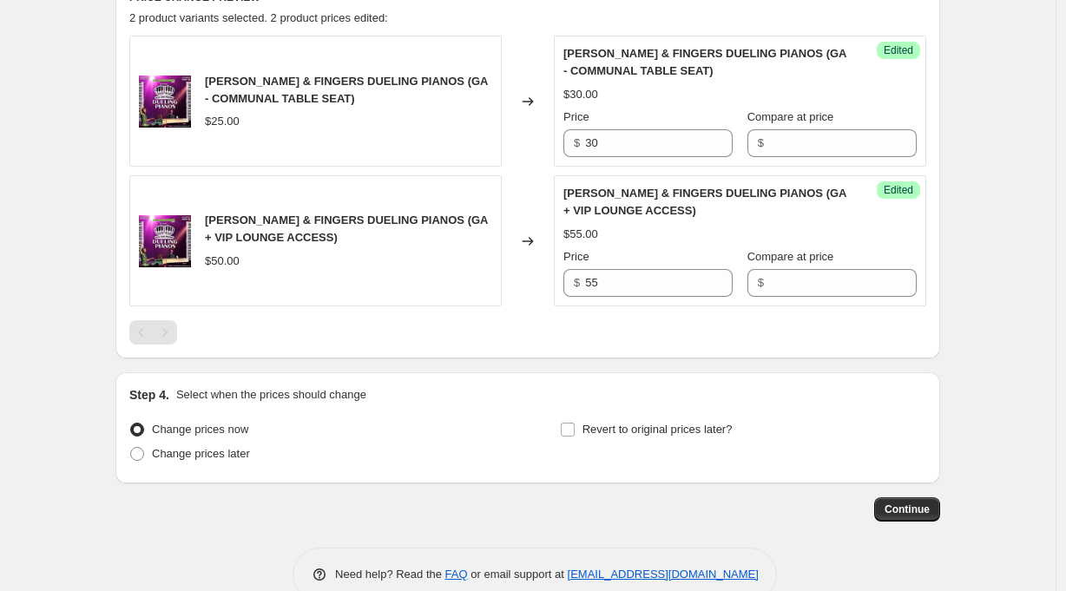
scroll to position [638, 0]
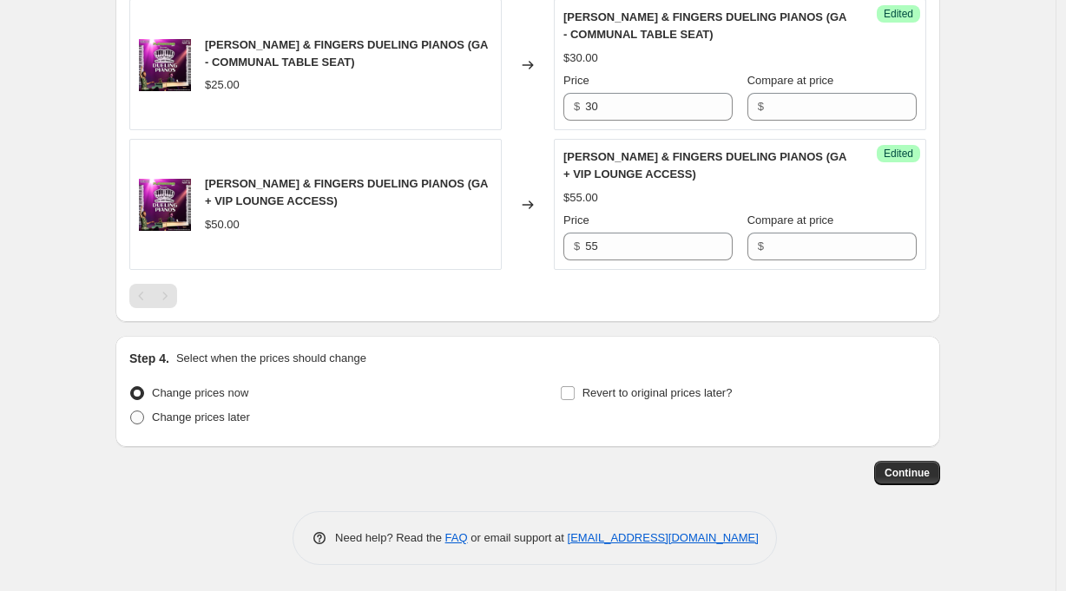
click at [240, 421] on span "Change prices later" at bounding box center [201, 416] width 98 height 13
click at [131, 411] on input "Change prices later" at bounding box center [130, 410] width 1 height 1
radio input "true"
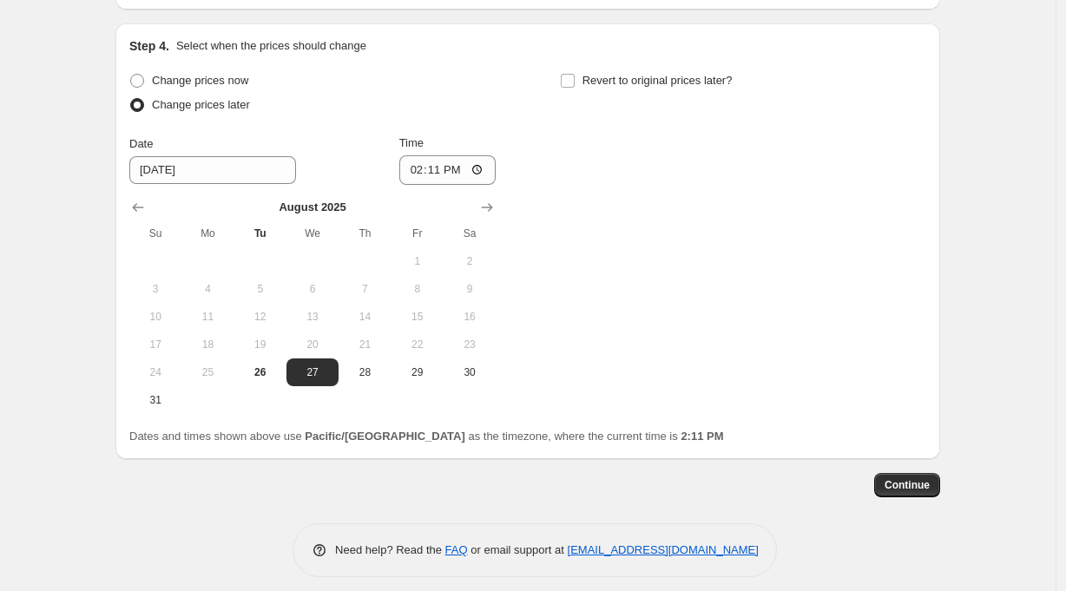
scroll to position [964, 0]
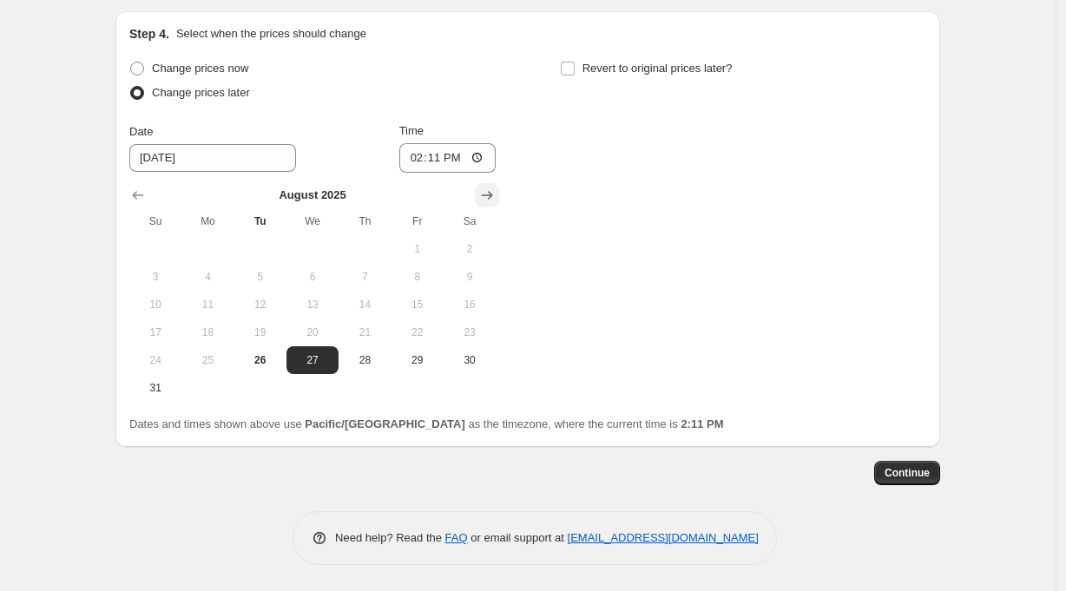
click at [496, 192] on icon "Show next month, September 2025" at bounding box center [486, 195] width 17 height 17
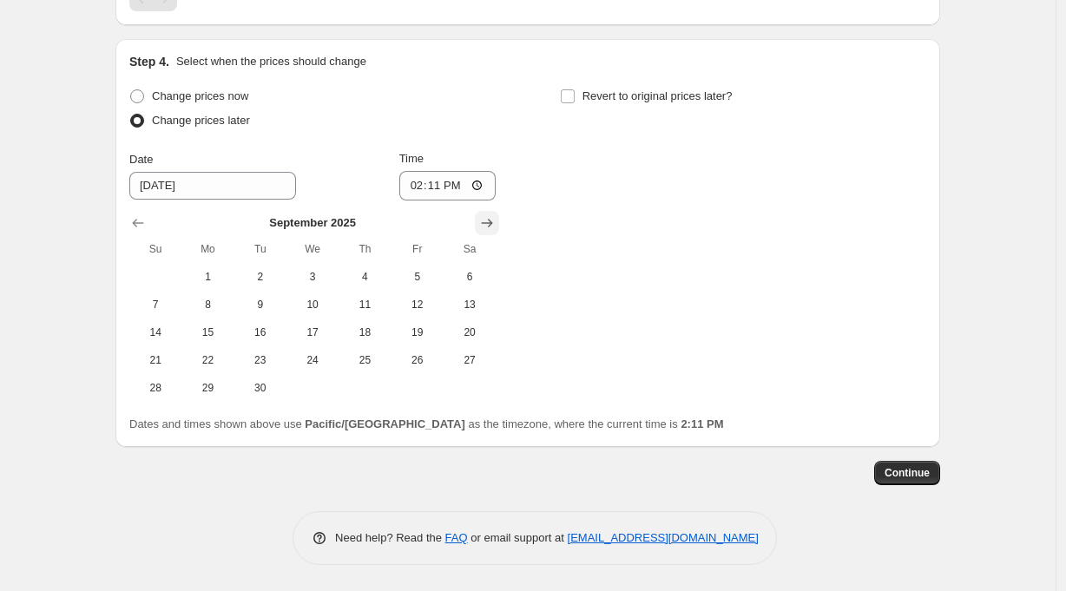
click at [489, 218] on icon "Show next month, October 2025" at bounding box center [486, 222] width 17 height 17
click at [489, 218] on icon "Show next month, November 2025" at bounding box center [486, 222] width 17 height 17
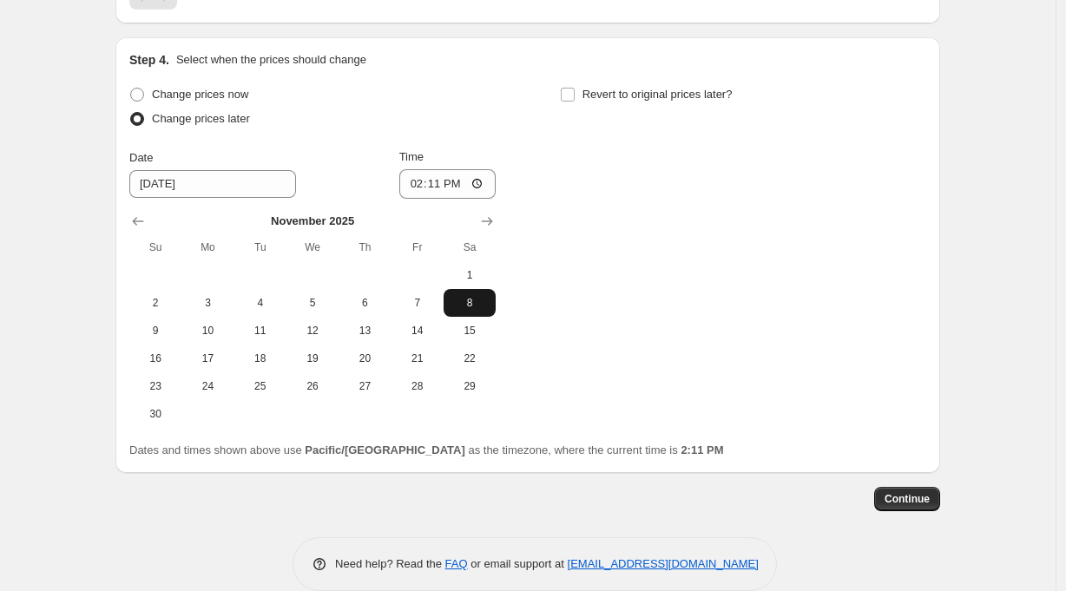
click at [483, 299] on span "8" at bounding box center [469, 303] width 38 height 14
type input "[DATE]"
click at [445, 188] on input "14:11" at bounding box center [447, 184] width 97 height 30
click at [459, 185] on input "19:11" at bounding box center [447, 184] width 97 height 30
type input "19:00"
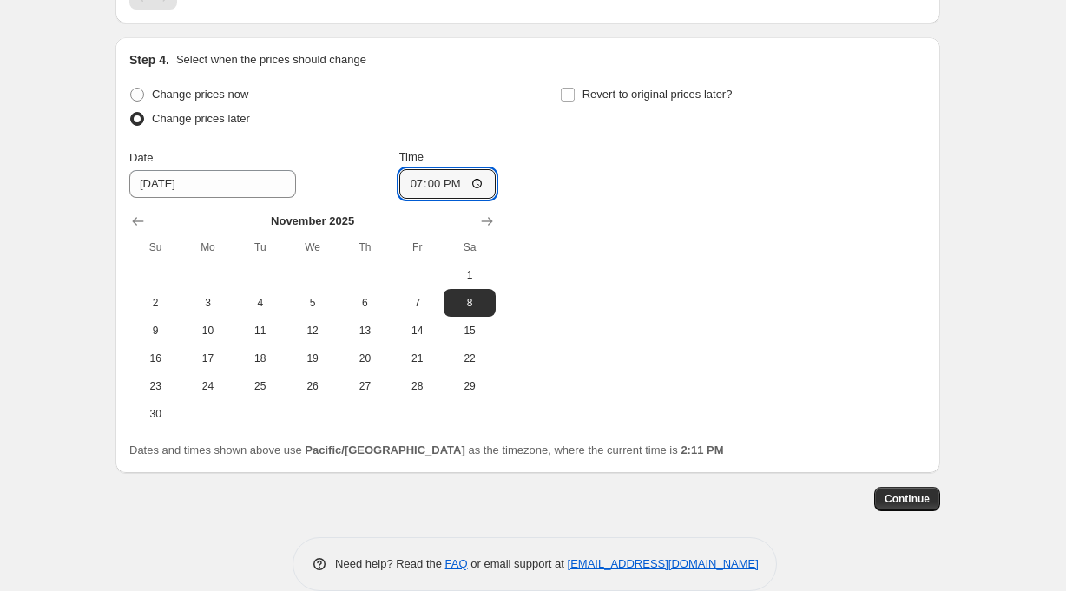
click at [627, 232] on div "Change prices now Change prices later Date [DATE] Time 19:00 [DATE] Su Mo Tu We…" at bounding box center [527, 254] width 797 height 345
click at [922, 500] on span "Continue" at bounding box center [906, 499] width 45 height 14
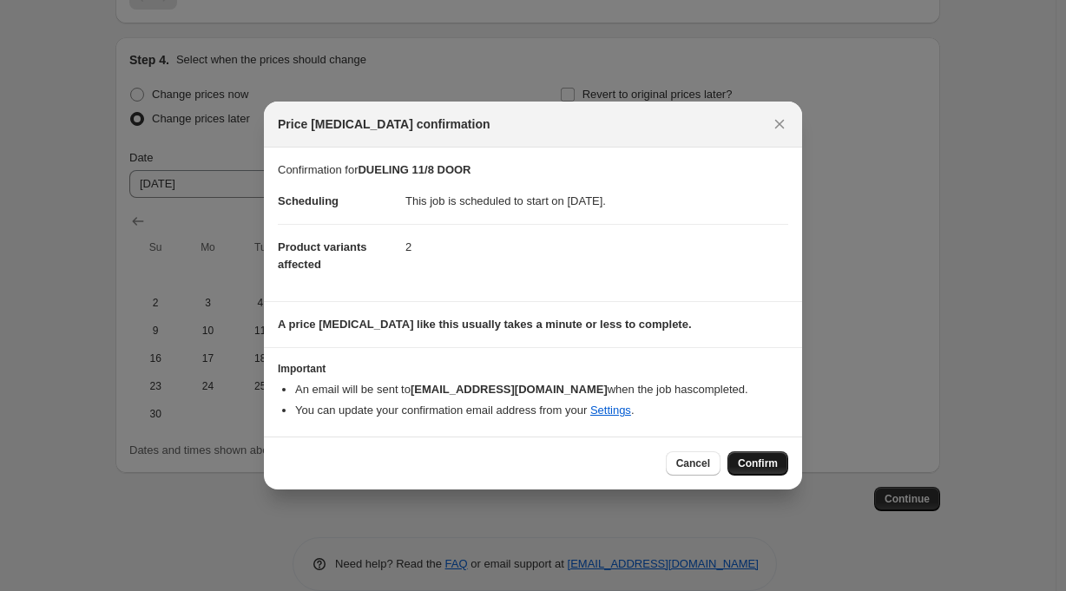
click at [774, 465] on span "Confirm" at bounding box center [758, 463] width 40 height 14
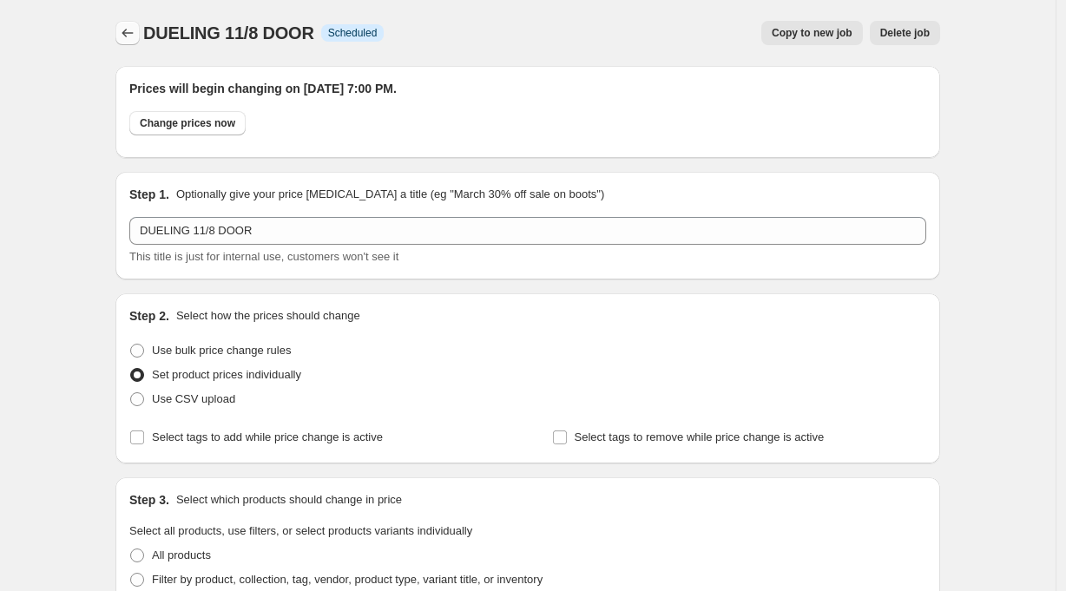
click at [129, 35] on icon "Price change jobs" at bounding box center [127, 32] width 17 height 17
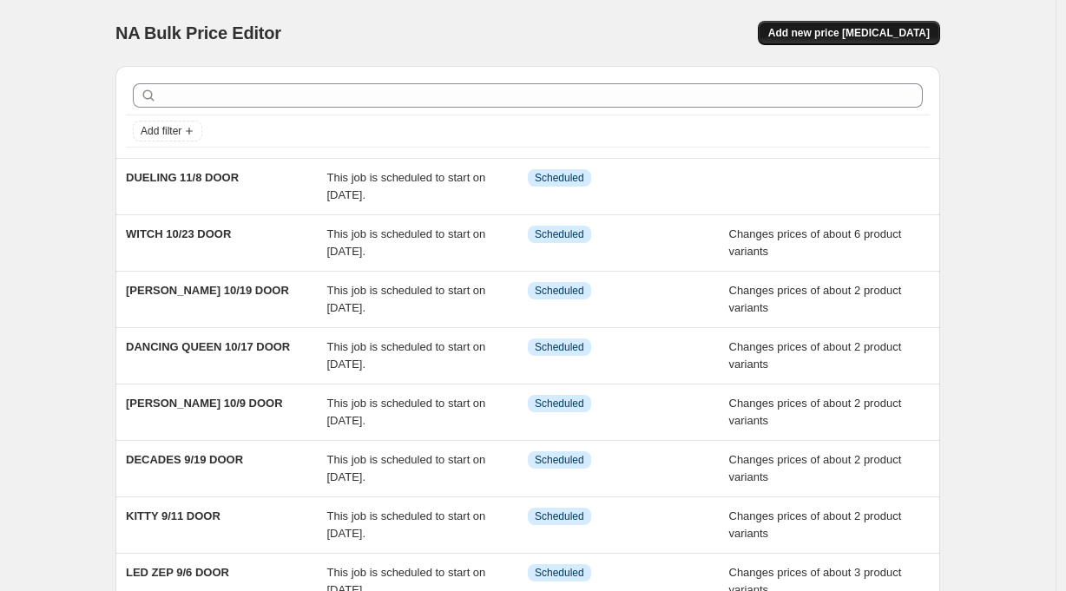
click at [882, 31] on span "Add new price [MEDICAL_DATA]" at bounding box center [848, 33] width 161 height 14
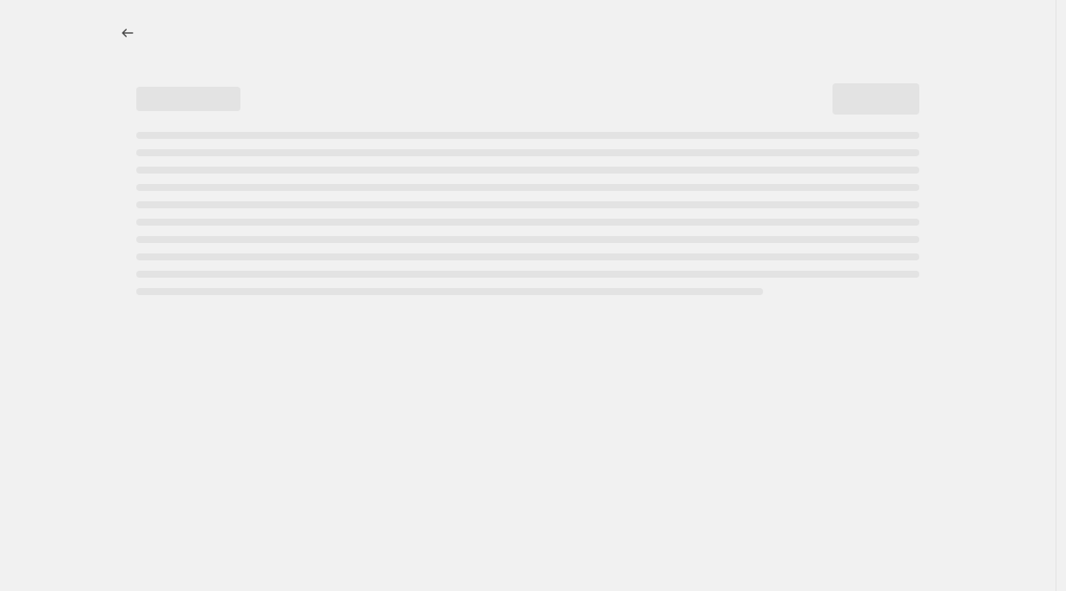
select select "percentage"
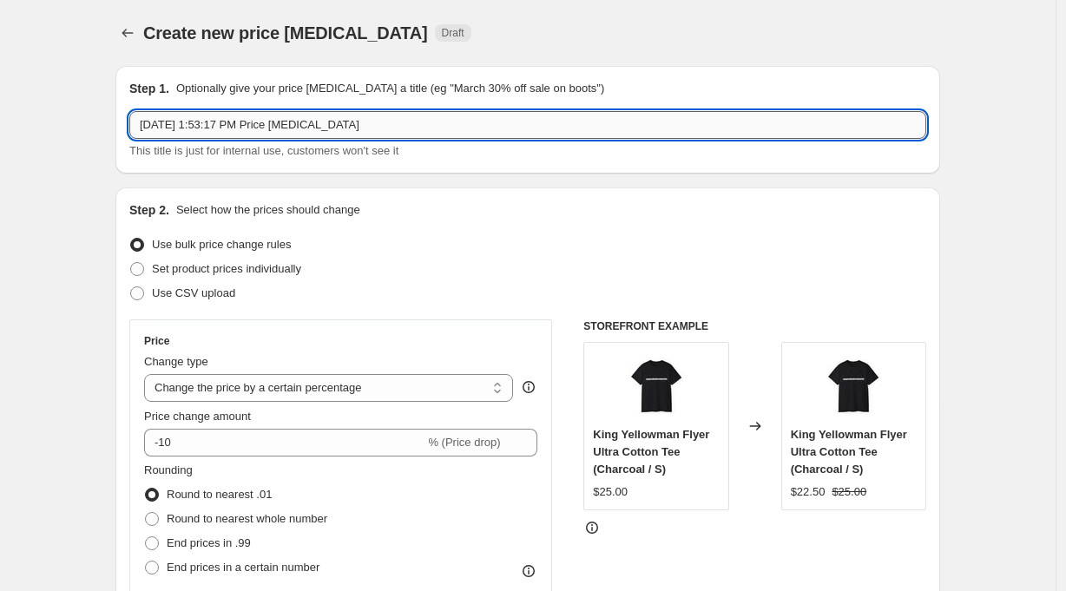
click at [366, 127] on input "[DATE] 1:53:17 PM Price [MEDICAL_DATA]" at bounding box center [527, 125] width 797 height 28
type input "2000S 11/15 DOOR"
click at [299, 265] on span "Set product prices individually" at bounding box center [226, 268] width 149 height 13
click at [131, 263] on input "Set product prices individually" at bounding box center [130, 262] width 1 height 1
radio input "true"
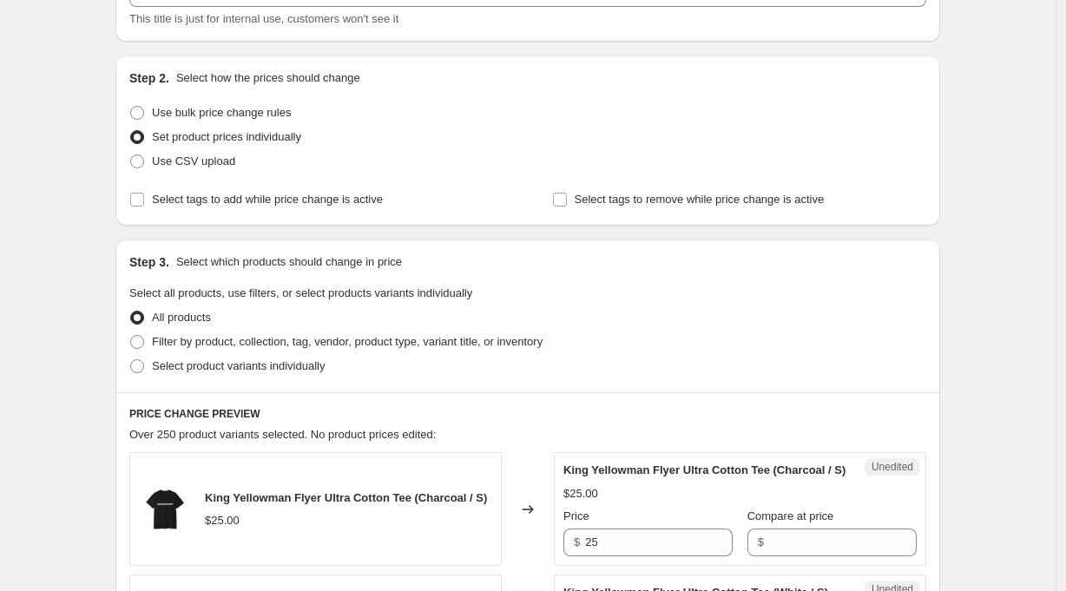
scroll to position [175, 0]
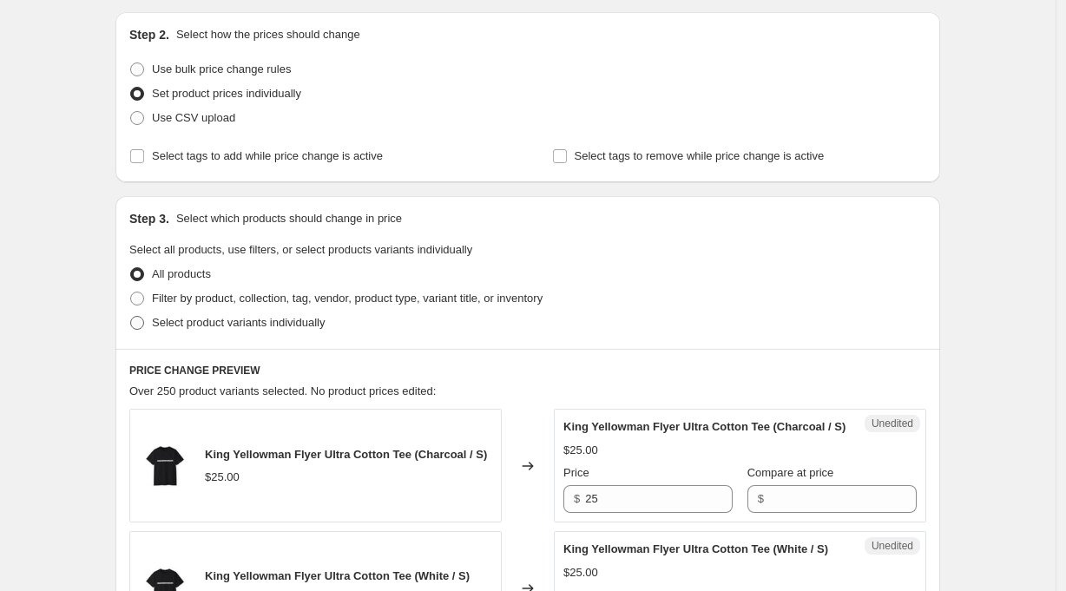
click at [325, 326] on span "Select product variants individually" at bounding box center [238, 322] width 173 height 13
click at [131, 317] on input "Select product variants individually" at bounding box center [130, 316] width 1 height 1
radio input "true"
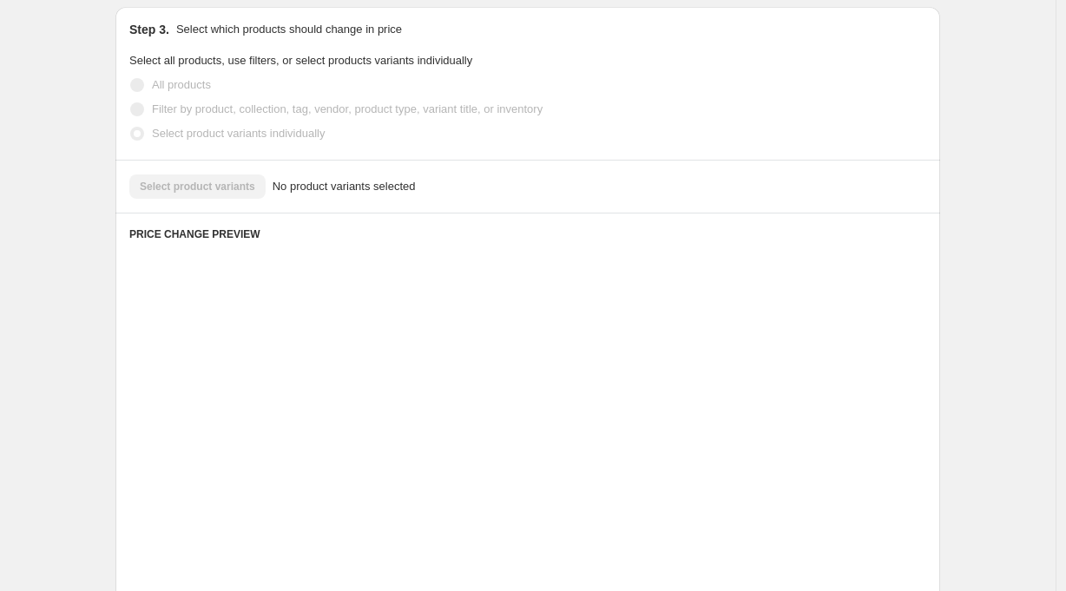
scroll to position [320, 0]
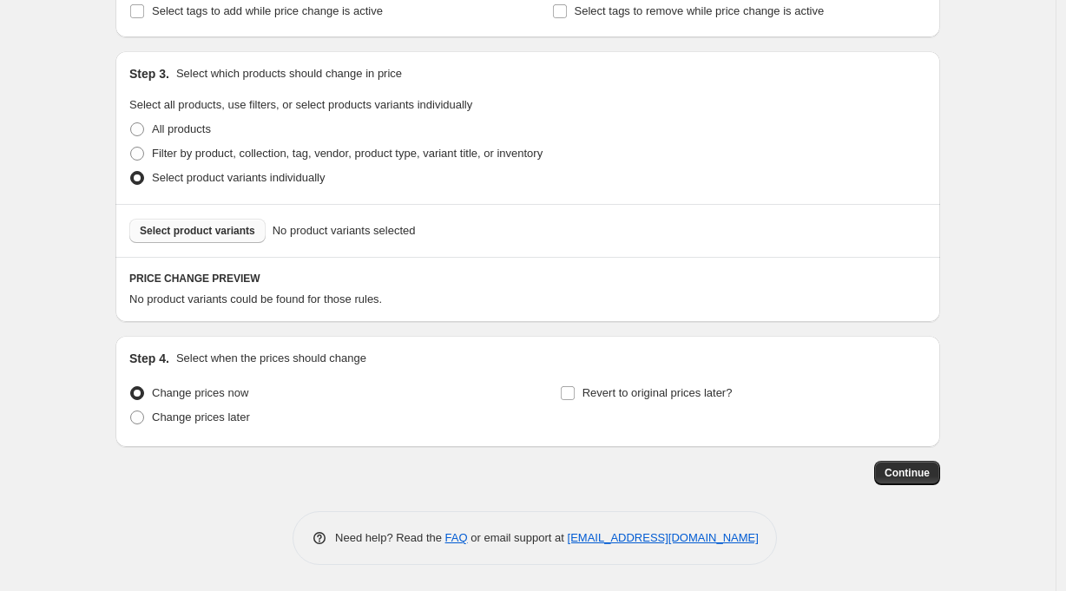
click at [246, 231] on span "Select product variants" at bounding box center [197, 231] width 115 height 14
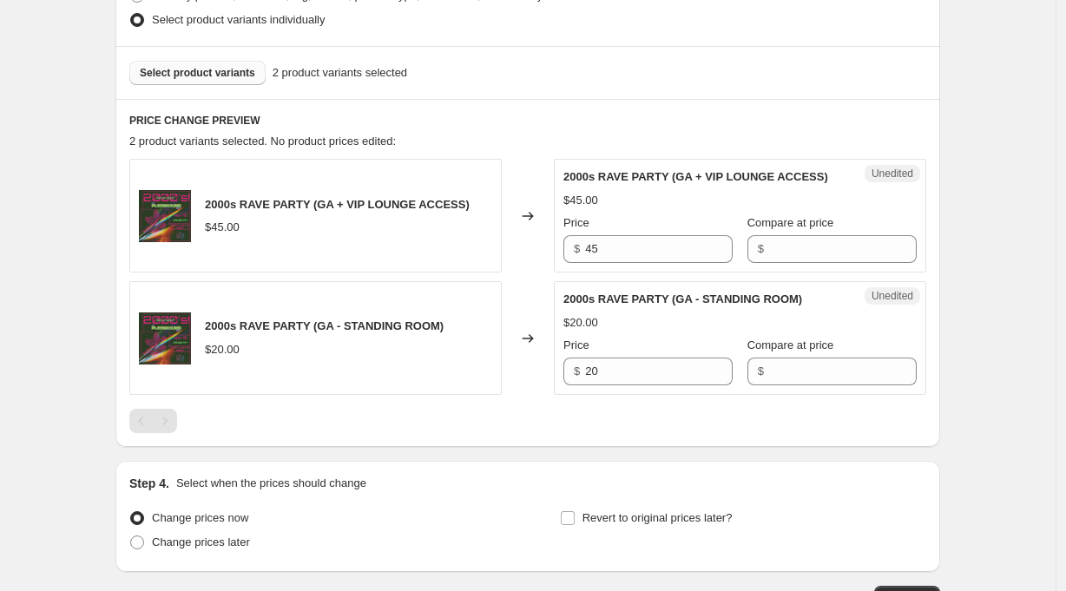
scroll to position [531, 0]
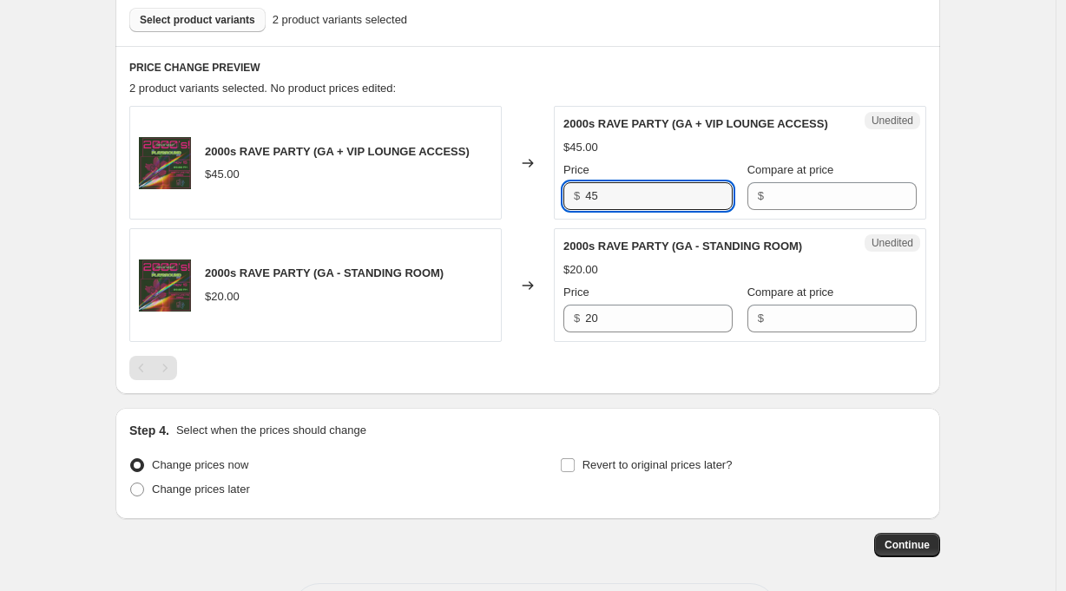
drag, startPoint x: 607, startPoint y: 197, endPoint x: 576, endPoint y: 196, distance: 30.4
click at [576, 196] on div "$ 45" at bounding box center [647, 196] width 169 height 28
type input "50"
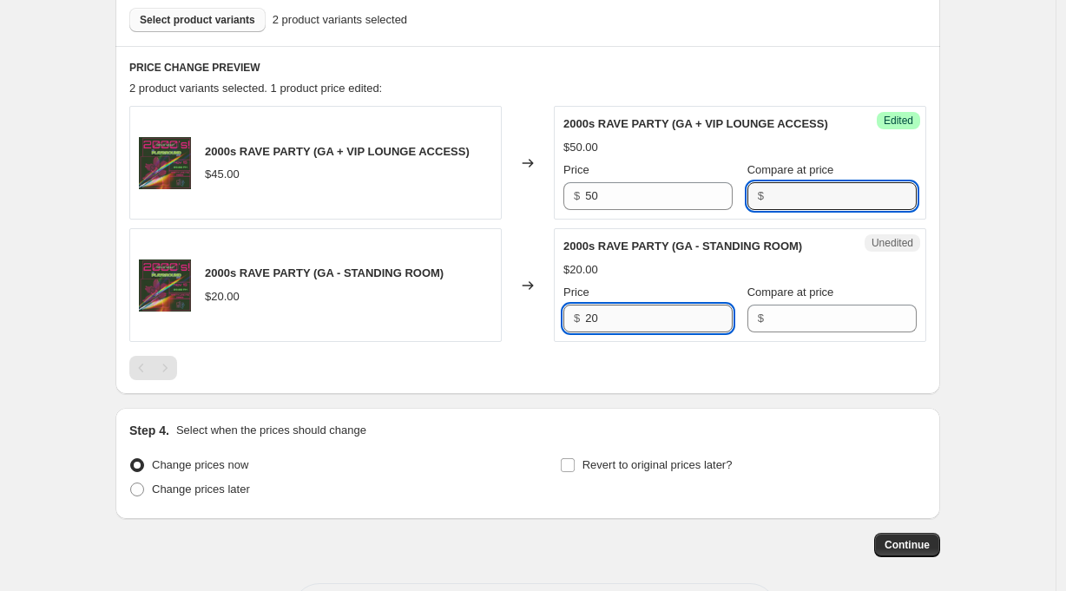
click at [614, 320] on input "20" at bounding box center [659, 319] width 148 height 28
type input "25"
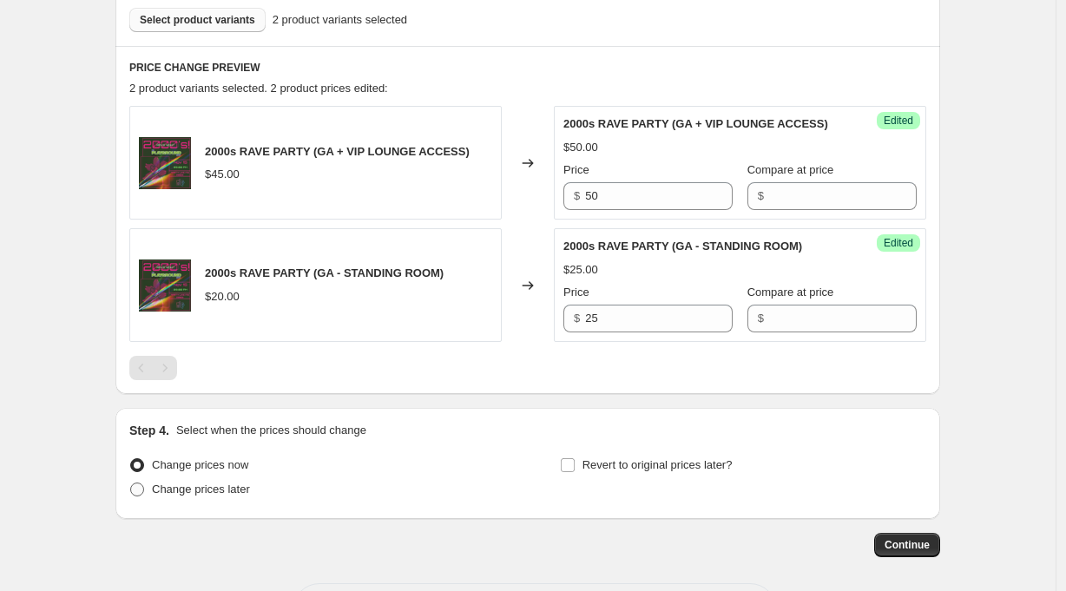
click at [234, 493] on span "Change prices later" at bounding box center [201, 489] width 98 height 13
click at [131, 483] on input "Change prices later" at bounding box center [130, 483] width 1 height 1
radio input "true"
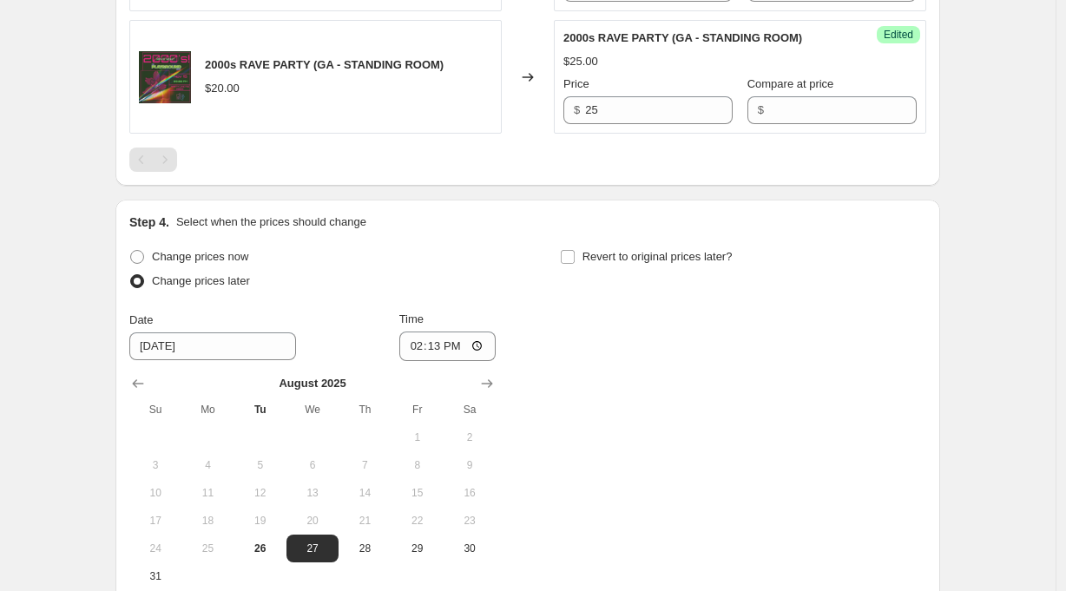
scroll to position [862, 0]
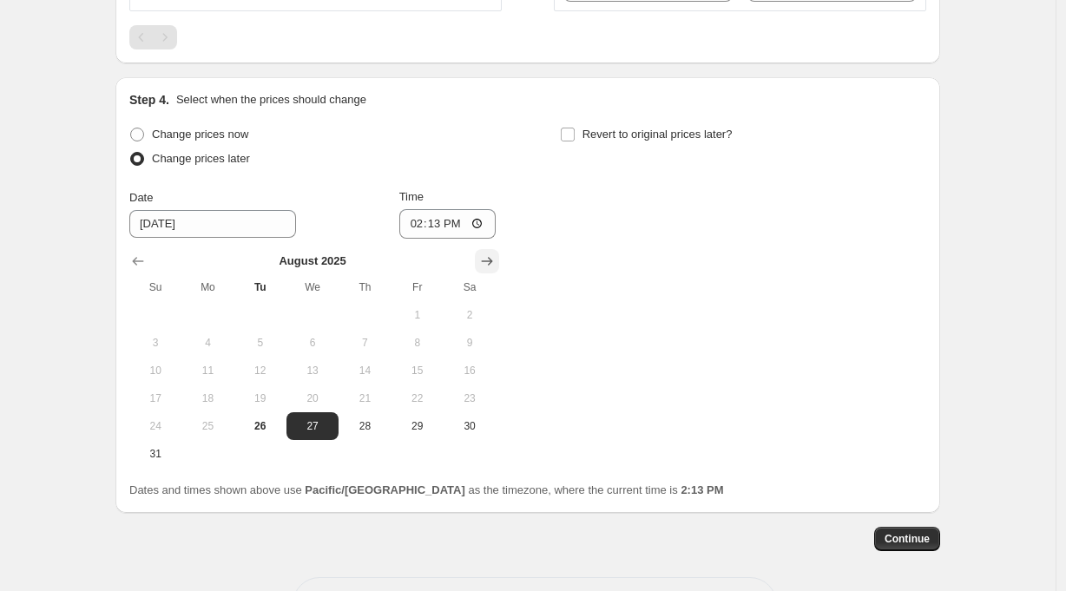
click at [484, 260] on icon "Show next month, September 2025" at bounding box center [486, 261] width 17 height 17
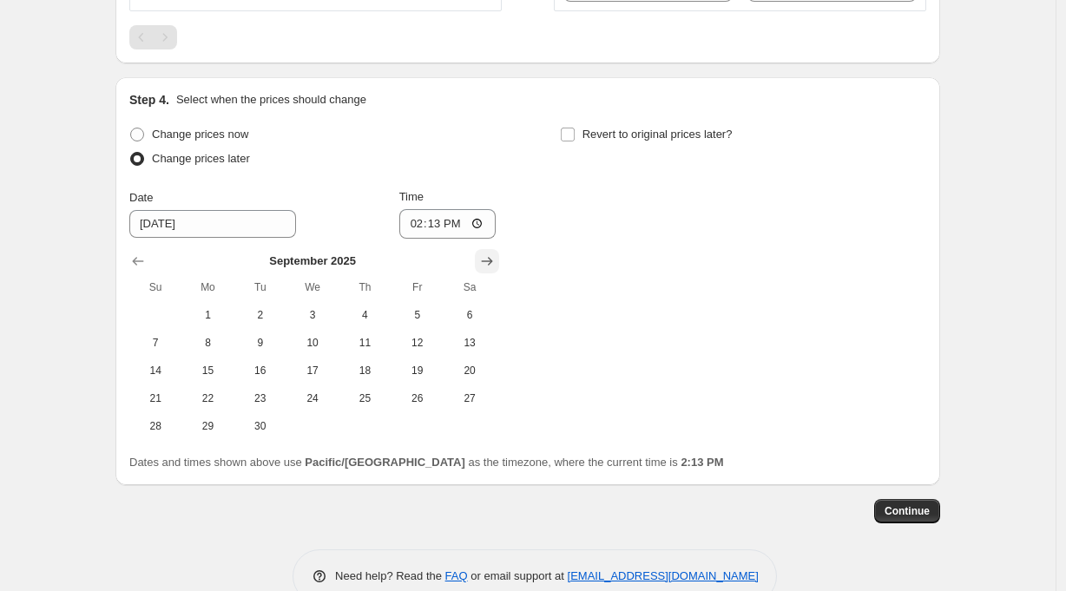
click at [493, 260] on icon "Show next month, October 2025" at bounding box center [487, 261] width 11 height 9
click at [493, 260] on icon "Show next month, November 2025" at bounding box center [487, 261] width 11 height 9
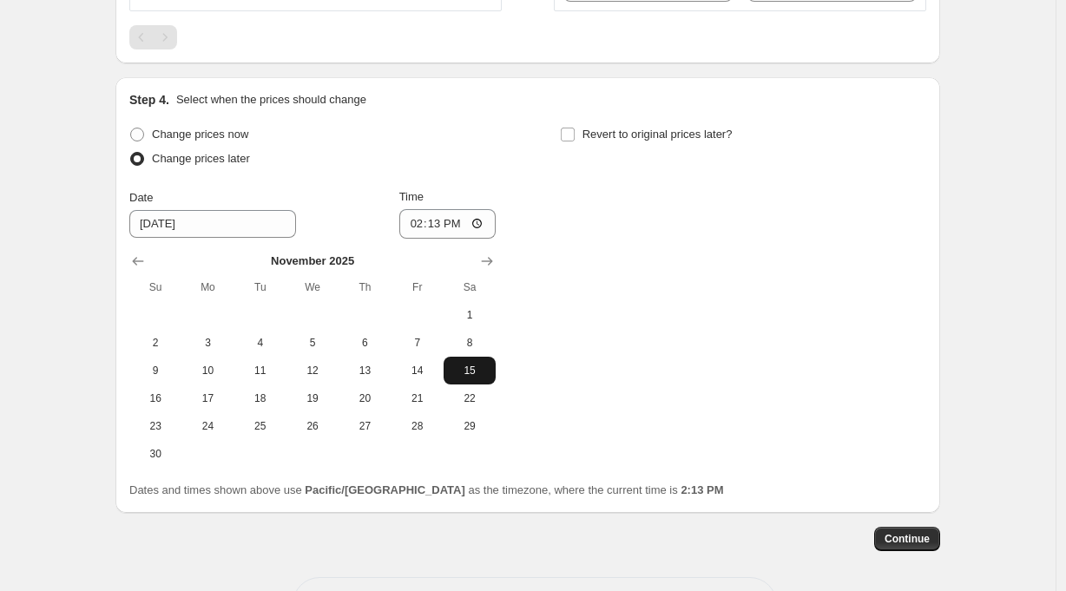
click at [480, 363] on button "15" at bounding box center [469, 371] width 52 height 28
type input "[DATE]"
click at [443, 227] on input "14:13" at bounding box center [447, 224] width 97 height 30
click at [456, 227] on input "21:13" at bounding box center [447, 224] width 97 height 30
type input "21:00"
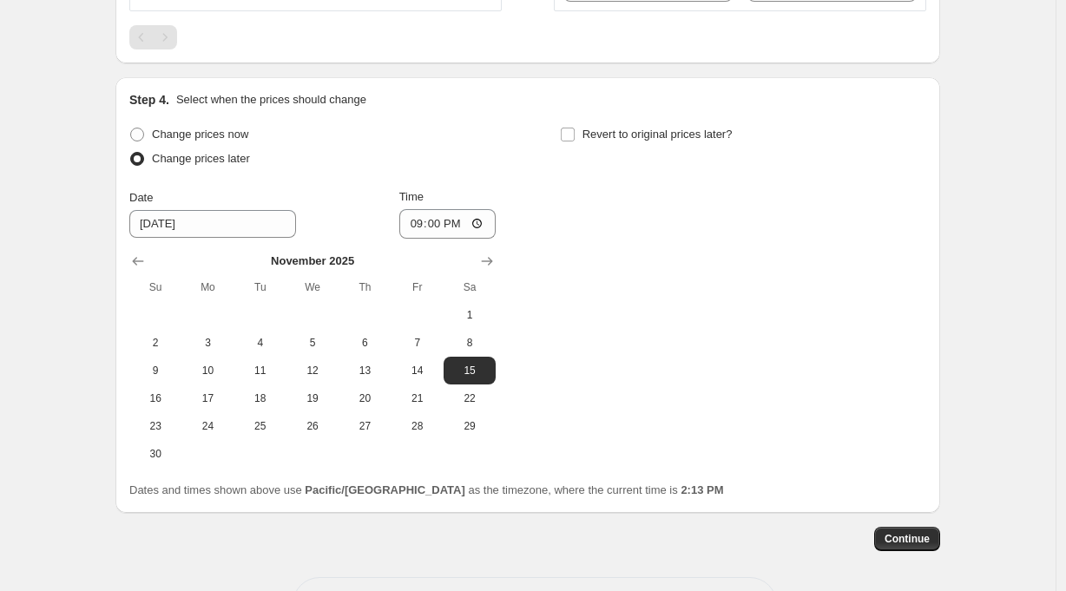
click at [663, 290] on div "Change prices now Change prices later Date [DATE] Time 21:00 [DATE] Su Mo Tu We…" at bounding box center [527, 294] width 797 height 345
click at [917, 536] on span "Continue" at bounding box center [906, 539] width 45 height 14
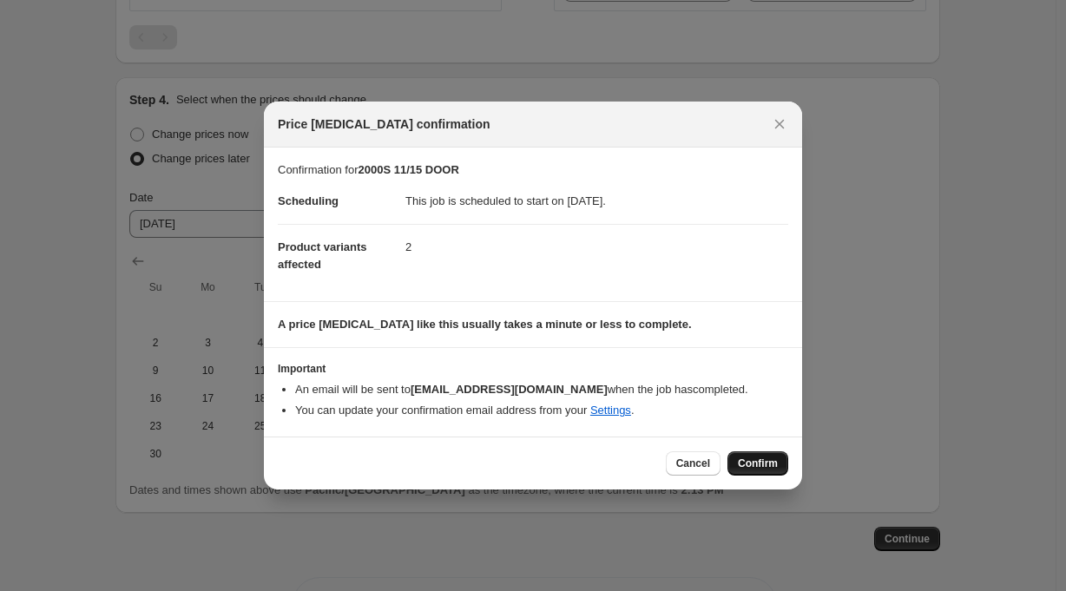
click at [762, 464] on span "Confirm" at bounding box center [758, 463] width 40 height 14
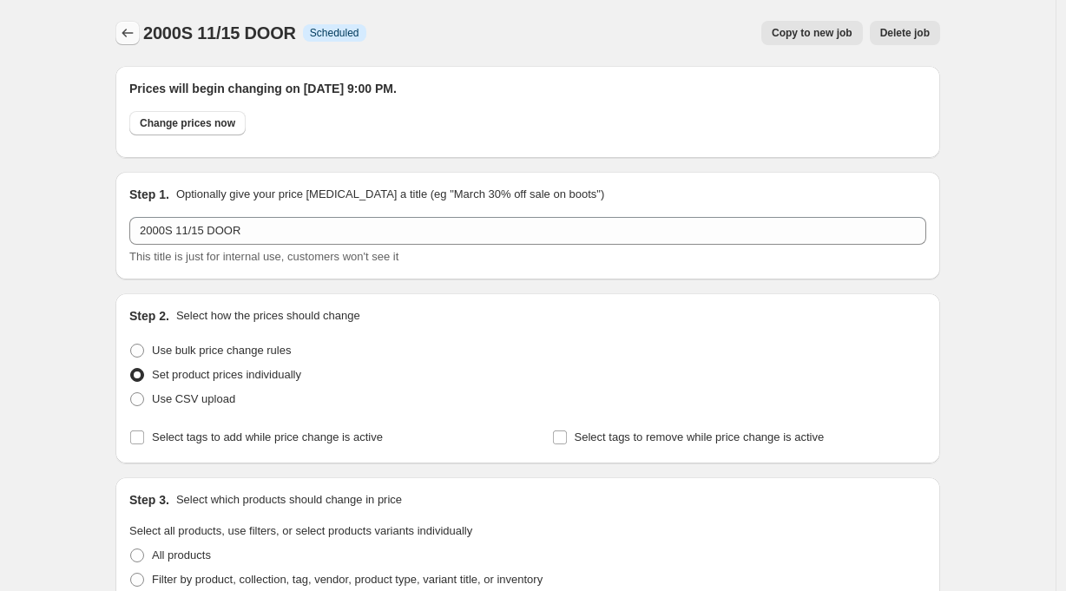
click at [129, 31] on icon "Price change jobs" at bounding box center [127, 33] width 11 height 9
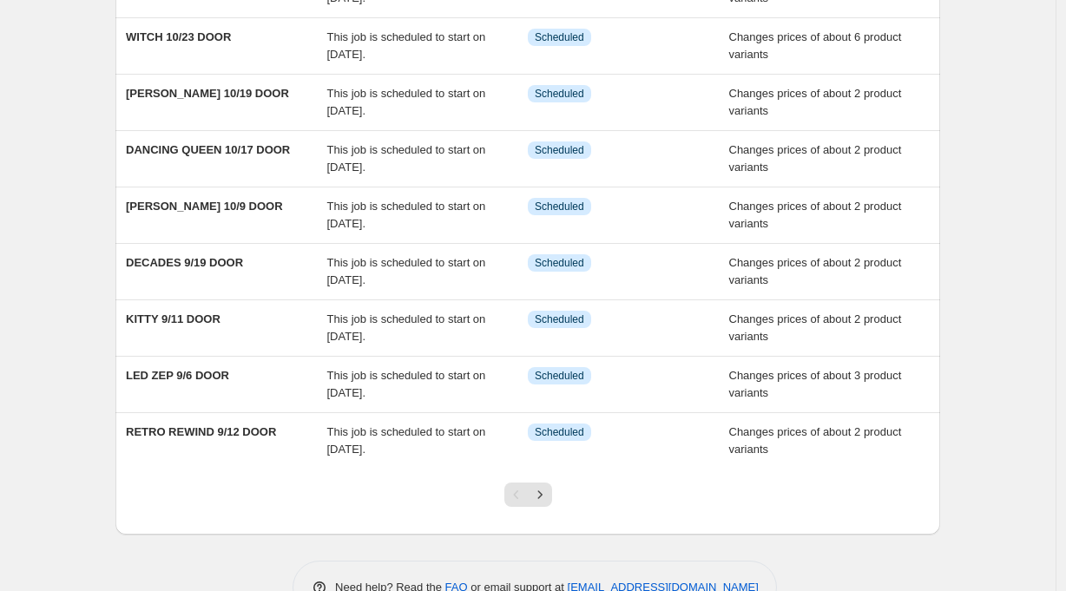
scroll to position [303, 0]
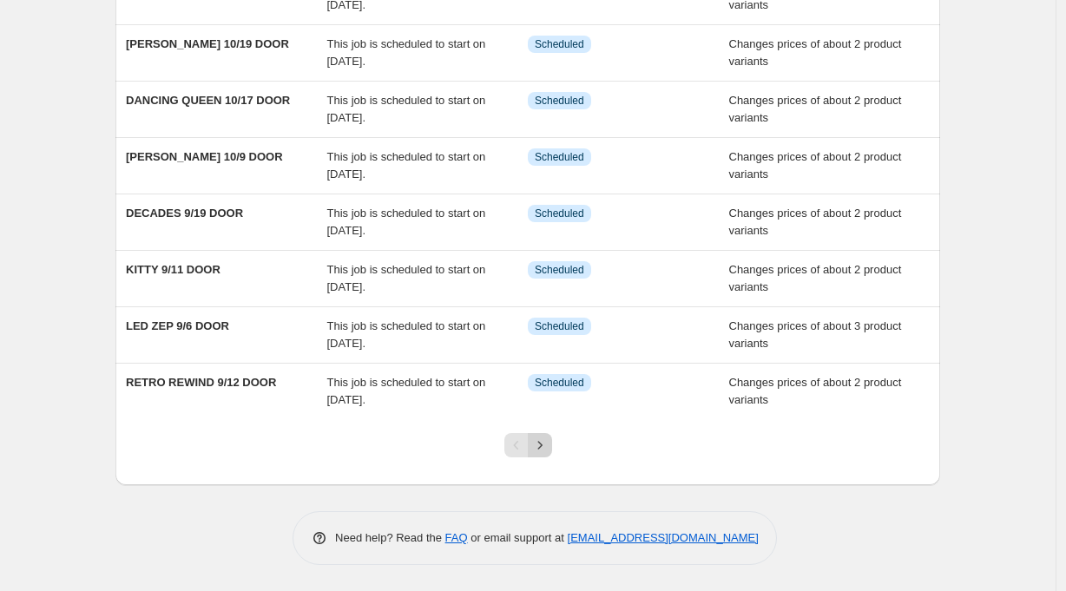
click at [548, 444] on icon "Next" at bounding box center [539, 445] width 17 height 17
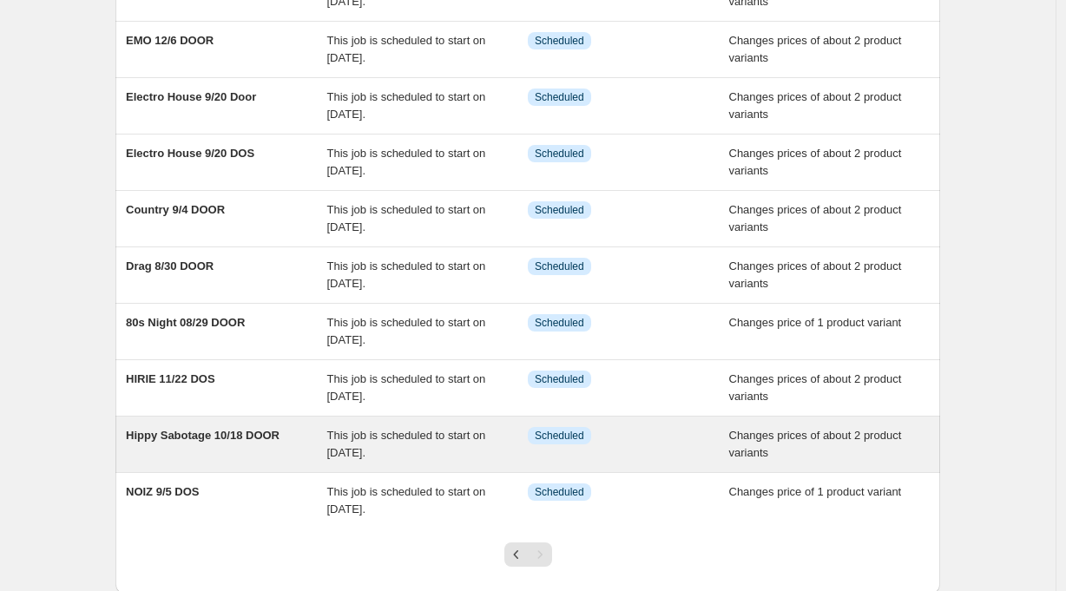
scroll to position [227, 0]
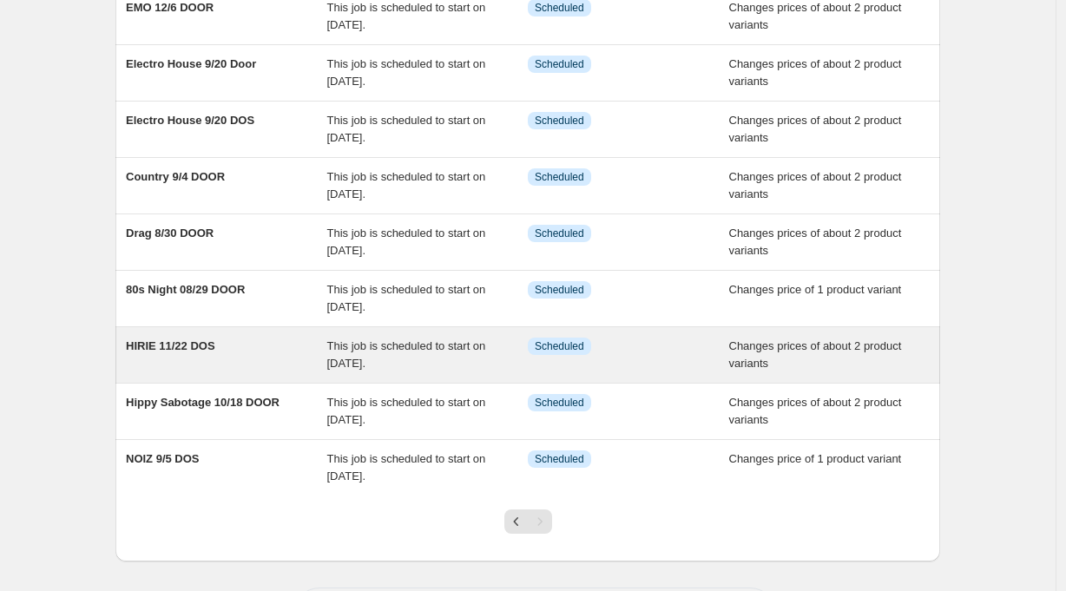
click at [212, 346] on span "HIRIE 11/22 DOS" at bounding box center [170, 345] width 89 height 13
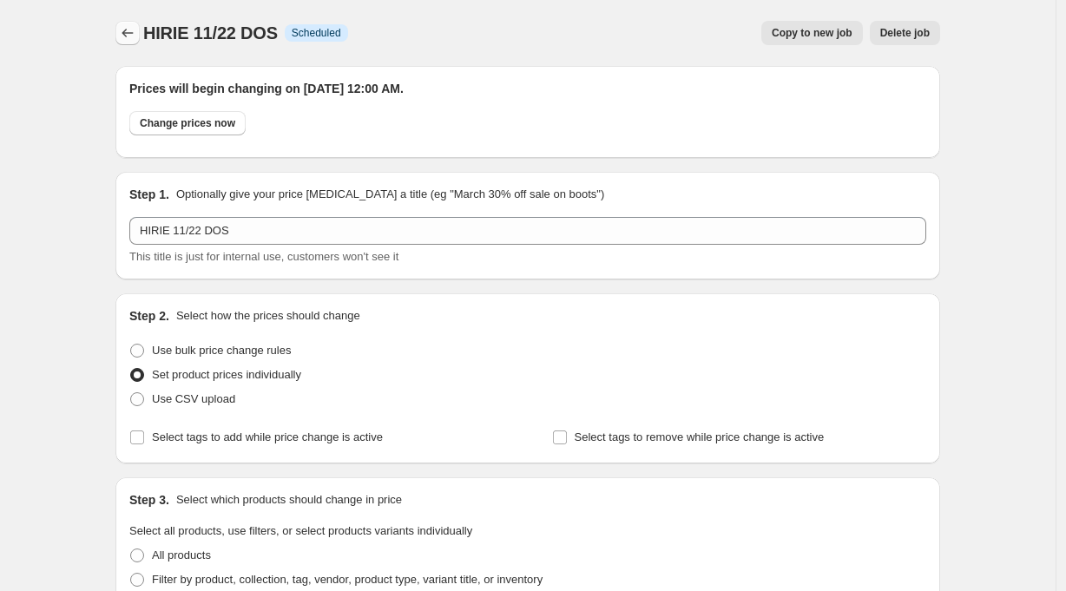
click at [127, 33] on icon "Price change jobs" at bounding box center [127, 32] width 17 height 17
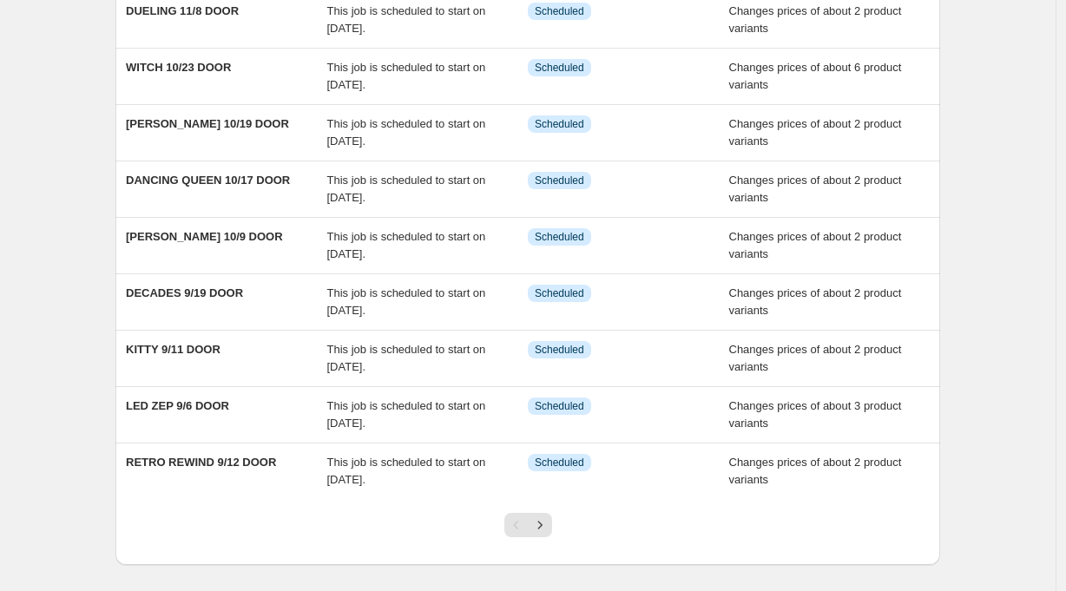
scroll to position [278, 0]
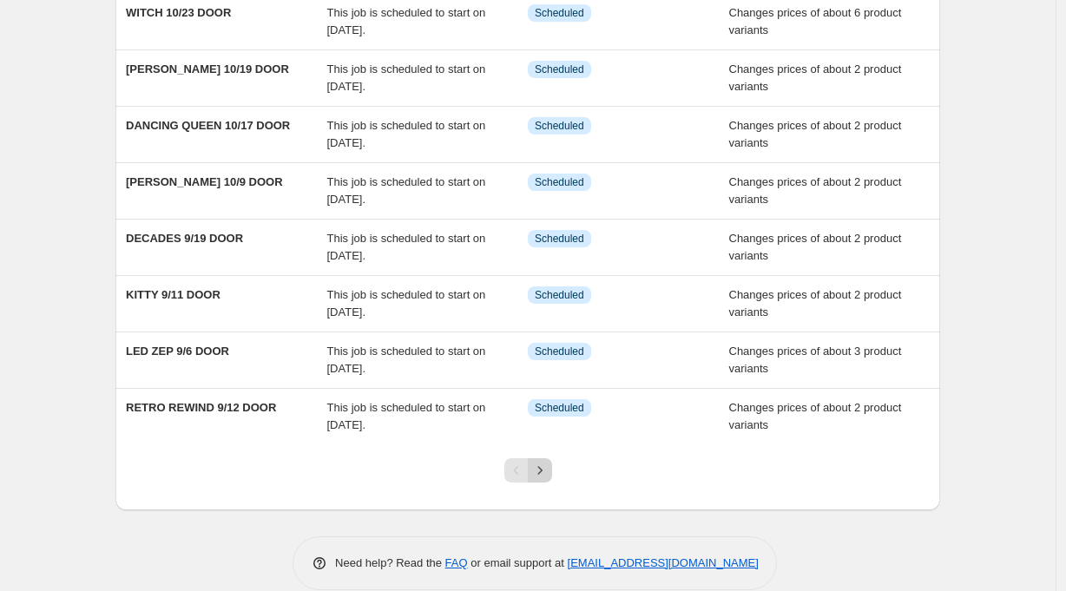
click at [542, 469] on icon "Next" at bounding box center [539, 470] width 17 height 17
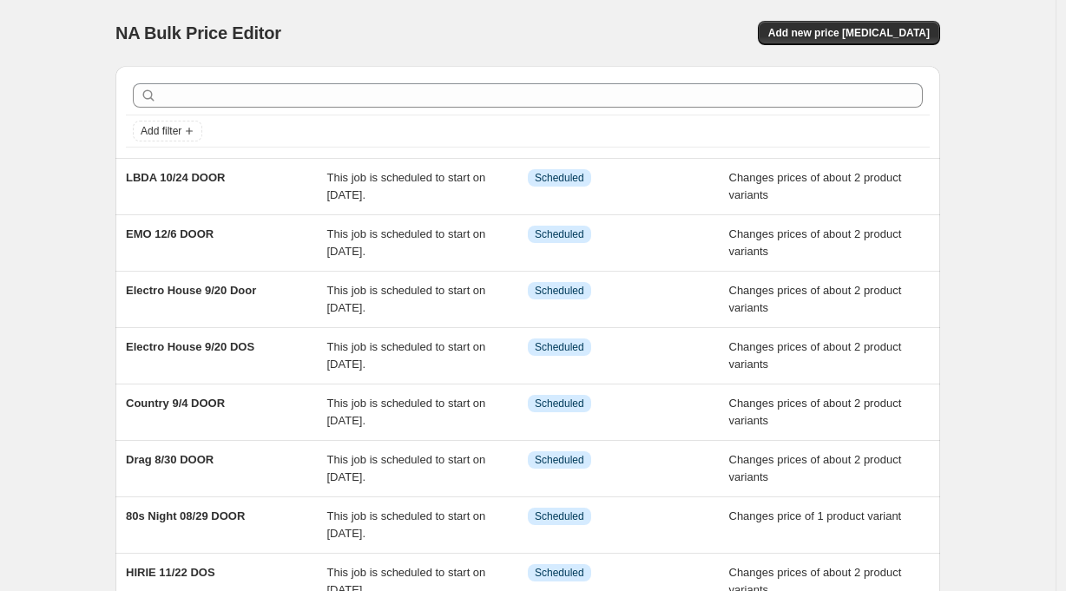
scroll to position [3, 0]
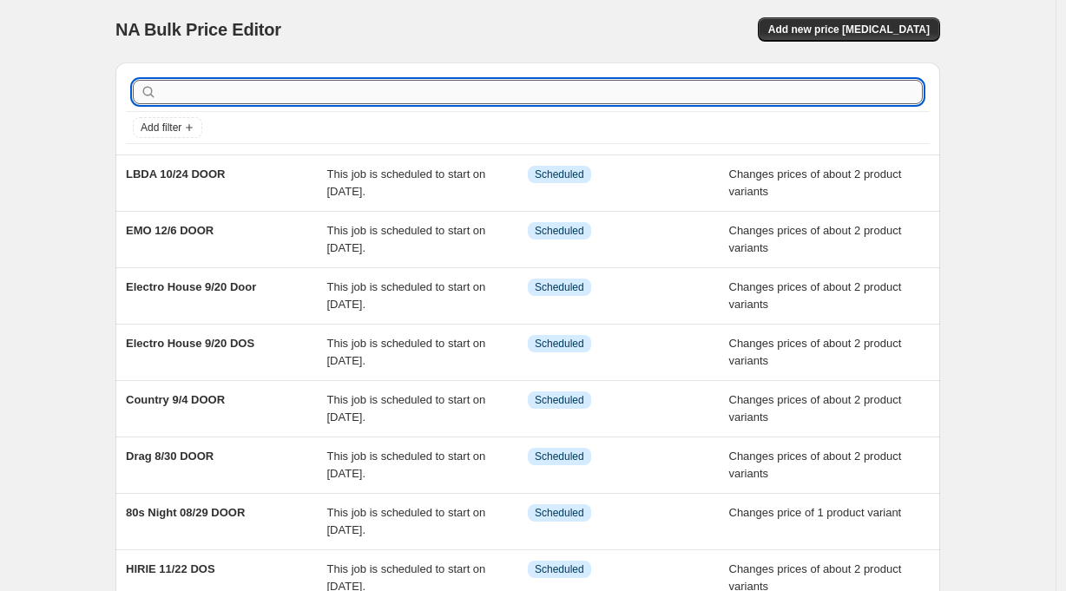
click at [203, 95] on input "text" at bounding box center [542, 92] width 762 height 24
type input "WAILING"
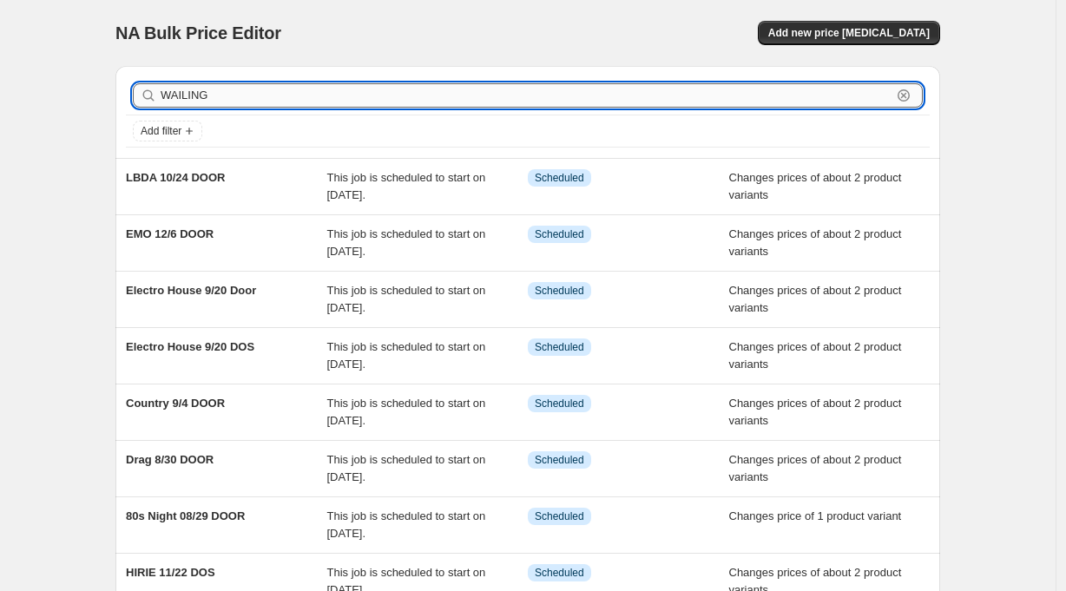
click at [264, 97] on input "WAILING" at bounding box center [526, 95] width 731 height 24
type input "W"
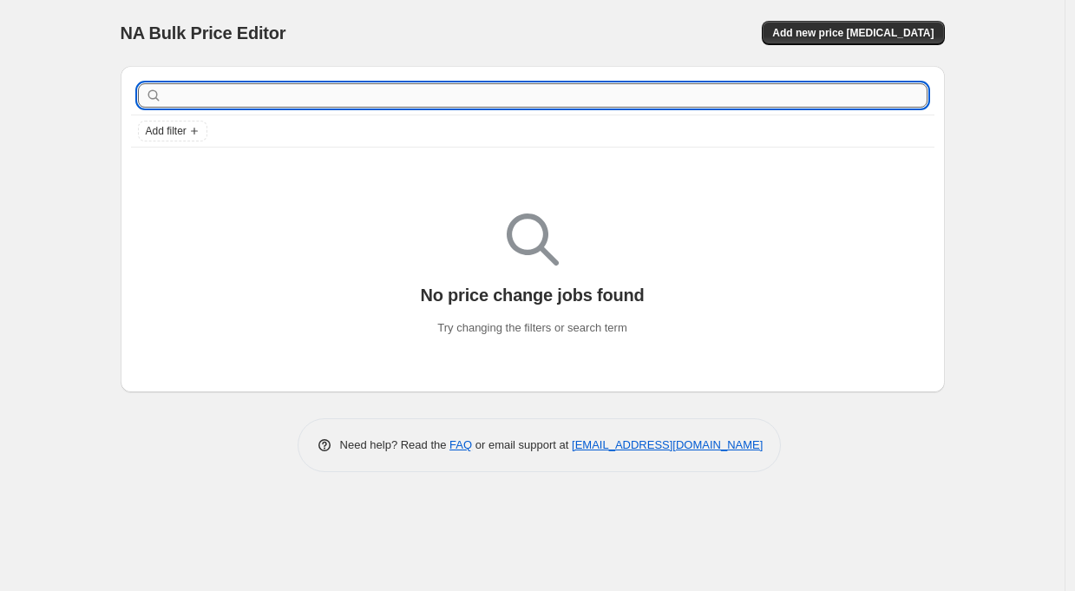
click at [271, 101] on input "text" at bounding box center [547, 95] width 762 height 24
type input "2/19"
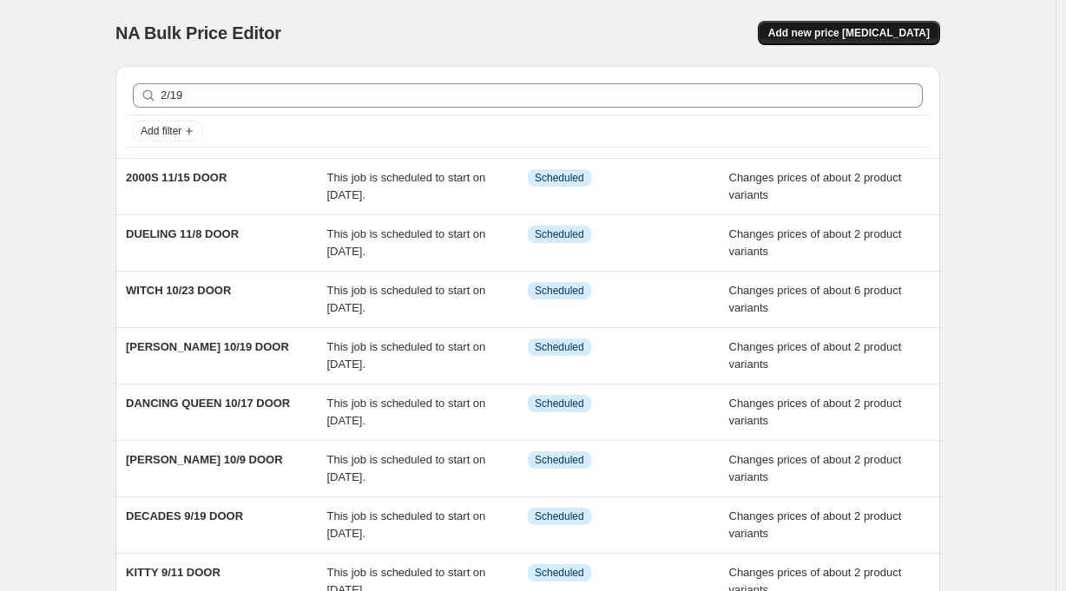
click at [877, 33] on span "Add new price [MEDICAL_DATA]" at bounding box center [848, 33] width 161 height 14
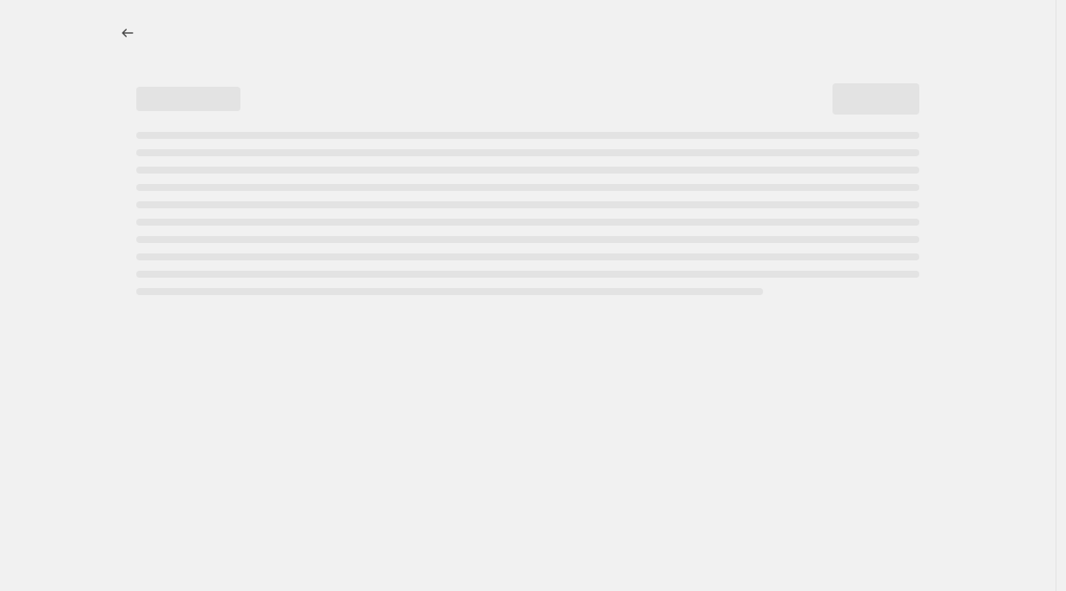
select select "percentage"
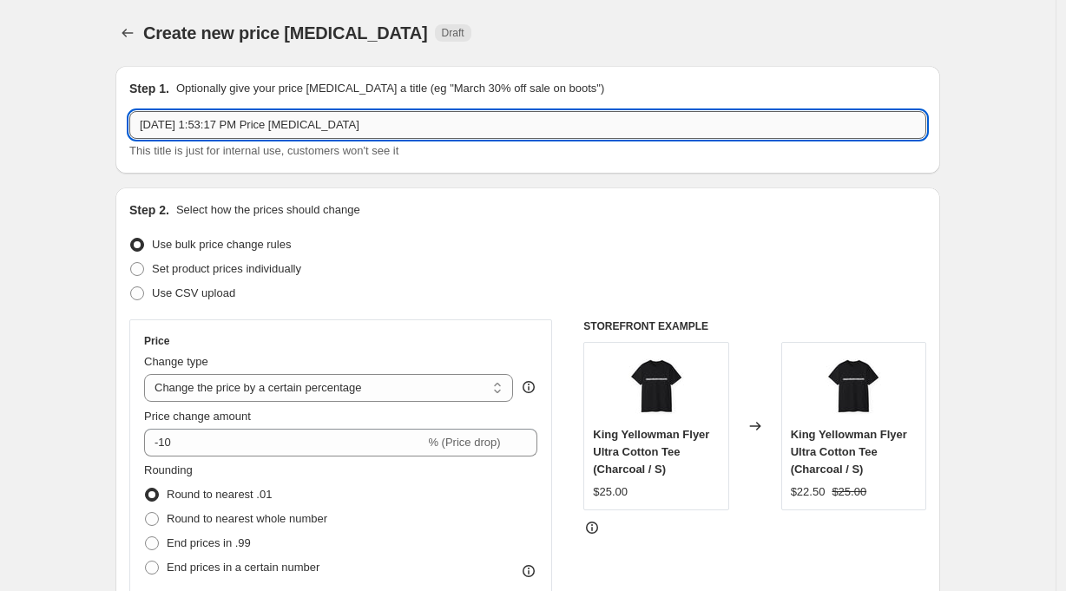
click at [237, 128] on input "[DATE] 1:53:17 PM Price [MEDICAL_DATA]" at bounding box center [527, 125] width 797 height 28
click at [231, 125] on input "[DATE] 1:53:17 PM Price [MEDICAL_DATA]" at bounding box center [527, 125] width 797 height 28
type input "WAILING 2/19 DOOR"
click at [266, 272] on span "Set product prices individually" at bounding box center [226, 268] width 149 height 13
click at [131, 263] on input "Set product prices individually" at bounding box center [130, 262] width 1 height 1
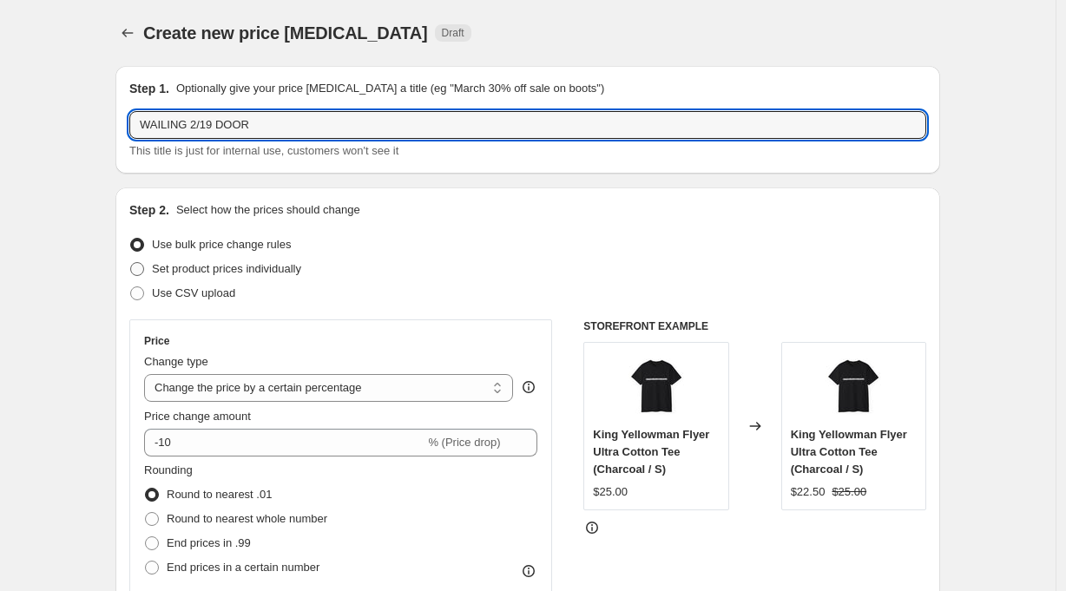
radio input "true"
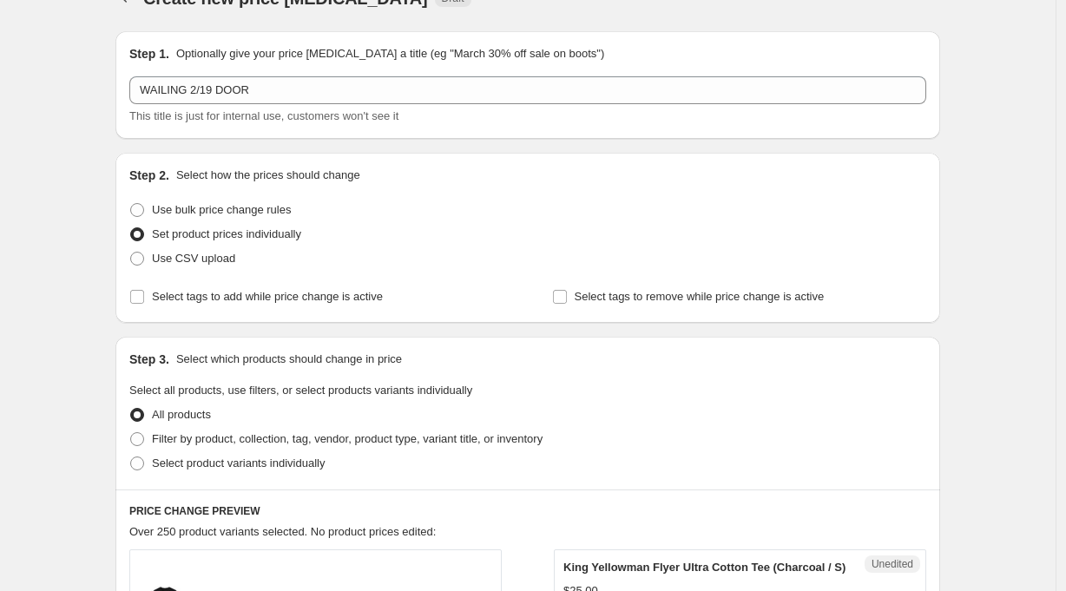
scroll to position [128, 0]
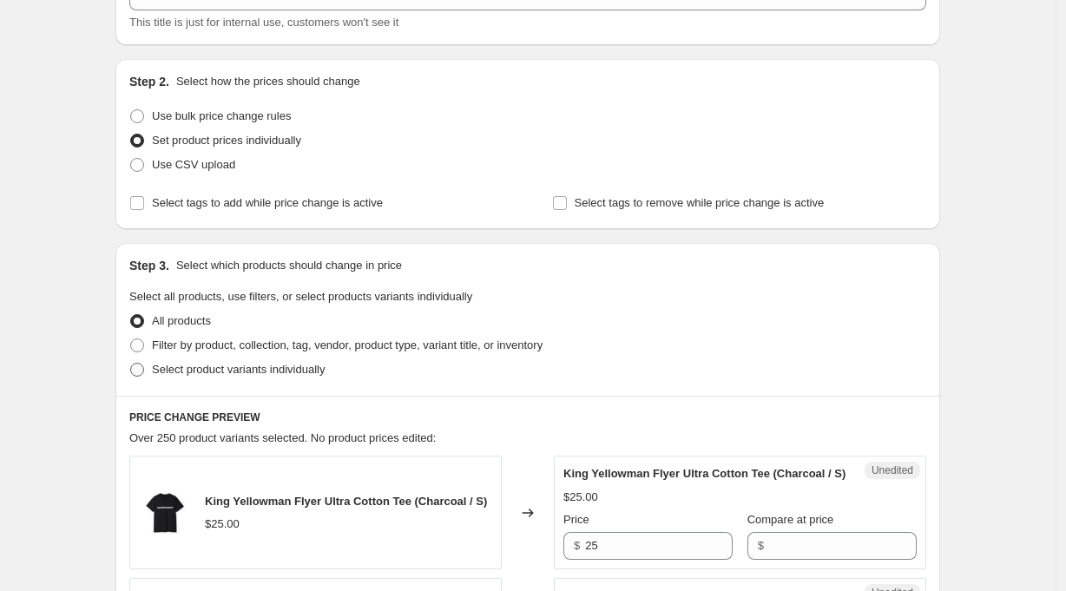
click at [286, 371] on span "Select product variants individually" at bounding box center [238, 369] width 173 height 13
click at [131, 364] on input "Select product variants individually" at bounding box center [130, 363] width 1 height 1
radio input "true"
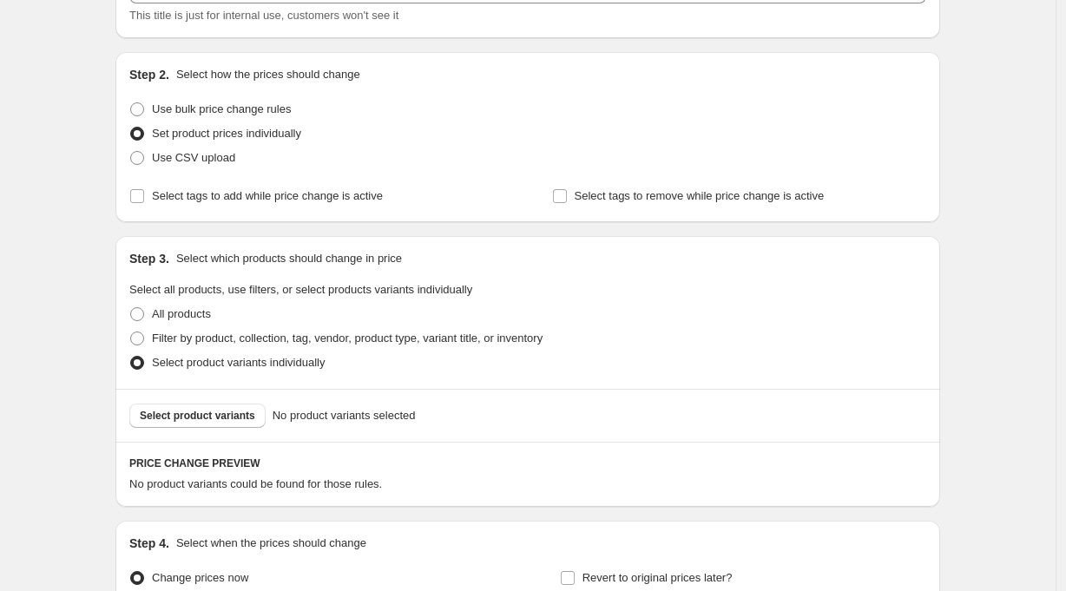
scroll to position [320, 0]
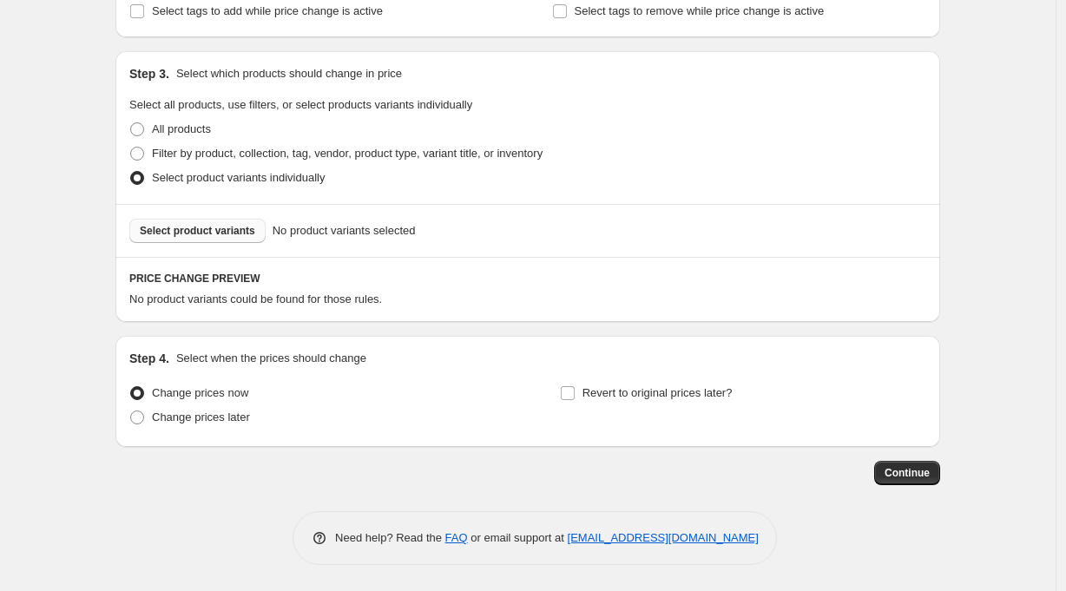
click at [252, 234] on span "Select product variants" at bounding box center [197, 231] width 115 height 14
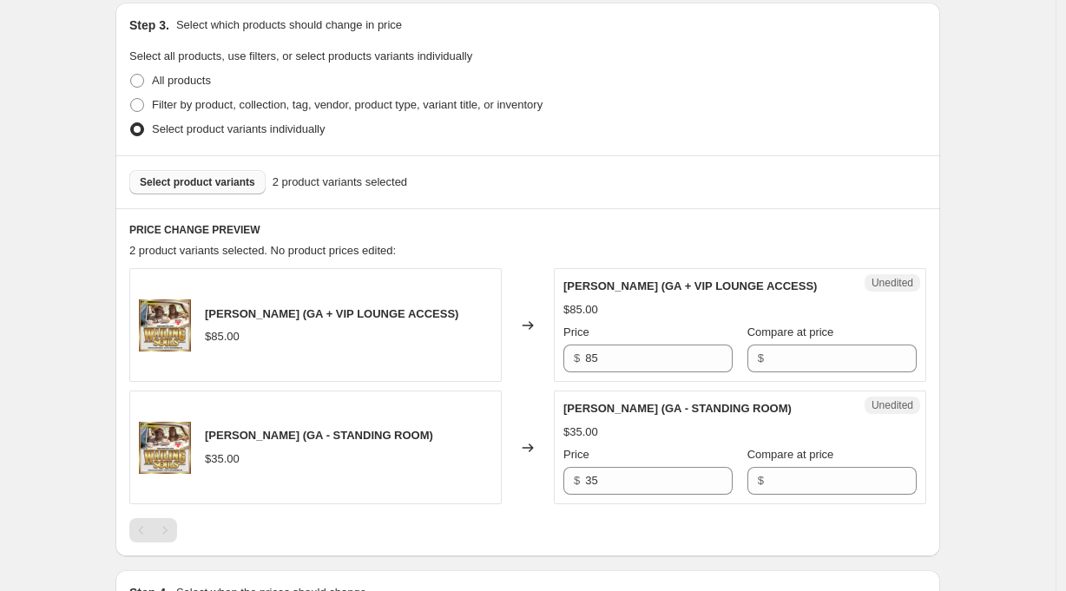
scroll to position [521, 0]
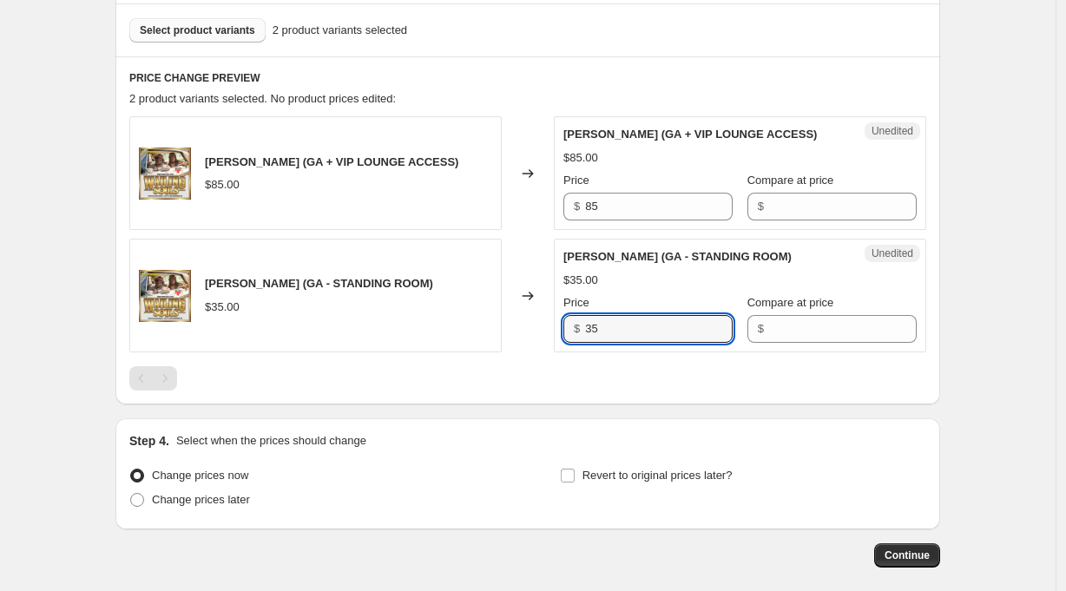
drag, startPoint x: 629, startPoint y: 332, endPoint x: 536, endPoint y: 329, distance: 92.9
click at [536, 329] on div "[PERSON_NAME] (GA - STANDING ROOM) $35.00 Changed to Unedited [PERSON_NAME] (GA…" at bounding box center [527, 296] width 797 height 114
type input "45"
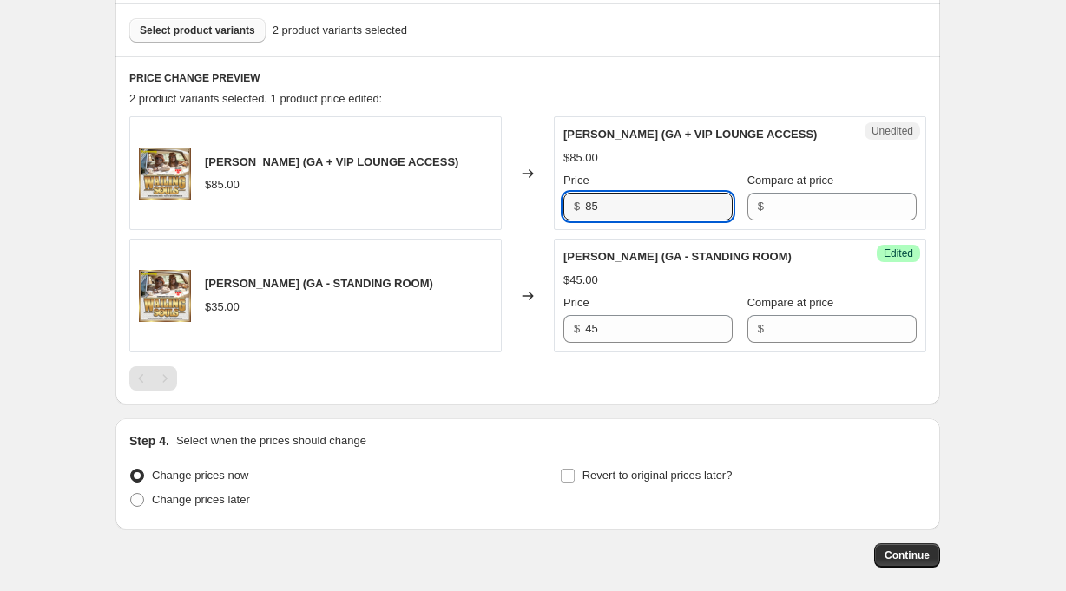
drag, startPoint x: 619, startPoint y: 200, endPoint x: 551, endPoint y: 201, distance: 67.7
click at [551, 201] on div "[PERSON_NAME] (GA + VIP LOUNGE ACCESS) $85.00 Changed to Unedited [PERSON_NAME]…" at bounding box center [527, 173] width 797 height 114
type input "95"
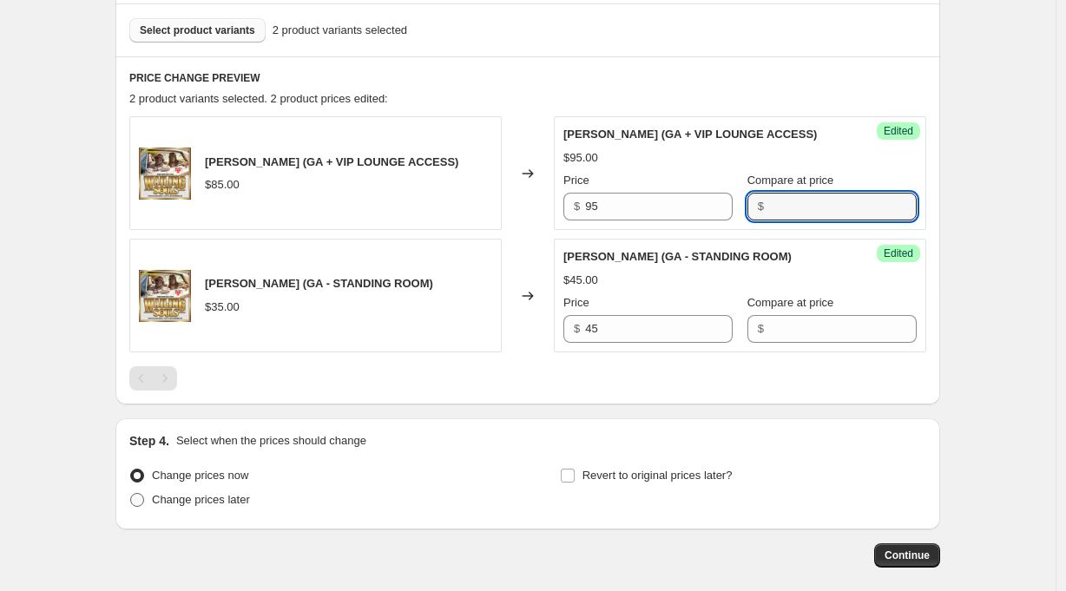
click at [245, 499] on span "Change prices later" at bounding box center [201, 499] width 98 height 13
click at [131, 494] on input "Change prices later" at bounding box center [130, 493] width 1 height 1
radio input "true"
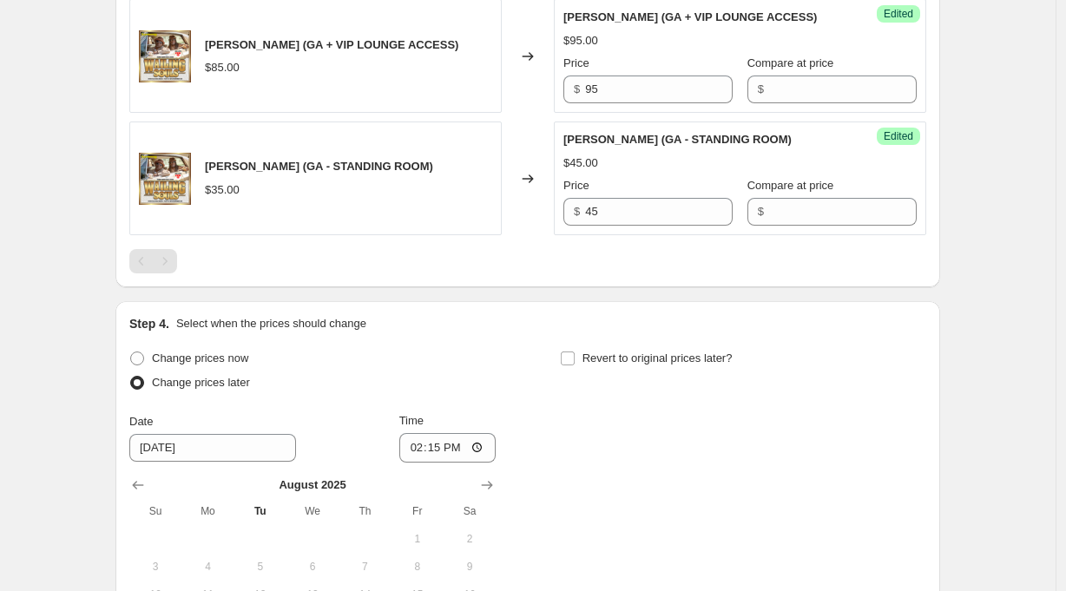
scroll to position [749, 0]
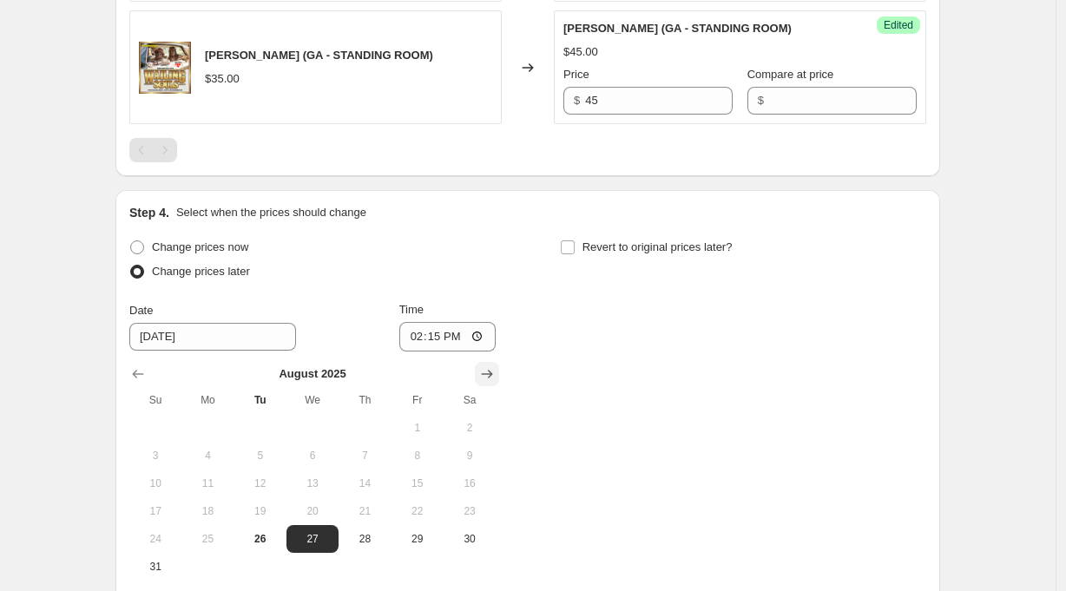
click at [489, 373] on icon "Show next month, September 2025" at bounding box center [486, 373] width 17 height 17
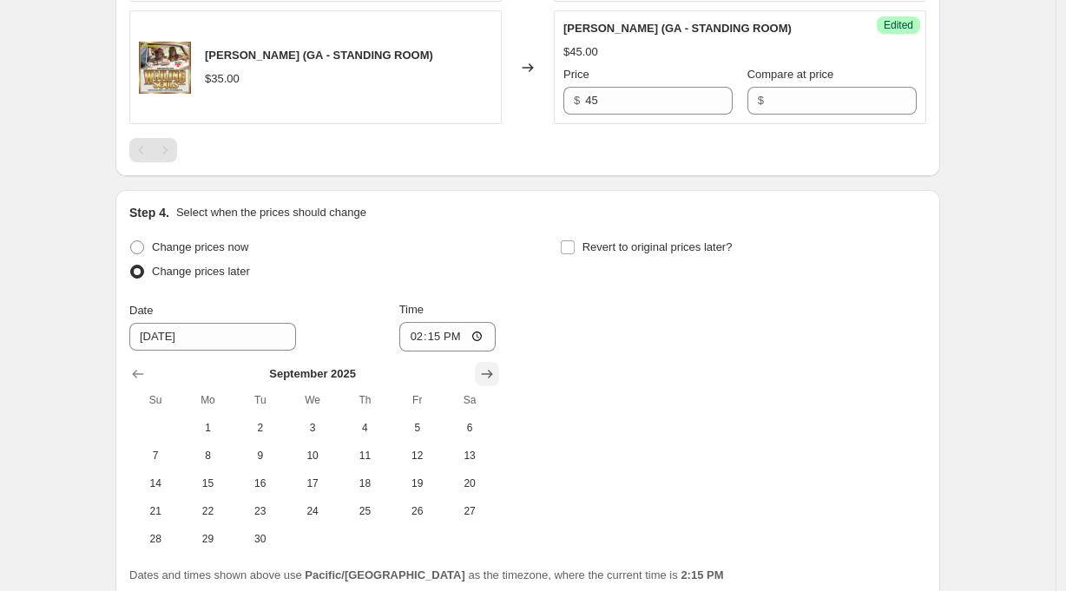
click at [495, 375] on icon "Show next month, October 2025" at bounding box center [486, 373] width 17 height 17
click at [495, 375] on icon "Show next month, November 2025" at bounding box center [486, 373] width 17 height 17
click at [495, 375] on icon "Show next month, December 2025" at bounding box center [486, 373] width 17 height 17
click at [495, 375] on icon "Show next month, January 2026" at bounding box center [486, 373] width 17 height 17
click at [495, 375] on icon "Show next month, February 2026" at bounding box center [486, 373] width 17 height 17
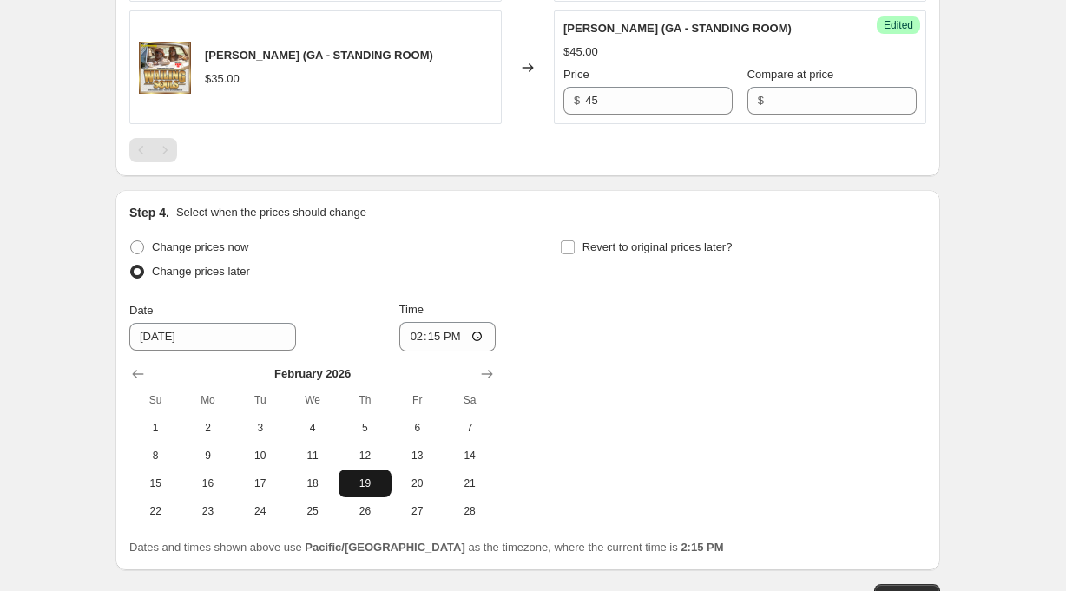
click at [377, 482] on span "19" at bounding box center [364, 483] width 38 height 14
type input "[DATE]"
click at [440, 340] on input "14:15" at bounding box center [447, 337] width 97 height 30
click at [454, 340] on input "18:15" at bounding box center [447, 337] width 97 height 30
type input "18:00"
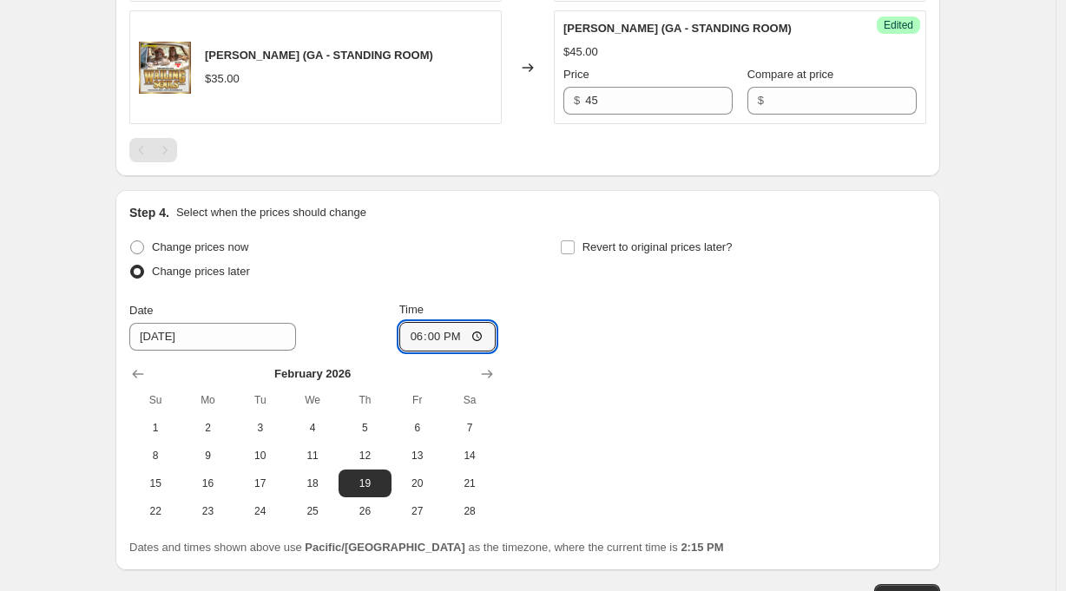
click at [598, 355] on div "Change prices now Change prices later Date [DATE] Time 18:00 [DATE] Su Mo Tu We…" at bounding box center [527, 380] width 797 height 290
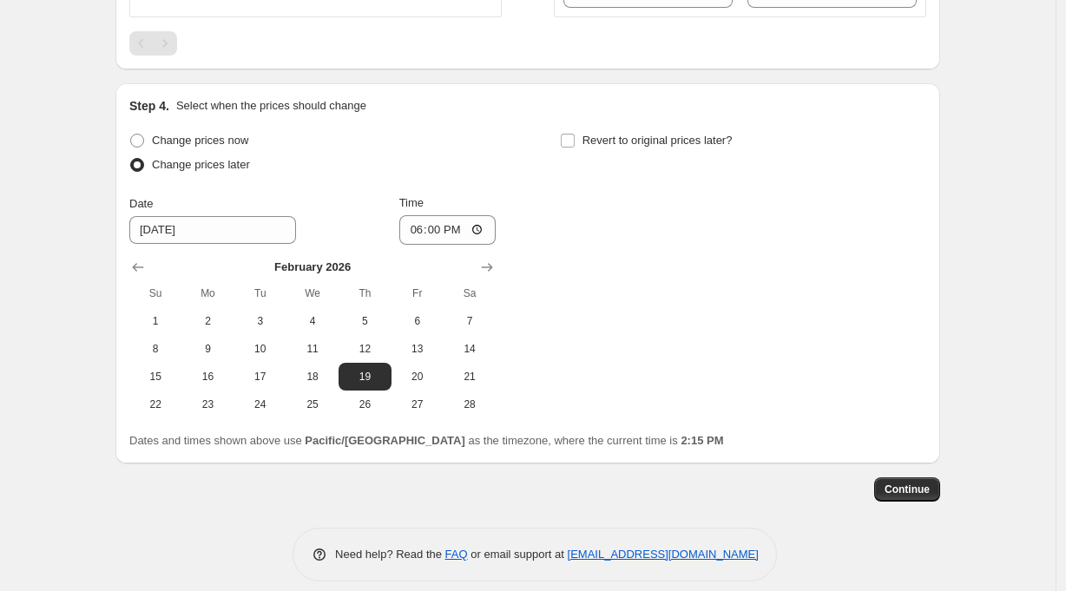
scroll to position [874, 0]
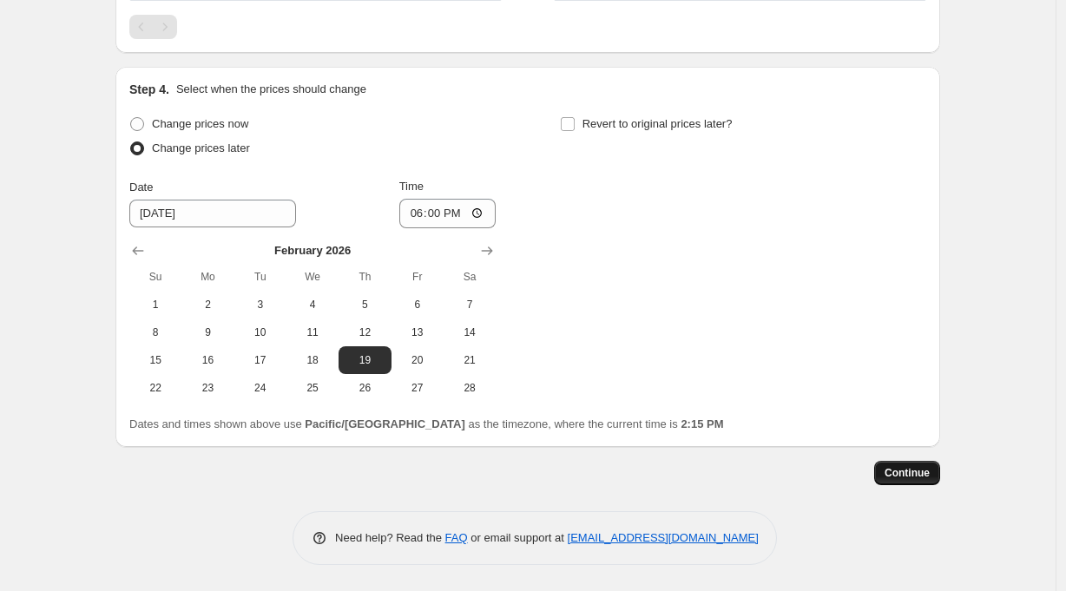
click at [922, 477] on span "Continue" at bounding box center [906, 473] width 45 height 14
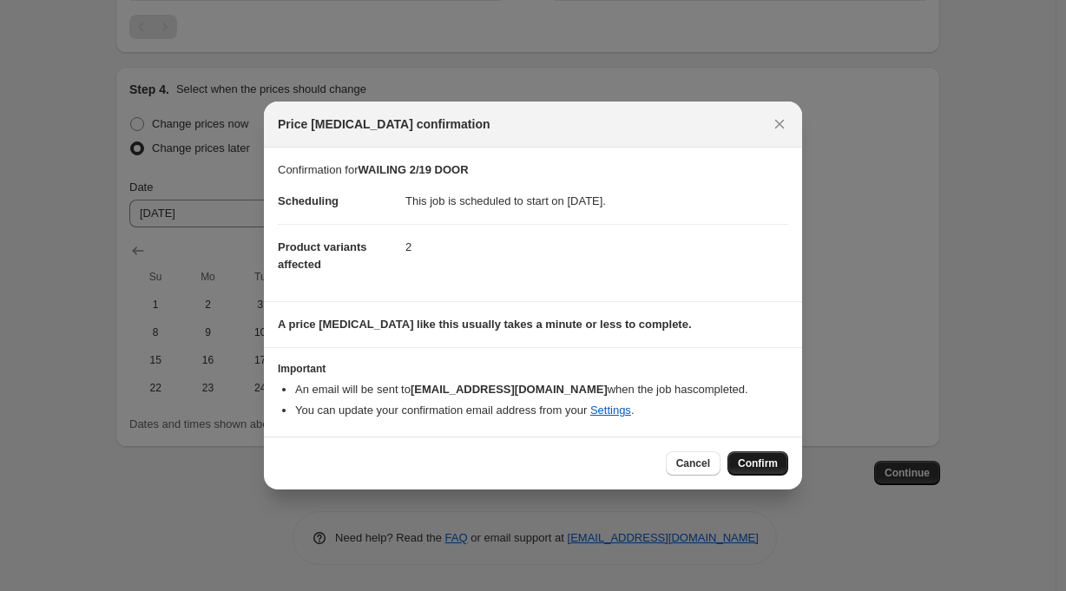
click at [772, 464] on span "Confirm" at bounding box center [758, 463] width 40 height 14
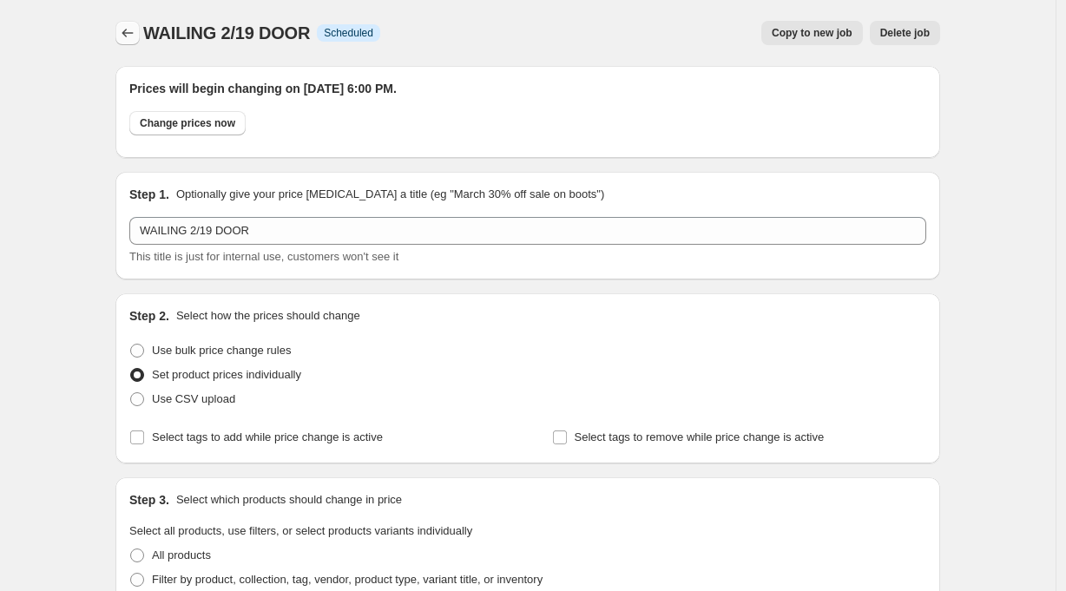
click at [135, 36] on icon "Price change jobs" at bounding box center [127, 32] width 17 height 17
